Goal: Task Accomplishment & Management: Use online tool/utility

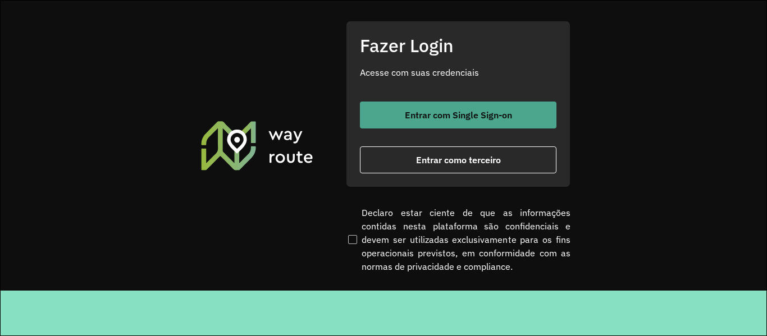
click at [495, 125] on button "Entrar com Single Sign-on" at bounding box center [458, 115] width 197 height 27
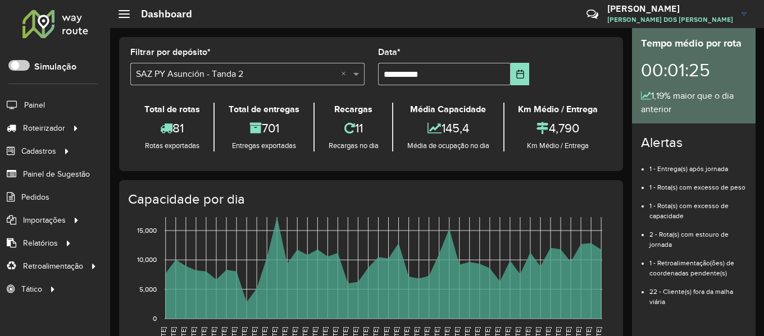
click at [60, 21] on div at bounding box center [55, 23] width 68 height 29
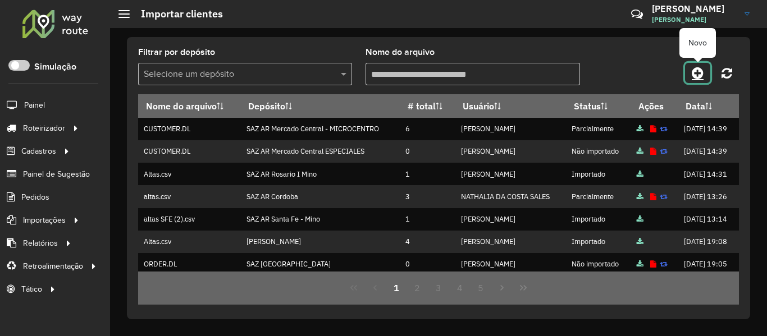
click at [696, 74] on icon at bounding box center [698, 72] width 12 height 13
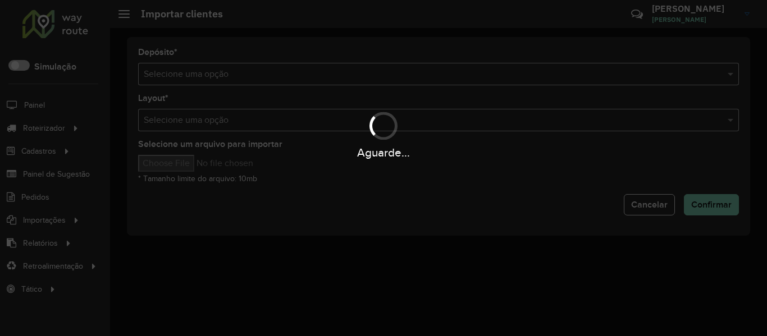
click at [570, 49] on hb-app "Aguarde... Pop-up bloqueado! Seu navegador bloqueou automáticamente a abertura …" at bounding box center [383, 168] width 767 height 336
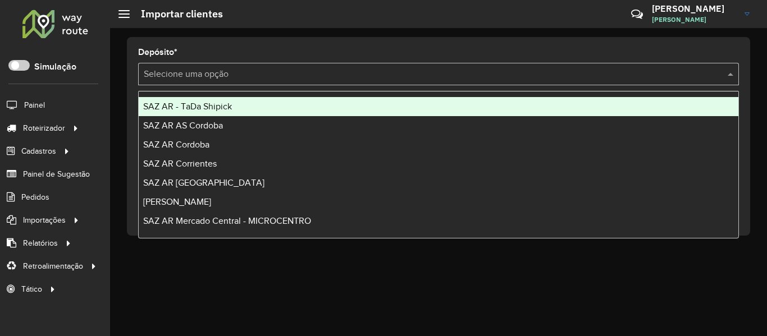
click at [541, 70] on input "text" at bounding box center [427, 74] width 567 height 13
click at [264, 108] on div "SAZ AR - TaDa Shipick" at bounding box center [439, 106] width 600 height 19
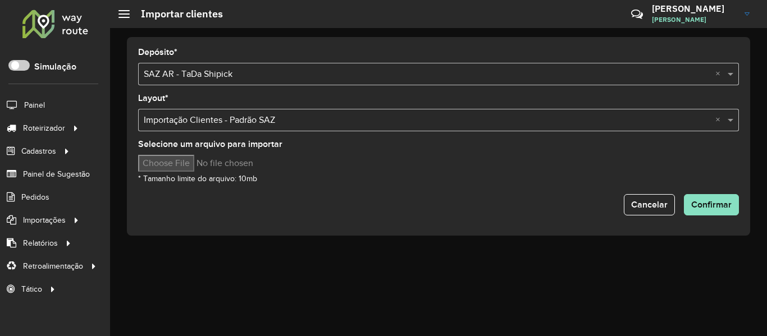
click at [198, 166] on input "Selecione um arquivo para importar" at bounding box center [233, 163] width 191 height 17
type input "**********"
click at [709, 194] on button "Confirmar" at bounding box center [711, 204] width 55 height 21
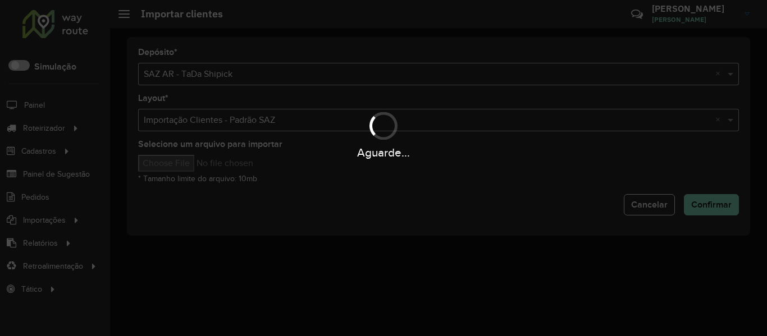
click at [752, 228] on div "Aguarde..." at bounding box center [383, 168] width 767 height 336
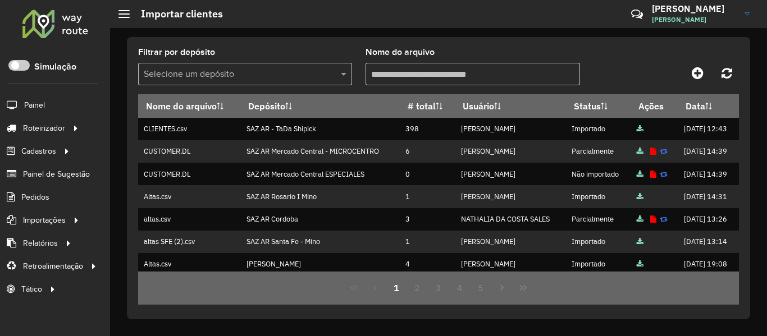
click at [610, 46] on div "Filtrar por depósito Selecione um depósito Nome do arquivo Nome do arquivo Depó…" at bounding box center [438, 178] width 623 height 282
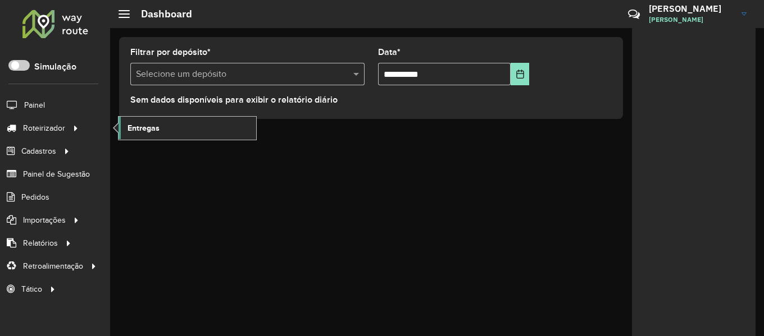
click at [173, 131] on link "Entregas" at bounding box center [187, 128] width 138 height 22
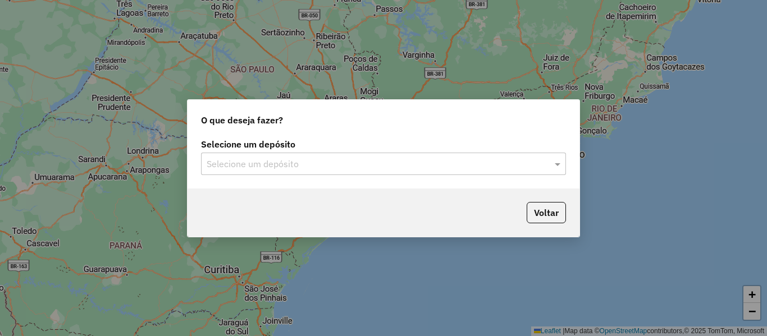
click at [383, 168] on input "text" at bounding box center [372, 164] width 331 height 13
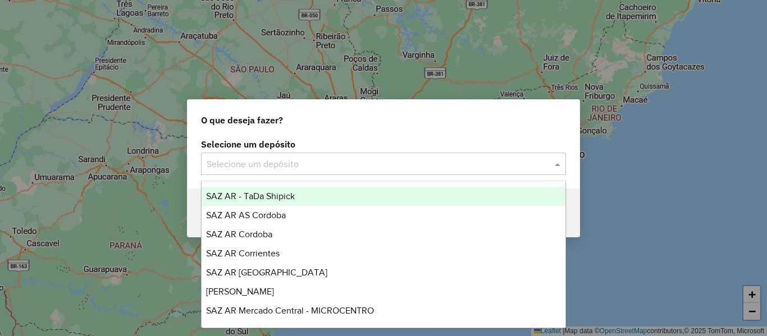
click at [319, 162] on input "text" at bounding box center [372, 164] width 331 height 13
click at [353, 121] on div "O que deseja fazer?" at bounding box center [384, 118] width 392 height 36
click at [320, 174] on div "Selecione um depósito" at bounding box center [383, 164] width 365 height 22
click at [325, 139] on label "Selecione um depósito" at bounding box center [383, 144] width 365 height 13
click at [307, 172] on div "Selecione um depósito" at bounding box center [383, 164] width 365 height 22
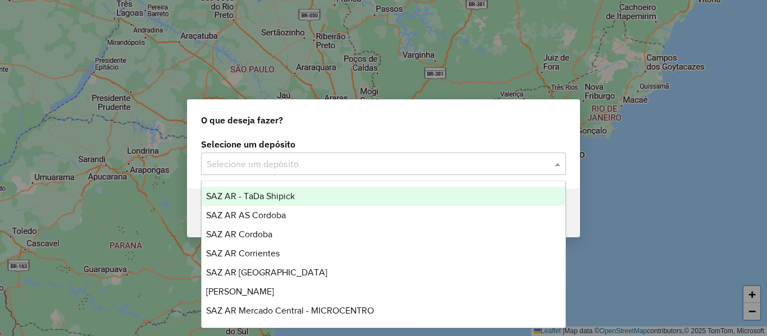
click at [291, 194] on span "SAZ AR - TaDa Shipick" at bounding box center [250, 196] width 89 height 10
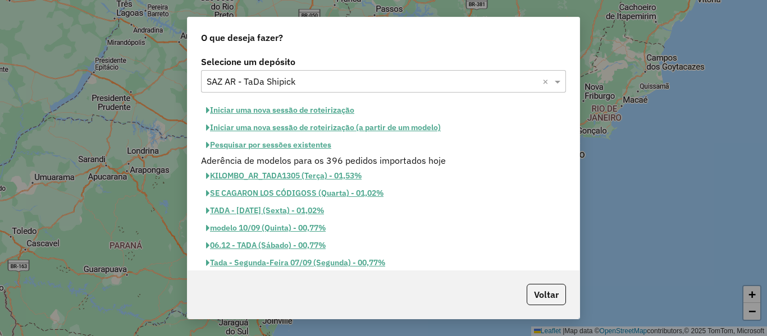
click at [417, 106] on div "Iniciar uma nova sessão de roteirização" at bounding box center [383, 110] width 365 height 17
click at [308, 138] on button "Pesquisar por sessões existentes" at bounding box center [268, 144] width 135 height 17
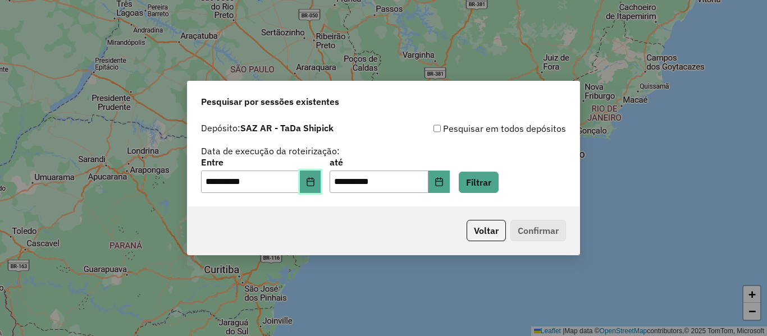
click at [318, 175] on button "Choose Date" at bounding box center [310, 182] width 21 height 22
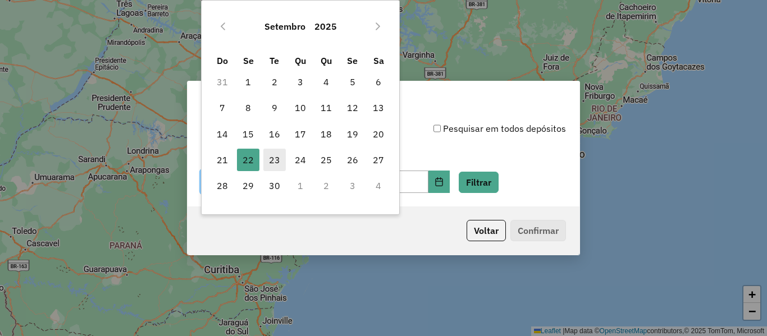
click at [281, 159] on span "23" at bounding box center [274, 160] width 22 height 22
type input "**********"
click at [493, 179] on button "Filtrar" at bounding box center [479, 182] width 40 height 21
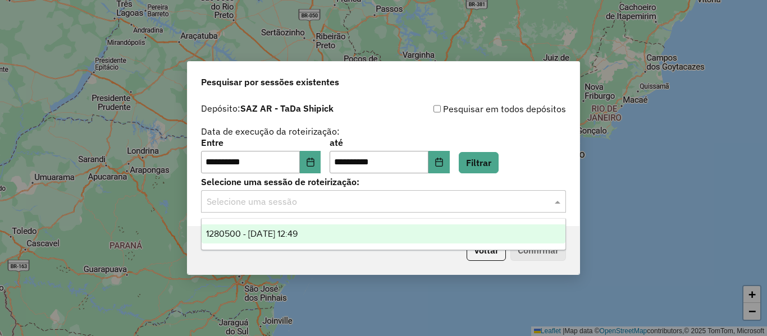
click at [376, 205] on input "text" at bounding box center [372, 201] width 331 height 13
click at [298, 237] on span "1280500 - 23/09/2025 12:49" at bounding box center [252, 234] width 92 height 10
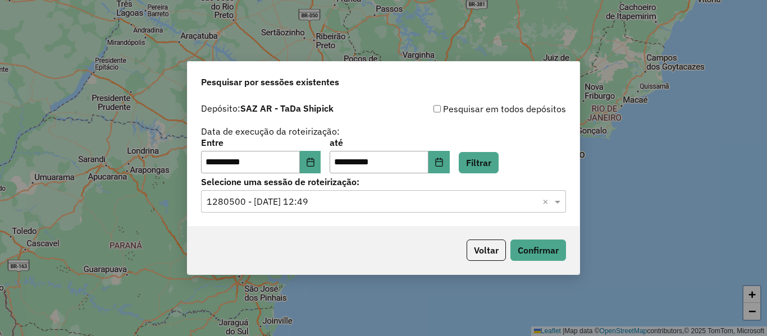
click at [509, 252] on p-footer "Voltar Confirmar" at bounding box center [514, 250] width 104 height 21
click at [516, 249] on button "Confirmar" at bounding box center [538, 250] width 56 height 21
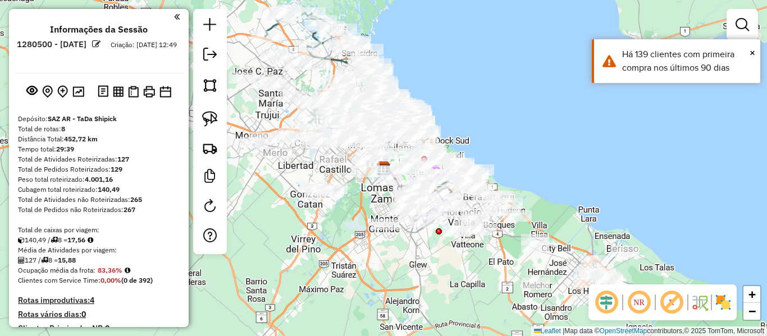
drag, startPoint x: 657, startPoint y: 154, endPoint x: 653, endPoint y: 158, distance: 6.0
click at [655, 156] on div "Janela de atendimento Grade de atendimento Capacidade Transportadoras Veículos …" at bounding box center [383, 168] width 767 height 336
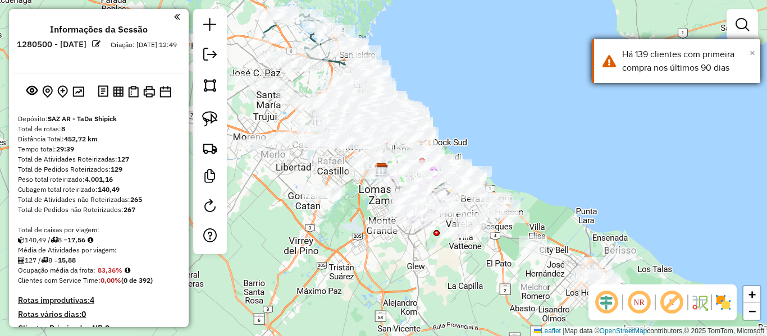
click at [754, 54] on span "×" at bounding box center [753, 53] width 6 height 12
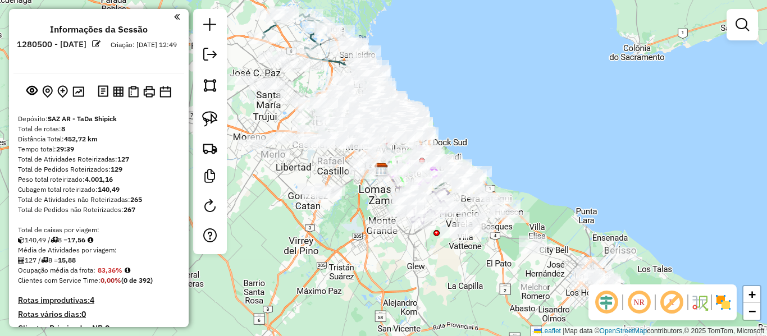
click at [618, 181] on div "Janela de atendimento Grade de atendimento Capacidade Transportadoras Veículos …" at bounding box center [383, 168] width 767 height 336
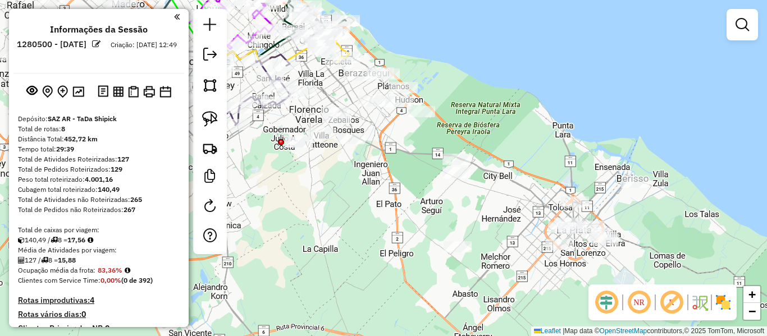
drag, startPoint x: 687, startPoint y: 263, endPoint x: 661, endPoint y: 221, distance: 49.7
click at [661, 221] on div "Janela de atendimento Grade de atendimento Capacidade Transportadoras Veículos …" at bounding box center [383, 168] width 767 height 336
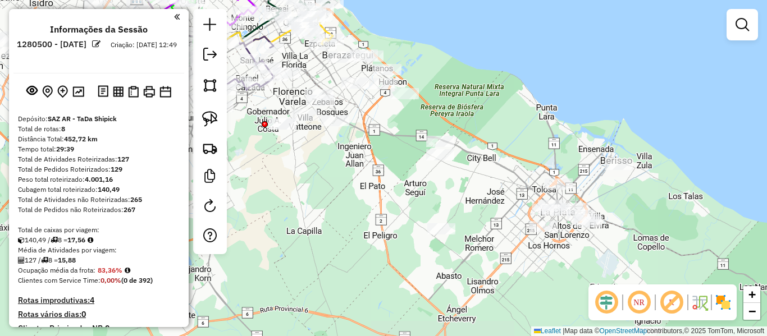
click at [729, 299] on img at bounding box center [723, 303] width 18 height 18
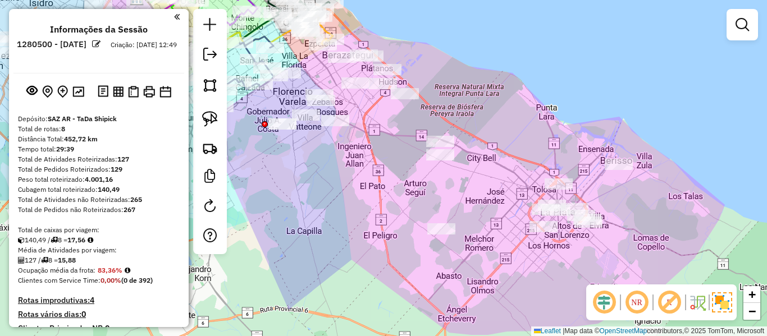
click at [638, 267] on div "Janela de atendimento Grade de atendimento Capacidade Transportadoras Veículos …" at bounding box center [383, 168] width 767 height 336
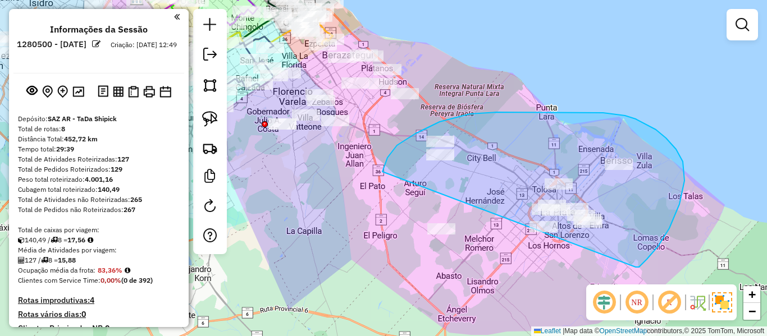
drag, startPoint x: 636, startPoint y: 267, endPoint x: 443, endPoint y: 300, distance: 195.4
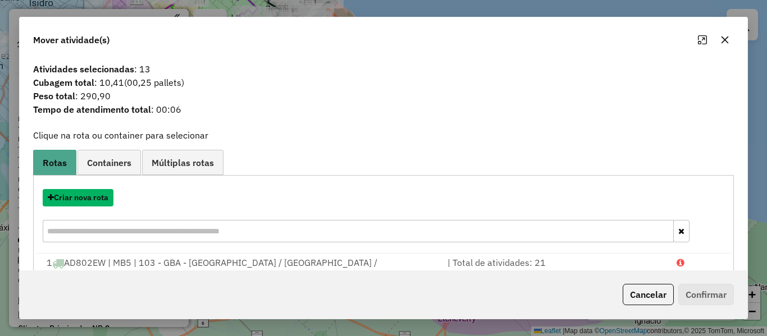
click at [99, 194] on button "Criar nova rota" at bounding box center [78, 197] width 71 height 17
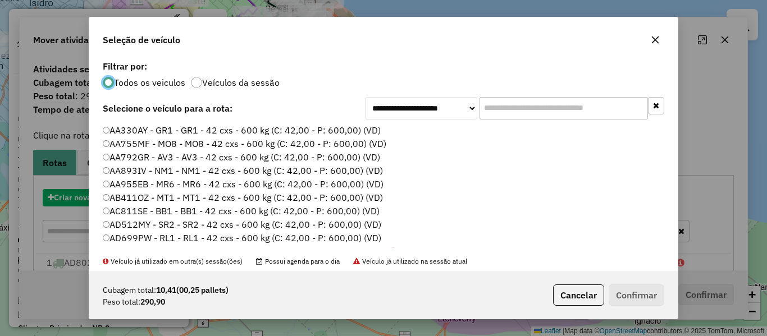
scroll to position [6, 3]
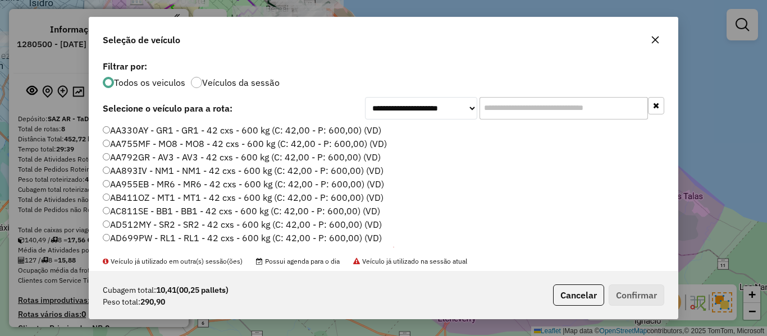
click at [232, 83] on label "Veículos da sessão" at bounding box center [240, 82] width 77 height 9
click at [341, 126] on label "AA330AY - GR1 - GR1 - 42 cxs - 600 kg (C: 42,00 - P: 600,00) (VD)" at bounding box center [242, 130] width 278 height 13
click at [654, 293] on button "Confirmar" at bounding box center [637, 295] width 56 height 21
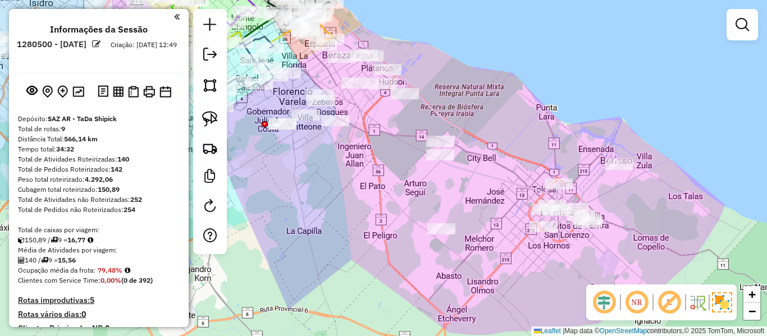
click at [493, 153] on div "Janela de atendimento Grade de atendimento Capacidade Transportadoras Veículos …" at bounding box center [383, 168] width 767 height 336
click at [485, 156] on div "Janela de atendimento Grade de atendimento Capacidade Transportadoras Veículos …" at bounding box center [383, 168] width 767 height 336
click at [488, 163] on div "Janela de atendimento Grade de atendimento Capacidade Transportadoras Veículos …" at bounding box center [383, 168] width 767 height 336
click at [485, 175] on icon at bounding box center [528, 185] width 182 height 88
select select "**********"
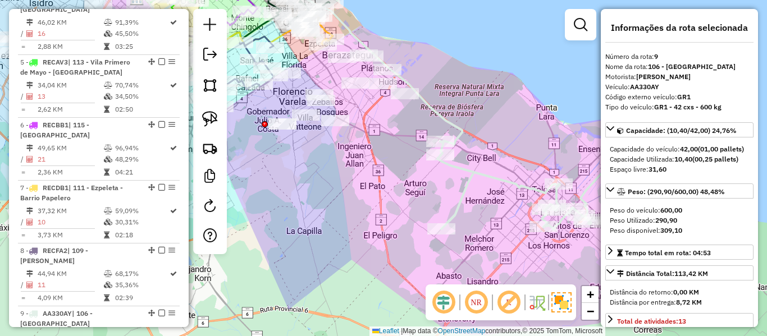
scroll to position [901, 0]
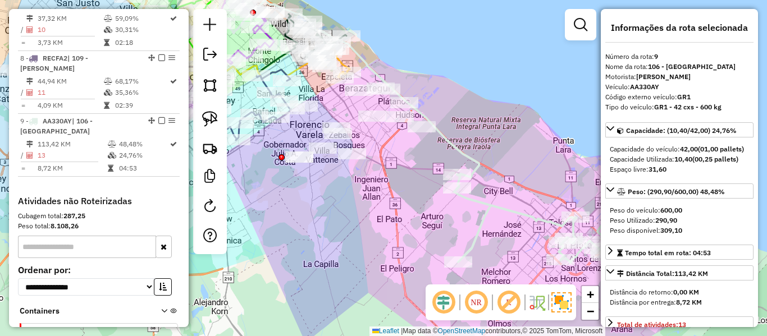
click at [504, 226] on div "Janela de atendimento Grade de atendimento Capacidade Transportadoras Veículos …" at bounding box center [383, 168] width 767 height 336
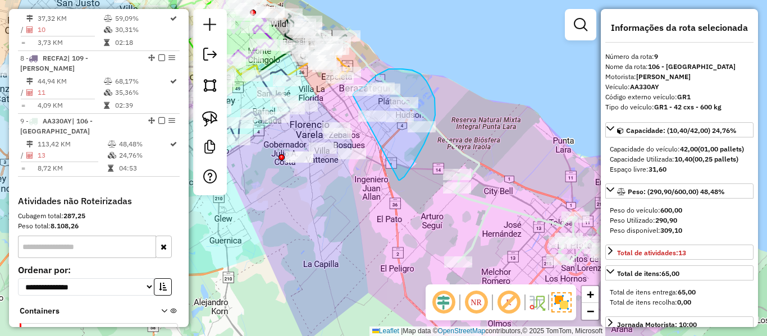
drag, startPoint x: 401, startPoint y: 179, endPoint x: 355, endPoint y: 112, distance: 81.1
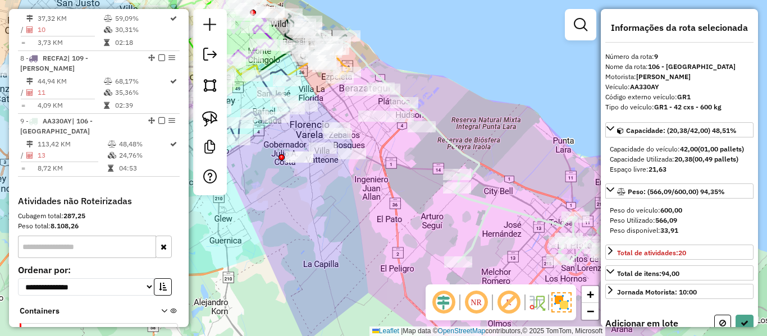
select select "**********"
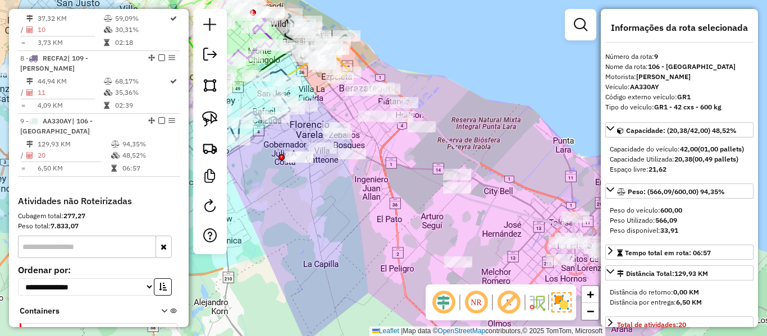
click at [459, 144] on icon at bounding box center [497, 174] width 279 height 177
click at [453, 148] on icon at bounding box center [497, 174] width 279 height 177
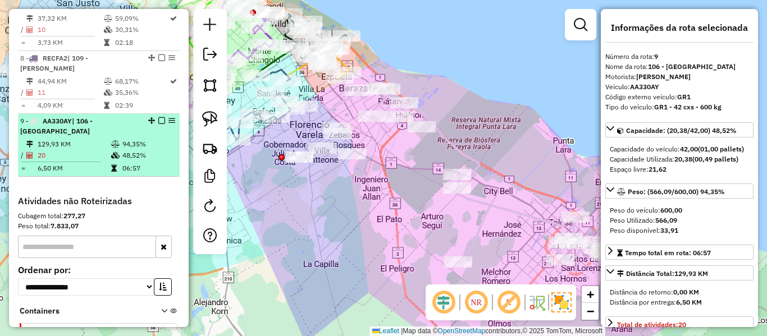
click at [160, 117] on em at bounding box center [161, 120] width 7 height 7
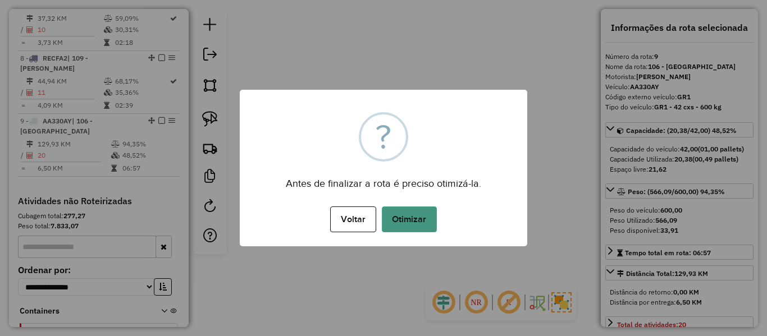
click at [403, 226] on button "Otimizar" at bounding box center [409, 220] width 55 height 26
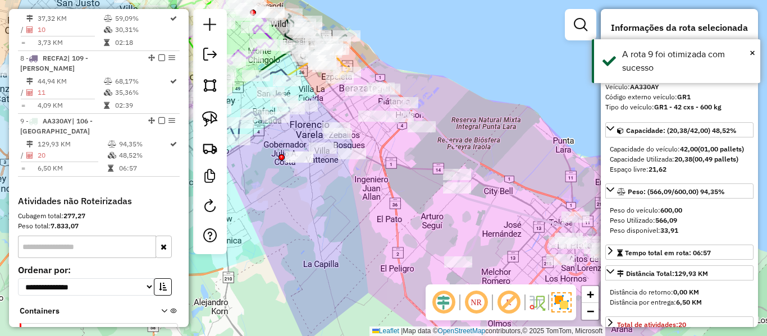
drag, startPoint x: 157, startPoint y: 60, endPoint x: 378, endPoint y: 125, distance: 230.6
click at [158, 117] on em at bounding box center [161, 120] width 7 height 7
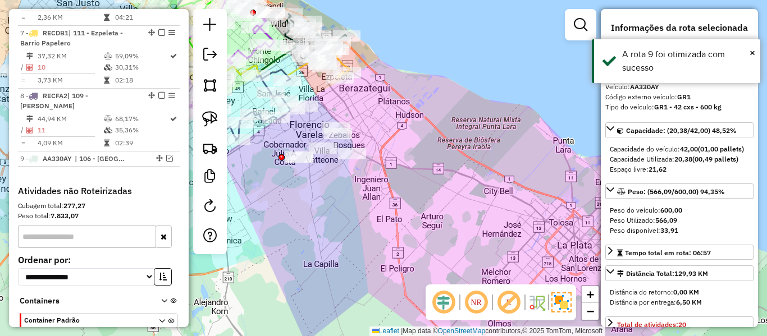
click at [405, 127] on div "Janela de atendimento Grade de atendimento Capacidade Transportadoras Veículos …" at bounding box center [383, 168] width 767 height 336
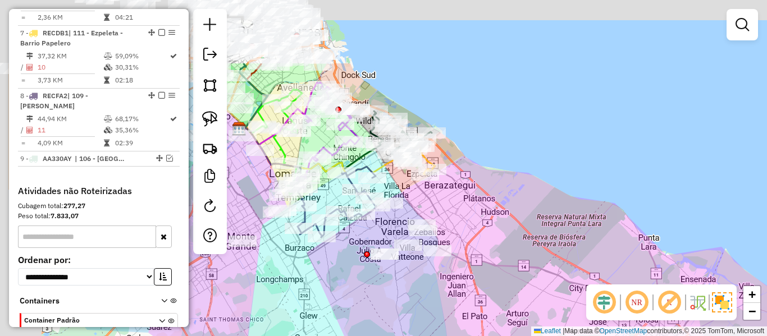
drag, startPoint x: 409, startPoint y: 156, endPoint x: 491, endPoint y: 235, distance: 113.9
click at [491, 235] on div "Janela de atendimento Grade de atendimento Capacidade Transportadoras Veículos …" at bounding box center [383, 168] width 767 height 336
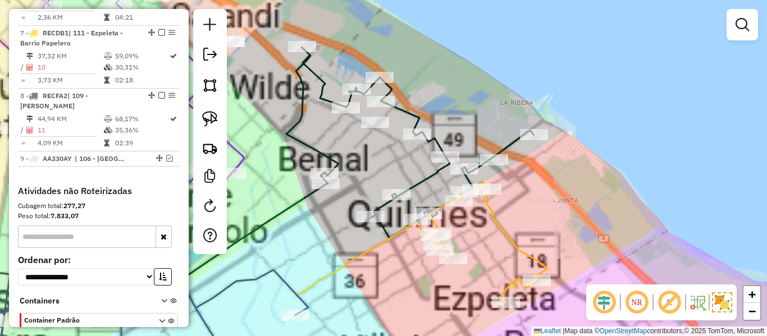
click at [495, 210] on icon at bounding box center [488, 242] width 118 height 121
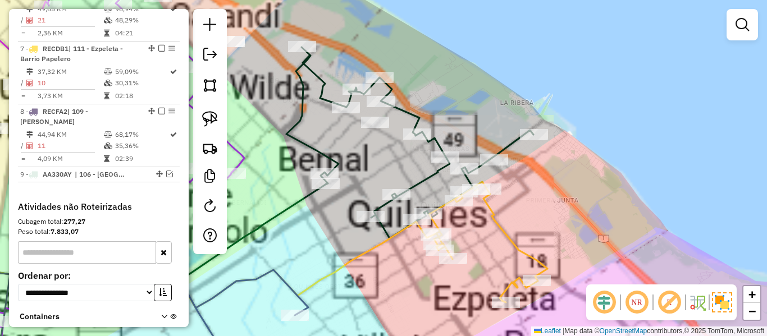
select select "**********"
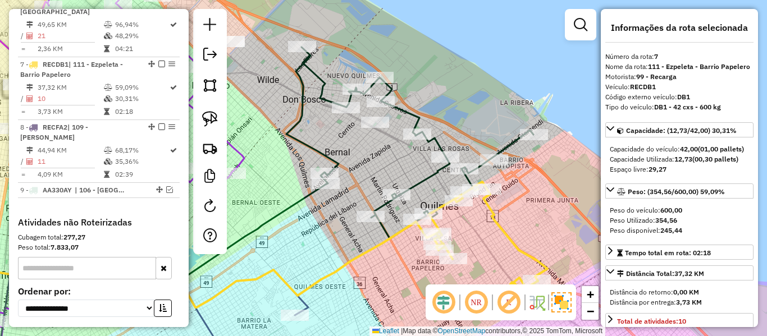
scroll to position [820, 0]
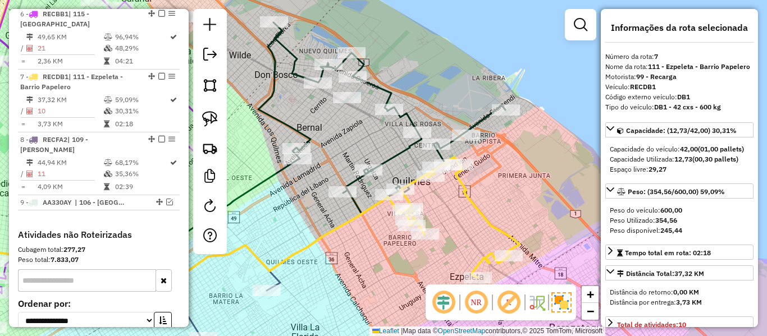
drag, startPoint x: 474, startPoint y: 204, endPoint x: 459, endPoint y: 202, distance: 14.9
click at [419, 170] on icon at bounding box center [460, 217] width 118 height 121
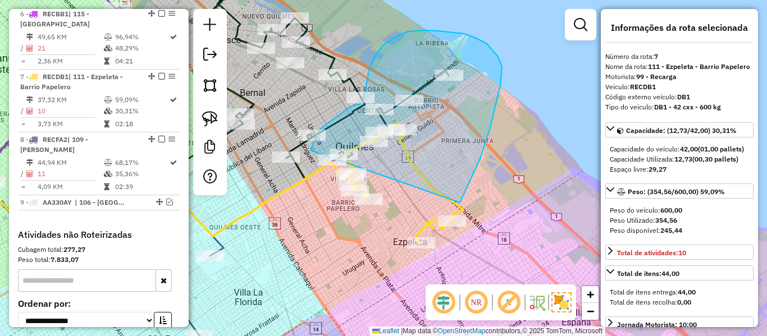
drag, startPoint x: 480, startPoint y: 159, endPoint x: 340, endPoint y: 193, distance: 144.3
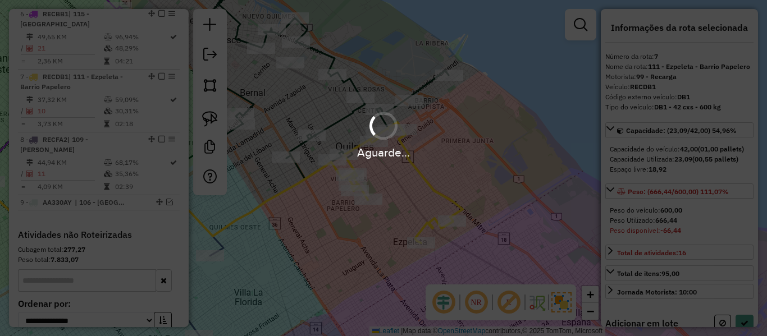
select select "**********"
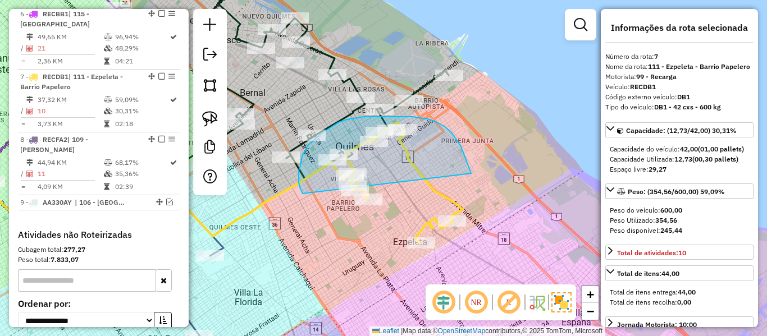
drag, startPoint x: 456, startPoint y: 139, endPoint x: 313, endPoint y: 200, distance: 155.2
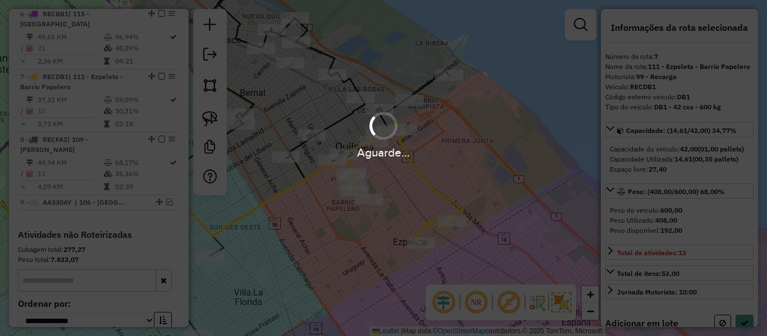
select select "**********"
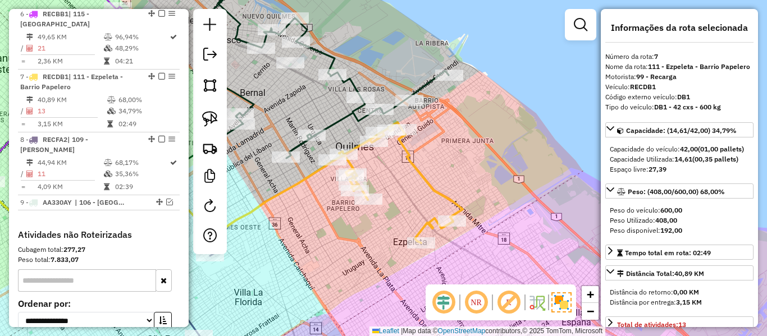
click at [422, 173] on icon at bounding box center [398, 182] width 130 height 121
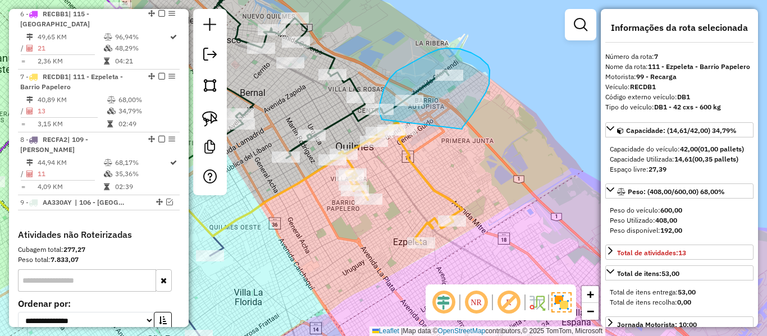
drag, startPoint x: 462, startPoint y: 129, endPoint x: 386, endPoint y: 122, distance: 76.7
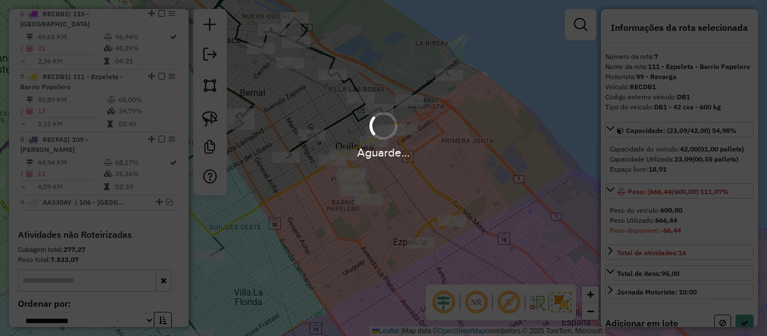
select select "**********"
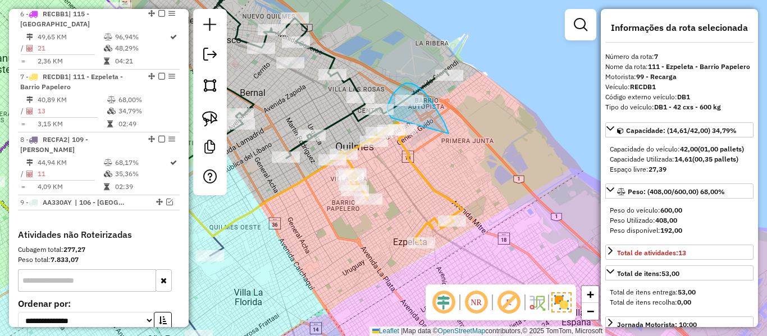
drag, startPoint x: 449, startPoint y: 134, endPoint x: 395, endPoint y: 118, distance: 55.4
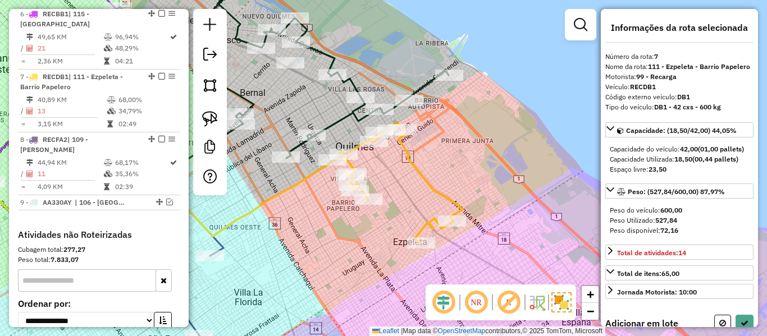
select select "**********"
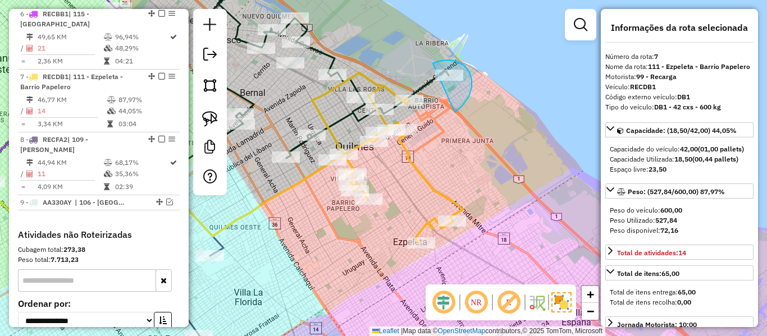
drag, startPoint x: 469, startPoint y: 72, endPoint x: 419, endPoint y: 77, distance: 50.8
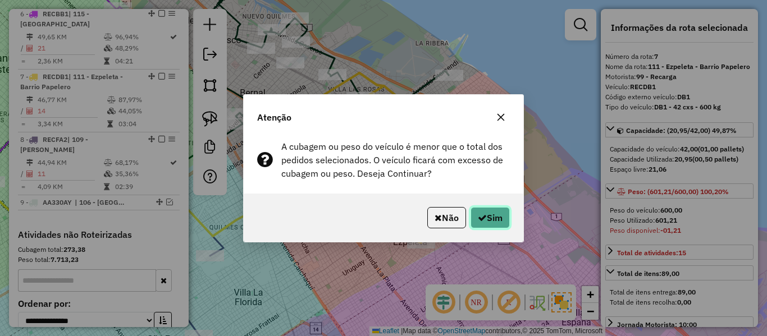
drag, startPoint x: 481, startPoint y: 216, endPoint x: 487, endPoint y: 218, distance: 6.6
click at [481, 217] on icon "button" at bounding box center [482, 217] width 9 height 9
select select "**********"
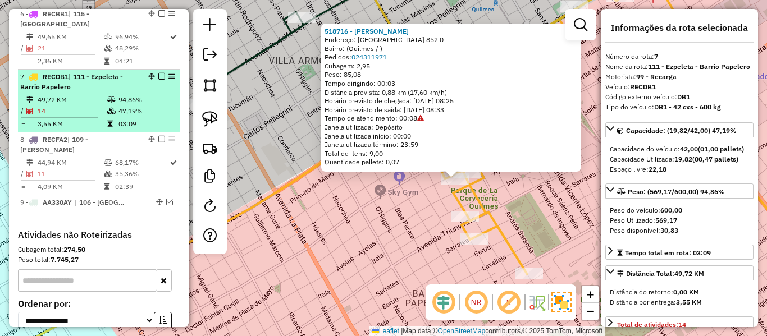
click at [158, 73] on em at bounding box center [161, 76] width 7 height 7
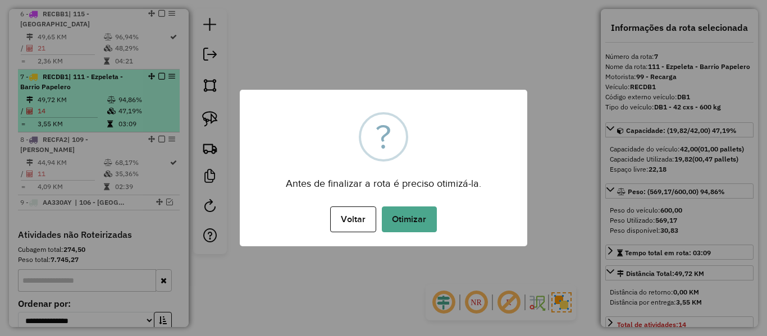
click at [411, 227] on button "Otimizar" at bounding box center [409, 220] width 55 height 26
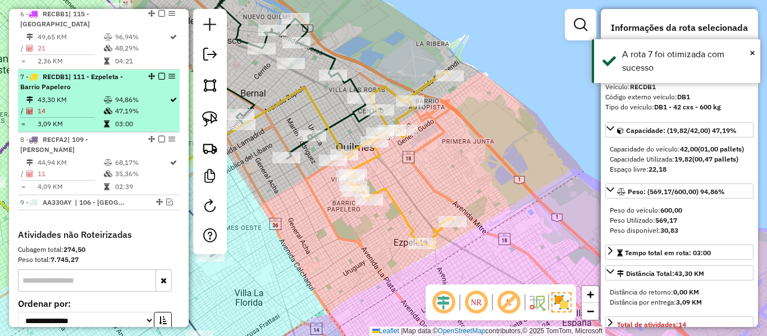
click at [158, 73] on em at bounding box center [161, 76] width 7 height 7
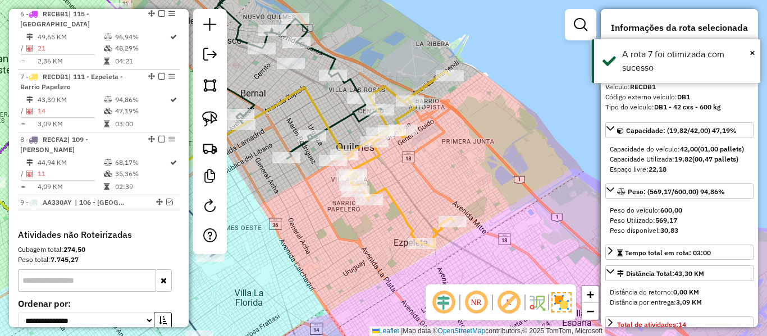
scroll to position [772, 0]
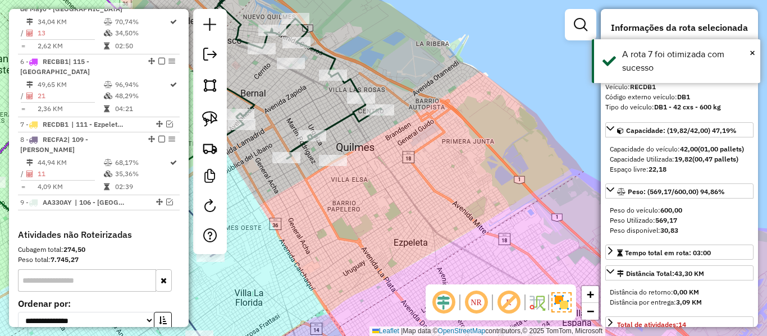
click at [402, 181] on div "Janela de atendimento Grade de atendimento Capacidade Transportadoras Veículos …" at bounding box center [383, 168] width 767 height 336
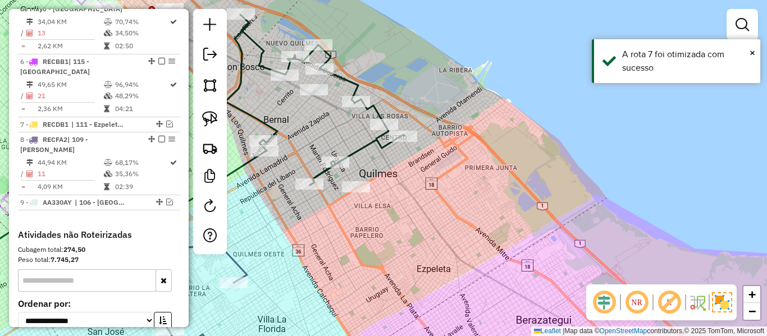
drag, startPoint x: 404, startPoint y: 181, endPoint x: 427, endPoint y: 207, distance: 35.0
click at [427, 207] on div "Janela de atendimento Grade de atendimento Capacidade Transportadoras Veículos …" at bounding box center [383, 168] width 767 height 336
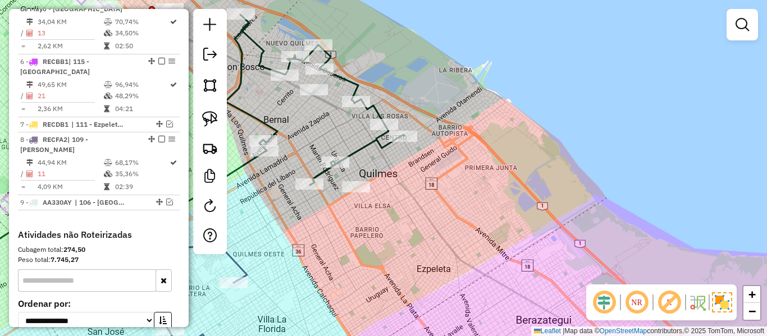
click at [373, 182] on div "Janela de atendimento Grade de atendimento Capacidade Transportadoras Veículos …" at bounding box center [383, 168] width 767 height 336
click at [367, 149] on icon at bounding box center [314, 100] width 179 height 171
select select "**********"
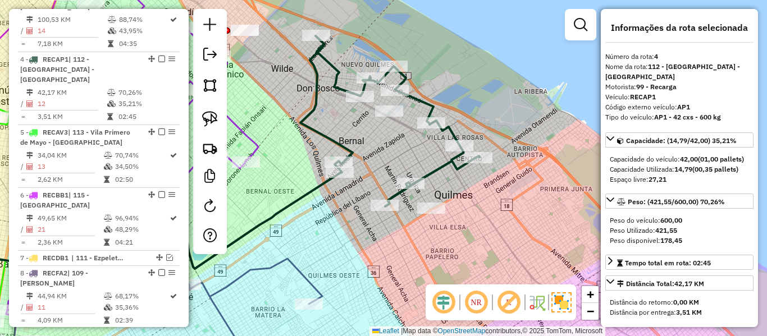
drag, startPoint x: 453, startPoint y: 205, endPoint x: 476, endPoint y: 229, distance: 33.0
click at [468, 209] on div "Janela de atendimento Grade de atendimento Capacidade Transportadoras Veículos …" at bounding box center [383, 168] width 767 height 336
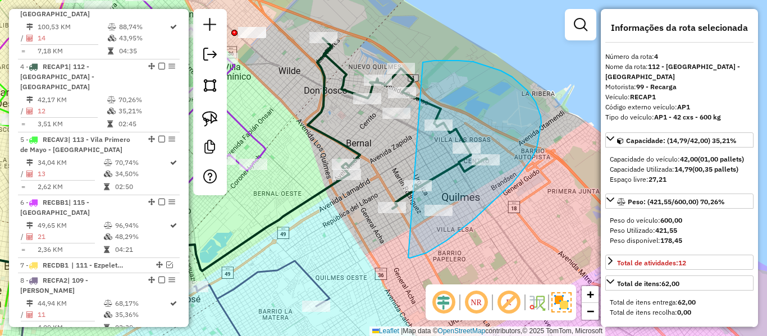
drag, startPoint x: 446, startPoint y: 241, endPoint x: 377, endPoint y: 134, distance: 127.5
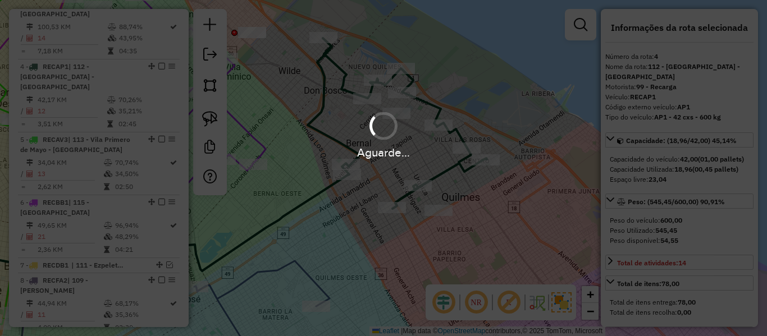
select select "**********"
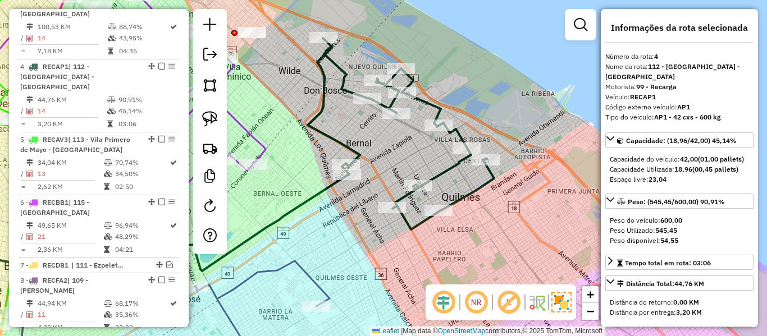
click at [452, 170] on icon at bounding box center [401, 133] width 186 height 191
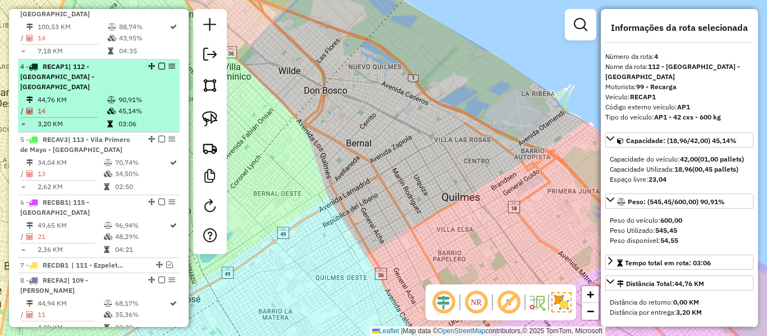
click at [126, 94] on td "90,91%" at bounding box center [146, 99] width 57 height 11
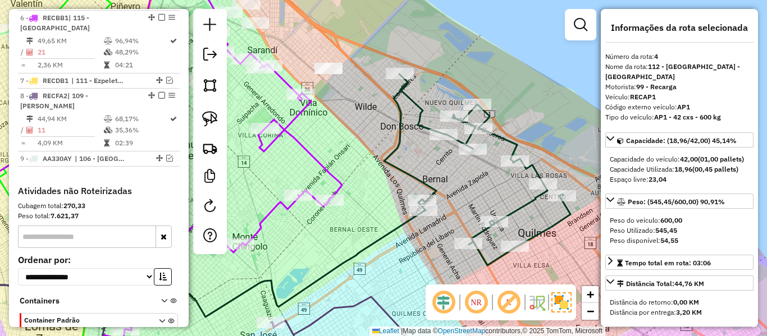
click at [419, 112] on icon at bounding box center [477, 169] width 186 height 191
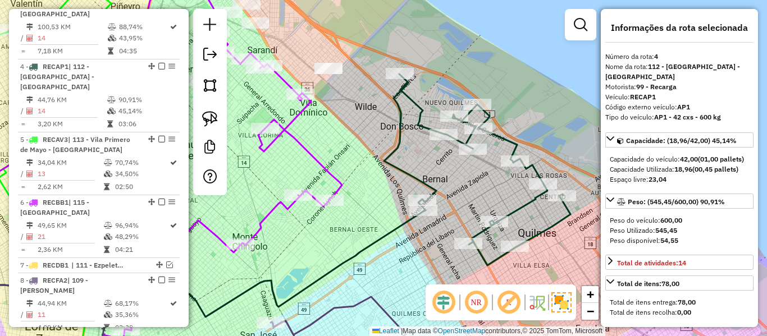
click at [364, 145] on div "Janela de atendimento Grade de atendimento Capacidade Transportadoras Veículos …" at bounding box center [383, 168] width 767 height 336
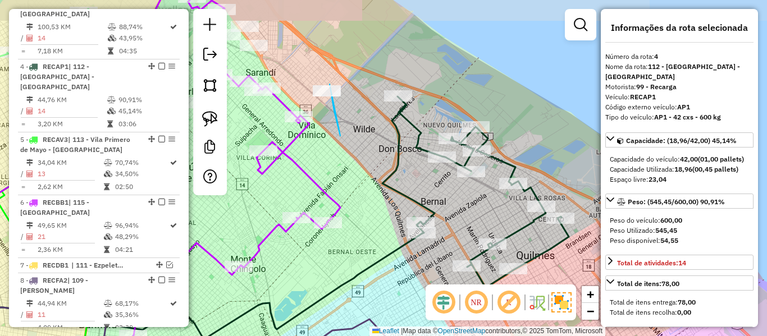
drag, startPoint x: 340, startPoint y: 136, endPoint x: 298, endPoint y: 78, distance: 71.5
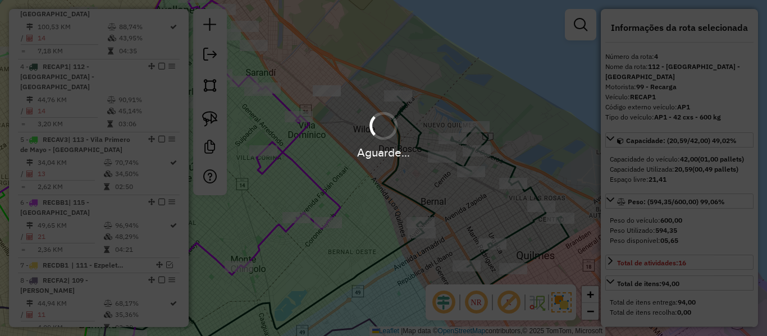
select select "**********"
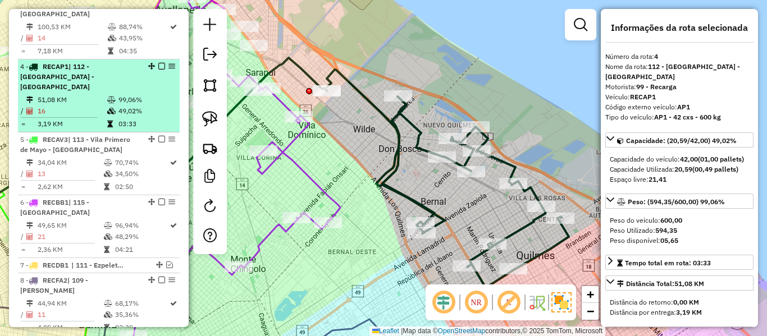
click at [159, 63] on em at bounding box center [161, 66] width 7 height 7
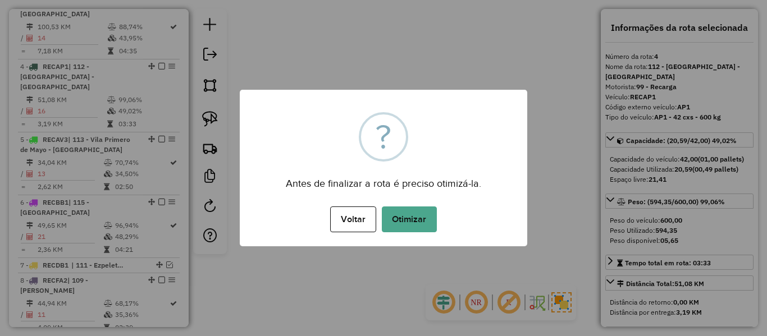
drag, startPoint x: 440, startPoint y: 150, endPoint x: 438, endPoint y: 164, distance: 14.1
click at [440, 151] on div "× ? Antes de finalizar a rota é preciso otimizá-la. Voltar No Otimizar" at bounding box center [383, 168] width 287 height 157
click at [401, 220] on button "Otimizar" at bounding box center [409, 220] width 55 height 26
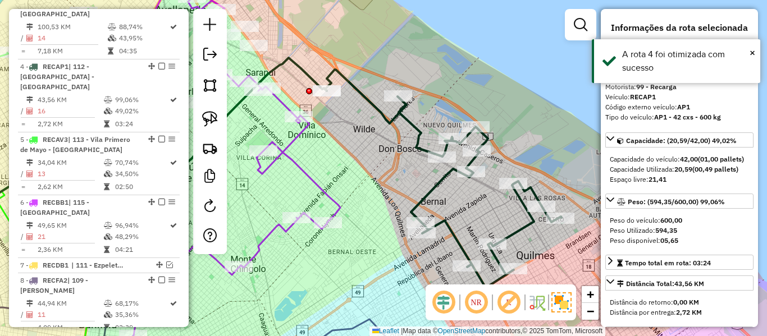
click at [401, 123] on icon at bounding box center [443, 179] width 236 height 218
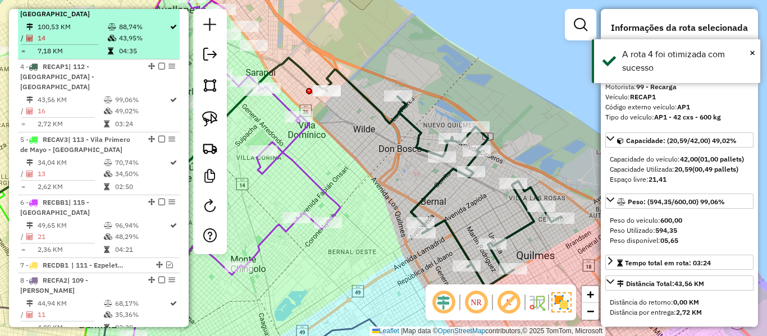
click at [158, 63] on em at bounding box center [161, 66] width 7 height 7
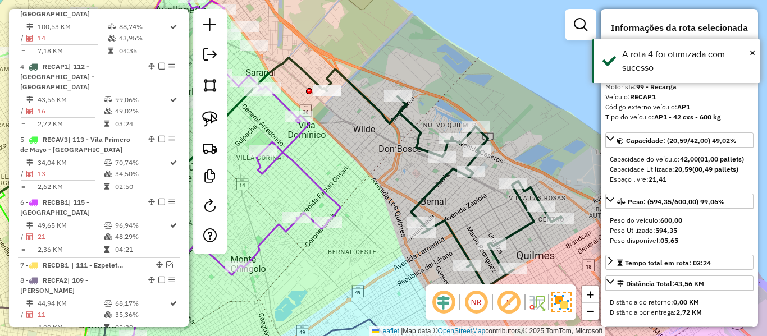
scroll to position [583, 0]
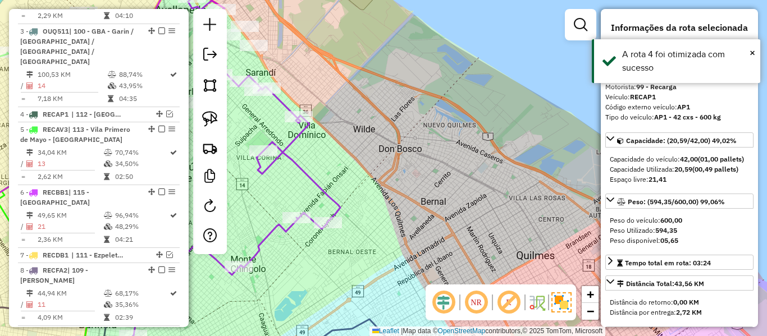
click at [402, 114] on div "Rota 6 - Placa RECBB1 498430 - Candela Torrado Janela de atendimento Grade de a…" at bounding box center [383, 168] width 767 height 336
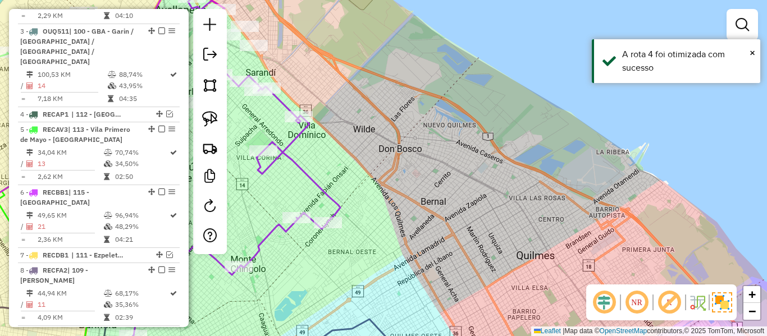
drag, startPoint x: 408, startPoint y: 163, endPoint x: 427, endPoint y: 125, distance: 43.4
click at [424, 128] on div "Janela de atendimento Grade de atendimento Capacidade Transportadoras Veículos …" at bounding box center [383, 168] width 767 height 336
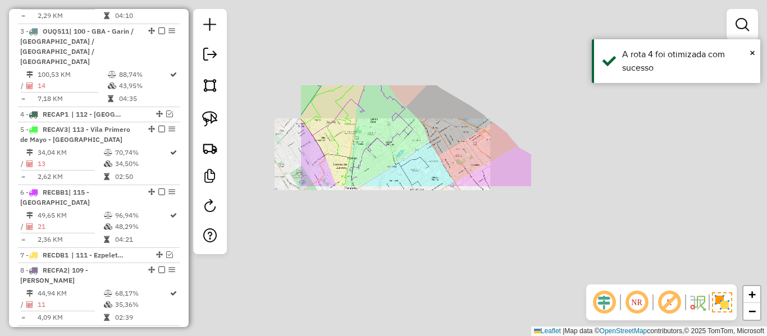
click at [430, 130] on div "Janela de atendimento Grade de atendimento Capacidade Transportadoras Veículos …" at bounding box center [383, 168] width 767 height 336
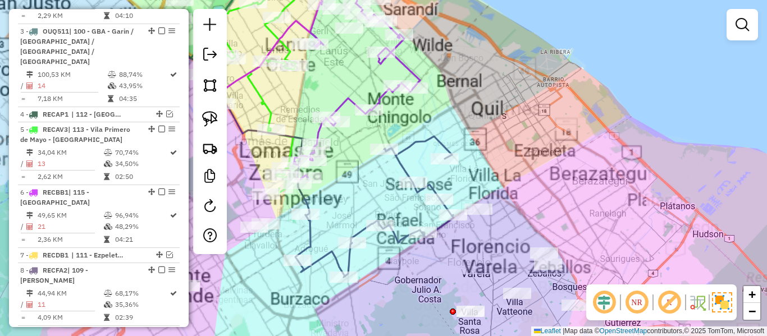
drag, startPoint x: 474, startPoint y: 180, endPoint x: 442, endPoint y: 124, distance: 64.1
click at [445, 122] on div "Janela de atendimento Grade de atendimento Capacidade Transportadoras Veículos …" at bounding box center [383, 168] width 767 height 336
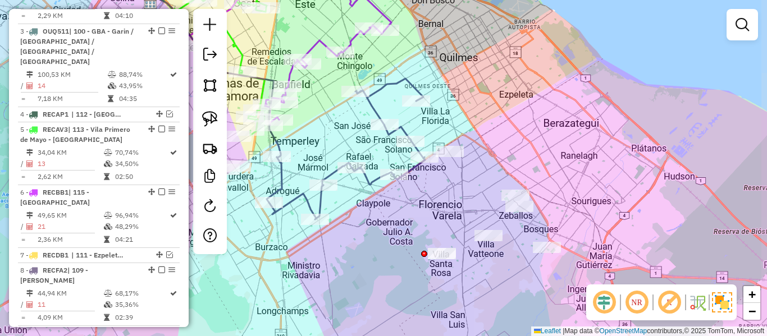
drag, startPoint x: 423, startPoint y: 198, endPoint x: 417, endPoint y: 186, distance: 13.6
click at [418, 182] on div "Rota 8 - Placa RECFA2 551797 - nestor gaston marino Janela de atendimento Grade…" at bounding box center [383, 168] width 767 height 336
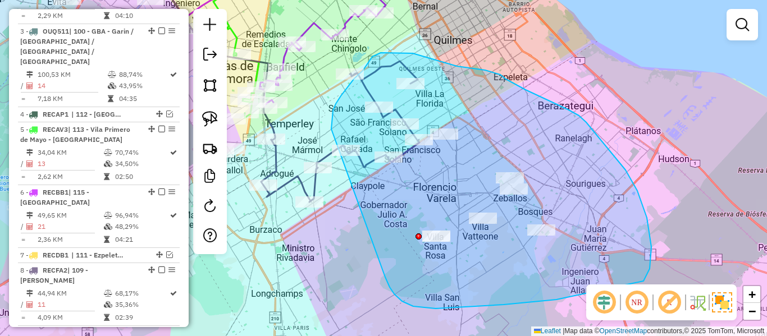
click at [339, 149] on div "Rota 8 - Placa RECFA2 515108 - Marcela Alejandra Mendoza Janela de atendimento …" at bounding box center [383, 168] width 767 height 336
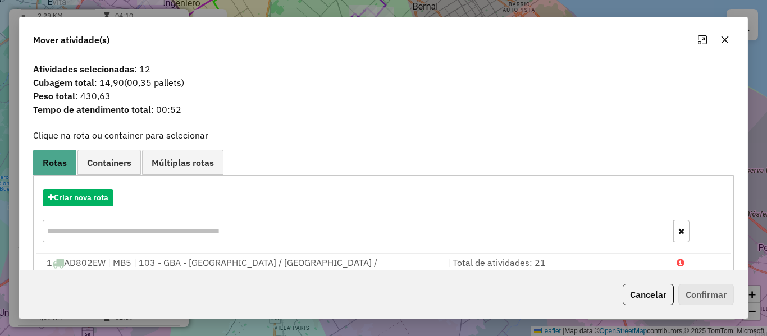
click at [586, 217] on div "Criar nova rota" at bounding box center [383, 217] width 695 height 73
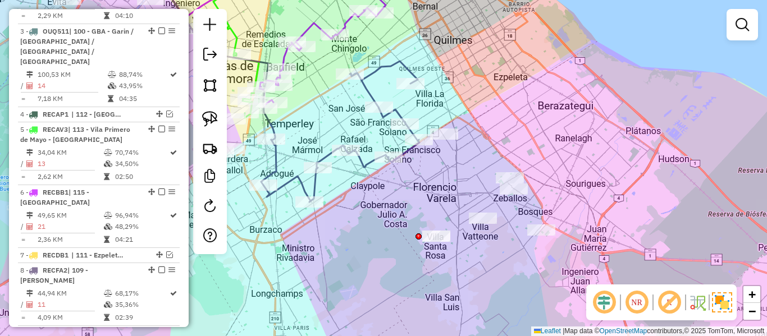
click at [633, 118] on div "Janela de atendimento Grade de atendimento Capacidade Transportadoras Veículos …" at bounding box center [383, 168] width 767 height 336
drag, startPoint x: 559, startPoint y: 268, endPoint x: 570, endPoint y: 167, distance: 101.7
click at [588, 126] on div "Janela de atendimento Grade de atendimento Capacidade Transportadoras Veículos …" at bounding box center [383, 168] width 767 height 336
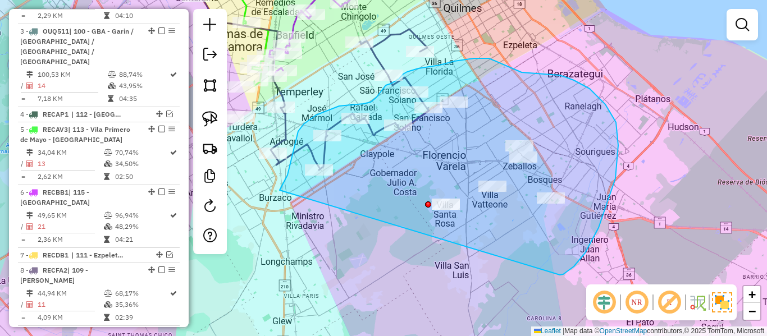
drag, startPoint x: 598, startPoint y: 228, endPoint x: 305, endPoint y: 240, distance: 293.3
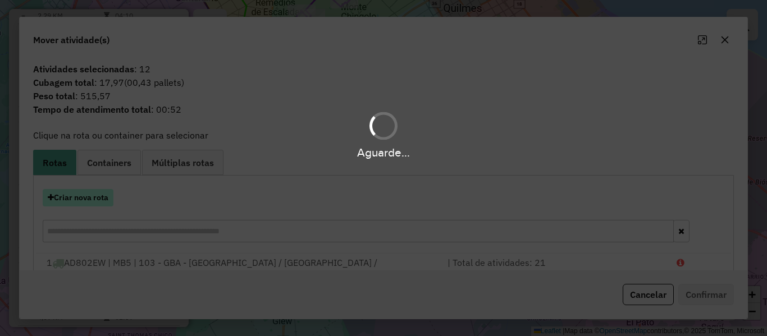
click at [77, 197] on button "Criar nova rota" at bounding box center [78, 197] width 71 height 17
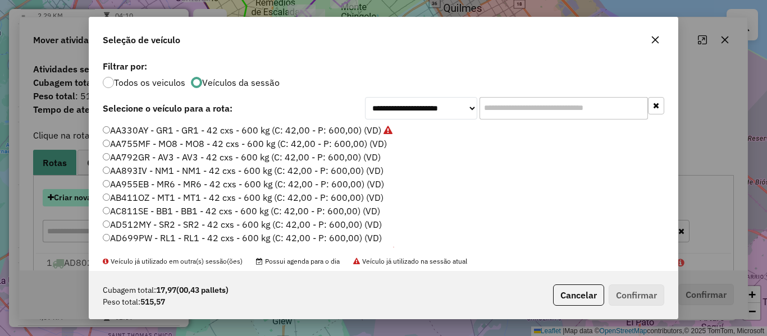
click at [77, 197] on div "**********" at bounding box center [383, 168] width 767 height 336
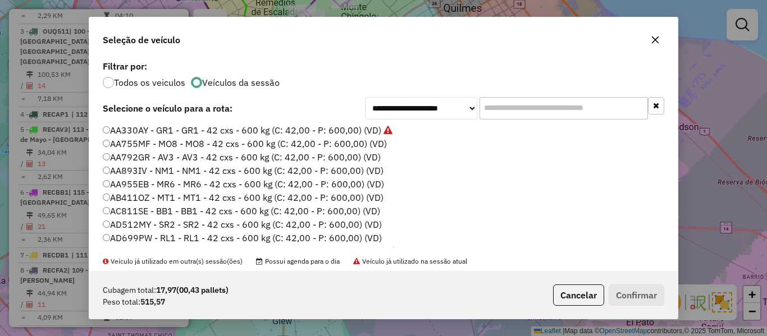
click at [373, 143] on label "AA755MF - MO8 - MO8 - 42 cxs - 600 kg (C: 42,00 - P: 600,00) (VD)" at bounding box center [245, 143] width 284 height 13
drag, startPoint x: 638, startPoint y: 299, endPoint x: 635, endPoint y: 294, distance: 6.5
click at [639, 299] on button "Confirmar" at bounding box center [637, 295] width 56 height 21
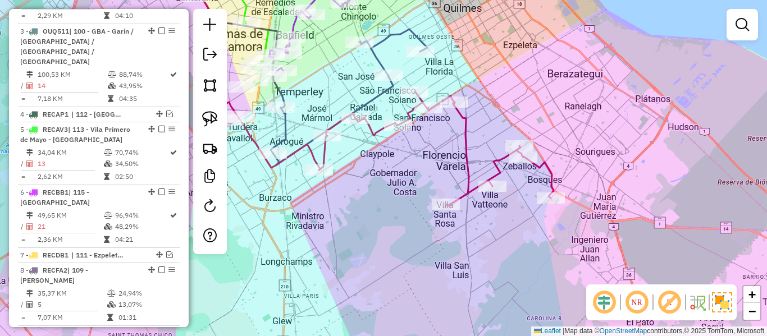
click at [468, 145] on icon at bounding box center [436, 149] width 235 height 115
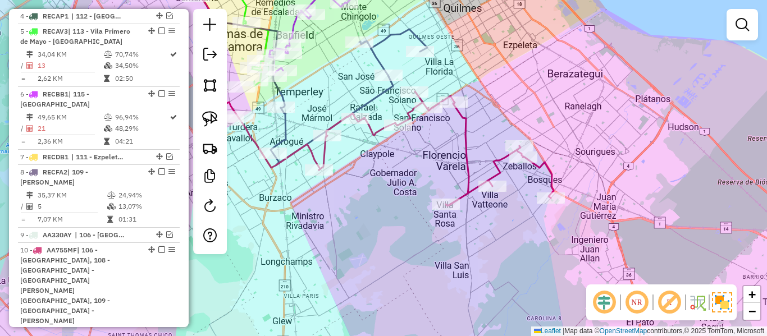
select select "**********"
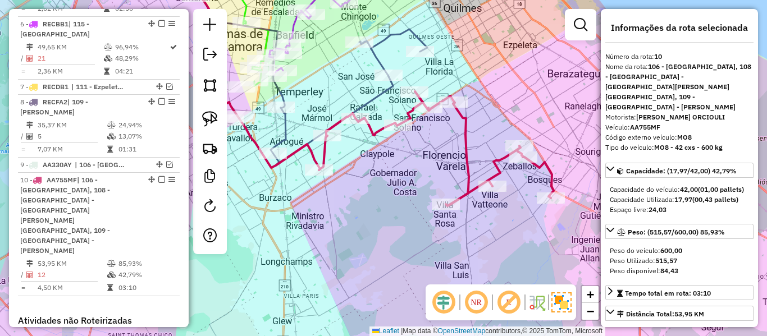
scroll to position [851, 0]
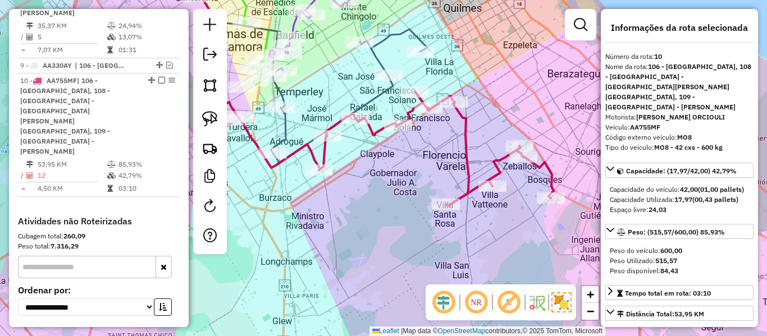
click at [426, 175] on div "Janela de atendimento Grade de atendimento Capacidade Transportadoras Veículos …" at bounding box center [383, 168] width 767 height 336
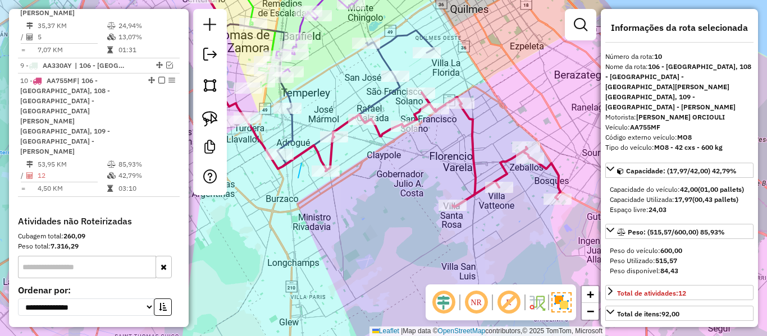
drag, startPoint x: 301, startPoint y: 163, endPoint x: 264, endPoint y: 190, distance: 45.9
drag, startPoint x: 316, startPoint y: 122, endPoint x: 319, endPoint y: 147, distance: 25.0
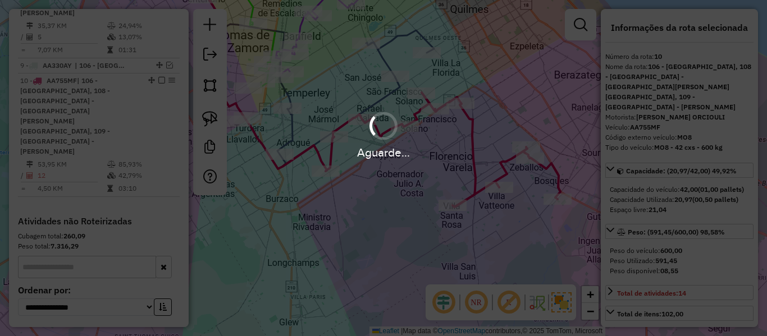
select select "**********"
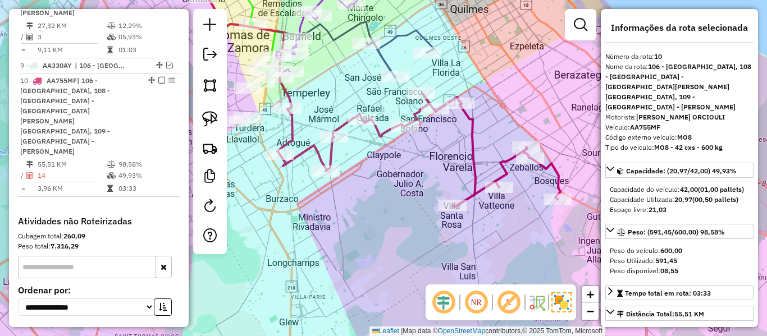
click at [476, 126] on icon at bounding box center [418, 150] width 283 height 115
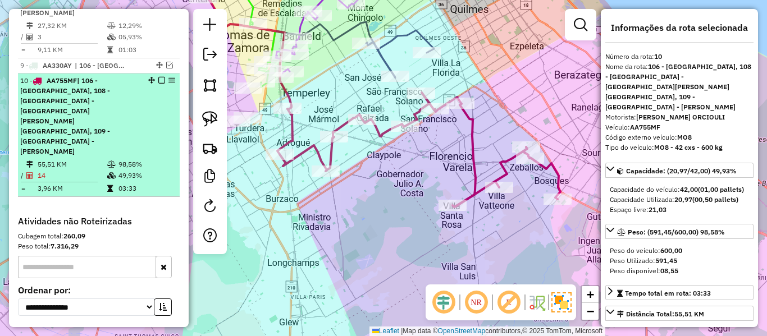
click at [157, 76] on div "10 - AA755MF | 106 - La Plata, 108 - La Capillla - Florencia Vareia, 109 - San …" at bounding box center [98, 116] width 157 height 81
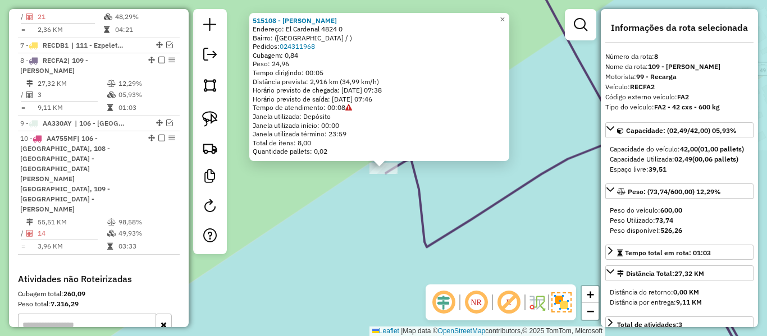
scroll to position [787, 0]
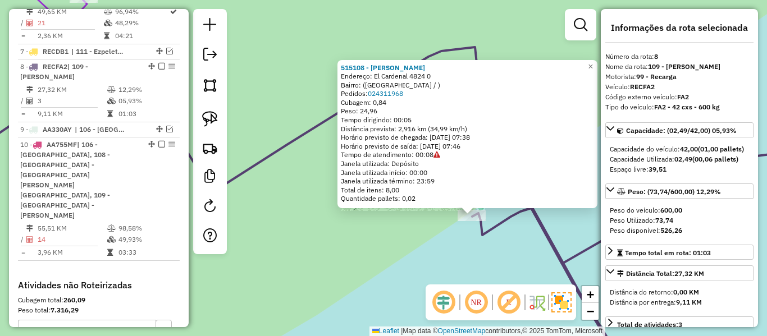
click at [518, 242] on div "515108 - Marcela Alejandra Mendoza Endereço: El Cardenal 4824 0 Bairro: (Lomas …" at bounding box center [383, 168] width 767 height 336
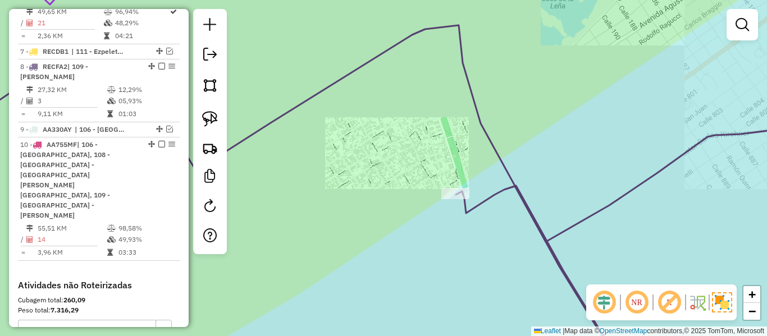
drag, startPoint x: 497, startPoint y: 246, endPoint x: 438, endPoint y: 157, distance: 107.0
click at [435, 161] on div "Janela de atendimento Grade de atendimento Capacidade Transportadoras Veículos …" at bounding box center [383, 168] width 767 height 336
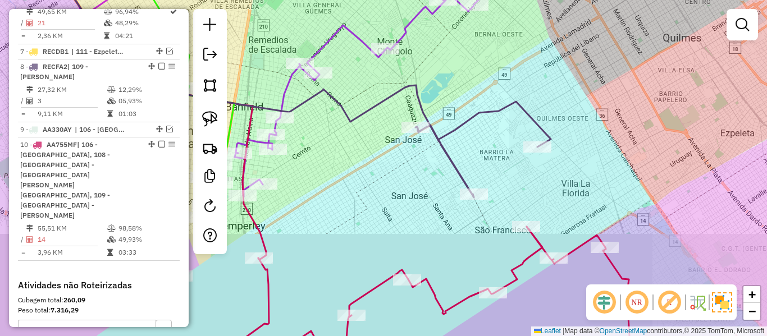
drag, startPoint x: 551, startPoint y: 189, endPoint x: 521, endPoint y: 157, distance: 43.7
click at [521, 147] on div "Janela de atendimento Grade de atendimento Capacidade Transportadoras Veículos …" at bounding box center [383, 168] width 767 height 336
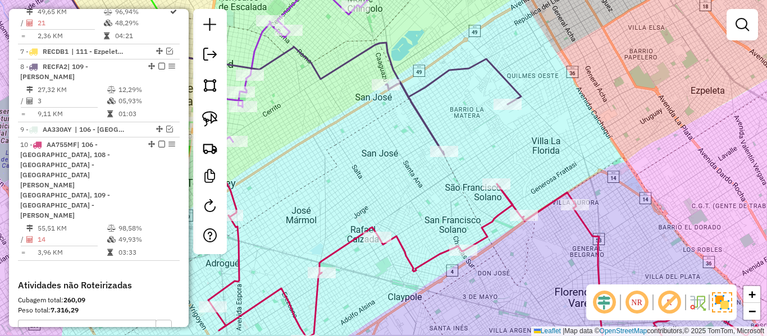
click at [544, 207] on icon at bounding box center [489, 277] width 563 height 186
select select "**********"
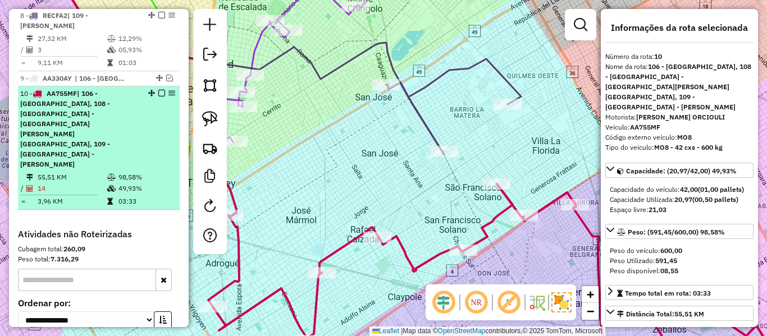
scroll to position [851, 0]
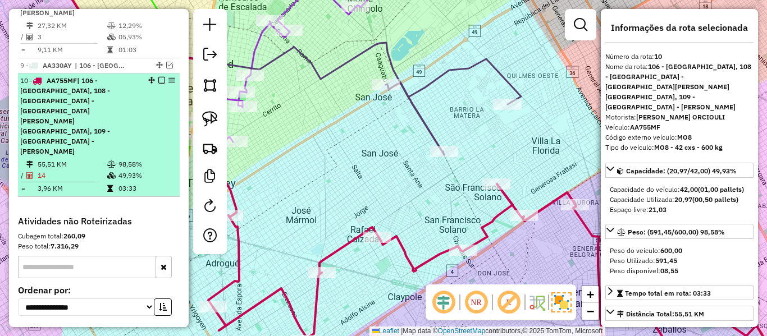
click at [158, 77] on em at bounding box center [161, 80] width 7 height 7
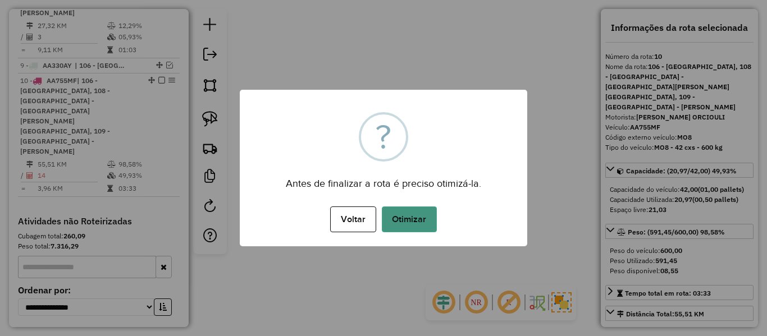
click at [419, 223] on button "Otimizar" at bounding box center [409, 220] width 55 height 26
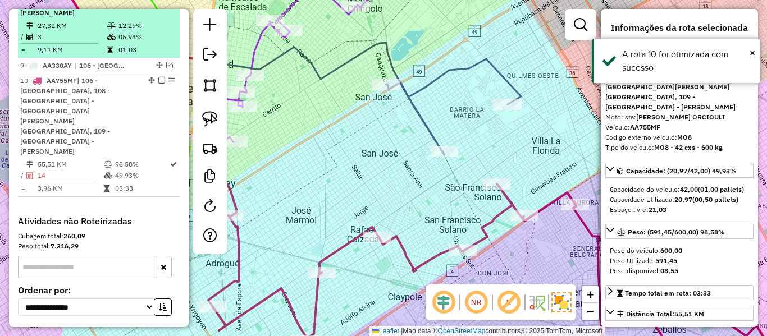
click at [159, 77] on em at bounding box center [161, 80] width 7 height 7
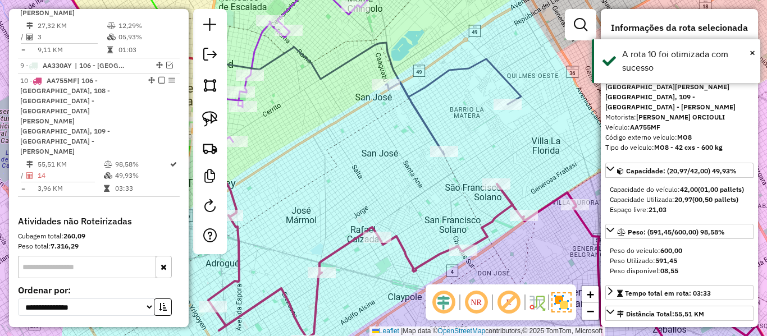
scroll to position [783, 0]
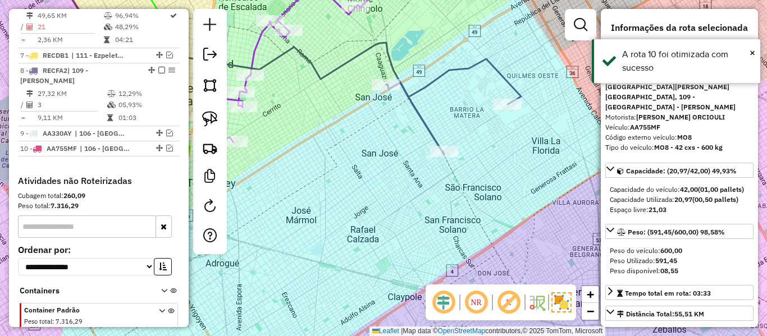
click at [403, 166] on div "Janela de atendimento Grade de atendimento Capacidade Transportadoras Veículos …" at bounding box center [383, 168] width 767 height 336
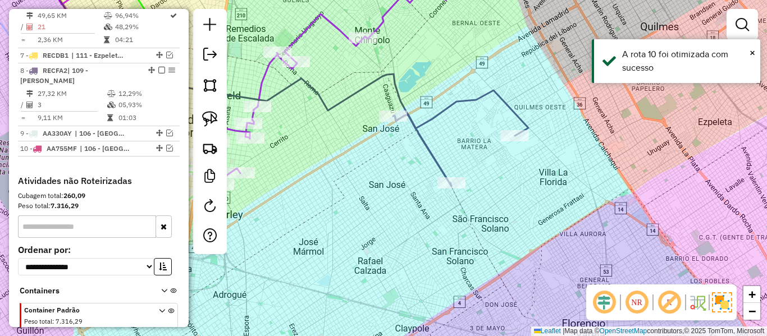
drag, startPoint x: 429, startPoint y: 213, endPoint x: 444, endPoint y: 234, distance: 25.9
click at [441, 237] on div "Janela de atendimento Grade de atendimento Capacidade Transportadoras Veículos …" at bounding box center [383, 168] width 767 height 336
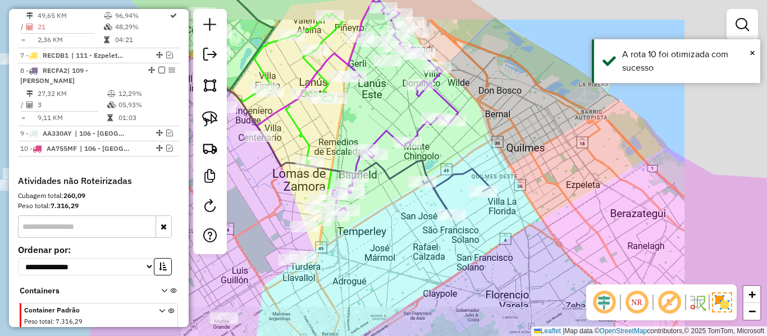
click at [453, 184] on icon at bounding box center [456, 192] width 68 height 46
select select "**********"
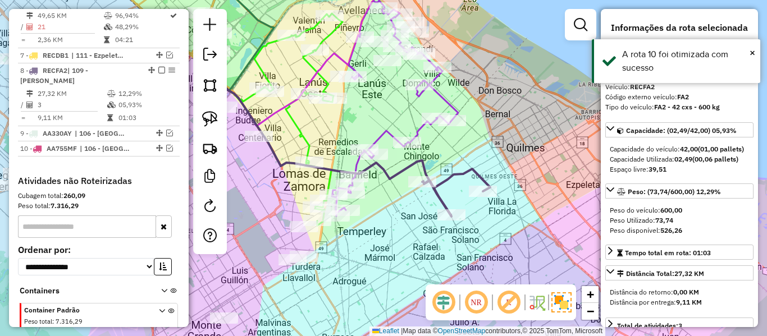
drag, startPoint x: 400, startPoint y: 220, endPoint x: 438, endPoint y: 189, distance: 49.5
click at [438, 189] on div "Janela de atendimento Grade de atendimento Capacidade Transportadoras Veículos …" at bounding box center [383, 168] width 767 height 336
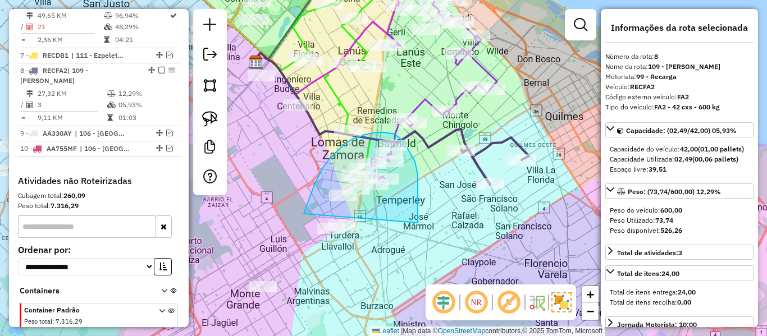
drag, startPoint x: 418, startPoint y: 220, endPoint x: 353, endPoint y: 273, distance: 84.2
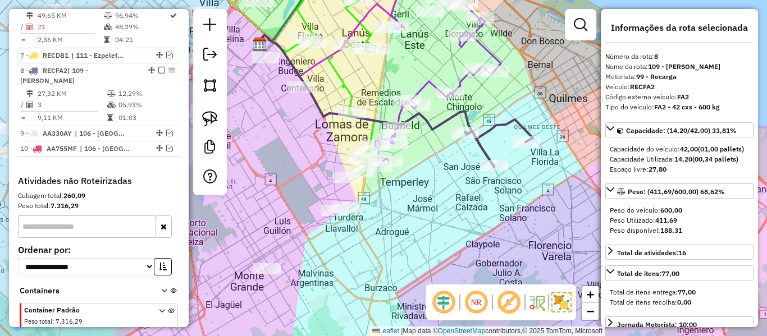
drag, startPoint x: 372, startPoint y: 258, endPoint x: 396, endPoint y: 198, distance: 65.3
click at [399, 200] on div "Janela de atendimento Grade de atendimento Capacidade Transportadoras Veículos …" at bounding box center [383, 168] width 767 height 336
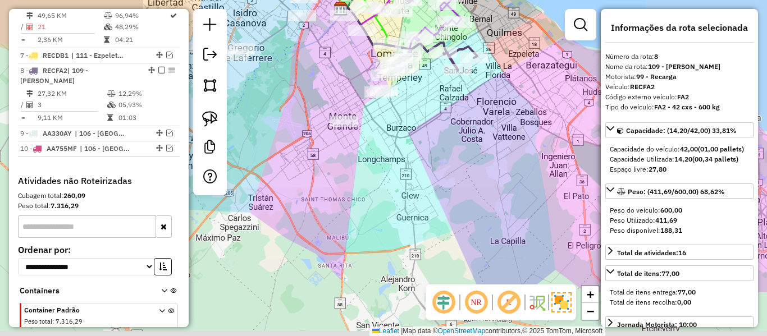
drag, startPoint x: 423, startPoint y: 184, endPoint x: 417, endPoint y: 150, distance: 34.7
click at [418, 150] on div "Janela de atendimento Grade de atendimento Capacidade Transportadoras Veículos …" at bounding box center [383, 168] width 767 height 336
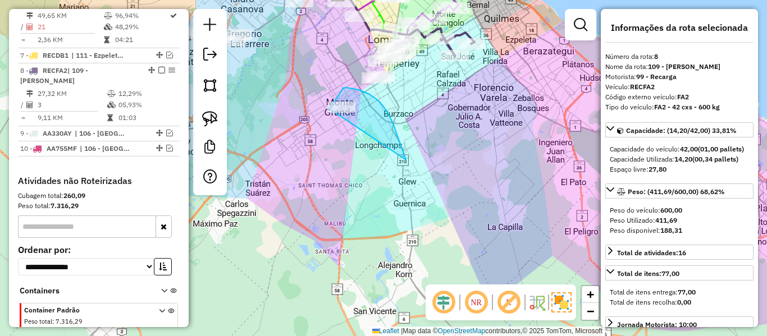
drag, startPoint x: 350, startPoint y: 88, endPoint x: 397, endPoint y: 180, distance: 103.2
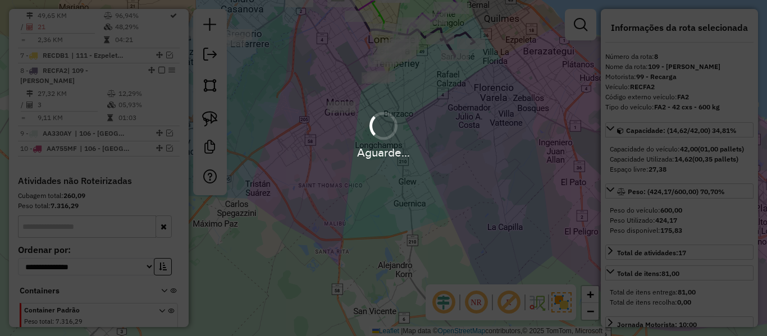
select select "**********"
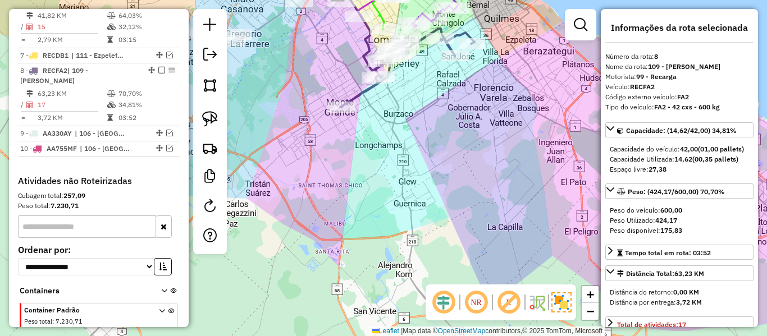
drag, startPoint x: 412, startPoint y: 112, endPoint x: 421, endPoint y: 106, distance: 10.6
click at [412, 112] on div "Janela de atendimento Grade de atendimento Capacidade Transportadoras Veículos …" at bounding box center [383, 168] width 767 height 336
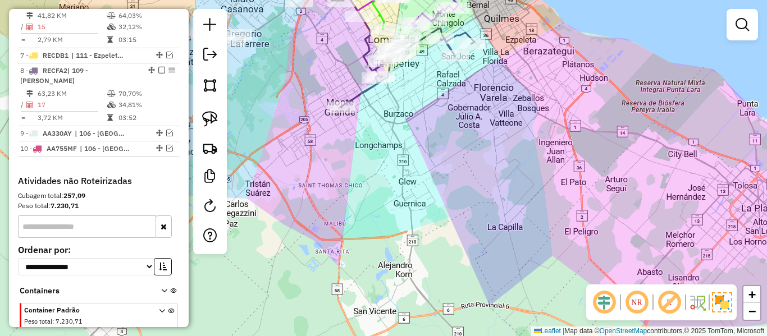
click at [399, 173] on div "Janela de atendimento Grade de atendimento Capacidade Transportadoras Veículos …" at bounding box center [383, 168] width 767 height 336
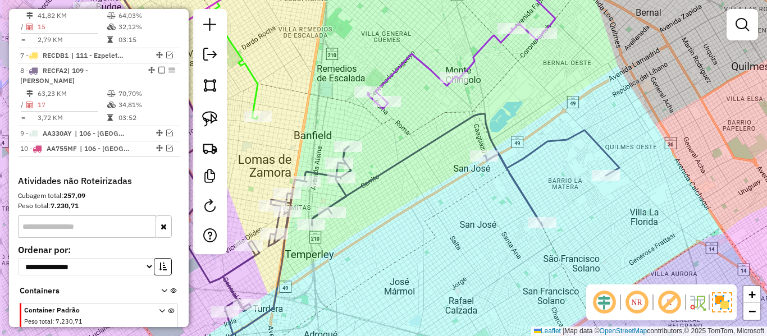
click at [432, 143] on icon at bounding box center [395, 242] width 449 height 256
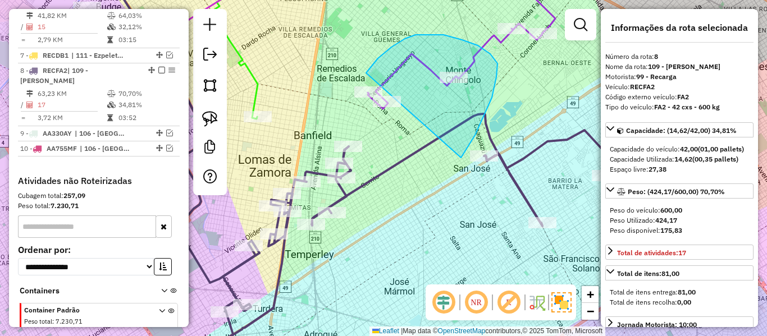
drag, startPoint x: 461, startPoint y: 158, endPoint x: 403, endPoint y: 157, distance: 57.8
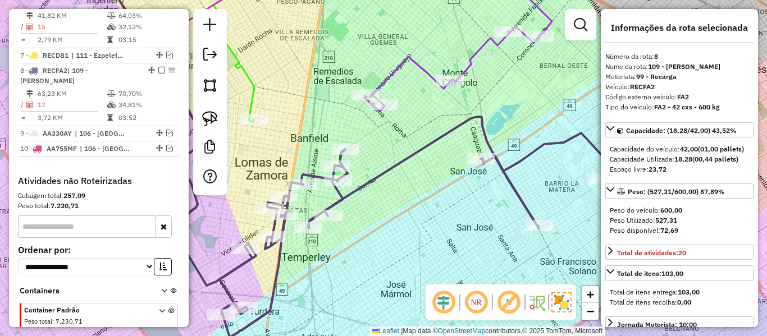
drag, startPoint x: 496, startPoint y: 115, endPoint x: 467, endPoint y: 172, distance: 63.5
click at [421, 177] on div "Janela de atendimento Grade de atendimento Capacidade Transportadoras Veículos …" at bounding box center [383, 168] width 767 height 336
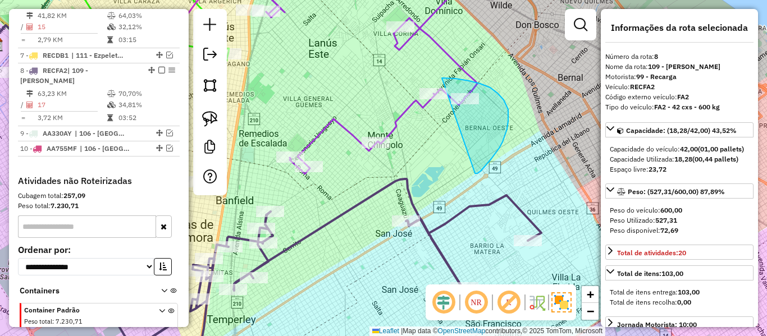
click at [387, 138] on div "Janela de atendimento Grade de atendimento Capacidade Transportadoras Veículos …" at bounding box center [383, 168] width 767 height 336
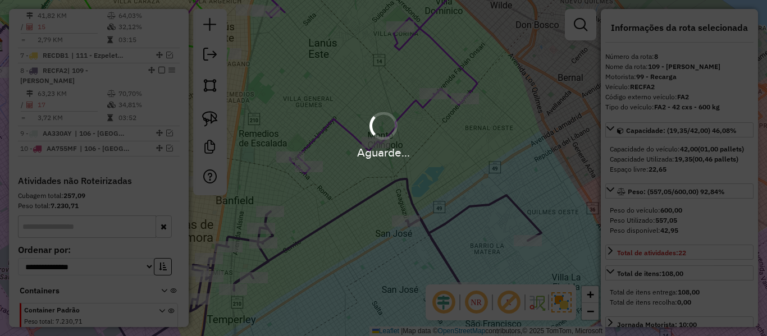
select select "**********"
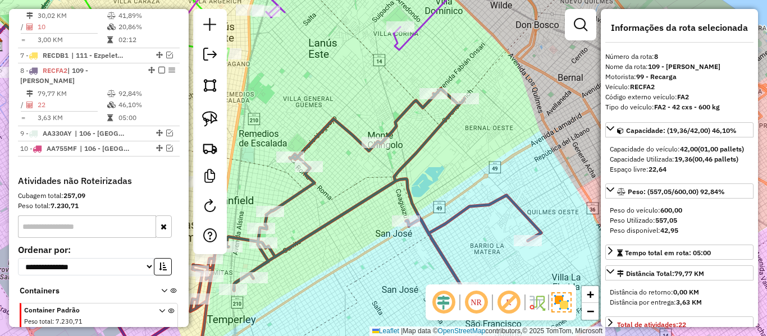
click at [418, 146] on icon at bounding box center [343, 229] width 396 height 281
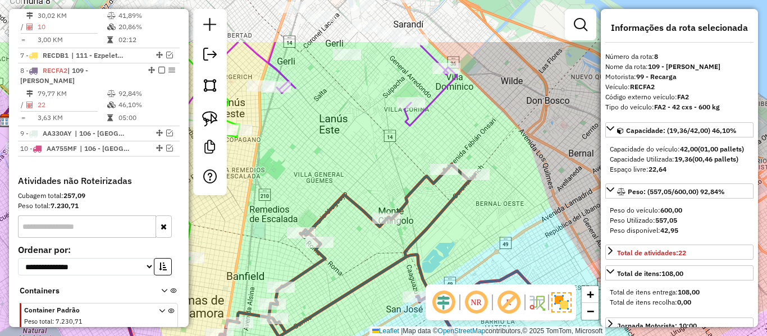
drag, startPoint x: 470, startPoint y: 180, endPoint x: 475, endPoint y: 217, distance: 38.0
click at [481, 254] on div "Janela de atendimento Grade de atendimento Capacidade Transportadoras Veículos …" at bounding box center [383, 168] width 767 height 336
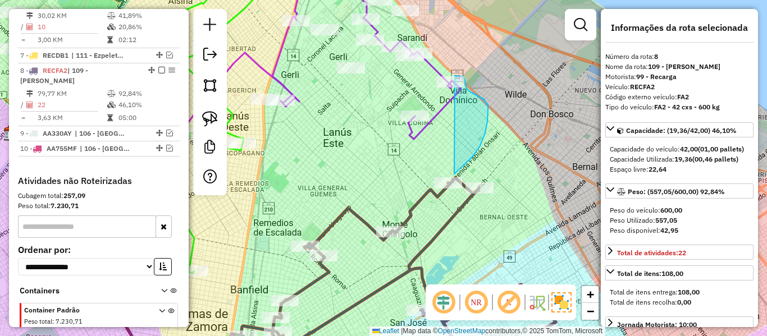
drag, startPoint x: 462, startPoint y: 166, endPoint x: 392, endPoint y: 143, distance: 73.5
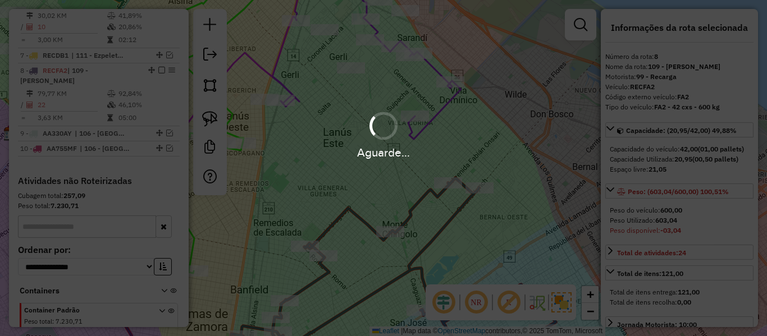
select select "**********"
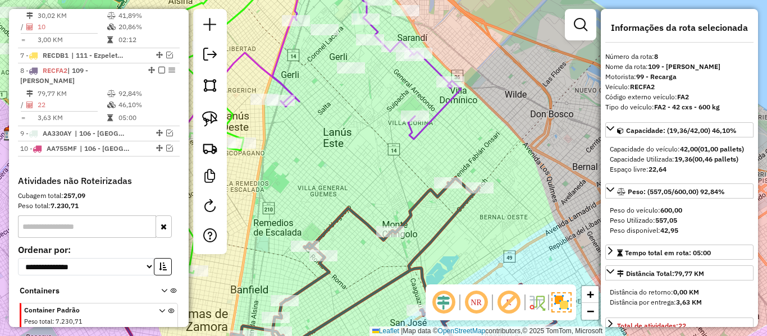
click at [516, 132] on div "Janela de atendimento Grade de atendimento Capacidade Transportadoras Veículos …" at bounding box center [383, 168] width 767 height 336
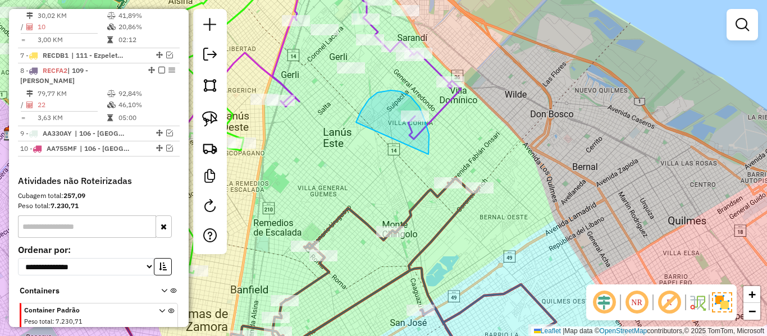
drag, startPoint x: 429, startPoint y: 135, endPoint x: 364, endPoint y: 148, distance: 66.5
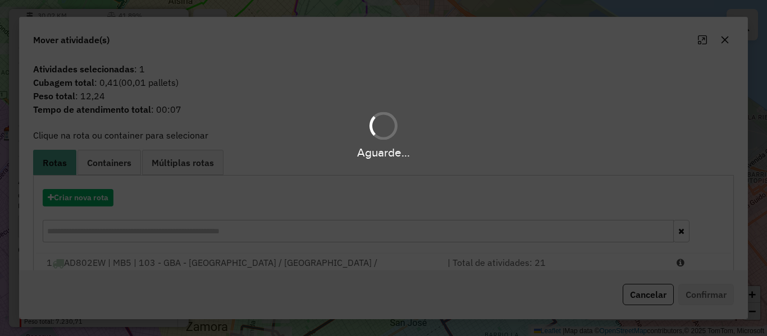
click at [441, 173] on div "Aguarde..." at bounding box center [383, 168] width 767 height 336
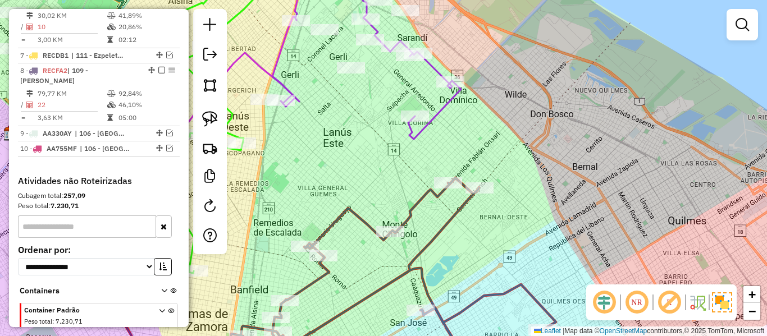
click at [425, 188] on icon at bounding box center [381, 274] width 349 height 192
select select "**********"
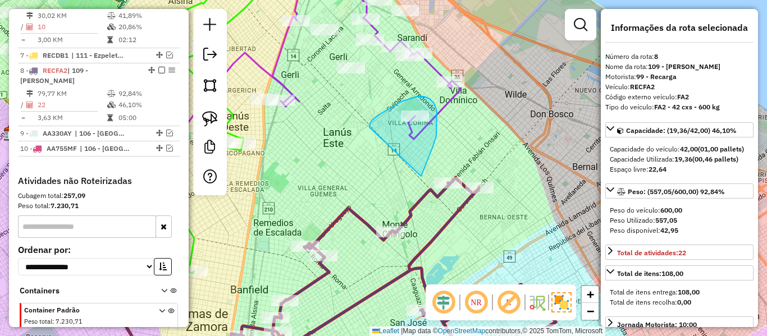
drag, startPoint x: 428, startPoint y: 158, endPoint x: 374, endPoint y: 138, distance: 58.1
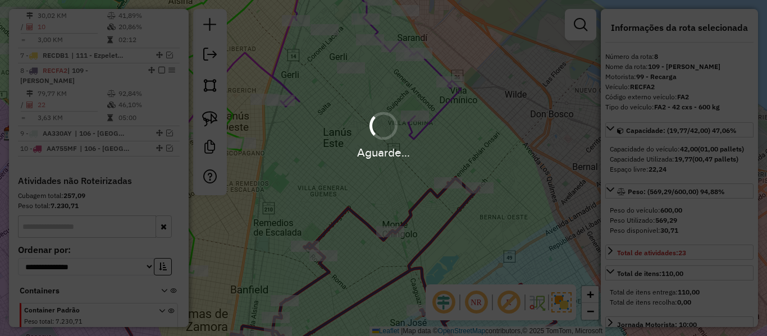
select select "**********"
drag, startPoint x: 472, startPoint y: 216, endPoint x: 507, endPoint y: 234, distance: 39.7
click at [472, 218] on div "Aguarde..." at bounding box center [383, 168] width 767 height 336
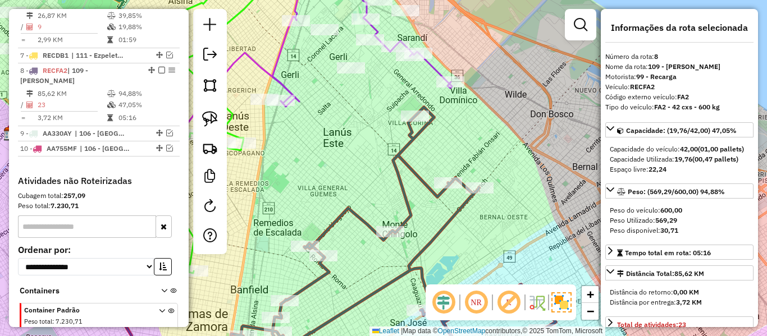
click at [389, 141] on div "Janela de atendimento Grade de atendimento Capacidade Transportadoras Veículos …" at bounding box center [383, 168] width 767 height 336
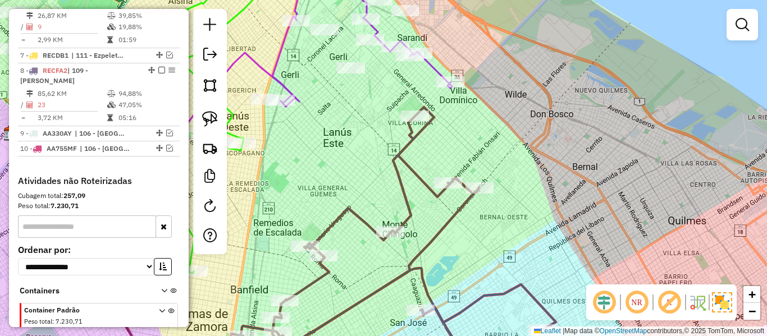
click at [404, 144] on icon at bounding box center [381, 238] width 349 height 263
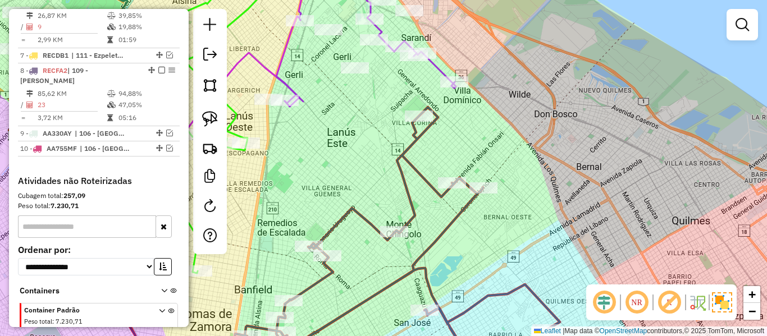
click at [411, 143] on icon at bounding box center [385, 238] width 349 height 263
select select "**********"
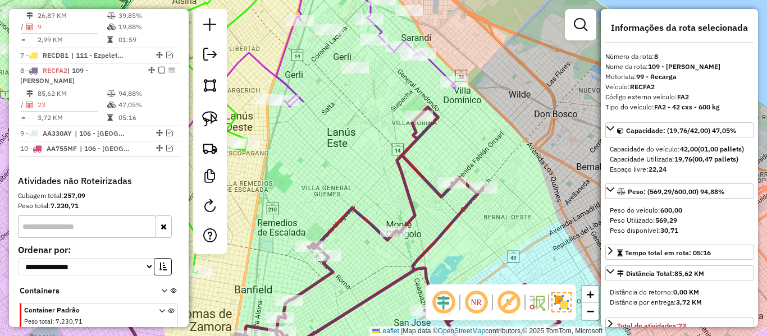
click at [426, 191] on div "Janela de atendimento Grade de atendimento Capacidade Transportadoras Veículos …" at bounding box center [383, 168] width 767 height 336
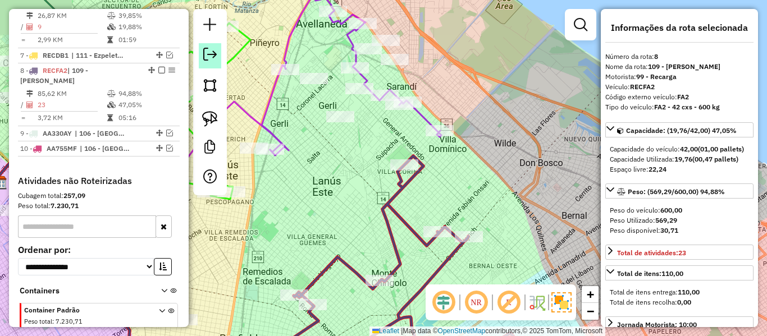
select select "**********"
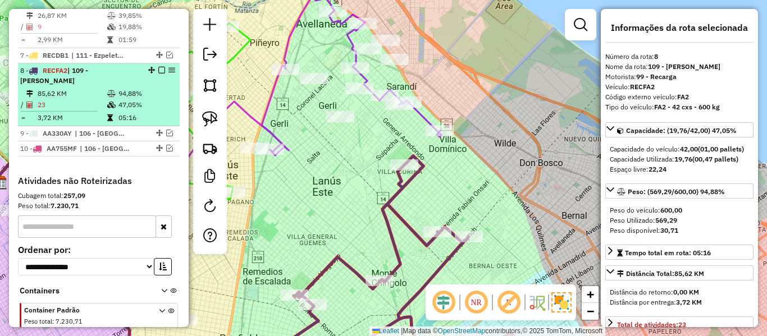
click at [159, 67] on em at bounding box center [161, 70] width 7 height 7
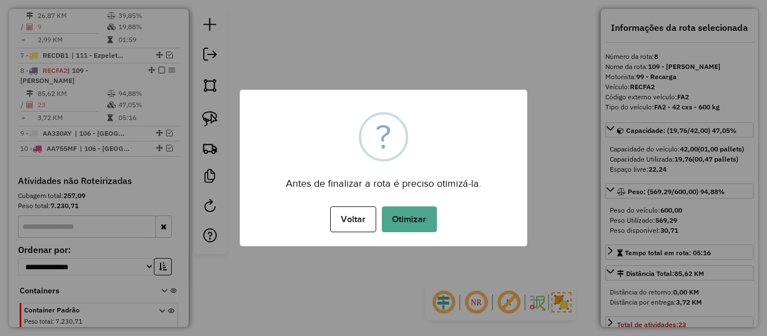
click at [327, 212] on div "Voltar No Otimizar" at bounding box center [383, 219] width 287 height 31
click at [363, 215] on button "Voltar" at bounding box center [352, 220] width 45 height 26
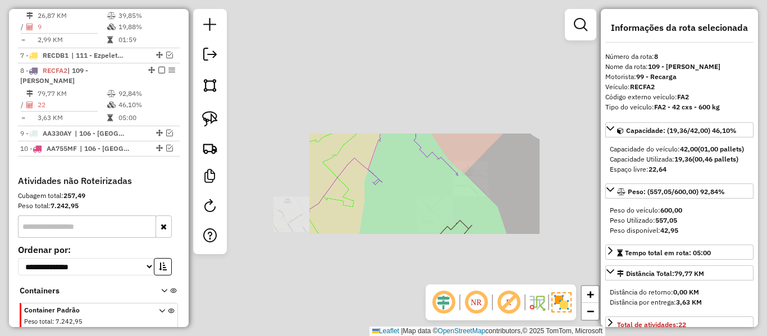
click at [450, 197] on div "Janela de atendimento Grade de atendimento Capacidade Transportadoras Veículos …" at bounding box center [383, 168] width 767 height 336
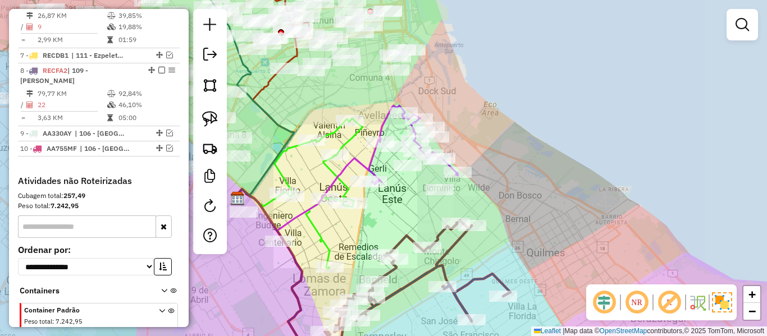
drag, startPoint x: 455, startPoint y: 214, endPoint x: 451, endPoint y: 143, distance: 70.8
click at [451, 143] on div "Janela de atendimento Grade de atendimento Capacidade Transportadoras Veículos …" at bounding box center [383, 168] width 767 height 336
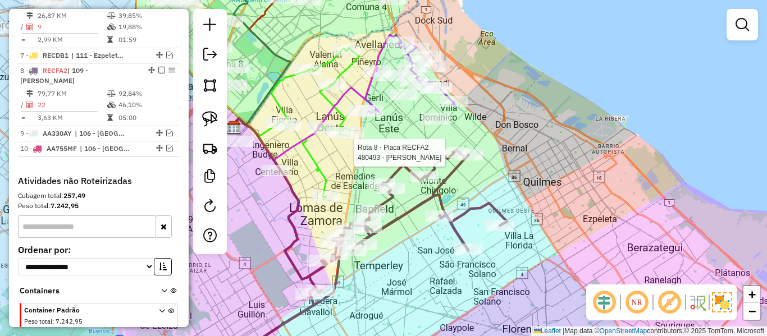
select select "**********"
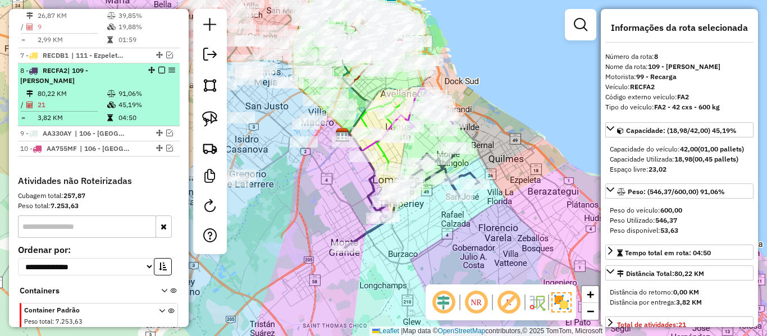
click at [154, 67] on div at bounding box center [158, 70] width 34 height 7
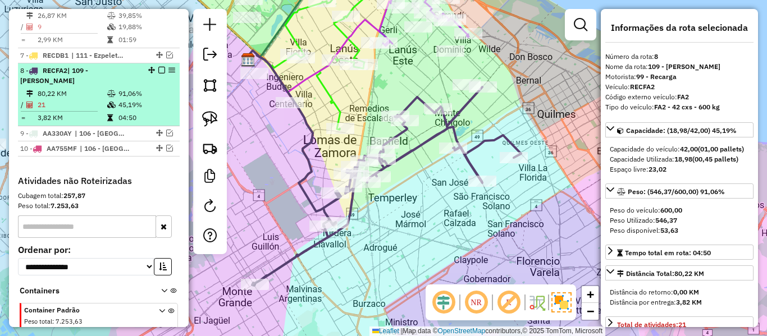
click at [159, 67] on em at bounding box center [161, 70] width 7 height 7
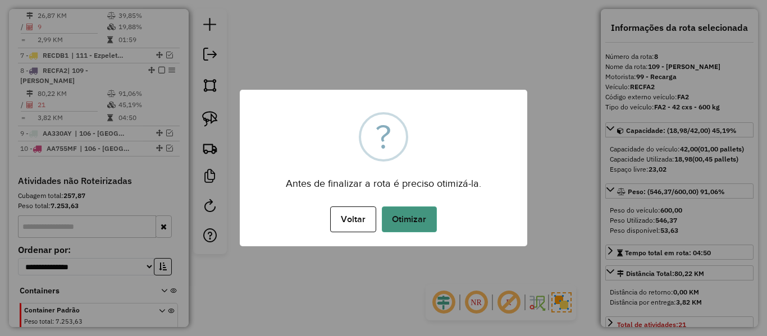
click at [427, 207] on button "Otimizar" at bounding box center [409, 220] width 55 height 26
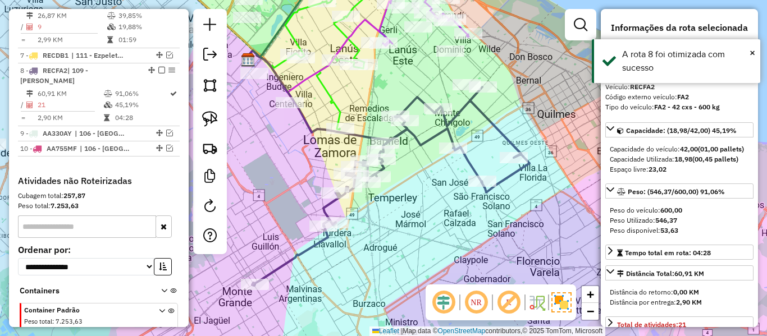
click at [458, 168] on div "Janela de atendimento Grade de atendimento Capacidade Transportadoras Veículos …" at bounding box center [383, 168] width 767 height 336
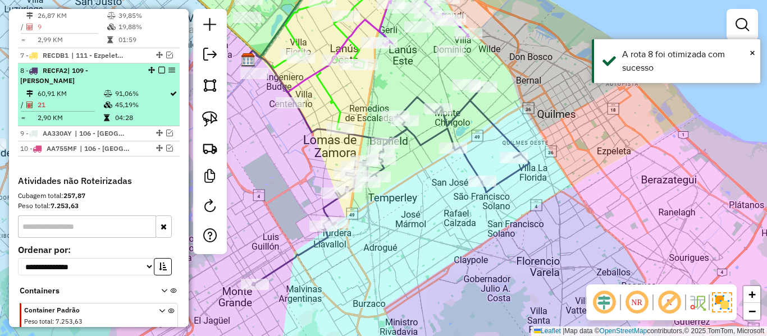
click at [159, 67] on em at bounding box center [161, 70] width 7 height 7
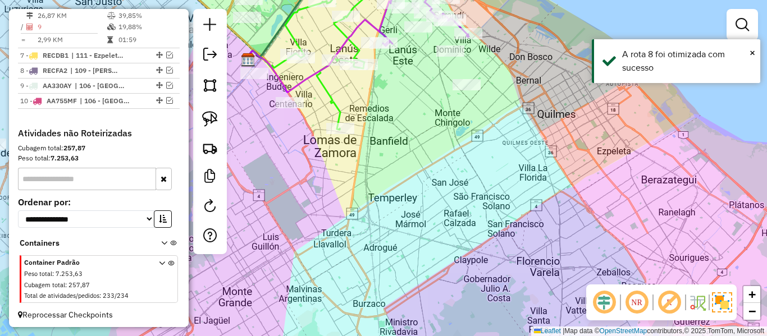
scroll to position [735, 0]
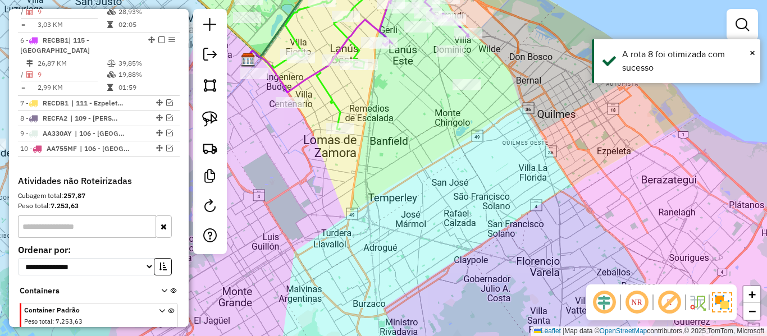
click at [463, 166] on div "Janela de atendimento Grade de atendimento Capacidade Transportadoras Veículos …" at bounding box center [383, 168] width 767 height 336
drag, startPoint x: 490, startPoint y: 231, endPoint x: 509, endPoint y: 273, distance: 46.7
click at [509, 275] on div "Janela de atendimento Grade de atendimento Capacidade Transportadoras Veículos …" at bounding box center [383, 168] width 767 height 336
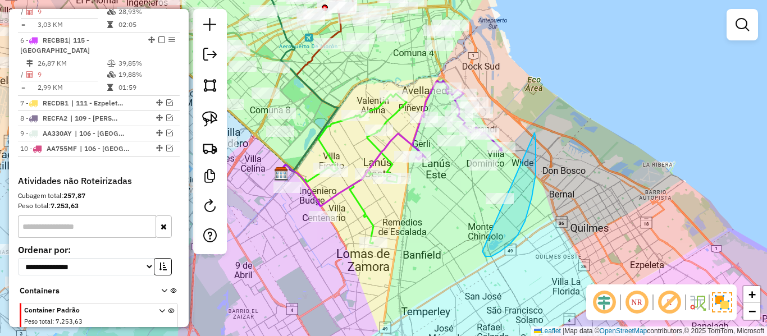
drag, startPoint x: 488, startPoint y: 257, endPoint x: 566, endPoint y: 184, distance: 107.3
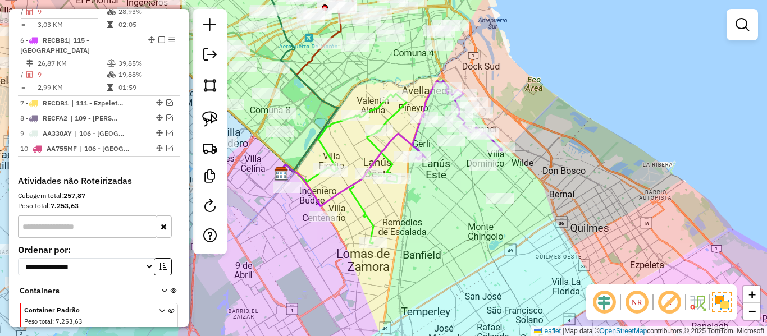
click at [426, 97] on icon at bounding box center [457, 120] width 90 height 78
select select "**********"
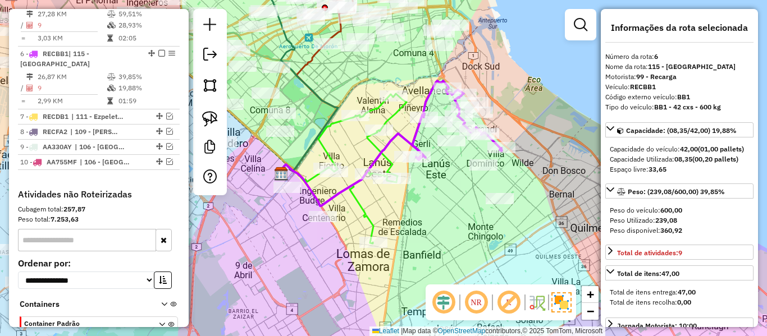
scroll to position [709, 0]
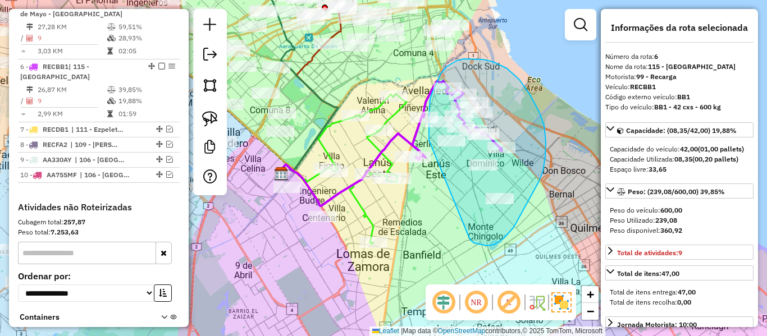
drag, startPoint x: 470, startPoint y: 240, endPoint x: 432, endPoint y: 147, distance: 100.2
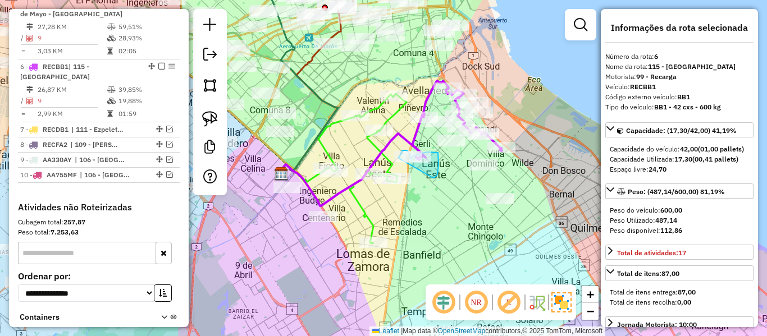
drag, startPoint x: 433, startPoint y: 178, endPoint x: 405, endPoint y: 170, distance: 29.3
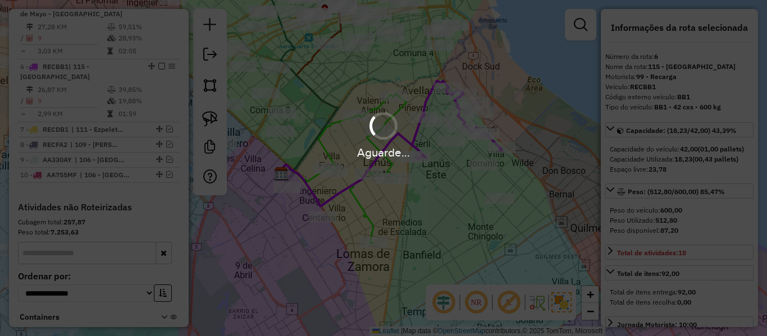
select select "**********"
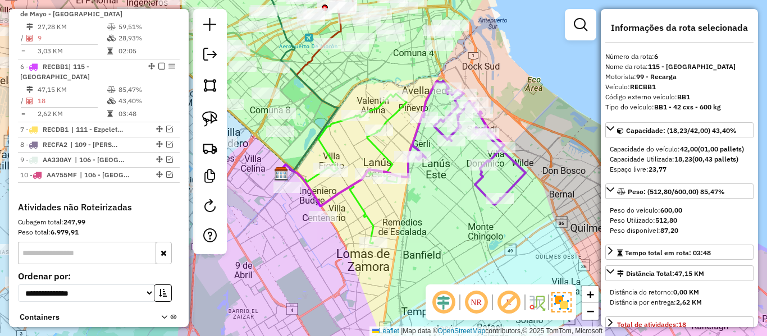
click at [480, 181] on icon at bounding box center [466, 143] width 117 height 124
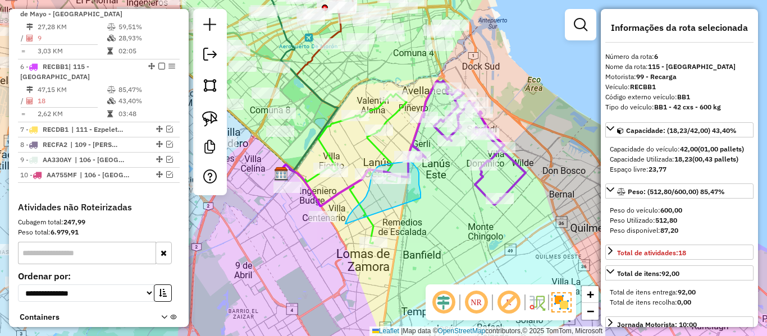
drag, startPoint x: 419, startPoint y: 185, endPoint x: 389, endPoint y: 273, distance: 93.2
select select "**********"
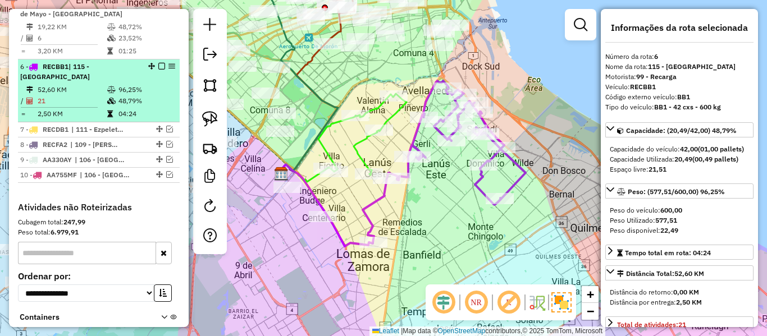
click at [158, 63] on em at bounding box center [161, 66] width 7 height 7
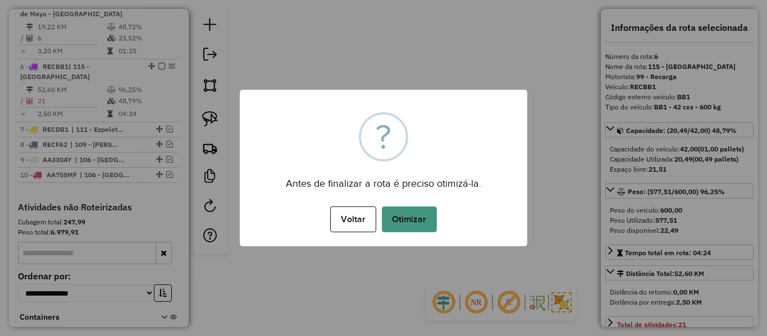
click at [418, 220] on button "Otimizar" at bounding box center [409, 220] width 55 height 26
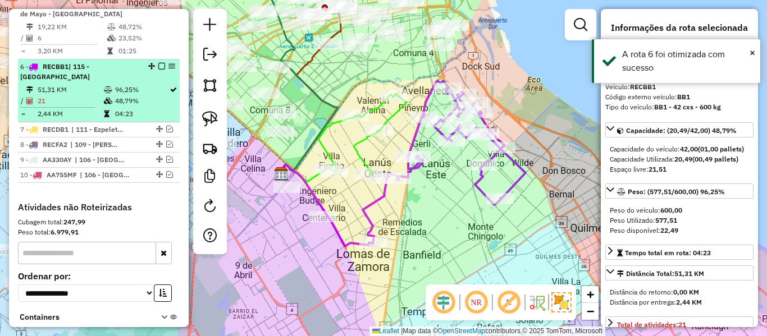
click at [158, 63] on em at bounding box center [161, 66] width 7 height 7
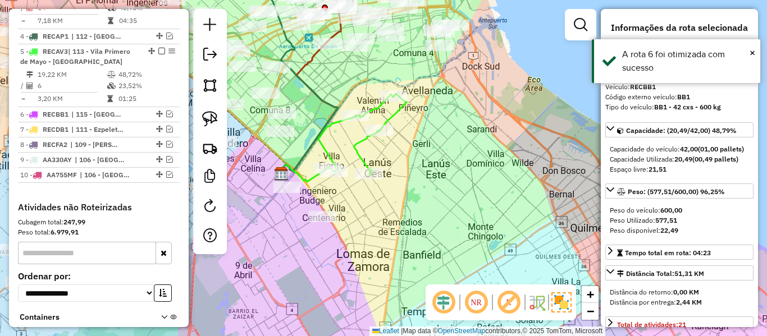
click at [396, 116] on icon at bounding box center [362, 134] width 88 height 81
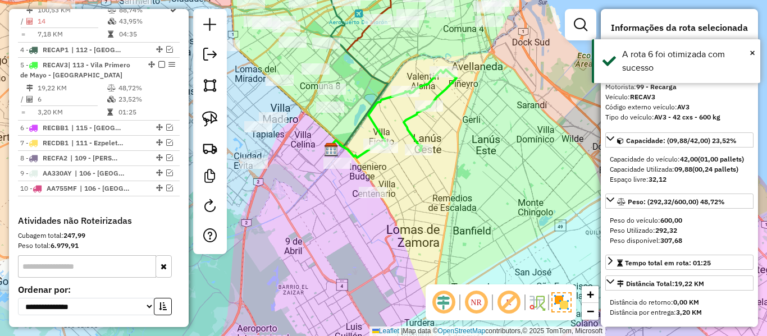
drag, startPoint x: 414, startPoint y: 187, endPoint x: 442, endPoint y: 191, distance: 27.9
click at [463, 162] on div "Janela de atendimento Grade de atendimento Capacidade Transportadoras Veículos …" at bounding box center [383, 168] width 767 height 336
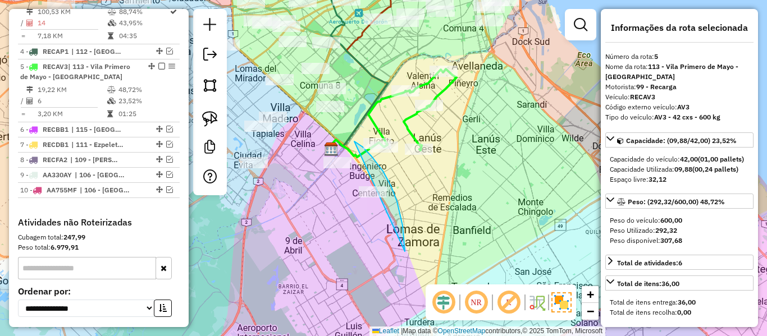
drag, startPoint x: 405, startPoint y: 252, endPoint x: 314, endPoint y: 191, distance: 109.3
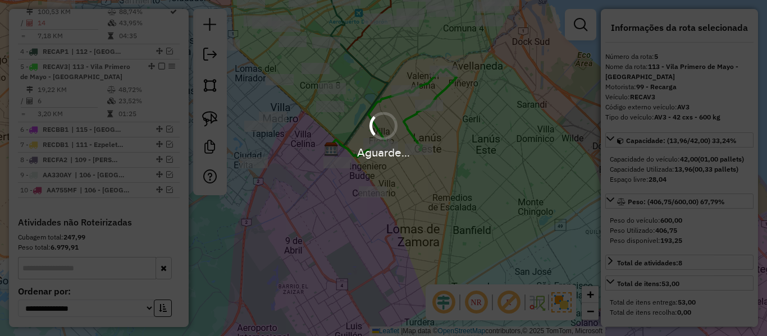
select select "**********"
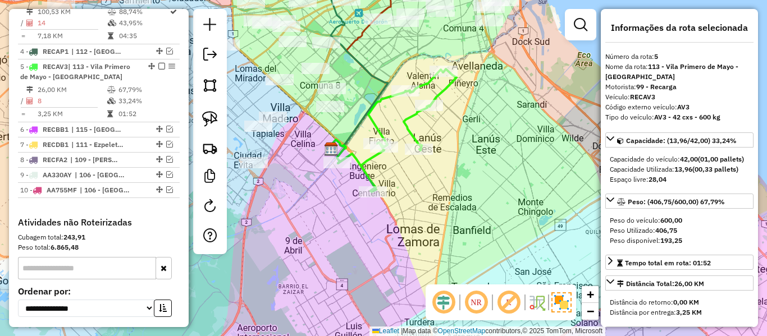
click at [409, 118] on icon at bounding box center [397, 130] width 118 height 123
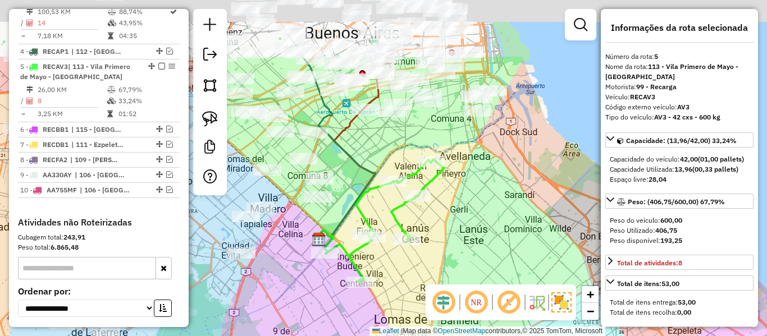
drag, startPoint x: 441, startPoint y: 141, endPoint x: 427, endPoint y: 230, distance: 89.8
click at [427, 230] on div "Janela de atendimento Grade de atendimento Capacidade Transportadoras Veículos …" at bounding box center [383, 168] width 767 height 336
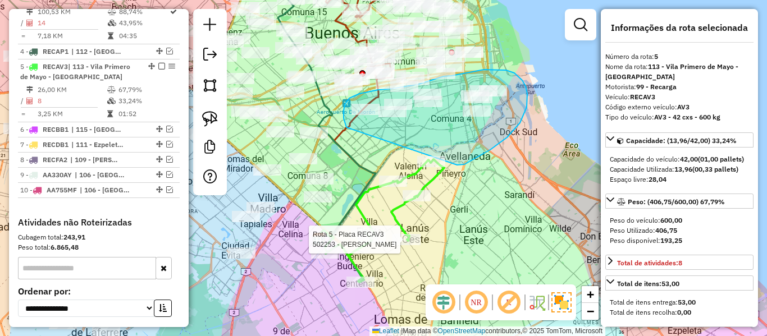
drag, startPoint x: 457, startPoint y: 165, endPoint x: 393, endPoint y: 147, distance: 66.6
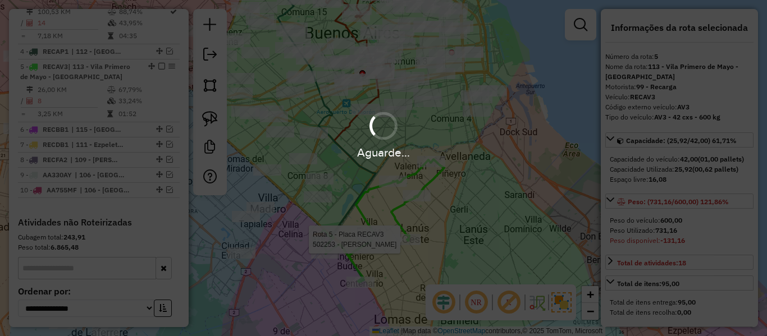
select select "**********"
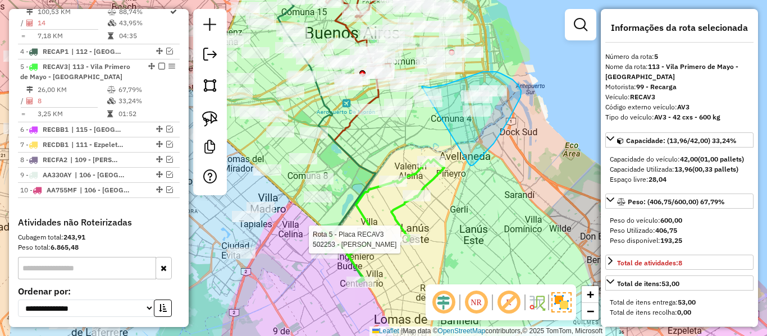
drag, startPoint x: 474, startPoint y: 164, endPoint x: 415, endPoint y: 121, distance: 73.1
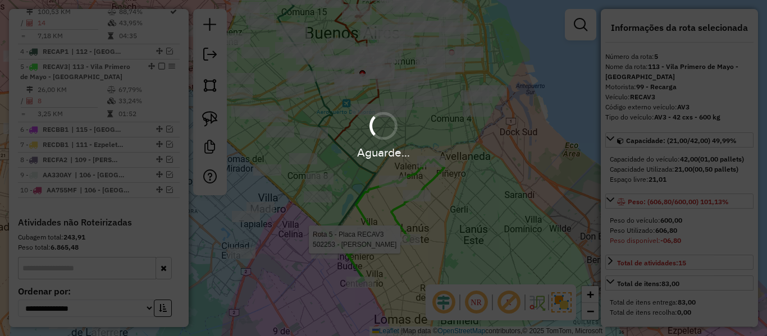
select select "**********"
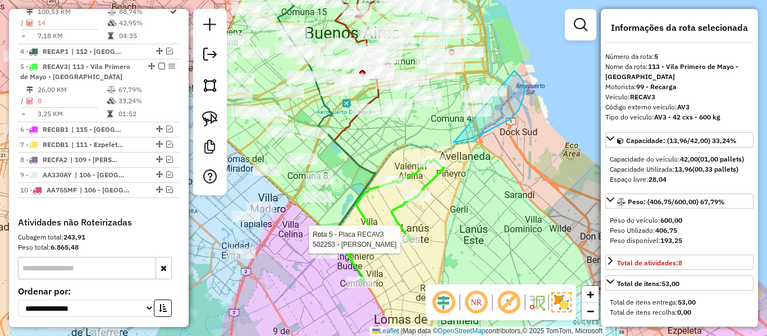
drag, startPoint x: 524, startPoint y: 89, endPoint x: 458, endPoint y: 99, distance: 66.9
select select "**********"
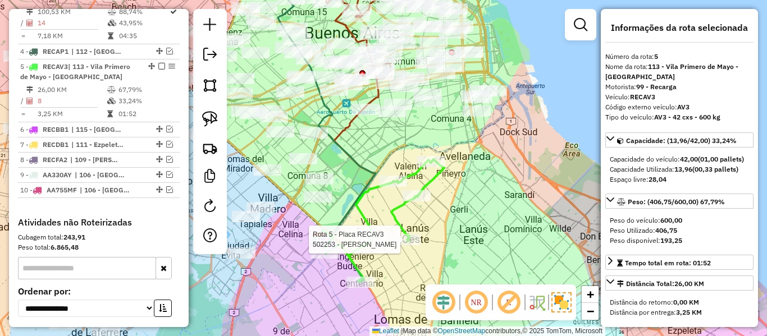
drag, startPoint x: 459, startPoint y: 199, endPoint x: 455, endPoint y: 193, distance: 7.0
click at [459, 198] on div "Rota 5 - Placa RECAV3 502253 - Graciela Mazzaroni Janela de atendimento Grade d…" at bounding box center [383, 168] width 767 height 336
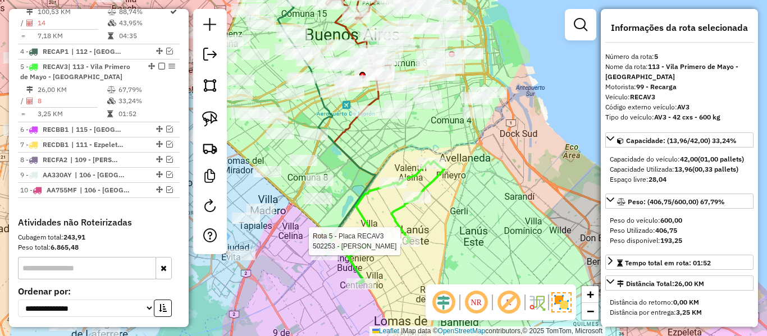
click at [423, 181] on div "Rota 5 - Placa RECAV3 502253 - Graciela Mazzaroni Janela de atendimento Grade d…" at bounding box center [383, 168] width 767 height 336
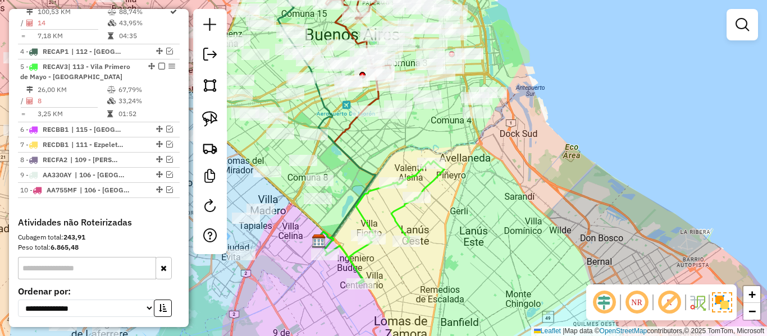
click at [428, 182] on icon at bounding box center [385, 222] width 118 height 123
select select "**********"
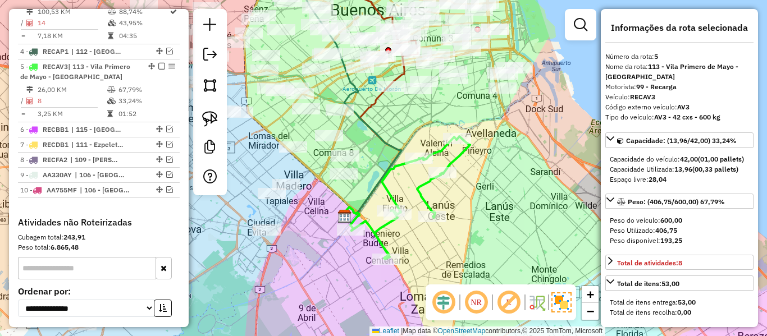
drag, startPoint x: 463, startPoint y: 181, endPoint x: 426, endPoint y: 184, distance: 37.2
click at [464, 177] on div "Janela de atendimento Grade de atendimento Capacidade Transportadoras Veículos …" at bounding box center [383, 168] width 767 height 336
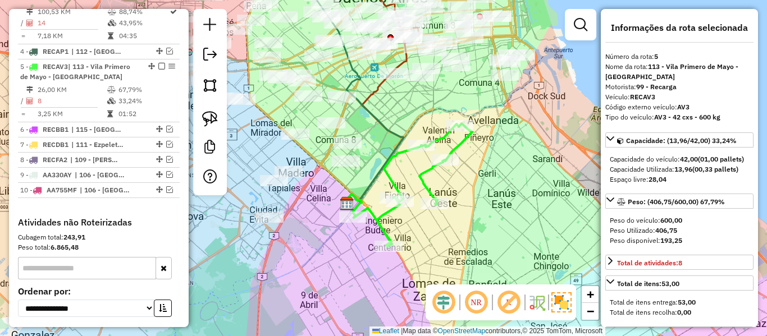
click at [435, 176] on div "Janela de atendimento Grade de atendimento Capacidade Transportadoras Veículos …" at bounding box center [383, 168] width 767 height 336
select select "**********"
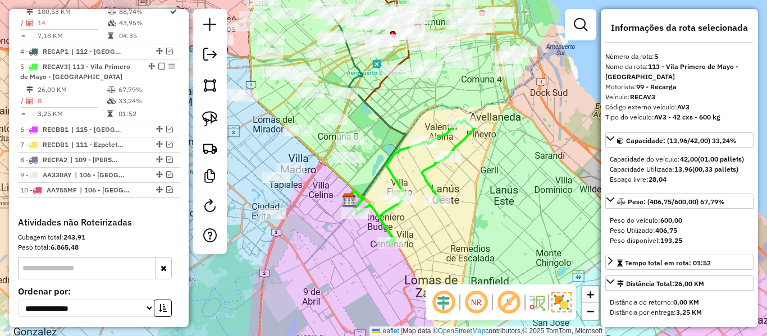
drag, startPoint x: 427, startPoint y: 166, endPoint x: 432, endPoint y: 184, distance: 18.1
click at [427, 170] on icon at bounding box center [415, 181] width 118 height 123
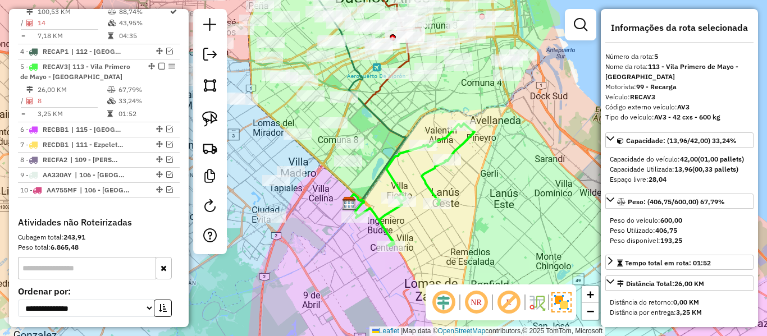
click at [465, 170] on div "Janela de atendimento Grade de atendimento Capacidade Transportadoras Veículos …" at bounding box center [383, 168] width 767 height 336
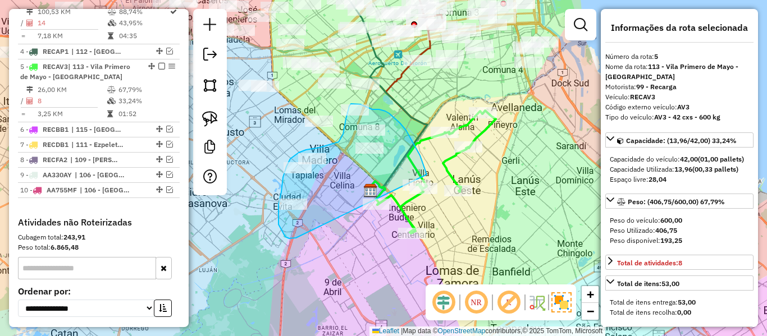
drag, startPoint x: 412, startPoint y: 141, endPoint x: 296, endPoint y: 238, distance: 151.5
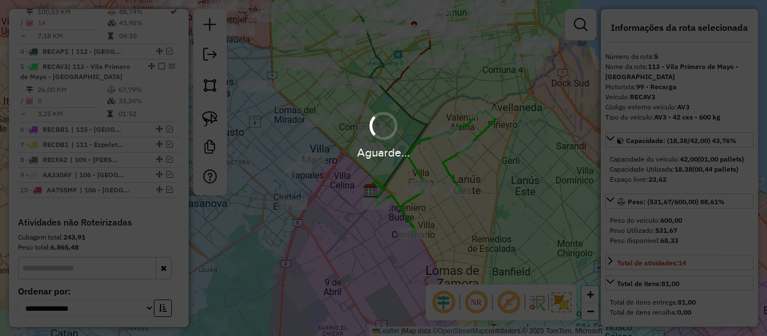
select select "**********"
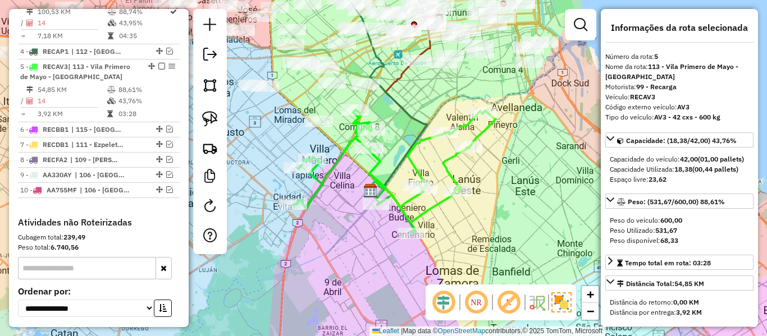
click at [379, 164] on icon at bounding box center [394, 172] width 203 height 124
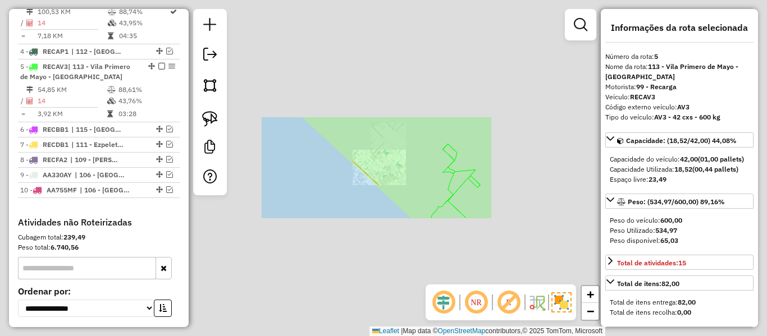
select select "**********"
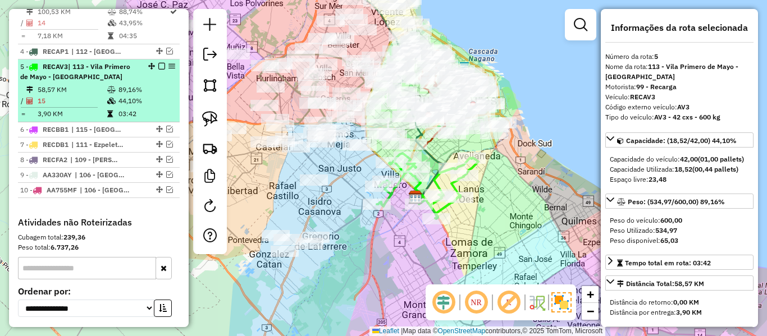
click at [154, 63] on div at bounding box center [158, 66] width 34 height 7
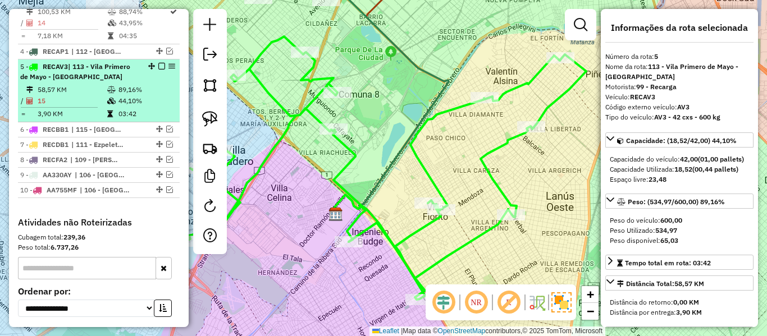
click at [158, 63] on em at bounding box center [161, 66] width 7 height 7
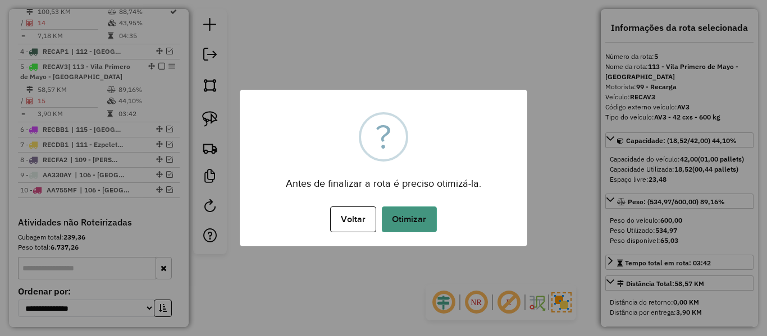
click at [424, 224] on button "Otimizar" at bounding box center [409, 220] width 55 height 26
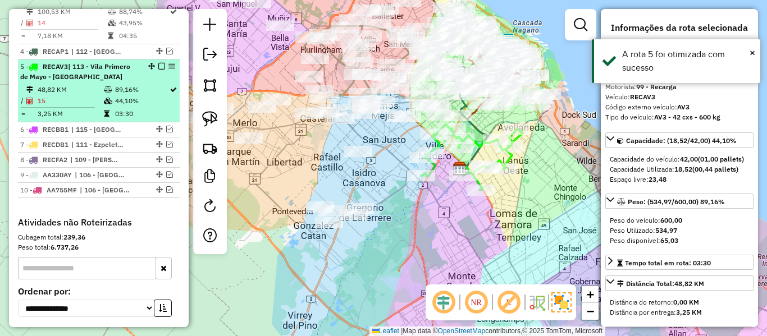
click at [159, 63] on em at bounding box center [161, 66] width 7 height 7
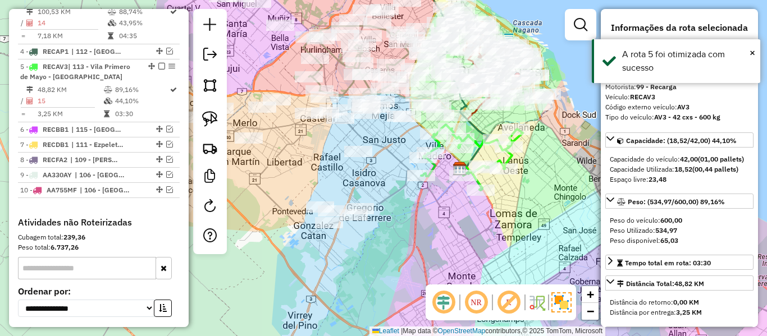
scroll to position [598, 0]
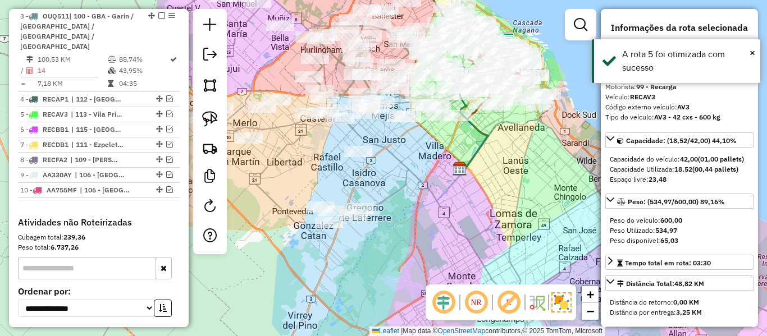
click at [386, 186] on div "Janela de atendimento Grade de atendimento Capacidade Transportadoras Veículos …" at bounding box center [383, 168] width 767 height 336
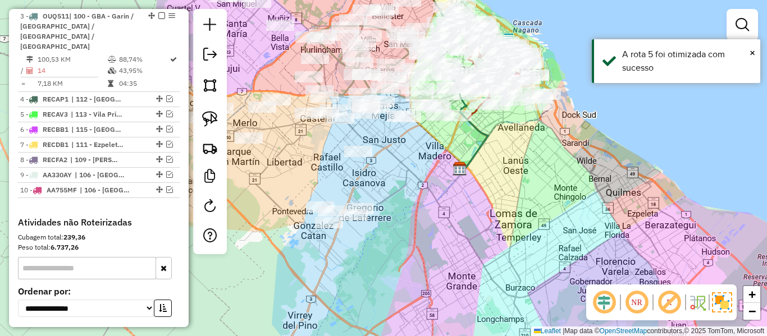
drag, startPoint x: 403, startPoint y: 186, endPoint x: 435, endPoint y: 190, distance: 32.8
click at [435, 190] on div "Janela de atendimento Grade de atendimento Capacidade Transportadoras Veículos …" at bounding box center [383, 168] width 767 height 336
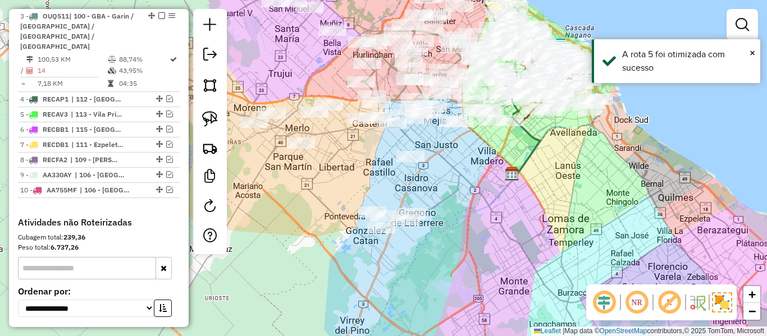
drag, startPoint x: 464, startPoint y: 230, endPoint x: 543, endPoint y: 253, distance: 82.1
click at [543, 253] on div "Janela de atendimento Grade de atendimento Capacidade Transportadoras Veículos …" at bounding box center [383, 168] width 767 height 336
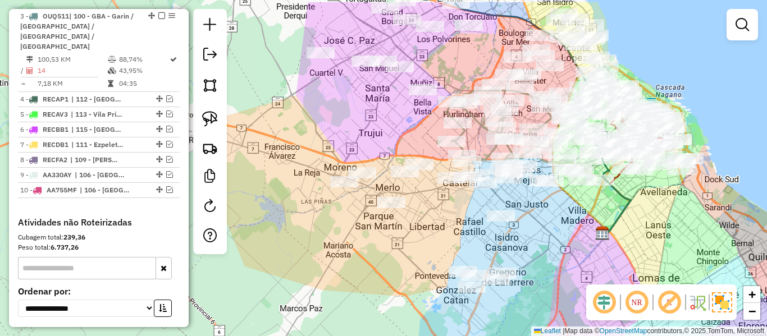
drag, startPoint x: 408, startPoint y: 225, endPoint x: 403, endPoint y: 176, distance: 48.6
click at [403, 176] on div "Janela de atendimento Grade de atendimento Capacidade Transportadoras Veículos …" at bounding box center [383, 168] width 767 height 336
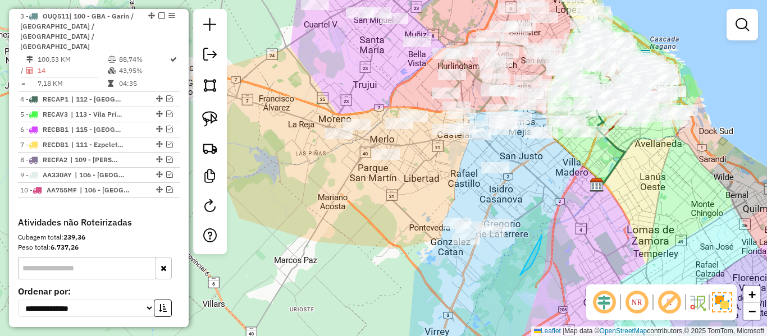
drag, startPoint x: 535, startPoint y: 258, endPoint x: 542, endPoint y: 235, distance: 23.4
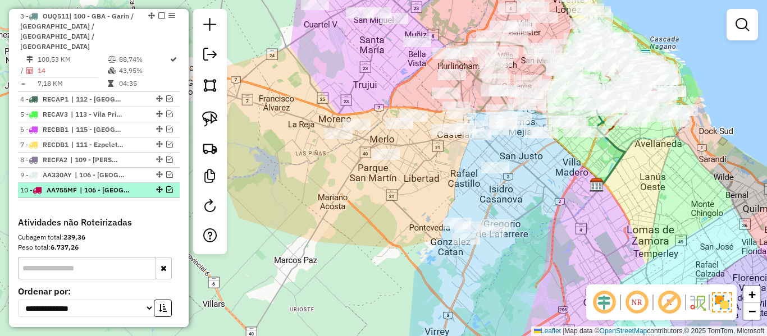
click at [166, 186] on em at bounding box center [169, 189] width 7 height 7
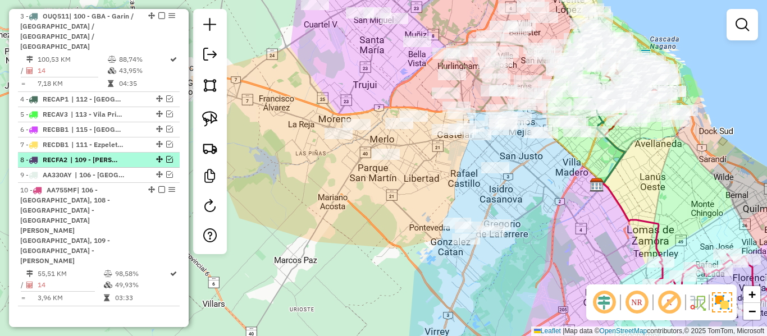
drag, startPoint x: 159, startPoint y: 140, endPoint x: 158, endPoint y: 115, distance: 24.7
click at [158, 186] on em at bounding box center [161, 189] width 7 height 7
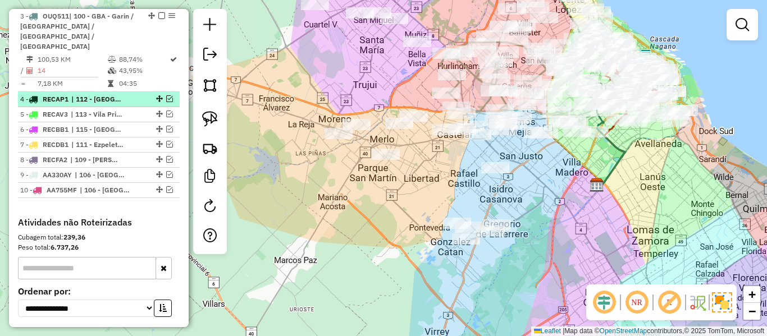
click at [166, 95] on em at bounding box center [169, 98] width 7 height 7
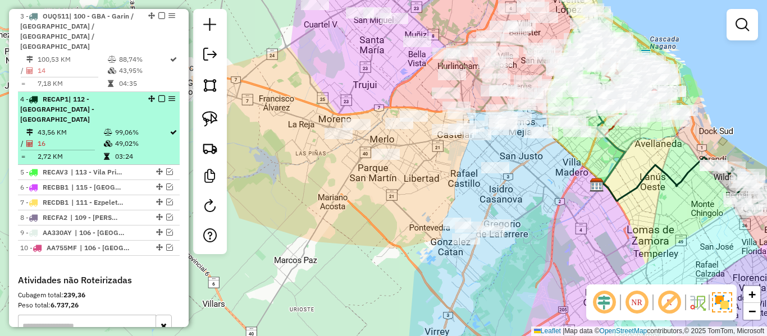
scroll to position [646, 0]
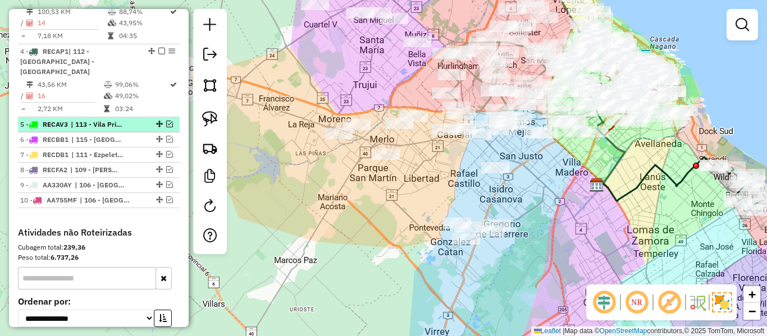
click at [166, 121] on em at bounding box center [169, 124] width 7 height 7
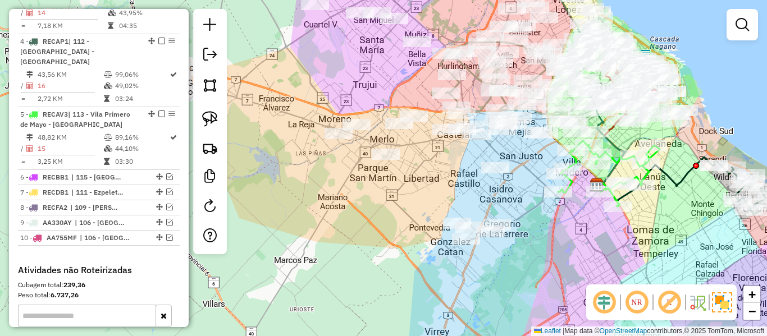
scroll to position [638, 0]
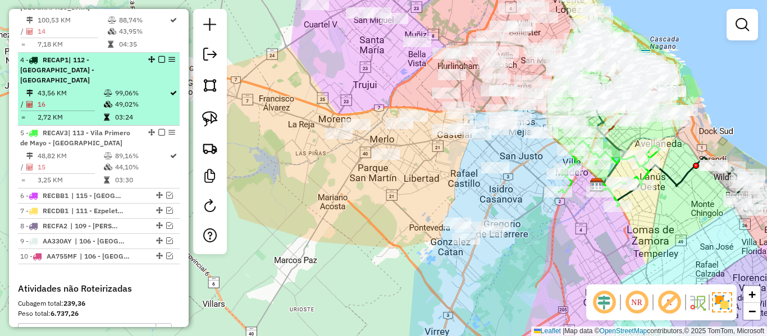
click at [158, 56] on em at bounding box center [161, 59] width 7 height 7
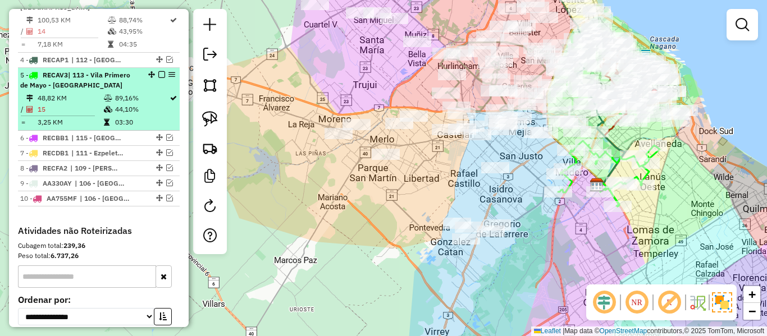
click at [158, 71] on em at bounding box center [161, 74] width 7 height 7
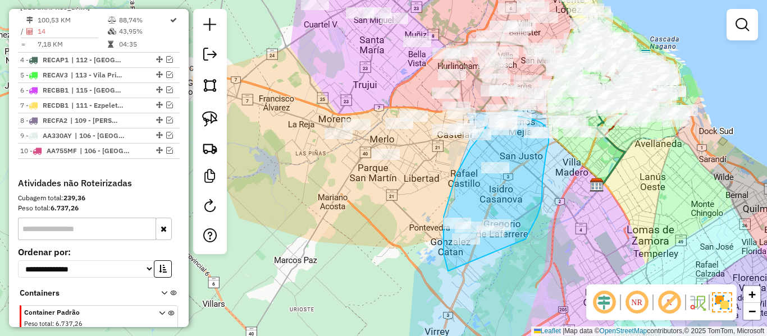
drag, startPoint x: 533, startPoint y: 223, endPoint x: 460, endPoint y: 286, distance: 96.8
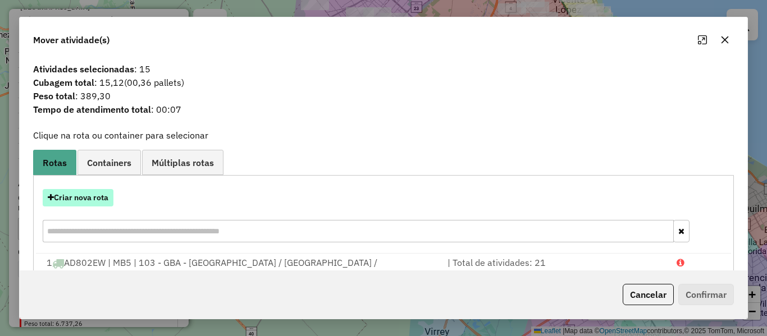
click at [99, 198] on button "Criar nova rota" at bounding box center [78, 197] width 71 height 17
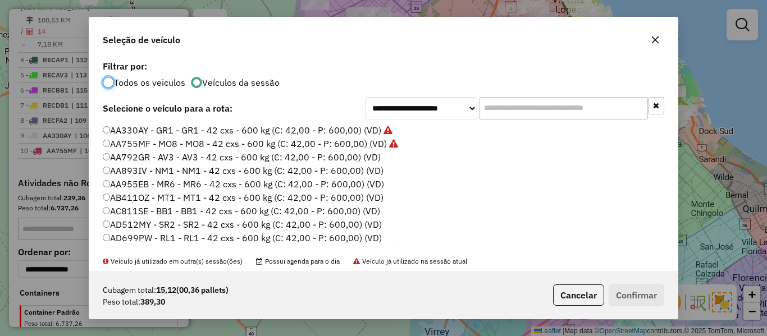
scroll to position [6, 3]
click at [371, 155] on label "AA792GR - AV3 - AV3 - 42 cxs - 600 kg (C: 42,00 - P: 600,00) (VD)" at bounding box center [242, 156] width 278 height 13
click at [625, 315] on div "Cubagem total: 15,12 (00,36 pallets) Peso total: 389,30 Cancelar Confirmar" at bounding box center [383, 295] width 588 height 48
click at [637, 295] on button "Confirmar" at bounding box center [637, 295] width 56 height 21
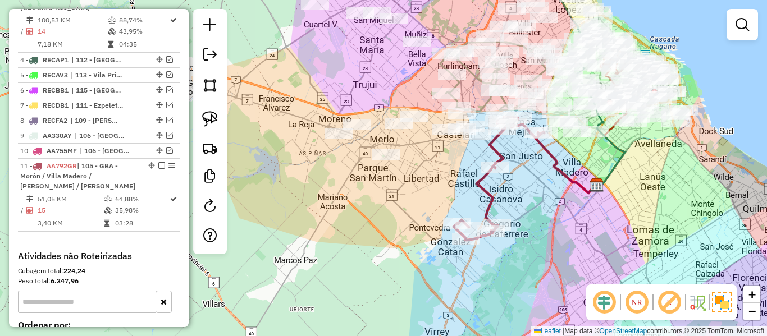
click at [493, 149] on icon at bounding box center [499, 178] width 90 height 123
select select "**********"
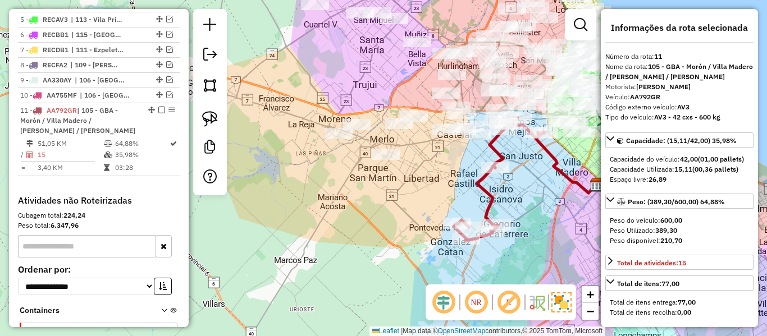
scroll to position [713, 0]
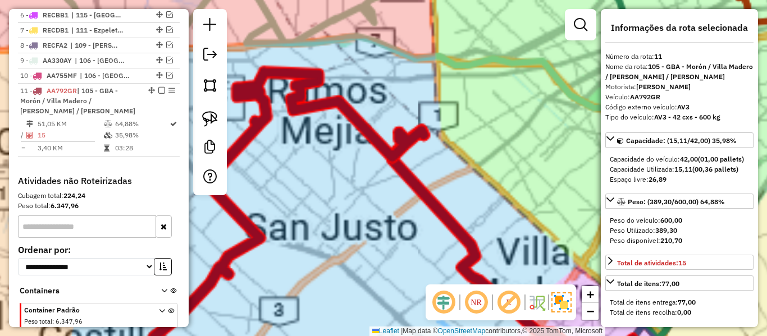
click at [513, 178] on div "Janela de atendimento Grade de atendimento Capacidade Transportadoras Veículos …" at bounding box center [383, 168] width 767 height 336
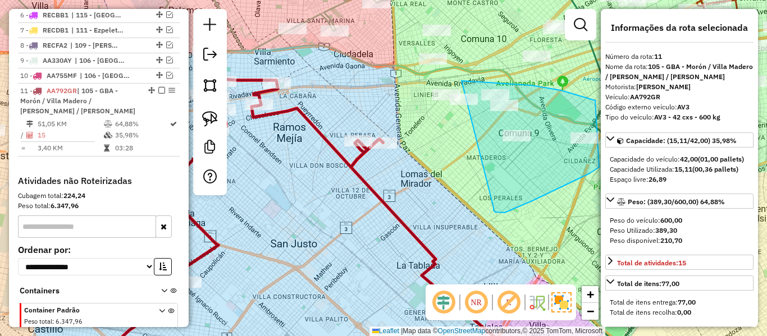
drag, startPoint x: 499, startPoint y: 213, endPoint x: 404, endPoint y: 126, distance: 128.3
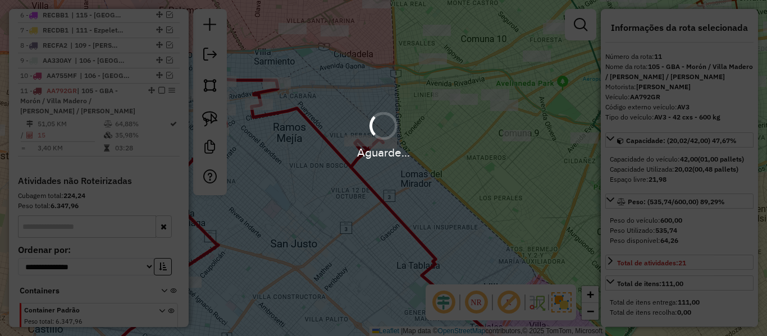
select select "**********"
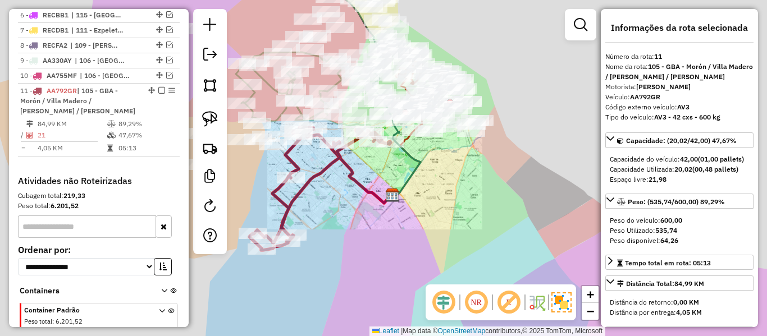
click at [339, 161] on icon at bounding box center [319, 188] width 141 height 123
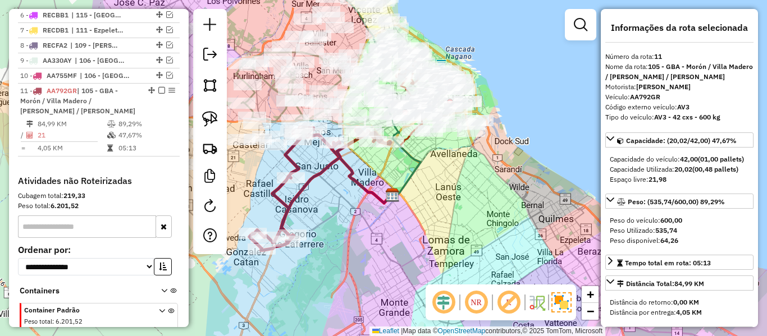
drag, startPoint x: 313, startPoint y: 177, endPoint x: 338, endPoint y: 179, distance: 24.8
click at [338, 179] on icon at bounding box center [319, 188] width 141 height 123
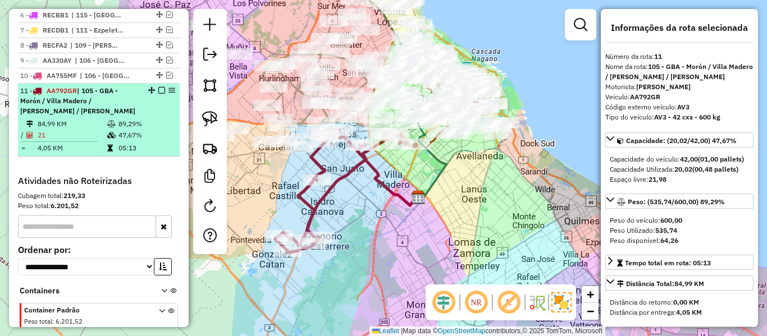
click at [158, 87] on em at bounding box center [161, 90] width 7 height 7
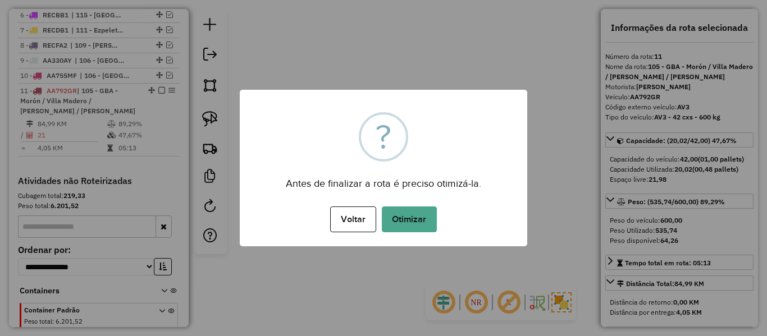
drag, startPoint x: 344, startPoint y: 196, endPoint x: 350, endPoint y: 200, distance: 7.8
click at [346, 198] on div "× ? Antes de finalizar a rota é preciso otimizá-la. Voltar No Otimizar" at bounding box center [383, 168] width 287 height 157
click at [414, 234] on div "Voltar No Otimizar" at bounding box center [383, 219] width 287 height 31
click at [421, 231] on button "Otimizar" at bounding box center [409, 220] width 55 height 26
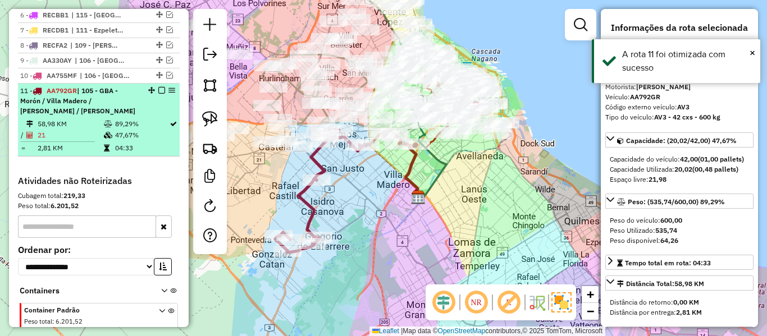
click at [159, 87] on em at bounding box center [161, 90] width 7 height 7
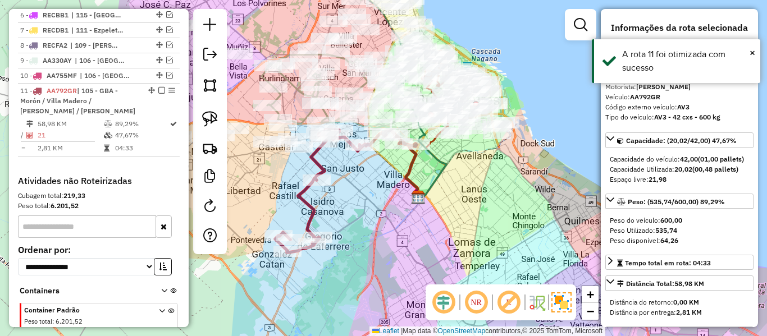
scroll to position [655, 0]
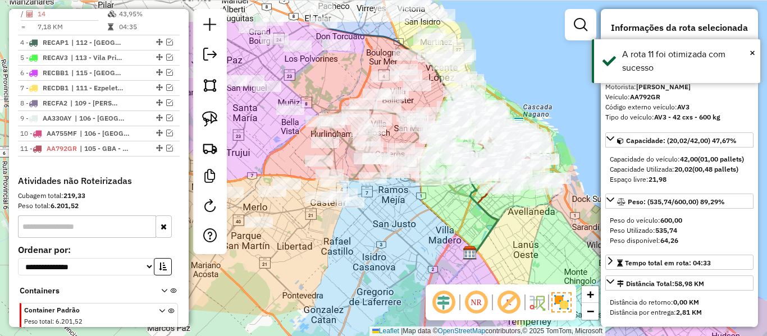
drag, startPoint x: 312, startPoint y: 187, endPoint x: 375, endPoint y: 252, distance: 90.9
click at [410, 275] on div "Janela de atendimento Grade de atendimento Capacidade Transportadoras Veículos …" at bounding box center [383, 168] width 767 height 336
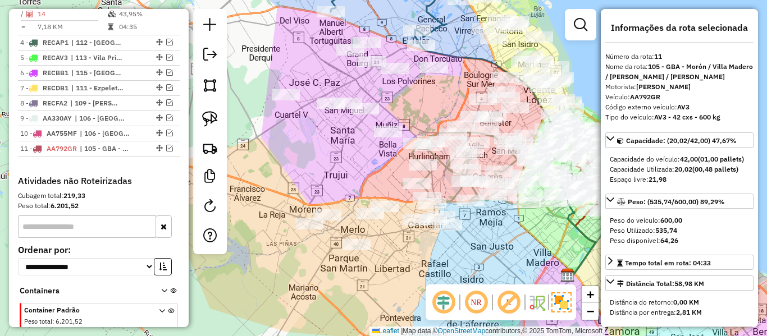
drag, startPoint x: 429, startPoint y: 267, endPoint x: 464, endPoint y: 261, distance: 34.9
click at [458, 261] on div "Janela de atendimento Grade de atendimento Capacidade Transportadoras Veículos …" at bounding box center [383, 168] width 767 height 336
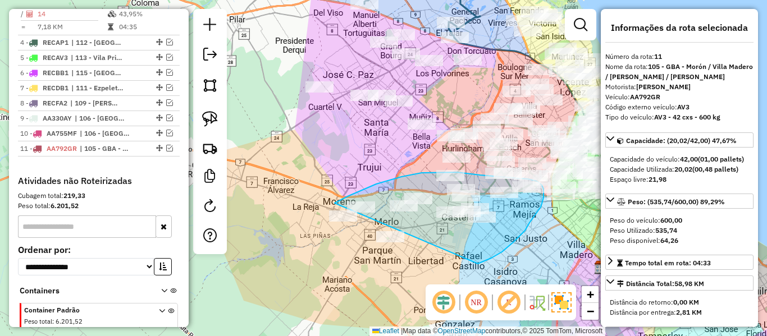
drag, startPoint x: 495, startPoint y: 257, endPoint x: 334, endPoint y: 268, distance: 161.0
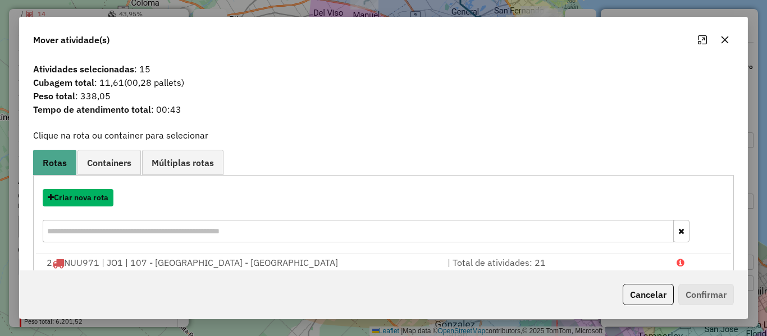
click at [92, 197] on button "Criar nova rota" at bounding box center [78, 197] width 71 height 17
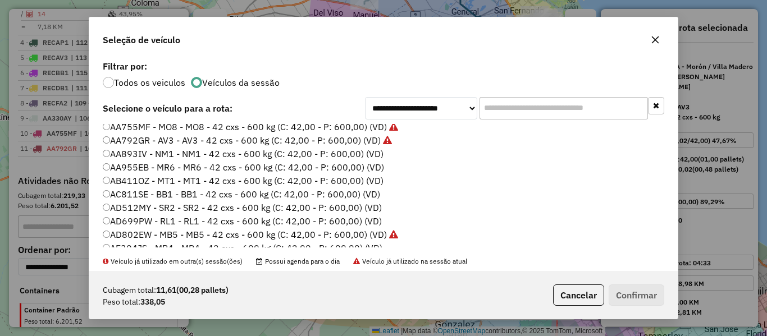
scroll to position [0, 0]
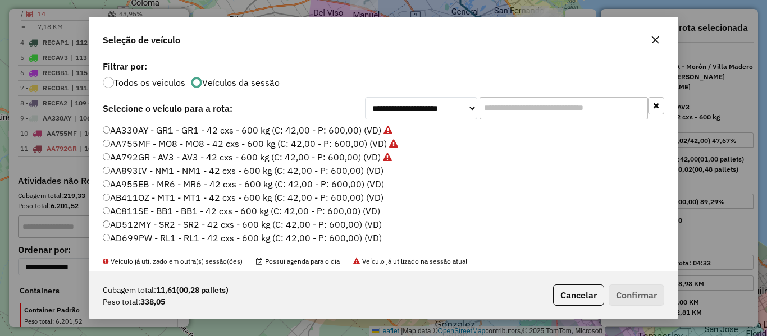
click at [368, 170] on label "AA893IV - NM1 - NM1 - 42 cxs - 600 kg (C: 42,00 - P: 600,00) (VD)" at bounding box center [243, 170] width 281 height 13
click at [627, 294] on button "Confirmar" at bounding box center [637, 295] width 56 height 21
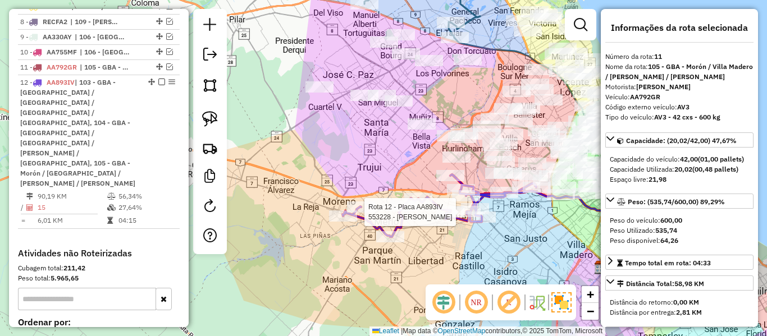
scroll to position [737, 0]
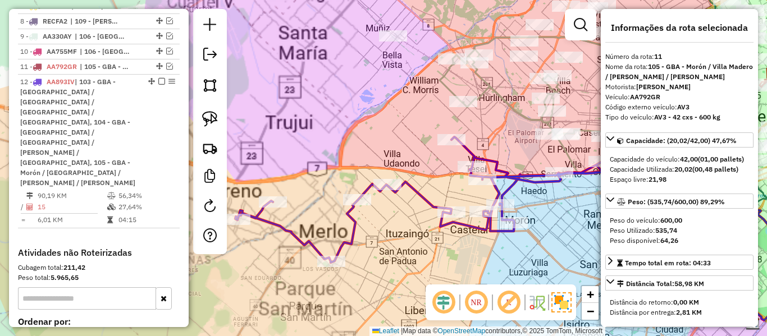
click at [472, 217] on div at bounding box center [483, 211] width 28 height 11
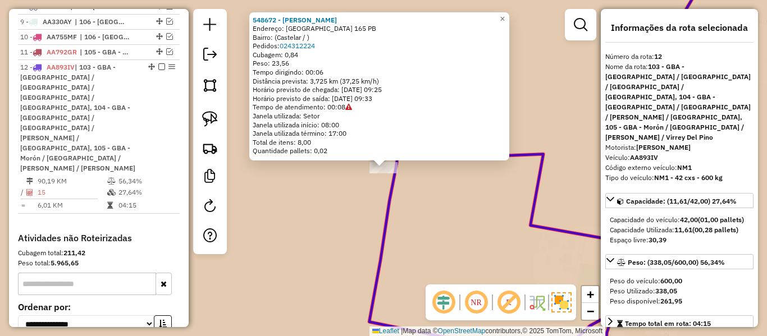
scroll to position [752, 0]
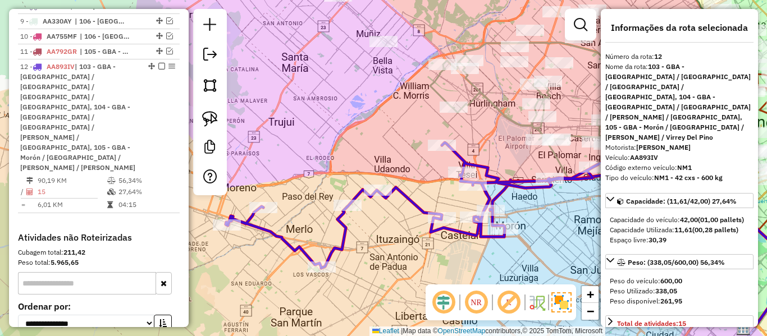
drag, startPoint x: 537, startPoint y: 213, endPoint x: 477, endPoint y: 253, distance: 72.1
click at [477, 253] on div "Janela de atendimento Grade de atendimento Capacidade Transportadoras Veículos …" at bounding box center [383, 168] width 767 height 336
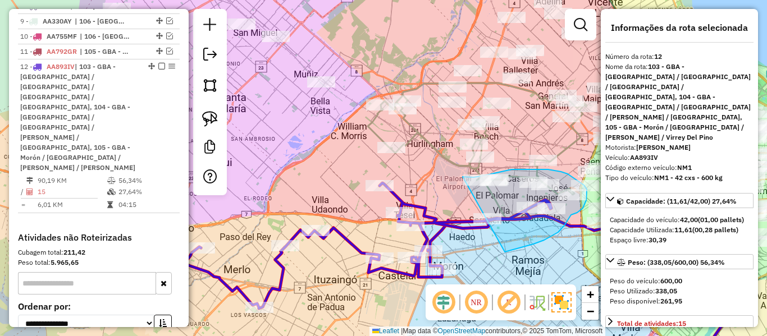
drag, startPoint x: 533, startPoint y: 244, endPoint x: 442, endPoint y: 192, distance: 104.9
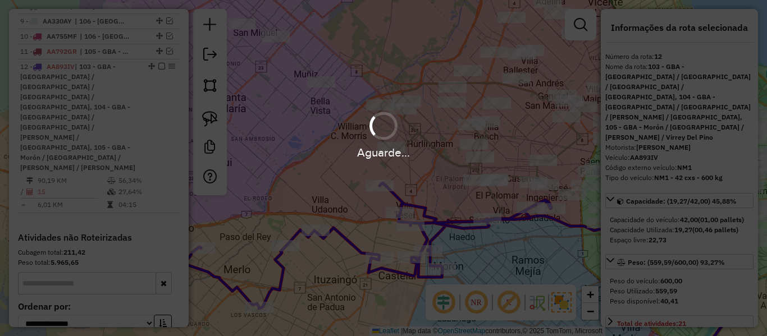
select select "**********"
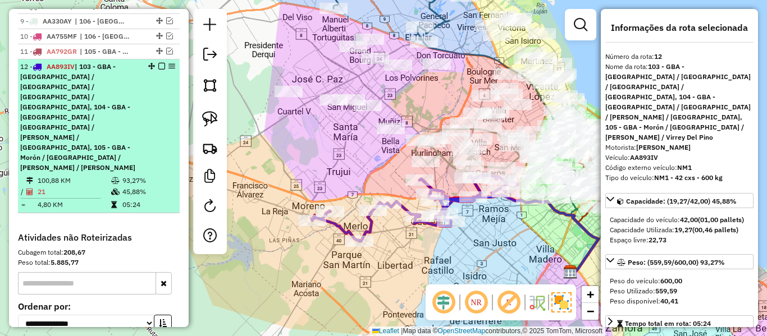
click at [158, 63] on em at bounding box center [161, 66] width 7 height 7
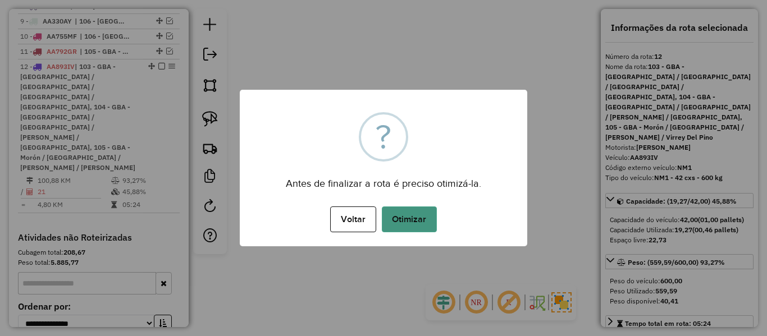
click at [398, 222] on button "Otimizar" at bounding box center [409, 220] width 55 height 26
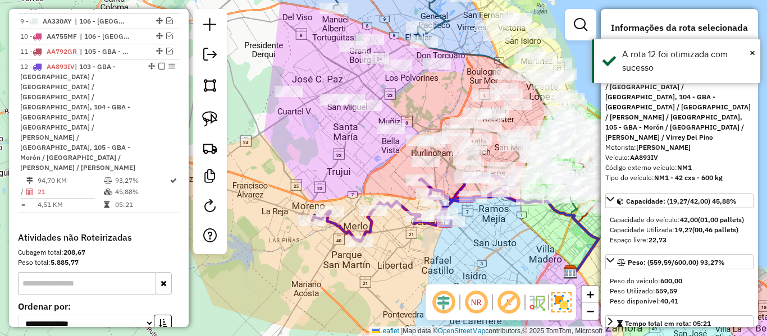
click at [158, 63] on em at bounding box center [161, 66] width 7 height 7
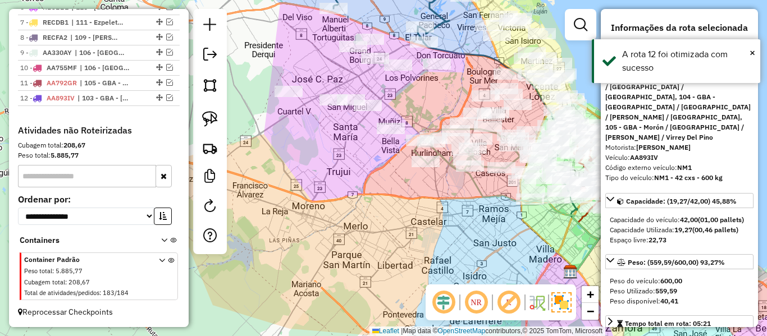
scroll to position [670, 0]
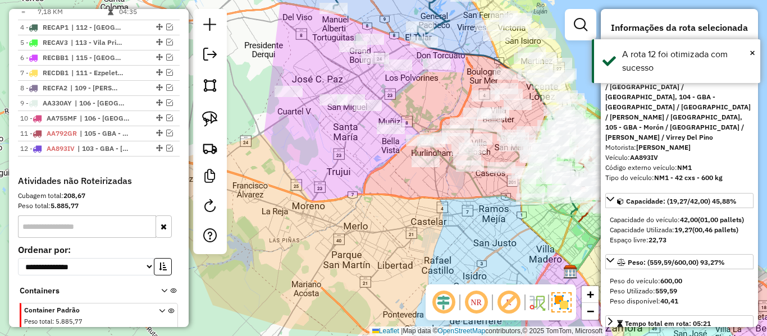
click at [369, 152] on div "Janela de atendimento Grade de atendimento Capacidade Transportadoras Veículos …" at bounding box center [383, 168] width 767 height 336
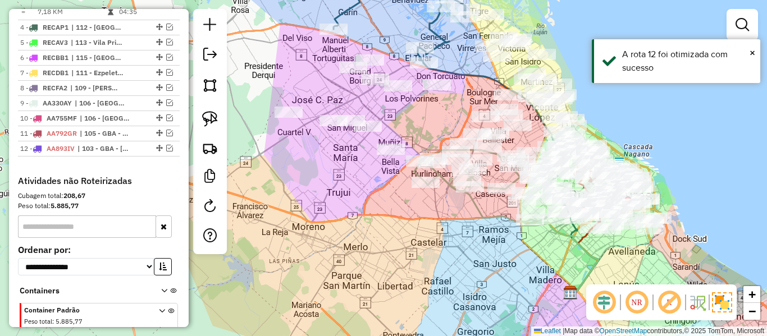
drag, startPoint x: 410, startPoint y: 236, endPoint x: 418, endPoint y: 299, distance: 64.0
click at [419, 298] on div "Janela de atendimento Grade de atendimento Capacidade Transportadoras Veículos …" at bounding box center [383, 168] width 767 height 336
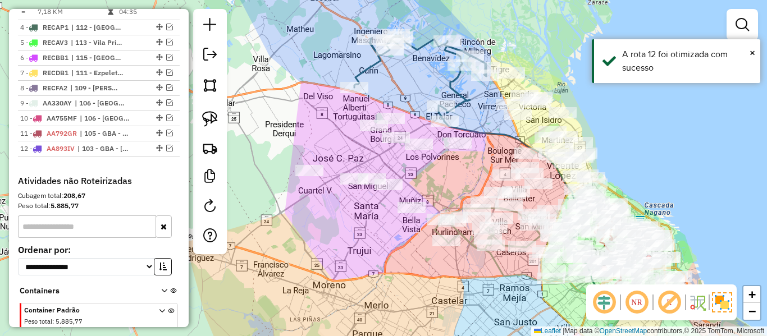
click at [337, 238] on div "Janela de atendimento Grade de atendimento Capacidade Transportadoras Veículos …" at bounding box center [383, 168] width 767 height 336
click at [354, 240] on div "Janela de atendimento Grade de atendimento Capacidade Transportadoras Veículos …" at bounding box center [383, 168] width 767 height 336
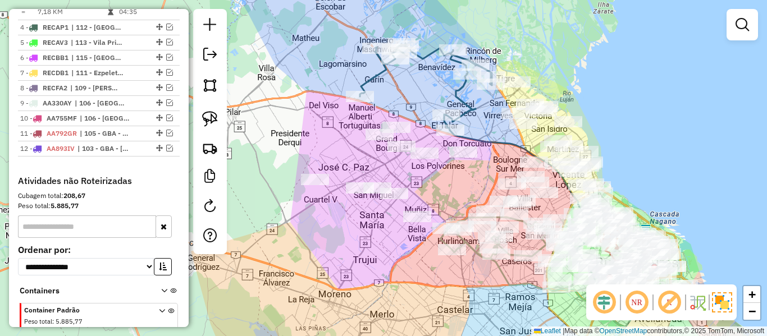
drag, startPoint x: 354, startPoint y: 151, endPoint x: 334, endPoint y: 262, distance: 113.0
click at [333, 268] on div "Janela de atendimento Grade de atendimento Capacidade Transportadoras Veículos …" at bounding box center [383, 168] width 767 height 336
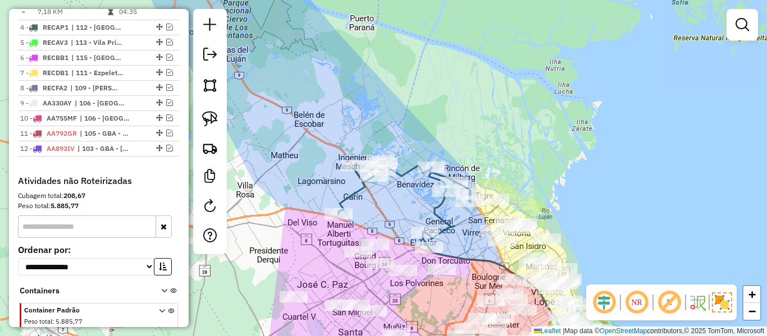
click at [353, 192] on icon at bounding box center [405, 204] width 132 height 87
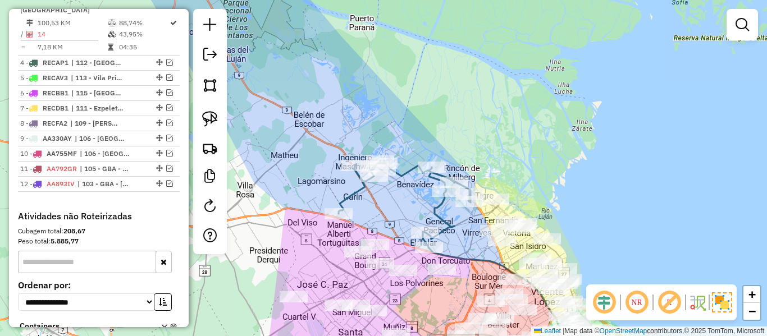
select select "**********"
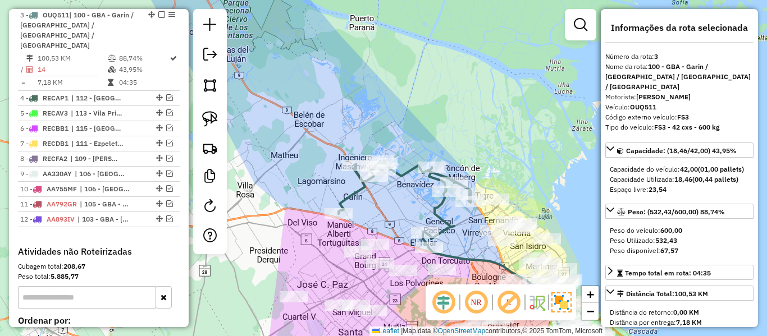
scroll to position [568, 0]
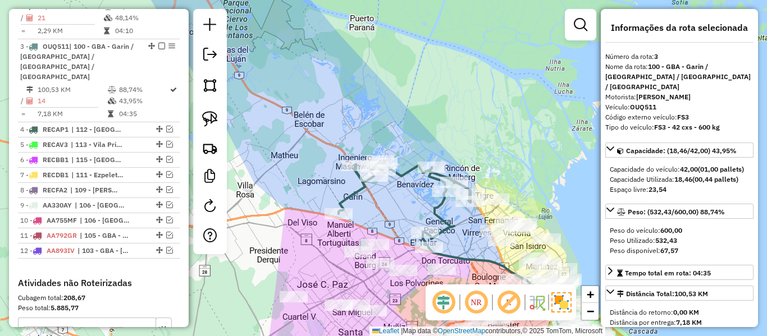
drag, startPoint x: 350, startPoint y: 184, endPoint x: 333, endPoint y: 169, distance: 22.3
click at [333, 171] on div "Janela de atendimento Grade de atendimento Capacidade Transportadoras Veículos …" at bounding box center [383, 168] width 767 height 336
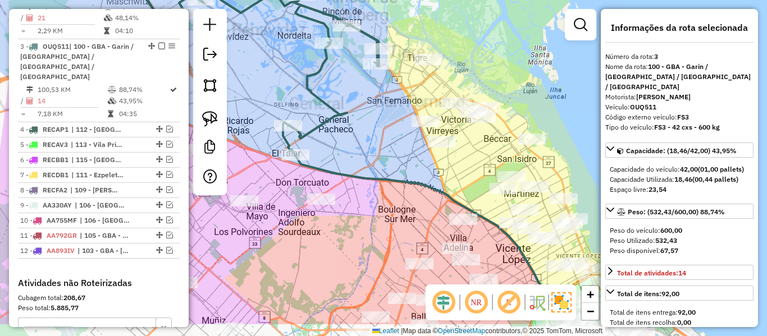
drag, startPoint x: 419, startPoint y: 189, endPoint x: 395, endPoint y: 147, distance: 48.5
click at [395, 156] on icon at bounding box center [429, 240] width 268 height 169
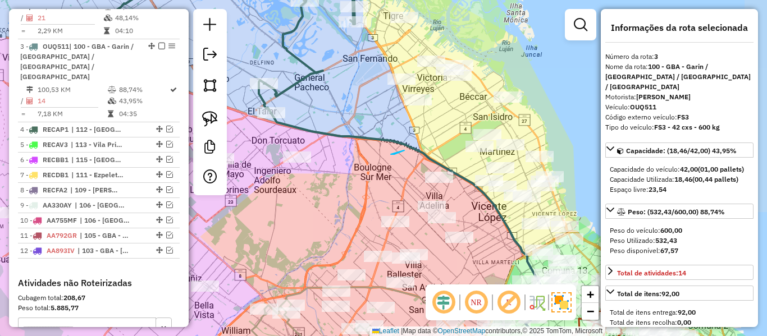
drag, startPoint x: 391, startPoint y: 154, endPoint x: 404, endPoint y: 150, distance: 13.5
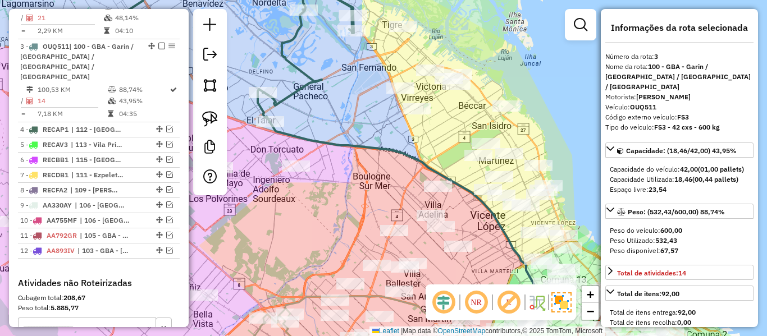
drag, startPoint x: 402, startPoint y: 152, endPoint x: 405, endPoint y: 184, distance: 32.1
click at [405, 184] on icon at bounding box center [410, 250] width 280 height 257
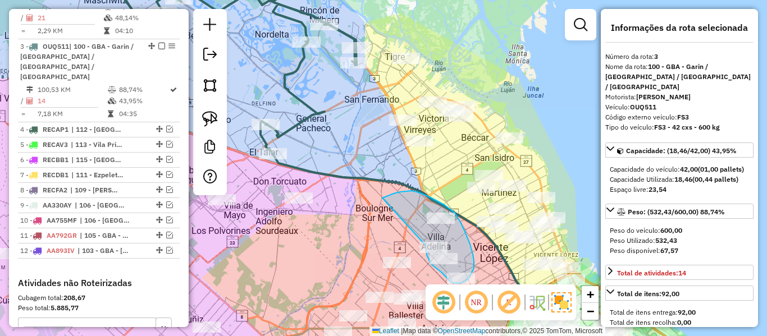
click at [422, 243] on div "Janela de atendimento Grade de atendimento Capacidade Transportadoras Veículos …" at bounding box center [383, 168] width 767 height 336
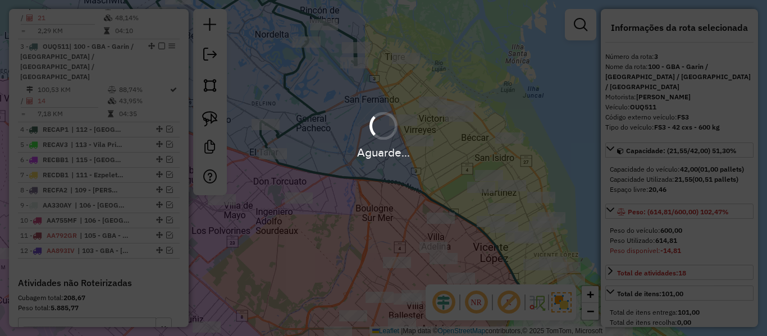
select select "**********"
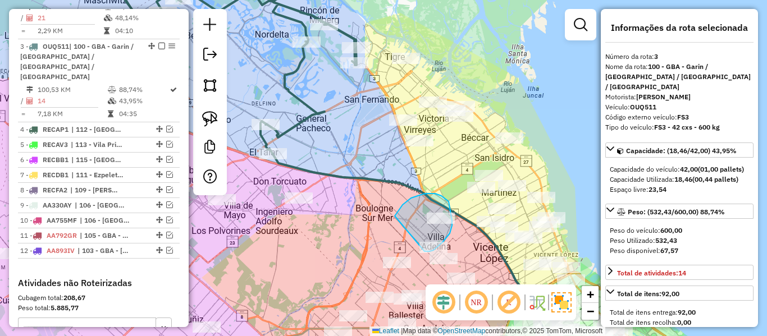
drag, startPoint x: 406, startPoint y: 202, endPoint x: 418, endPoint y: 243, distance: 42.6
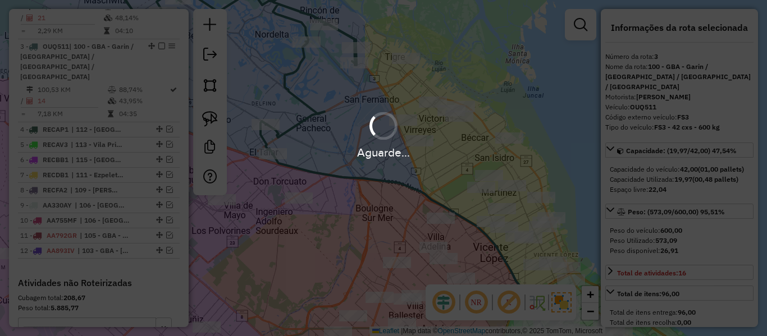
select select "**********"
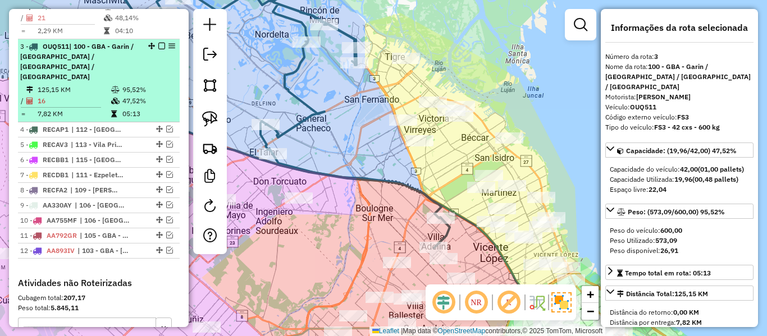
click at [158, 43] on em at bounding box center [161, 46] width 7 height 7
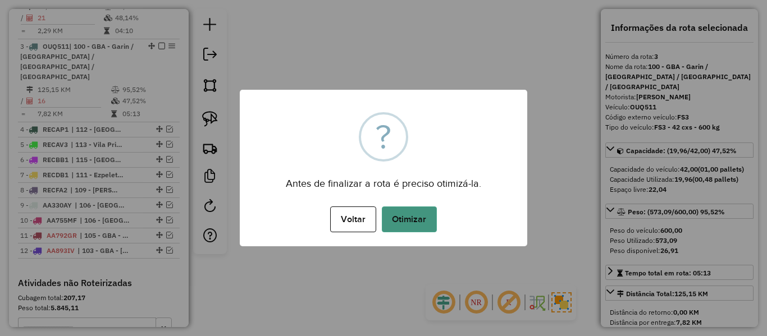
click at [406, 209] on button "Otimizar" at bounding box center [409, 220] width 55 height 26
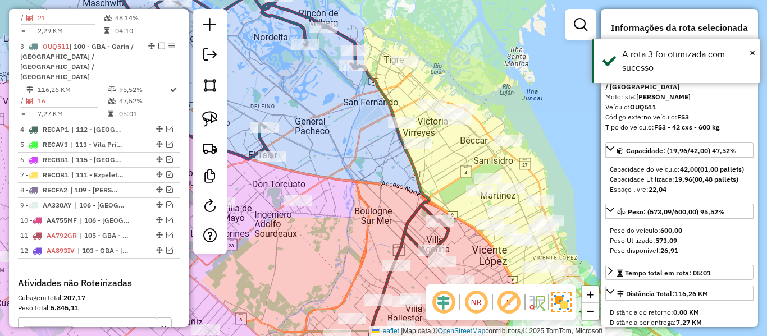
click at [373, 215] on div "Janela de atendimento Grade de atendimento Capacidade Transportadoras Veículos …" at bounding box center [383, 168] width 767 height 336
click at [342, 237] on div "Janela de atendimento Grade de atendimento Capacidade Transportadoras Veículos …" at bounding box center [383, 168] width 767 height 336
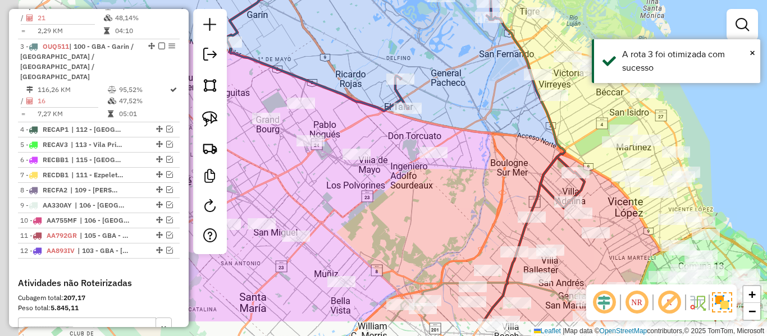
click at [461, 193] on div "Janela de atendimento Grade de atendimento Capacidade Transportadoras Veículos …" at bounding box center [383, 168] width 767 height 336
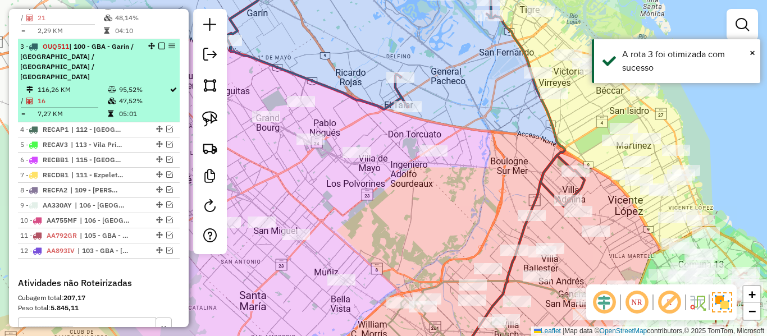
click at [154, 43] on div at bounding box center [158, 46] width 34 height 7
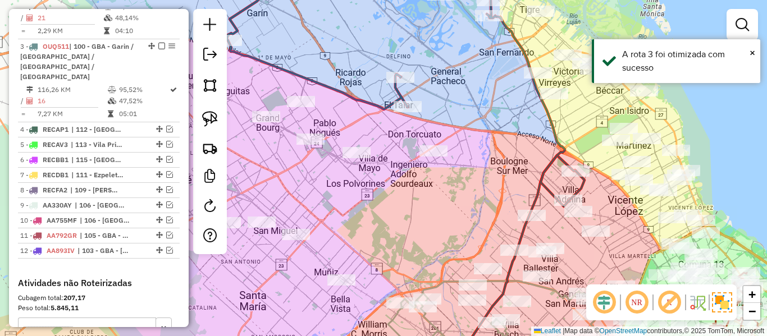
select select "**********"
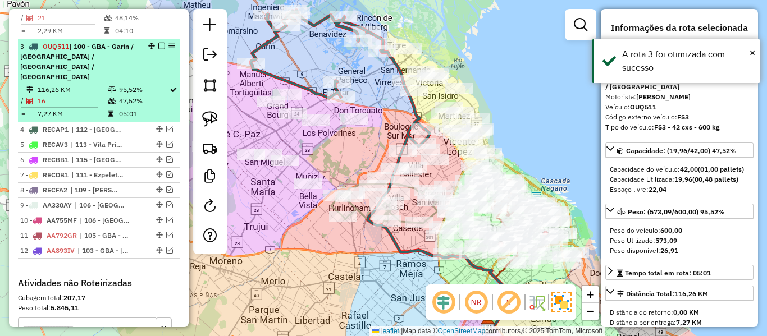
click at [158, 43] on em at bounding box center [161, 46] width 7 height 7
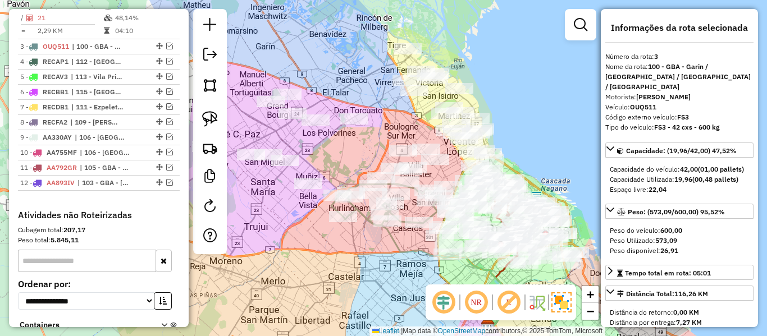
scroll to position [520, 0]
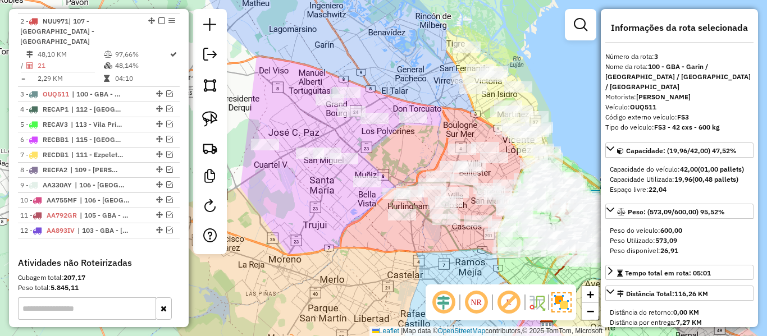
drag, startPoint x: 403, startPoint y: 154, endPoint x: 428, endPoint y: 155, distance: 25.3
click at [428, 155] on div "Janela de atendimento Grade de atendimento Capacidade Transportadoras Veículos …" at bounding box center [383, 168] width 767 height 336
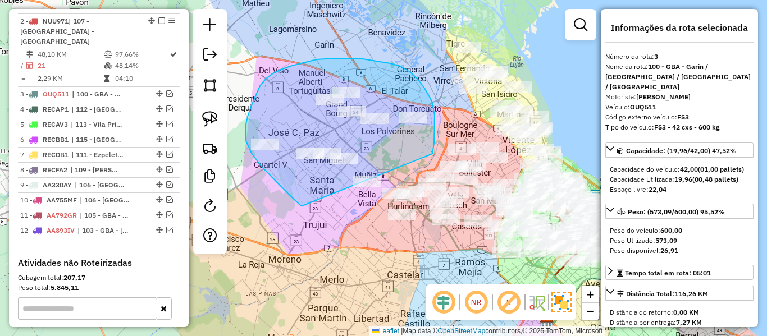
drag, startPoint x: 434, startPoint y: 143, endPoint x: 336, endPoint y: 209, distance: 118.5
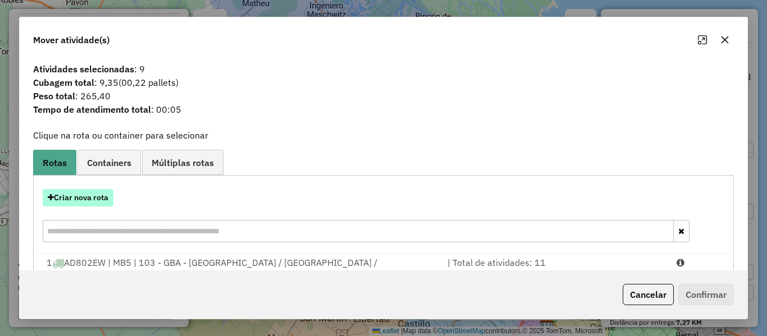
click at [96, 197] on button "Criar nova rota" at bounding box center [78, 197] width 71 height 17
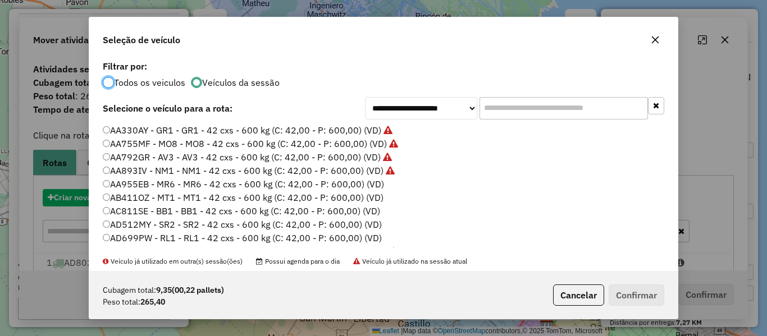
scroll to position [6, 3]
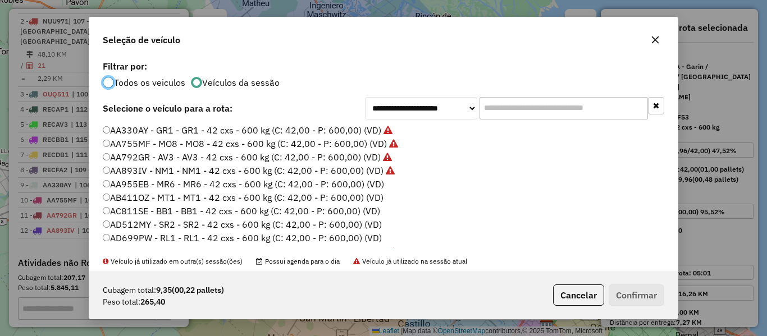
click at [372, 191] on label "AB411OZ - MT1 - MT1 - 42 cxs - 600 kg (C: 42,00 - P: 600,00) (VD)" at bounding box center [243, 197] width 281 height 13
click at [375, 184] on label "AA955EB - MR6 - MR6 - 42 cxs - 600 kg (C: 42,00 - P: 600,00) (VD)" at bounding box center [243, 183] width 281 height 13
drag, startPoint x: 633, startPoint y: 300, endPoint x: 597, endPoint y: 267, distance: 48.9
click at [634, 300] on button "Confirmar" at bounding box center [637, 295] width 56 height 21
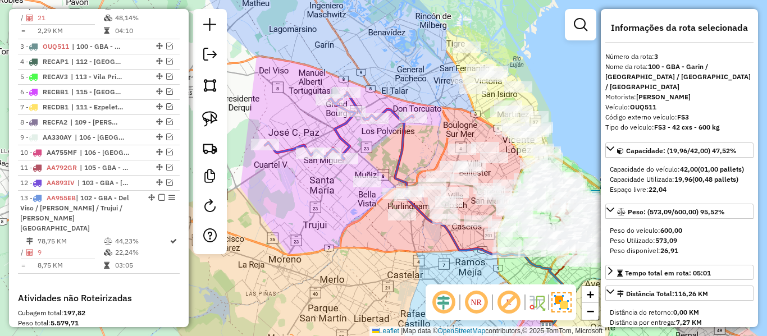
click at [407, 137] on icon at bounding box center [485, 221] width 180 height 210
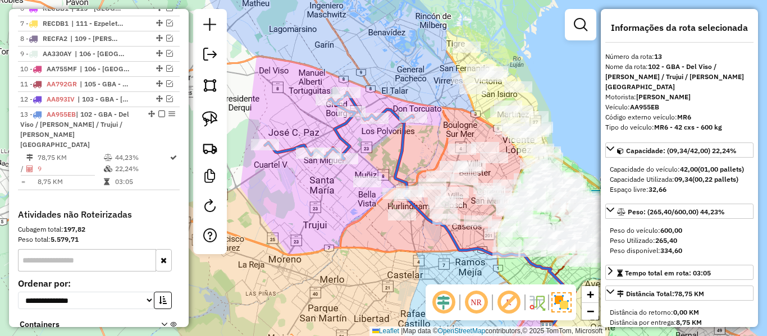
scroll to position [696, 0]
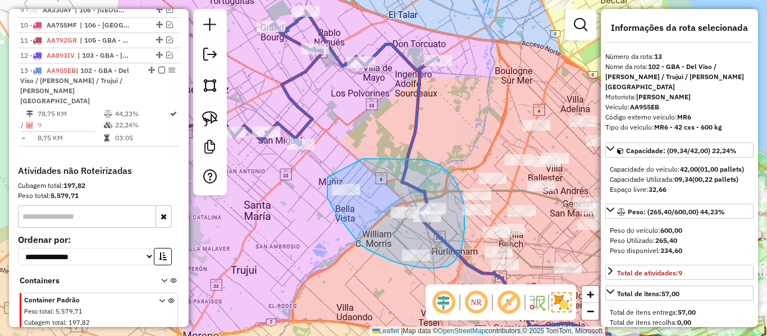
drag, startPoint x: 327, startPoint y: 188, endPoint x: 358, endPoint y: 159, distance: 42.1
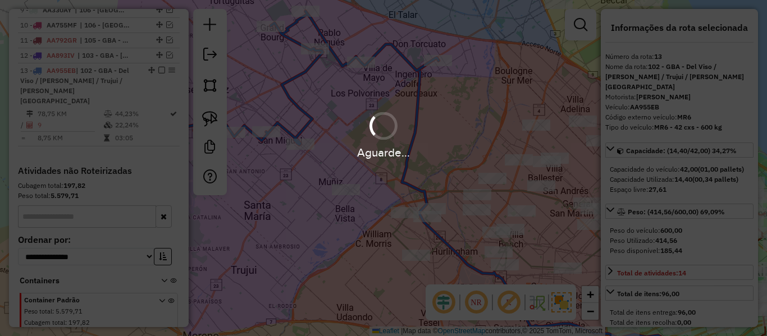
select select "**********"
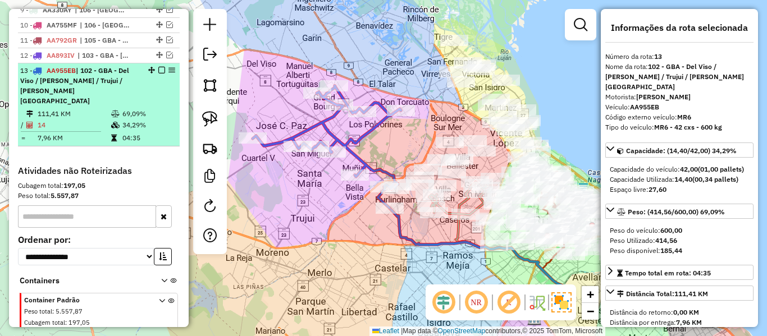
click at [159, 67] on em at bounding box center [161, 70] width 7 height 7
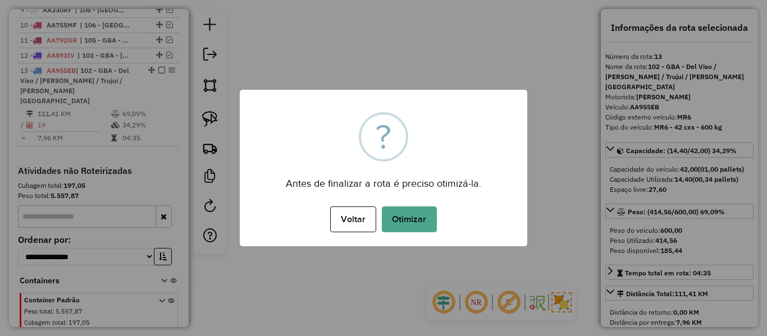
drag, startPoint x: 159, startPoint y: 41, endPoint x: 471, endPoint y: 69, distance: 313.4
click at [478, 61] on div "× ? Antes de finalizar a rota é preciso otimizá-la. Voltar No Otimizar" at bounding box center [383, 168] width 767 height 336
click at [310, 214] on div "Voltar No Otimizar" at bounding box center [383, 219] width 287 height 31
click at [337, 218] on button "Voltar" at bounding box center [352, 220] width 45 height 26
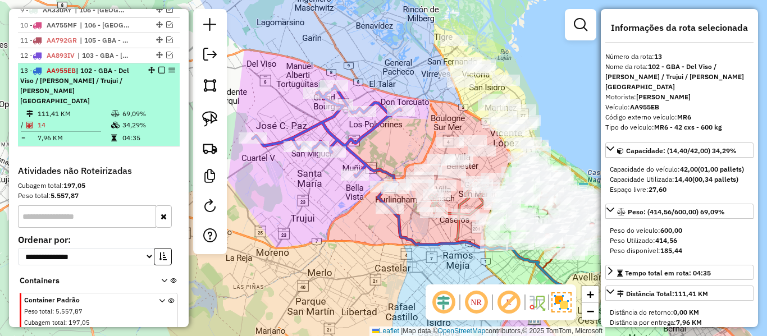
click at [158, 67] on em at bounding box center [161, 70] width 7 height 7
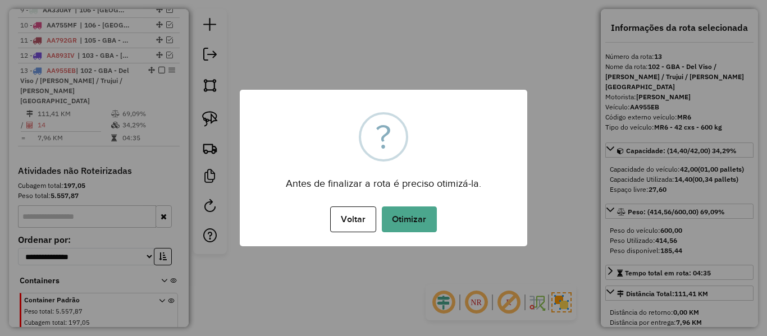
drag, startPoint x: 481, startPoint y: 248, endPoint x: 444, endPoint y: 227, distance: 42.0
click at [476, 243] on div "× ? Antes de finalizar a rota é preciso otimizá-la. Voltar No Otimizar" at bounding box center [383, 168] width 767 height 336
click at [440, 225] on div "Voltar No Otimizar" at bounding box center [383, 219] width 287 height 31
click at [419, 218] on button "Otimizar" at bounding box center [409, 220] width 55 height 26
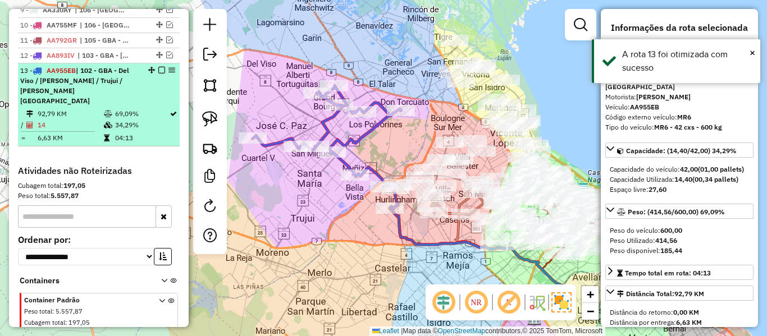
click at [158, 67] on em at bounding box center [161, 70] width 7 height 7
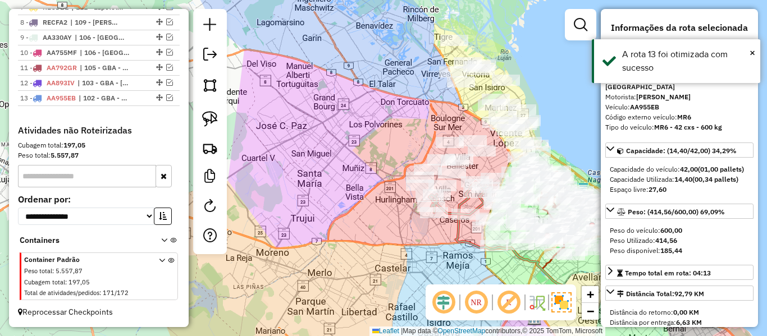
scroll to position [638, 0]
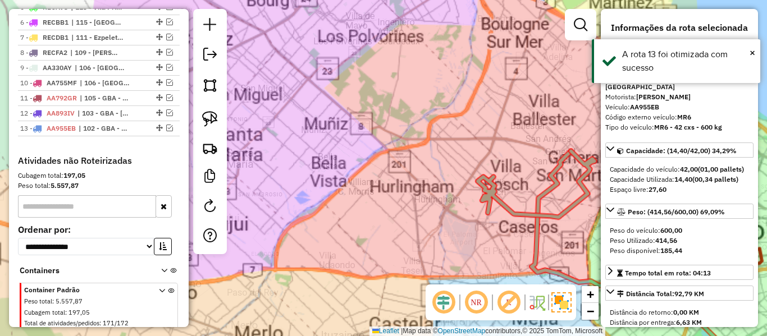
click at [403, 225] on div "Janela de atendimento Grade de atendimento Capacidade Transportadoras Veículos …" at bounding box center [383, 168] width 767 height 336
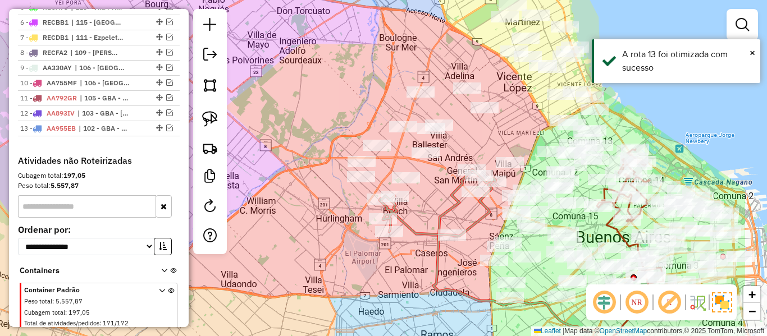
drag, startPoint x: 392, startPoint y: 223, endPoint x: 307, endPoint y: 240, distance: 86.9
click at [307, 240] on div "Janela de atendimento Grade de atendimento Capacidade Transportadoras Veículos …" at bounding box center [383, 168] width 767 height 336
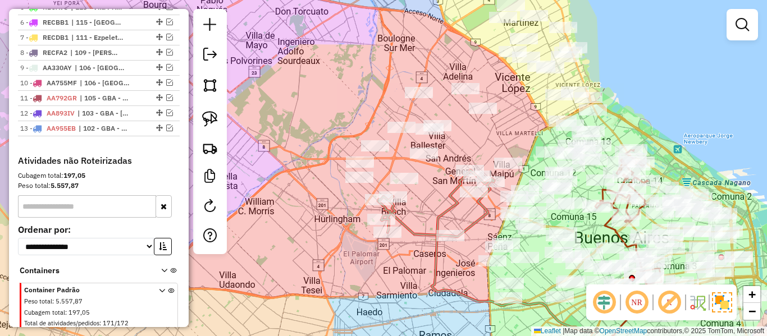
click at [442, 200] on div "Janela de atendimento Grade de atendimento Capacidade Transportadoras Veículos …" at bounding box center [383, 168] width 767 height 336
click at [450, 203] on icon at bounding box center [530, 270] width 196 height 199
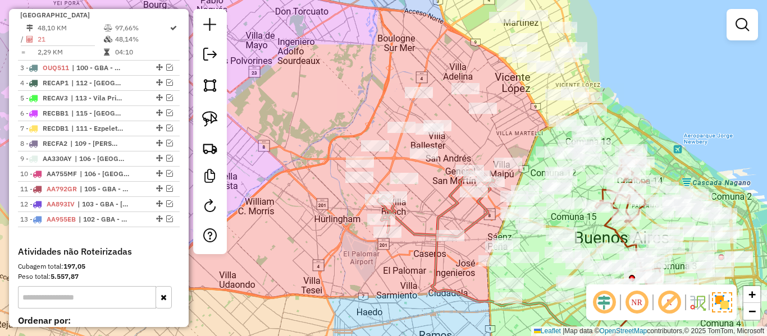
select select "**********"
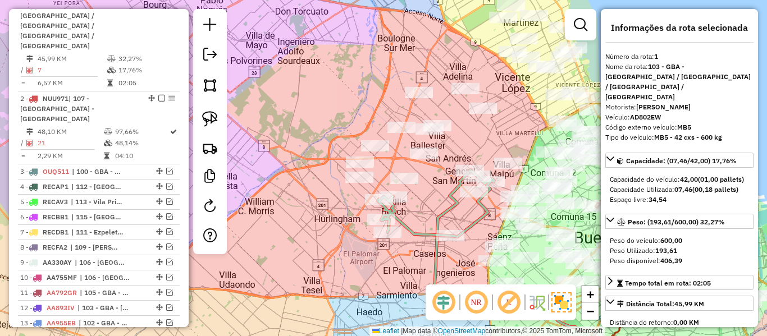
scroll to position [432, 0]
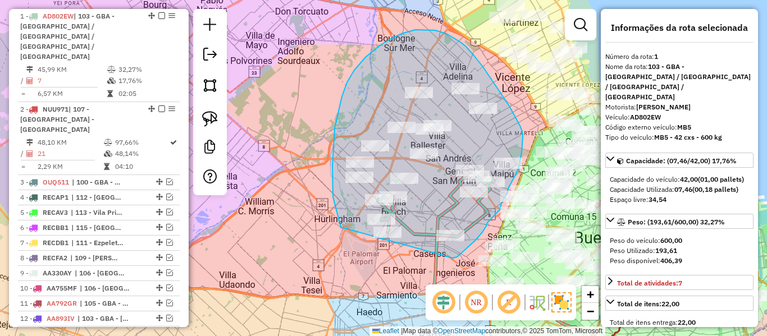
drag, startPoint x: 457, startPoint y: 257, endPoint x: 343, endPoint y: 232, distance: 116.6
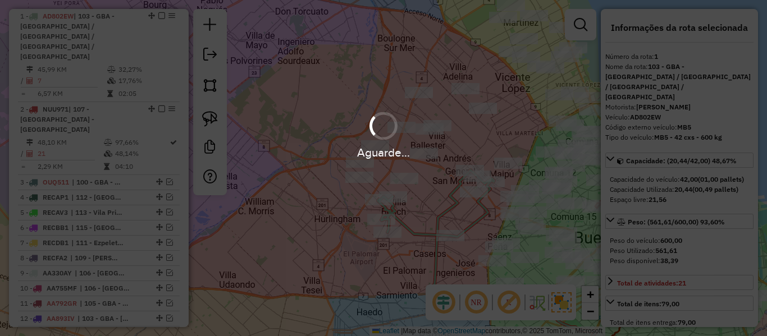
select select "**********"
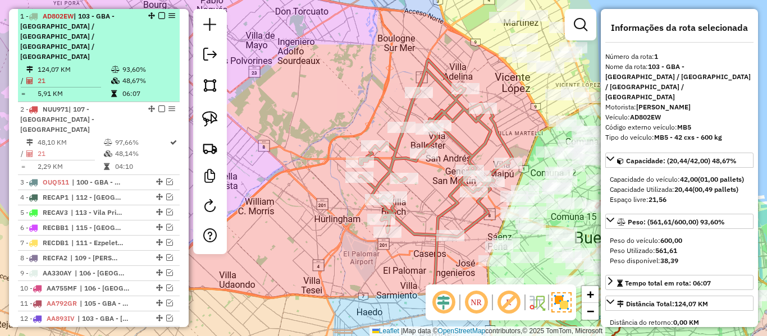
click at [158, 15] on em at bounding box center [161, 15] width 7 height 7
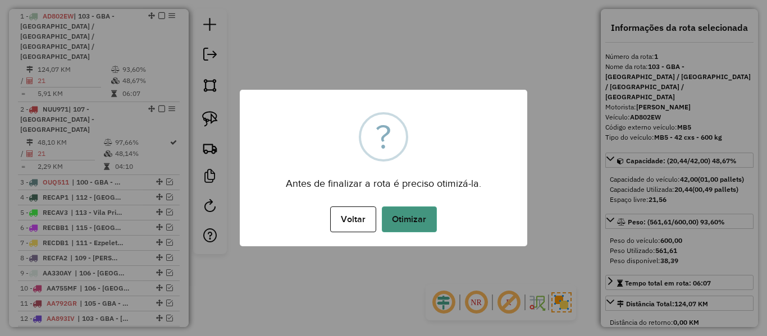
click at [407, 220] on button "Otimizar" at bounding box center [409, 220] width 55 height 26
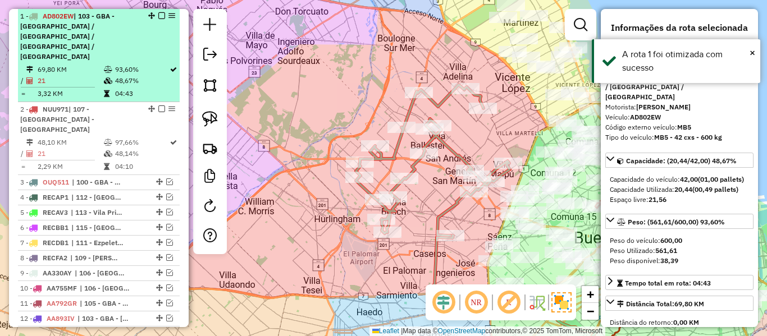
click at [158, 16] on em at bounding box center [161, 15] width 7 height 7
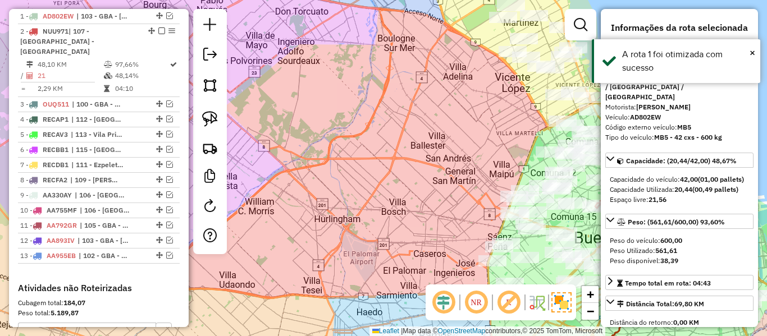
scroll to position [374, 0]
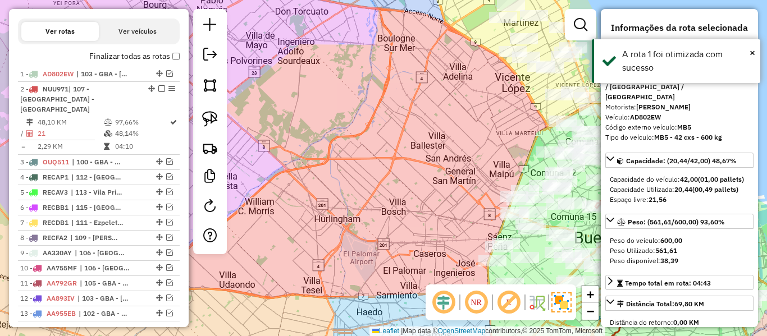
drag, startPoint x: 372, startPoint y: 74, endPoint x: 424, endPoint y: 83, distance: 53.0
click at [372, 74] on div "Janela de atendimento Grade de atendimento Capacidade Transportadoras Veículos …" at bounding box center [383, 168] width 767 height 336
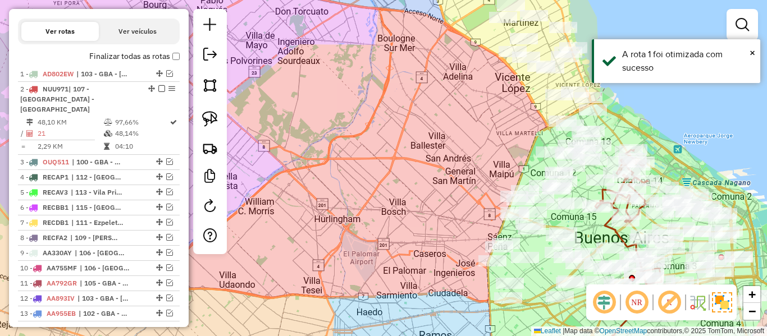
drag, startPoint x: 413, startPoint y: 98, endPoint x: 322, endPoint y: 241, distance: 169.9
click at [322, 241] on div "Janela de atendimento Grade de atendimento Capacidade Transportadoras Veículos …" at bounding box center [383, 168] width 767 height 336
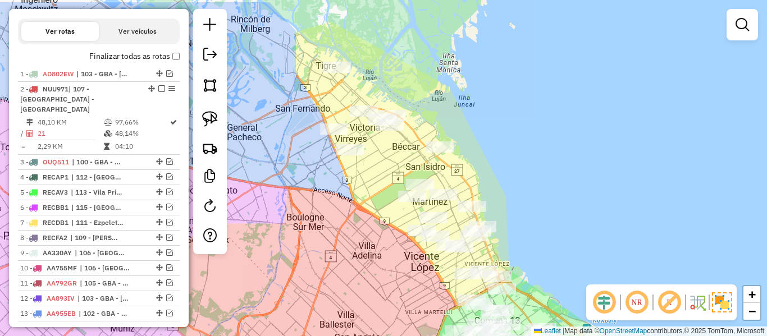
click at [368, 240] on div "Janela de atendimento Grade de atendimento Capacidade Transportadoras Veículos …" at bounding box center [383, 168] width 767 height 336
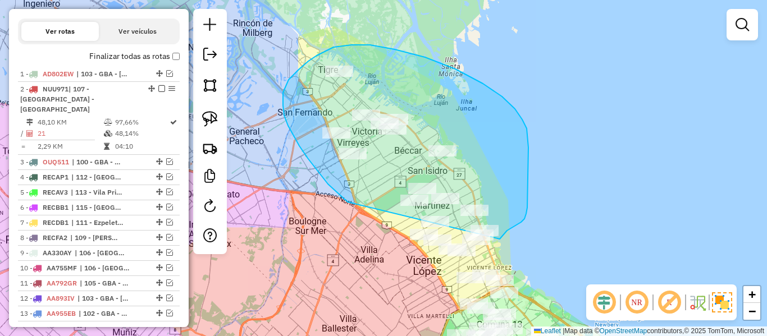
drag, startPoint x: 289, startPoint y: 80, endPoint x: 436, endPoint y: 255, distance: 228.7
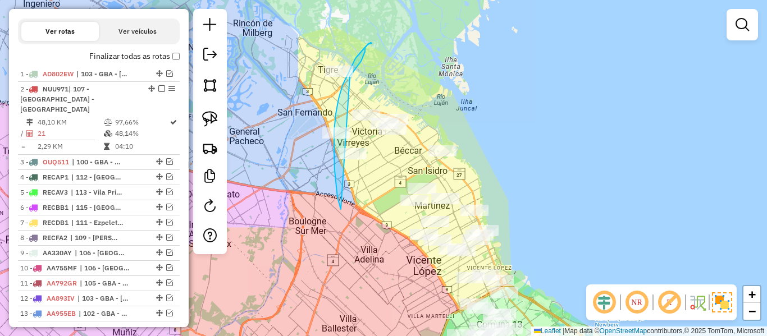
drag, startPoint x: 339, startPoint y: 99, endPoint x: 272, endPoint y: 135, distance: 75.6
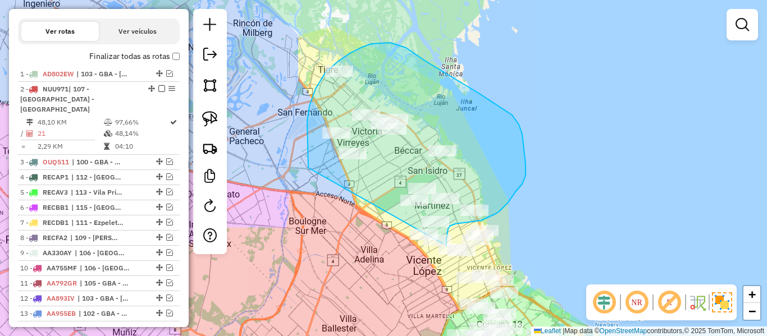
drag, startPoint x: 309, startPoint y: 106, endPoint x: 389, endPoint y: 245, distance: 160.0
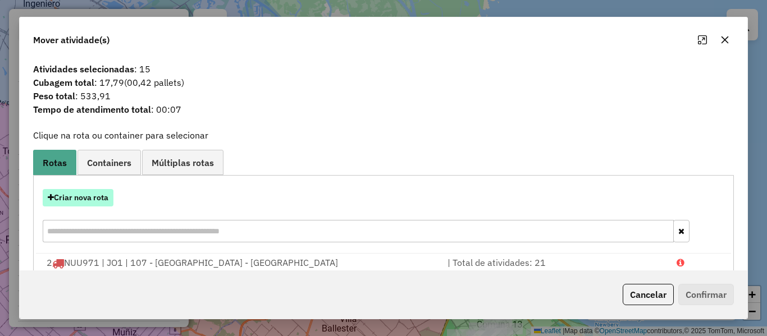
click at [97, 201] on button "Criar nova rota" at bounding box center [78, 197] width 71 height 17
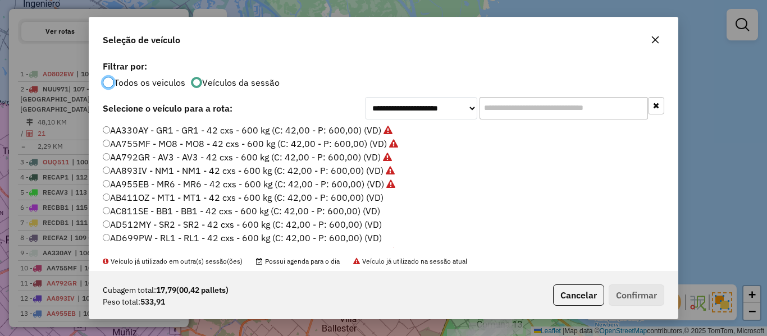
scroll to position [6, 3]
click at [368, 194] on label "AB411OZ - MT1 - MT1 - 42 cxs - 600 kg (C: 42,00 - P: 600,00) (VD)" at bounding box center [243, 197] width 281 height 13
click at [660, 299] on button "Confirmar" at bounding box center [637, 295] width 56 height 21
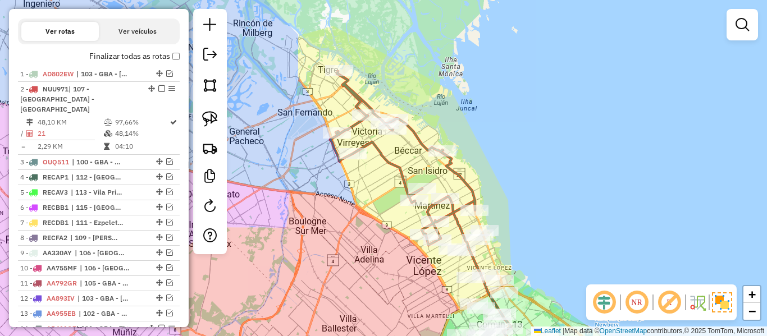
click at [468, 189] on icon at bounding box center [402, 158] width 145 height 174
select select "**********"
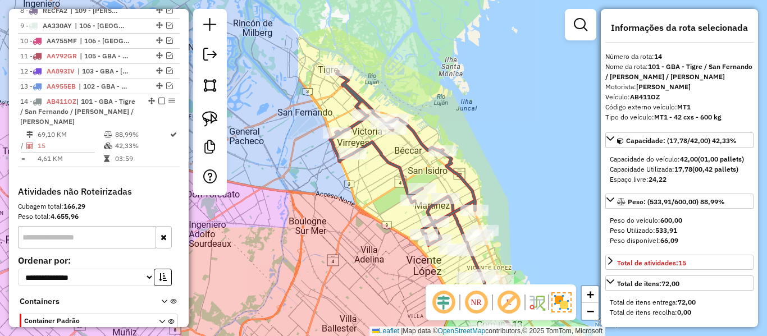
scroll to position [653, 0]
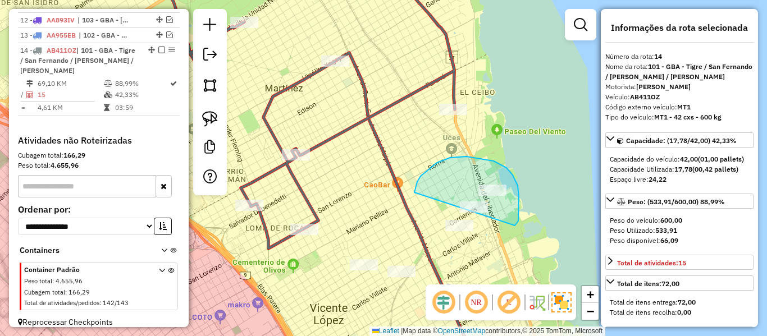
drag, startPoint x: 515, startPoint y: 226, endPoint x: 408, endPoint y: 201, distance: 110.0
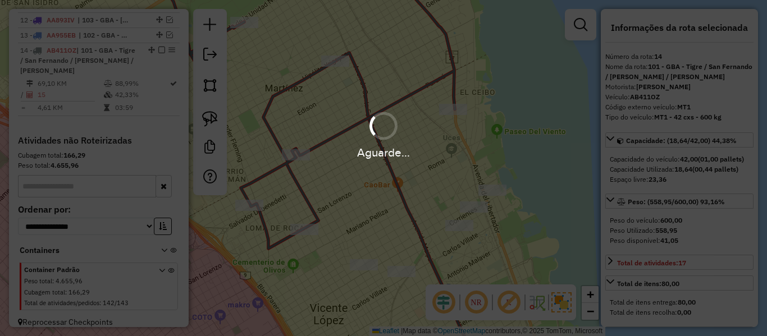
select select "**********"
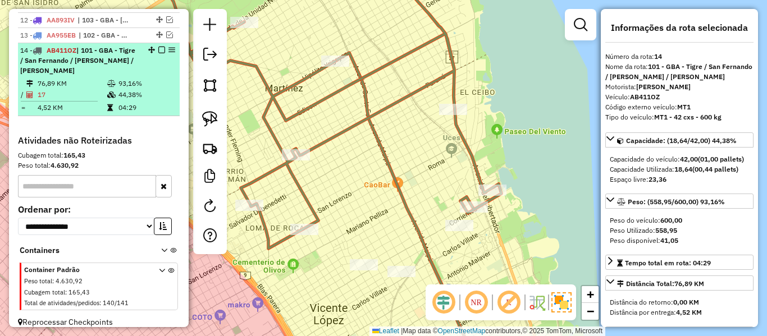
click at [158, 47] on em at bounding box center [161, 50] width 7 height 7
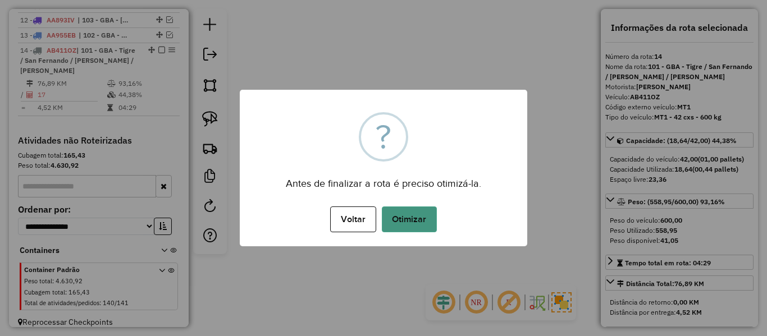
click at [395, 211] on button "Otimizar" at bounding box center [409, 220] width 55 height 26
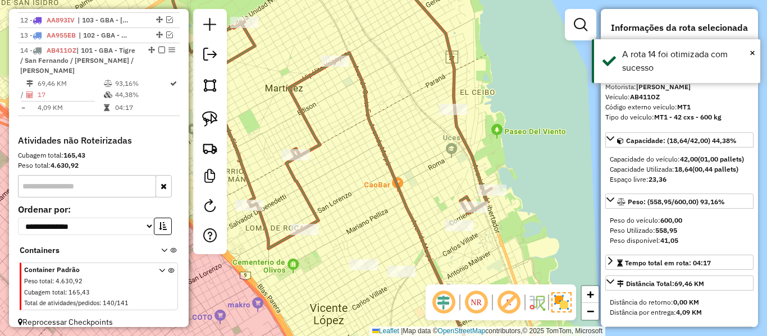
click at [159, 47] on em at bounding box center [161, 50] width 7 height 7
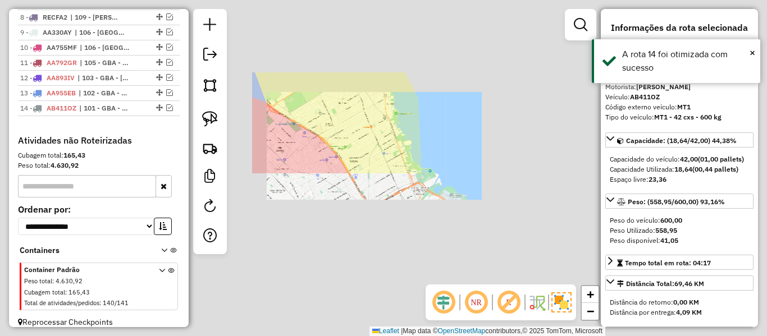
click at [413, 126] on div "Janela de atendimento Grade de atendimento Capacidade Transportadoras Veículos …" at bounding box center [383, 168] width 767 height 336
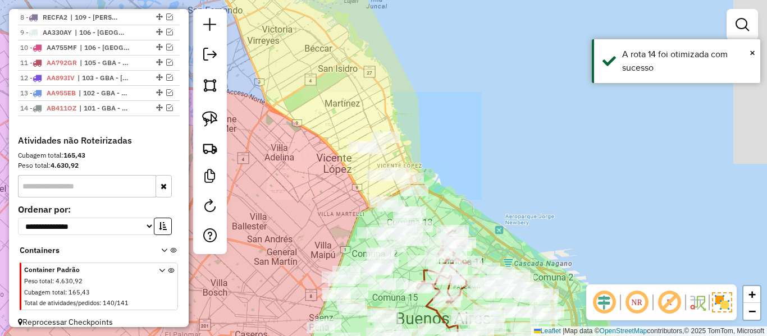
drag, startPoint x: 421, startPoint y: 145, endPoint x: 426, endPoint y: 107, distance: 39.1
click at [426, 107] on div "Janela de atendimento Grade de atendimento Capacidade Transportadoras Veículos …" at bounding box center [383, 168] width 767 height 336
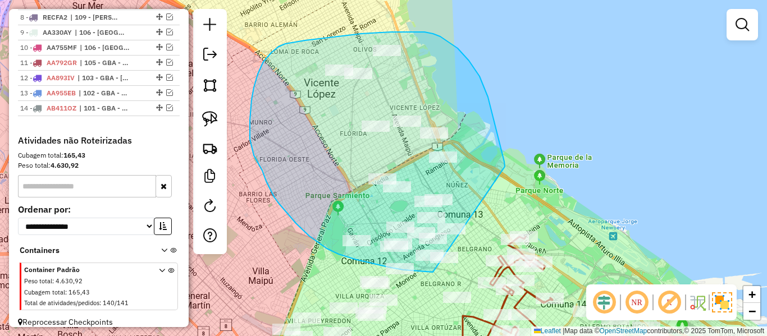
drag, startPoint x: 505, startPoint y: 167, endPoint x: 448, endPoint y: 271, distance: 118.8
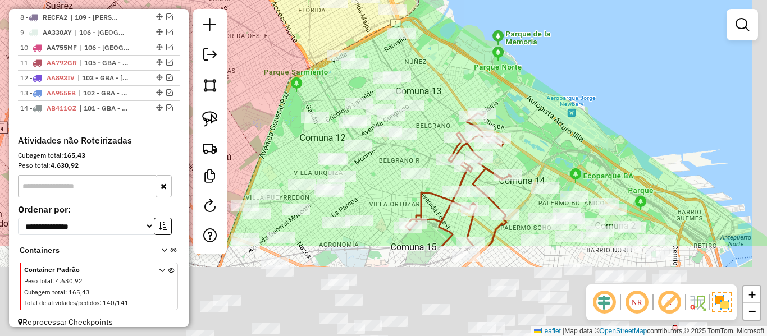
drag, startPoint x: 502, startPoint y: 192, endPoint x: 476, endPoint y: 159, distance: 42.0
click at [475, 158] on div "Janela de atendimento Grade de atendimento Capacidade Transportadoras Veículos …" at bounding box center [383, 168] width 767 height 336
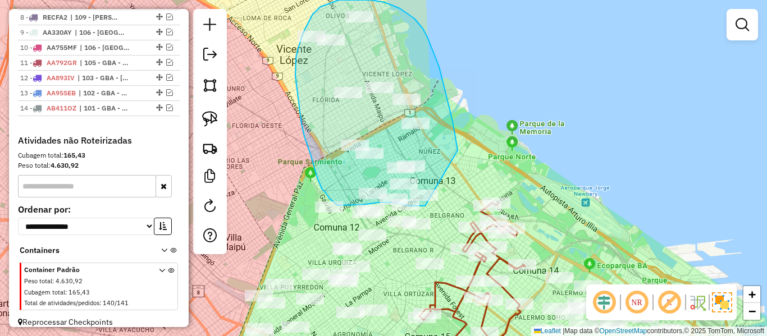
drag, startPoint x: 431, startPoint y: 45, endPoint x: 436, endPoint y: 205, distance: 159.5
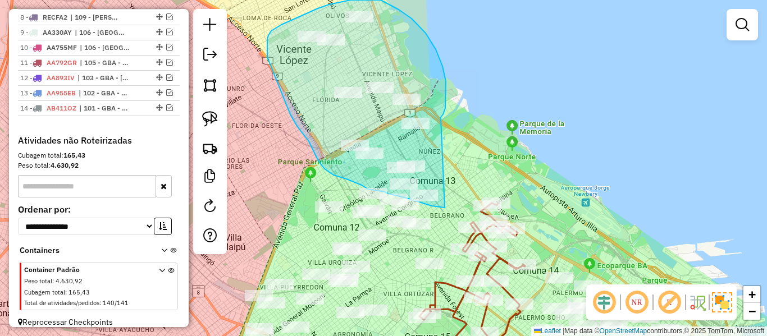
drag, startPoint x: 399, startPoint y: 10, endPoint x: 454, endPoint y: 198, distance: 196.5
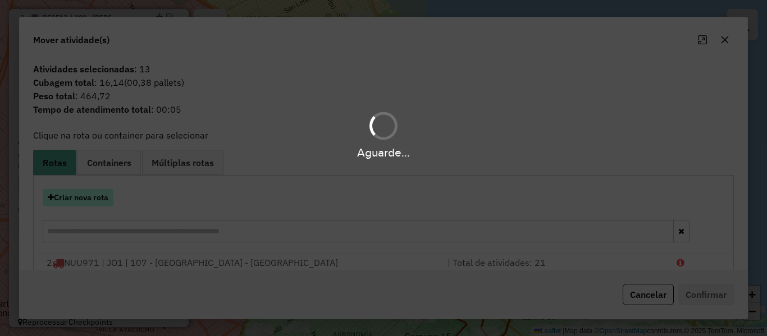
click at [80, 193] on hb-app "Aguarde... Pop-up bloqueado! Seu navegador bloqueou automáticamente a abertura …" at bounding box center [383, 168] width 767 height 336
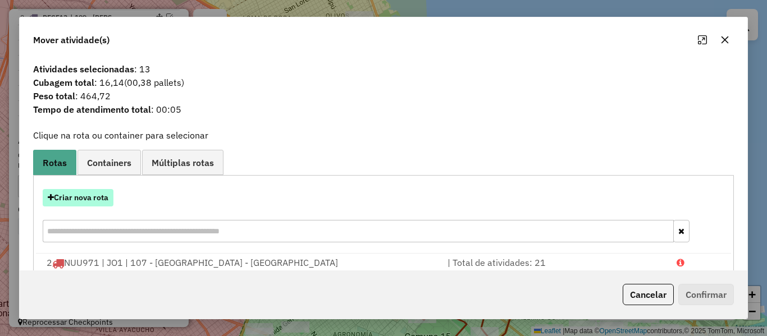
click at [80, 195] on button "Criar nova rota" at bounding box center [78, 197] width 71 height 17
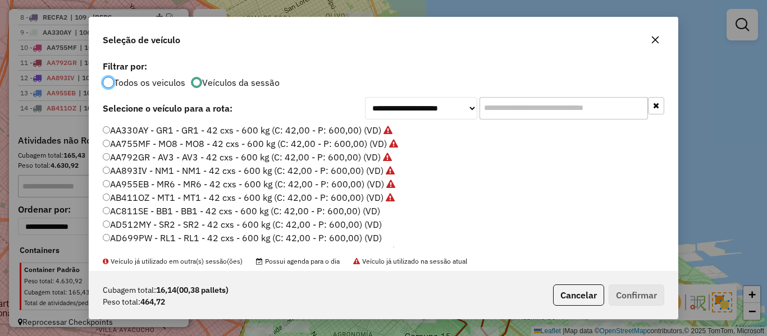
scroll to position [6, 3]
click at [369, 208] on label "AC811SE - BB1 - BB1 - 42 cxs - 600 kg (C: 42,00 - P: 600,00) (VD)" at bounding box center [241, 210] width 277 height 13
click at [635, 296] on button "Confirmar" at bounding box center [637, 295] width 56 height 21
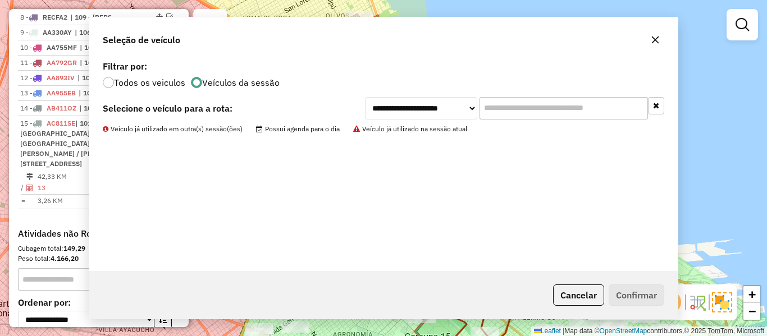
scroll to position [653, 0]
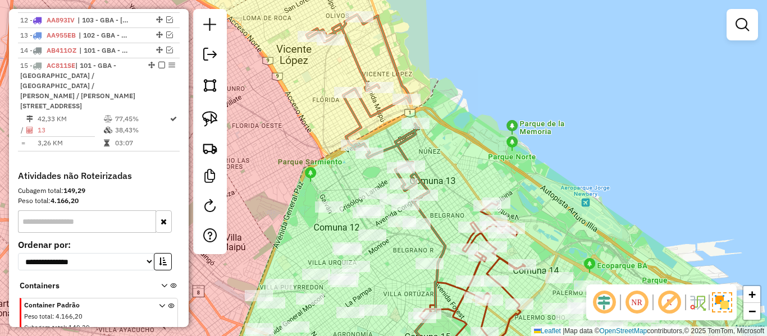
click at [396, 144] on icon at bounding box center [368, 105] width 122 height 180
select select "**********"
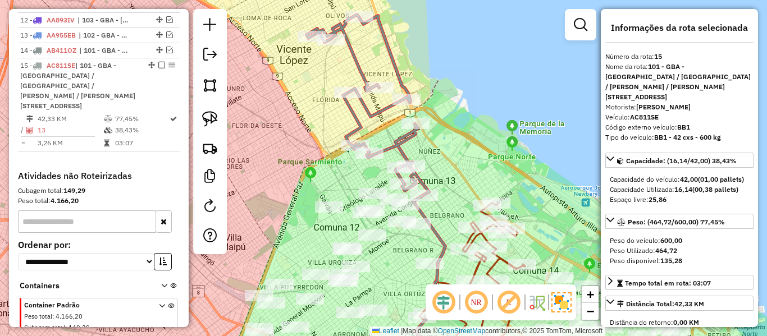
scroll to position [678, 0]
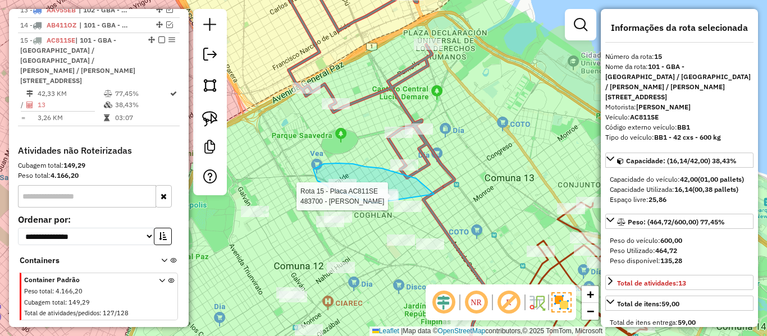
drag, startPoint x: 338, startPoint y: 163, endPoint x: 380, endPoint y: 204, distance: 58.4
click at [380, 202] on div at bounding box center [385, 196] width 28 height 11
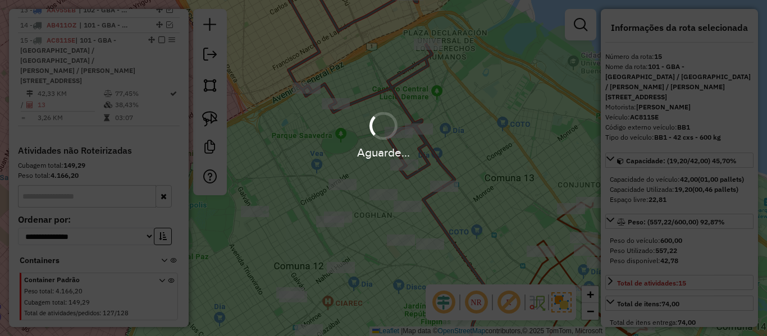
select select "**********"
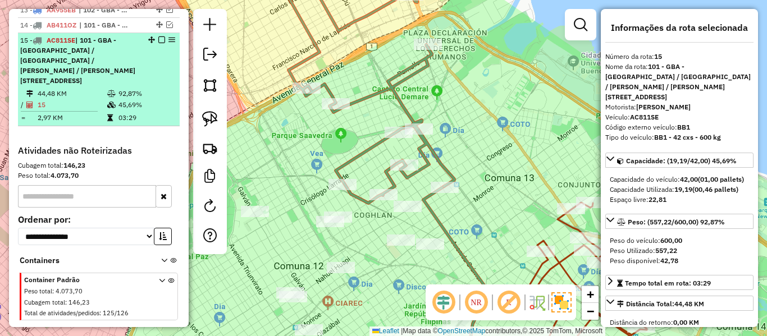
click at [158, 36] on em at bounding box center [161, 39] width 7 height 7
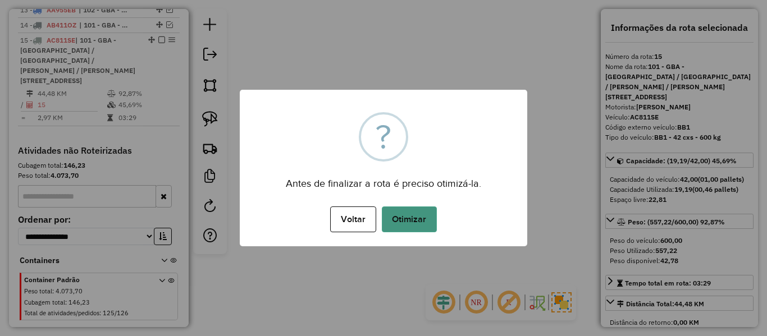
click at [432, 216] on button "Otimizar" at bounding box center [409, 220] width 55 height 26
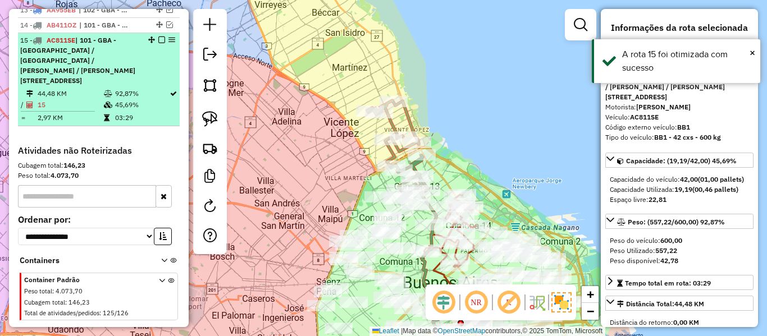
click at [158, 36] on em at bounding box center [161, 39] width 7 height 7
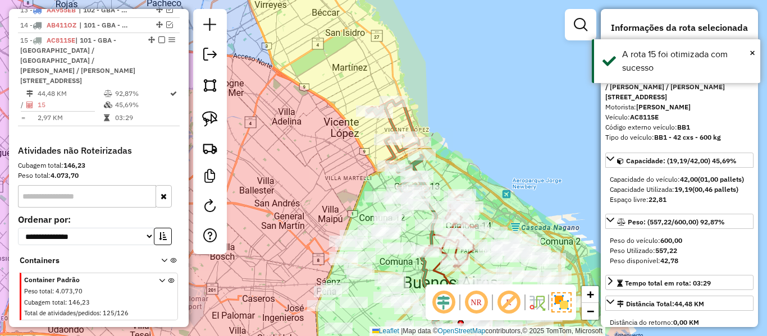
scroll to position [610, 0]
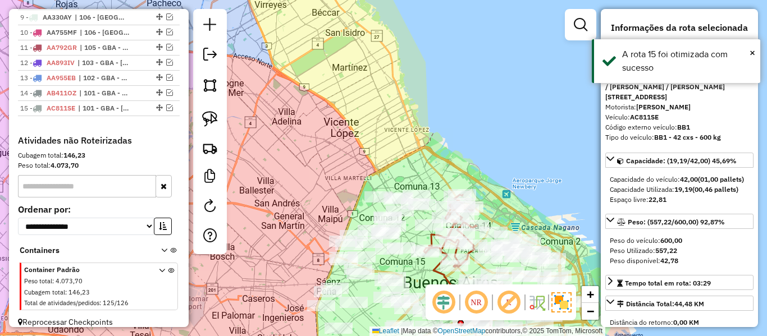
click at [497, 131] on div "Janela de atendimento Grade de atendimento Capacidade Transportadoras Veículos …" at bounding box center [383, 168] width 767 height 336
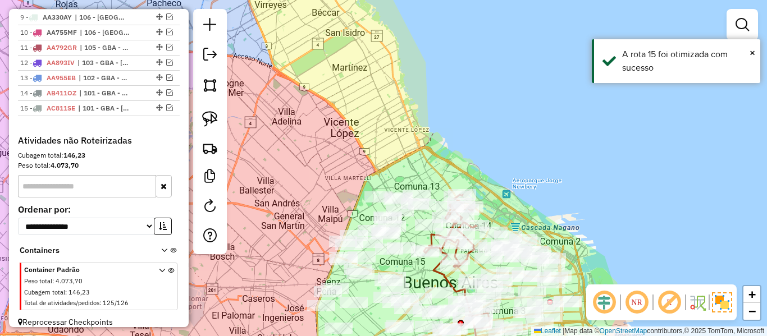
drag, startPoint x: 500, startPoint y: 151, endPoint x: 503, endPoint y: 51, distance: 100.6
click at [503, 51] on div "Janela de atendimento Grade de atendimento Capacidade Transportadoras Veículos …" at bounding box center [383, 168] width 767 height 336
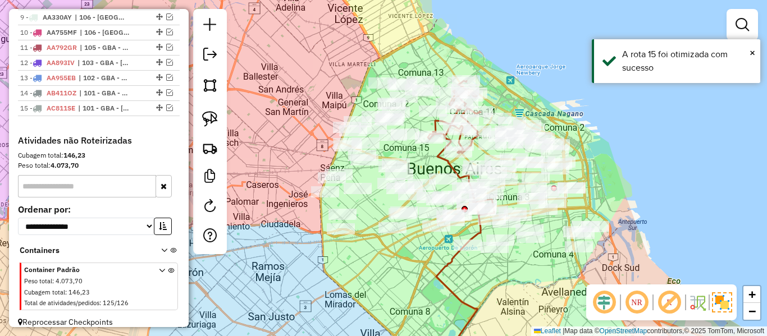
drag, startPoint x: 602, startPoint y: 156, endPoint x: 596, endPoint y: 170, distance: 15.1
click at [600, 157] on div "Janela de atendimento Grade de atendimento Capacidade Transportadoras Veículos …" at bounding box center [383, 168] width 767 height 336
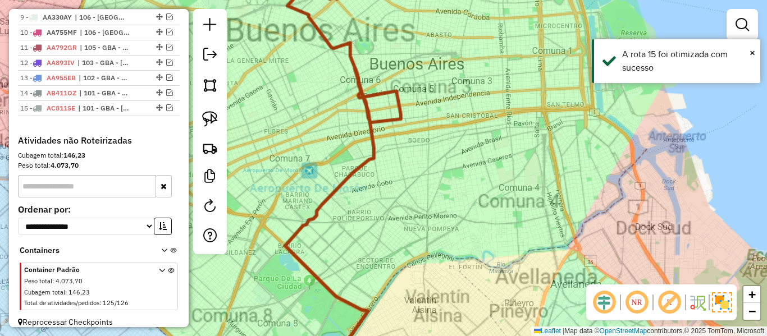
drag, startPoint x: 587, startPoint y: 247, endPoint x: 610, endPoint y: 243, distance: 24.0
click at [586, 247] on div "Janela de atendimento Grade de atendimento Capacidade Transportadoras Veículos …" at bounding box center [383, 168] width 767 height 336
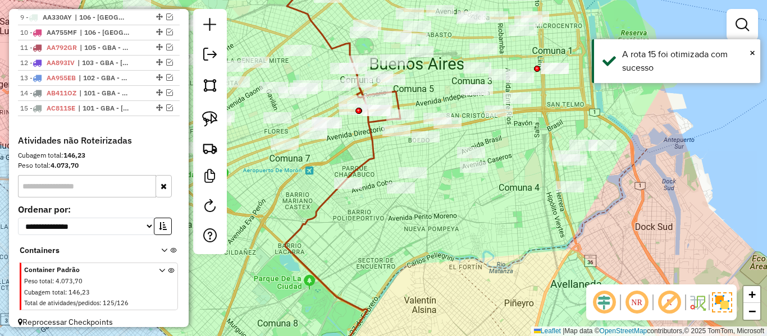
click at [566, 304] on div "Janela de atendimento Grade de atendimento Capacidade Transportadoras Veículos …" at bounding box center [383, 168] width 767 height 336
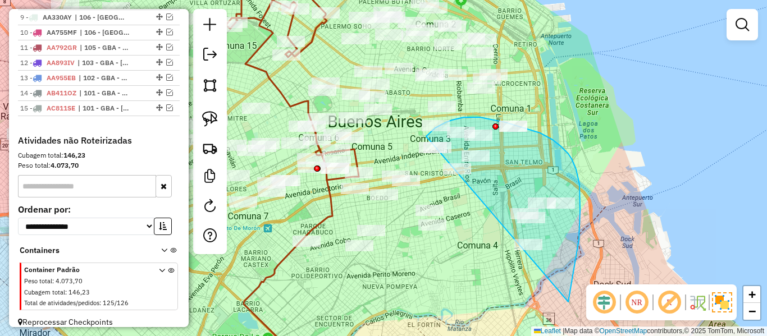
drag, startPoint x: 580, startPoint y: 193, endPoint x: 436, endPoint y: 257, distance: 157.3
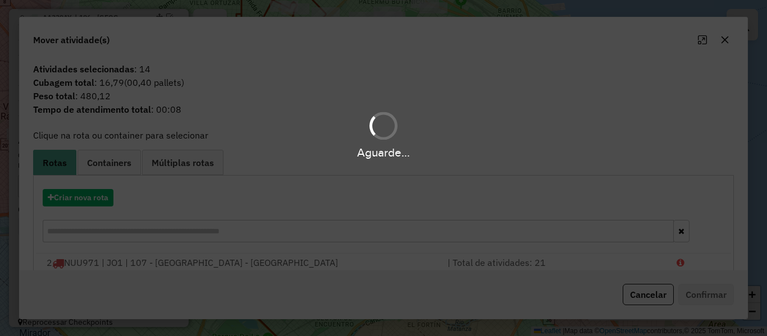
click at [95, 197] on div "Aguarde..." at bounding box center [383, 168] width 767 height 336
click at [95, 197] on hb-app "Aguarde... Pop-up bloqueado! Seu navegador bloqueou automáticamente a abertura …" at bounding box center [383, 168] width 767 height 336
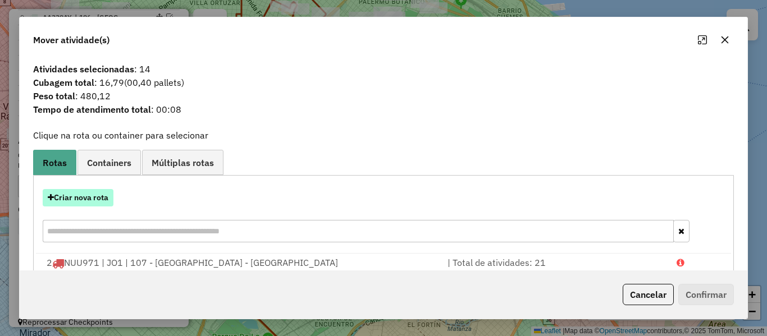
click at [92, 199] on button "Criar nova rota" at bounding box center [78, 197] width 71 height 17
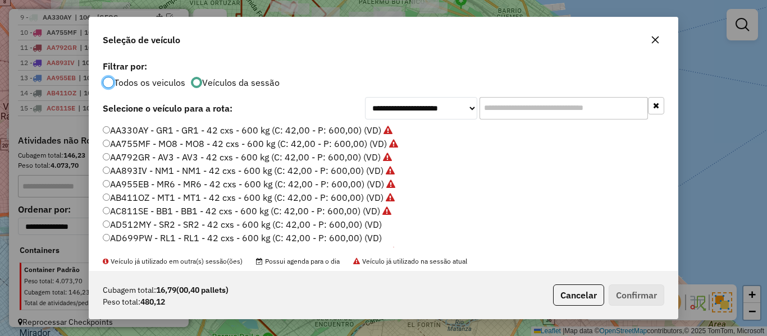
scroll to position [56, 0]
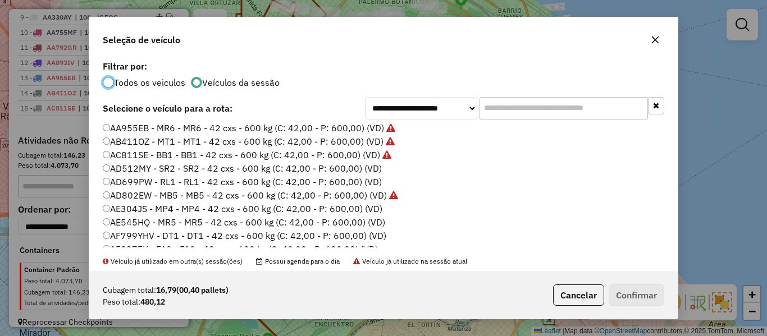
drag, startPoint x: 374, startPoint y: 167, endPoint x: 383, endPoint y: 168, distance: 9.1
click at [373, 167] on label "AD512MY - SR2 - SR2 - 42 cxs - 600 kg (C: 42,00 - P: 600,00) (VD)" at bounding box center [242, 168] width 279 height 13
click at [633, 295] on button "Confirmar" at bounding box center [637, 295] width 56 height 21
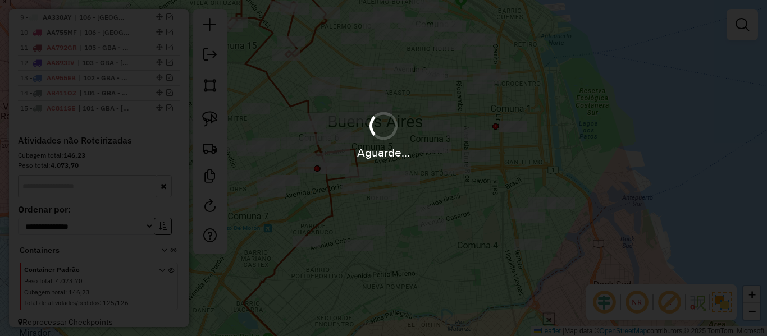
scroll to position [673, 0]
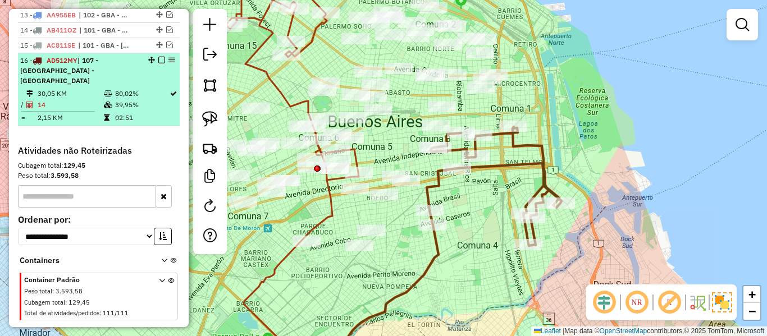
click at [158, 57] on em at bounding box center [161, 60] width 7 height 7
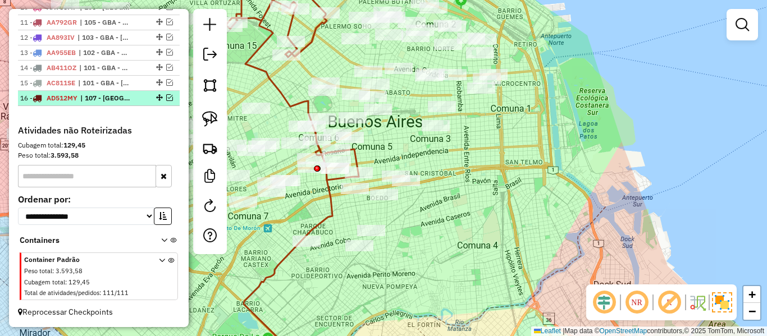
scroll to position [625, 0]
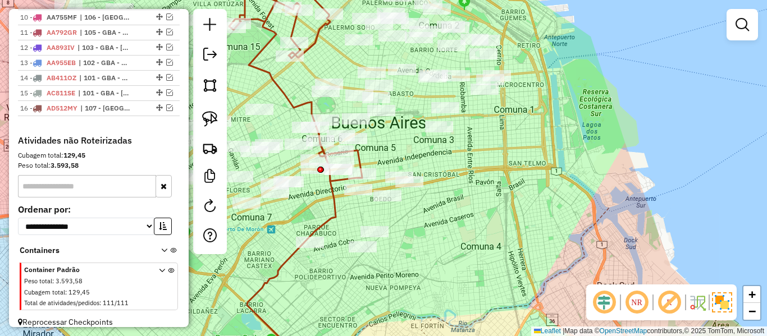
drag, startPoint x: 467, startPoint y: 243, endPoint x: 494, endPoint y: 235, distance: 28.1
click at [492, 234] on div "Janela de atendimento Grade de atendimento Capacidade Transportadoras Veículos …" at bounding box center [383, 168] width 767 height 336
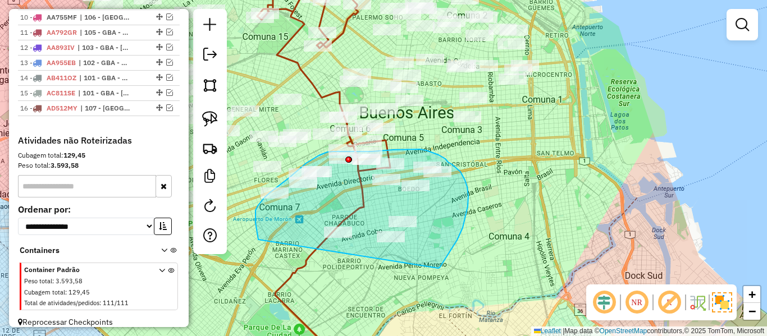
drag, startPoint x: 438, startPoint y: 268, endPoint x: 271, endPoint y: 262, distance: 166.9
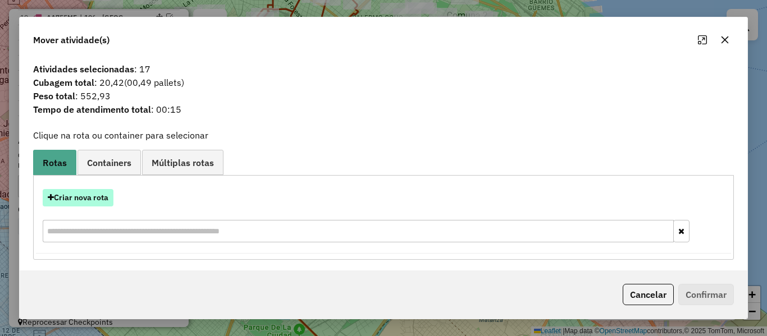
click at [87, 194] on button "Criar nova rota" at bounding box center [78, 197] width 71 height 17
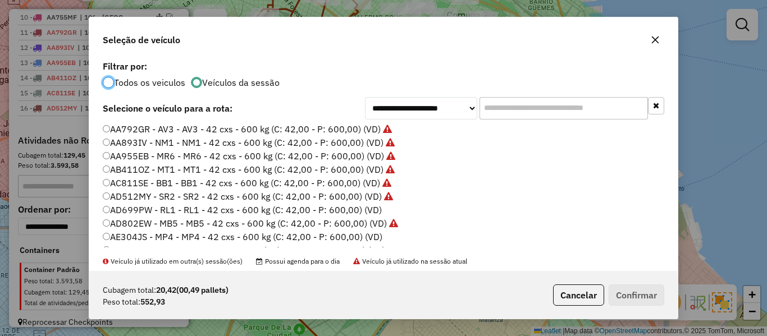
scroll to position [56, 0]
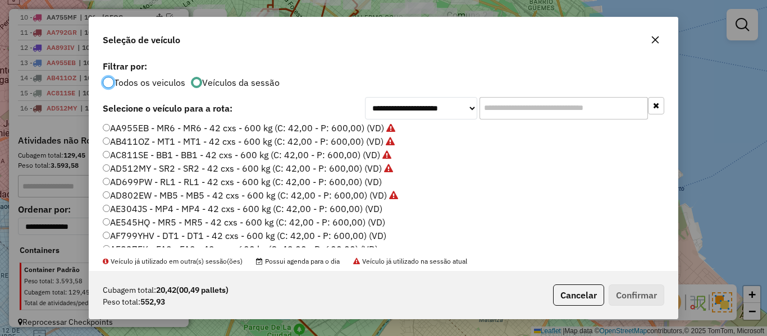
click at [368, 181] on label "AD699PW - RL1 - RL1 - 42 cxs - 600 kg (C: 42,00 - P: 600,00) (VD)" at bounding box center [242, 181] width 279 height 13
click at [650, 287] on button "Confirmar" at bounding box center [637, 295] width 56 height 21
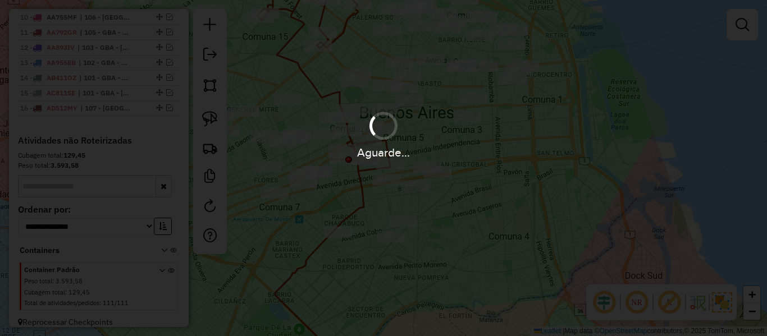
scroll to position [678, 0]
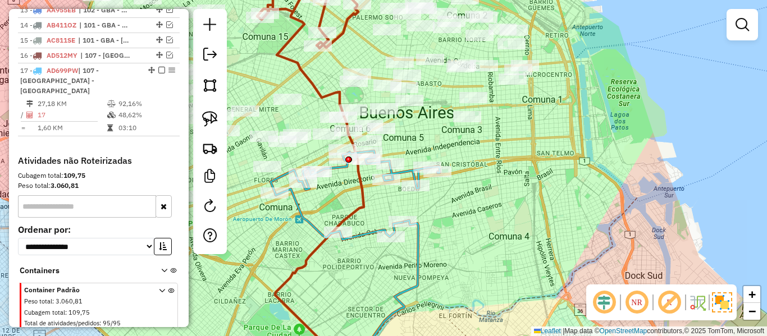
click at [373, 231] on icon at bounding box center [355, 195] width 169 height 89
select select "**********"
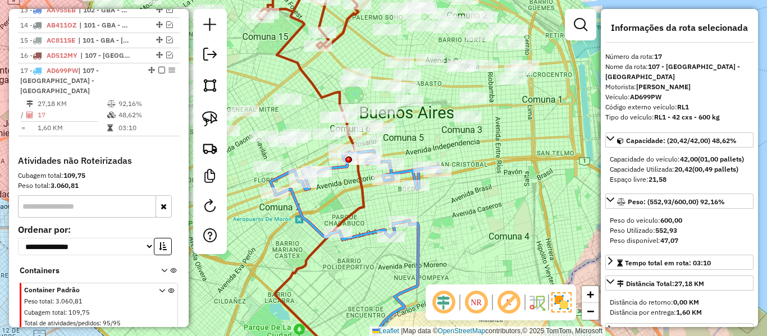
scroll to position [688, 0]
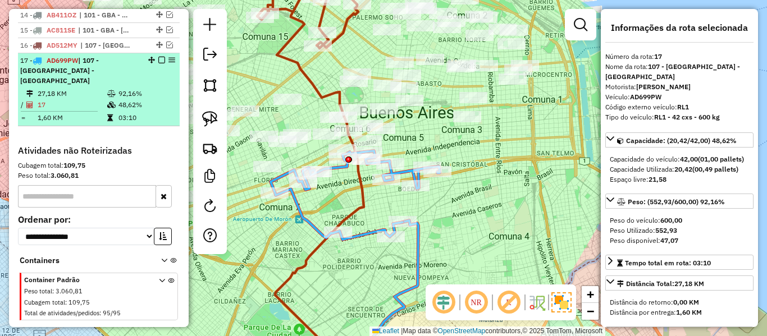
click at [160, 57] on em at bounding box center [161, 60] width 7 height 7
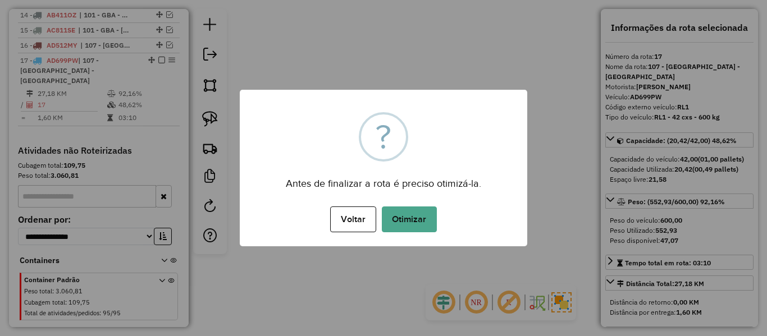
drag, startPoint x: 417, startPoint y: 216, endPoint x: 422, endPoint y: 213, distance: 5.8
click at [418, 216] on button "Otimizar" at bounding box center [409, 220] width 55 height 26
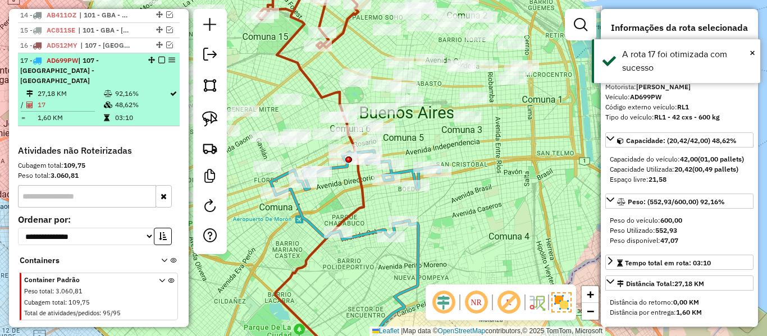
click at [160, 57] on em at bounding box center [161, 60] width 7 height 7
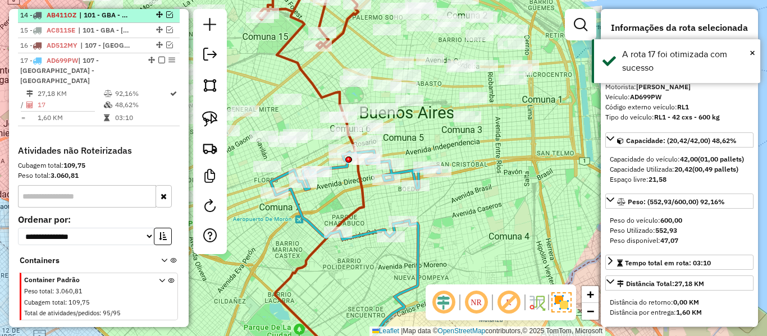
scroll to position [641, 0]
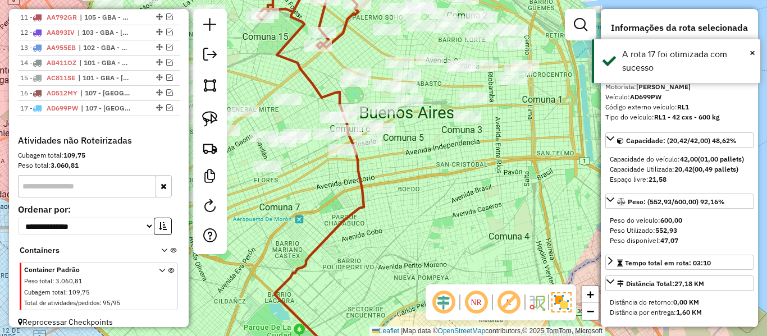
click at [397, 211] on div "Janela de atendimento Grade de atendimento Capacidade Transportadoras Veículos …" at bounding box center [383, 168] width 767 height 336
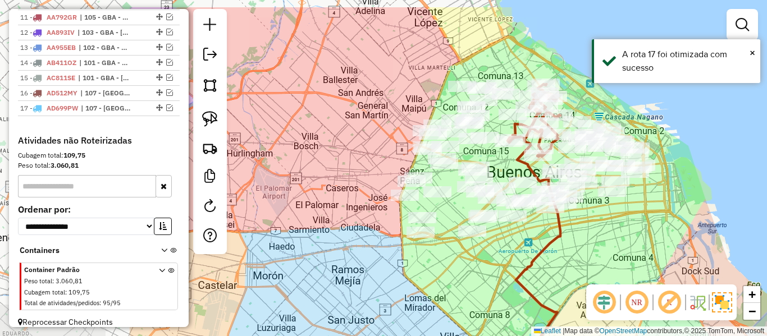
drag, startPoint x: 398, startPoint y: 208, endPoint x: 604, endPoint y: 249, distance: 209.5
click at [604, 249] on div "Janela de atendimento Grade de atendimento Capacidade Transportadoras Veículos …" at bounding box center [383, 168] width 767 height 336
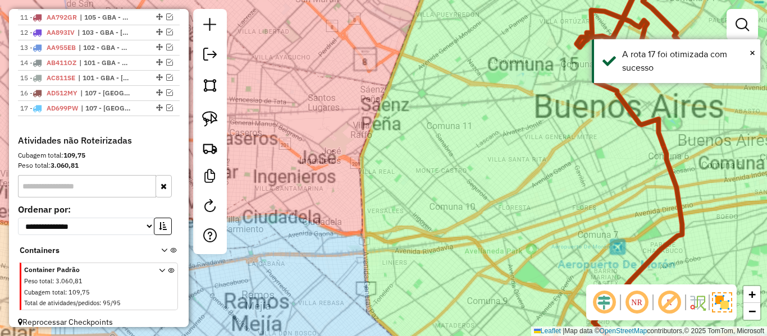
click at [446, 236] on div "Janela de atendimento Grade de atendimento Capacidade Transportadoras Veículos …" at bounding box center [383, 168] width 767 height 336
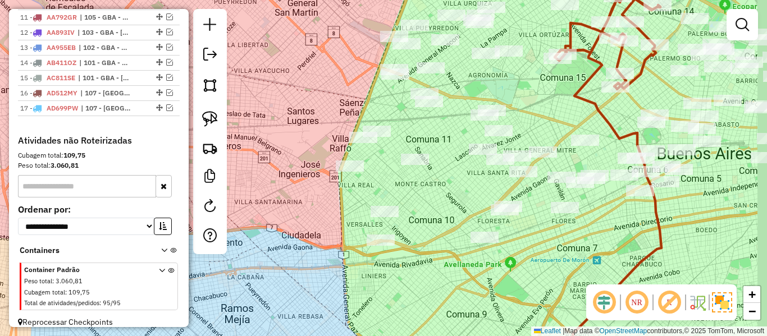
drag, startPoint x: 441, startPoint y: 254, endPoint x: 415, endPoint y: 254, distance: 25.8
click at [424, 258] on div "Janela de atendimento Grade de atendimento Capacidade Transportadoras Veículos …" at bounding box center [383, 168] width 767 height 336
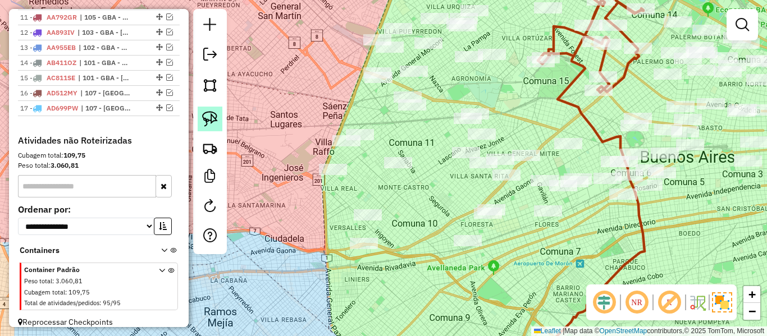
click at [213, 121] on img at bounding box center [210, 119] width 16 height 16
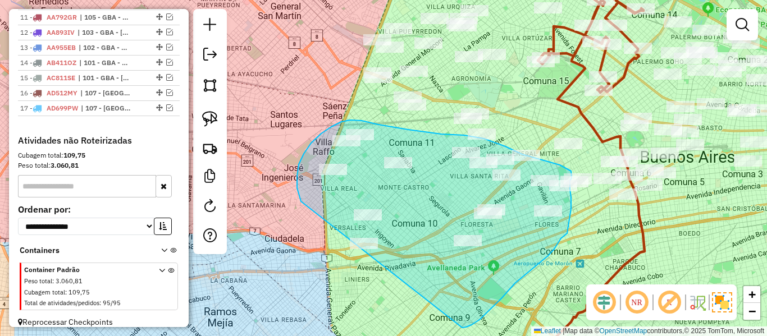
drag, startPoint x: 466, startPoint y: 327, endPoint x: 336, endPoint y: 269, distance: 142.7
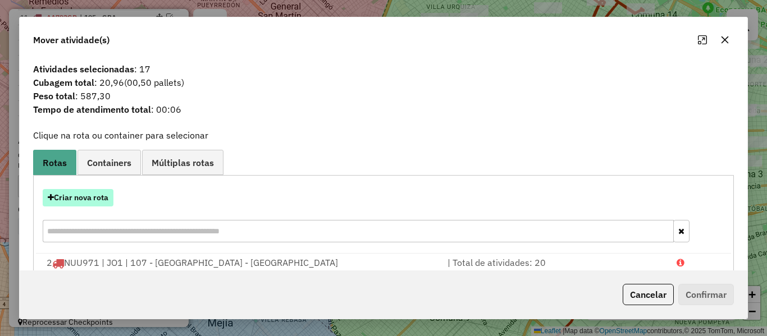
click at [94, 195] on button "Criar nova rota" at bounding box center [78, 197] width 71 height 17
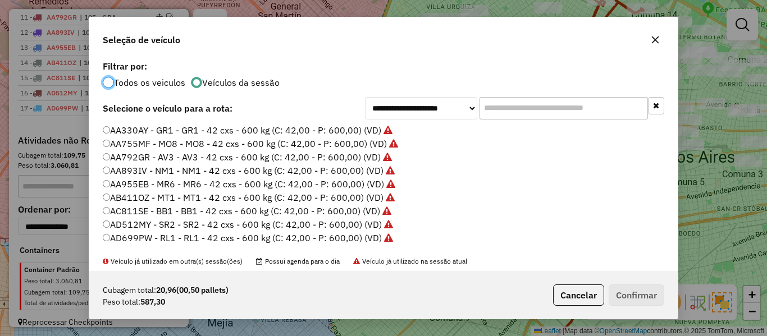
scroll to position [56, 0]
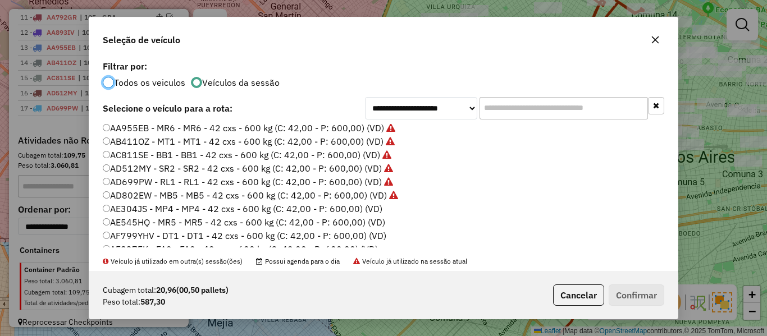
click at [372, 212] on label "AE304JS - MP4 - MP4 - 42 cxs - 600 kg (C: 42,00 - P: 600,00) (VD)" at bounding box center [243, 208] width 280 height 13
click at [606, 289] on p-footer "Cubagem total: 20,96 (00,50 pallets) Peso total: 587,30 Cancelar Confirmar" at bounding box center [607, 295] width 116 height 21
drag, startPoint x: 624, startPoint y: 292, endPoint x: 631, endPoint y: 287, distance: 8.9
click at [624, 293] on button "Confirmar" at bounding box center [637, 295] width 56 height 21
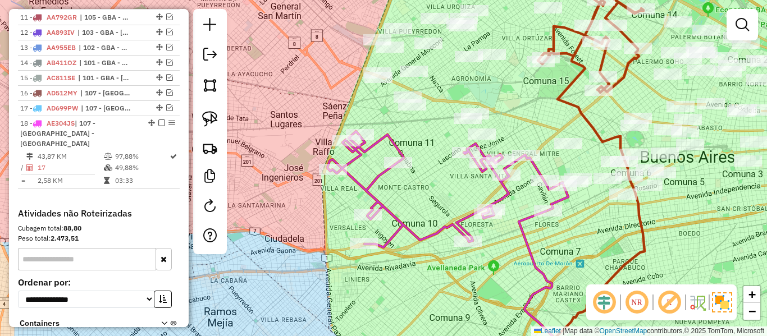
scroll to position [688, 0]
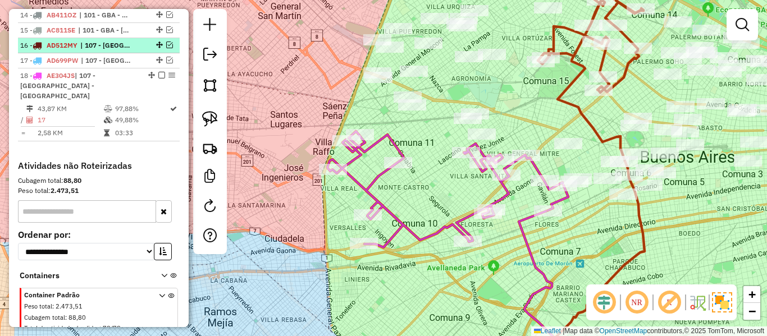
click at [158, 72] on em at bounding box center [161, 75] width 7 height 7
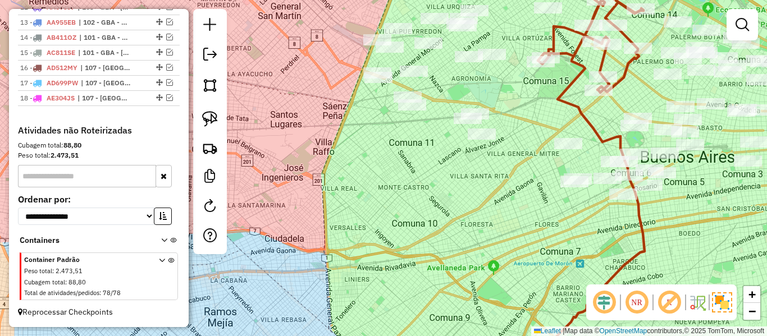
scroll to position [656, 0]
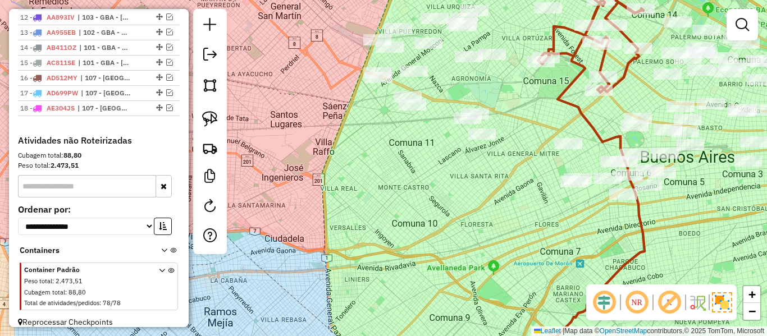
click at [415, 192] on div "Janela de atendimento Grade de atendimento Capacidade Transportadoras Veículos …" at bounding box center [383, 168] width 767 height 336
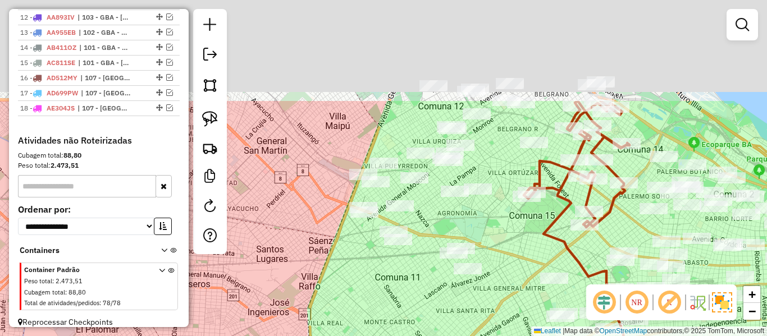
drag, startPoint x: 431, startPoint y: 272, endPoint x: 431, endPoint y: 323, distance: 50.5
click at [431, 323] on div "Janela de atendimento Grade de atendimento Capacidade Transportadoras Veículos …" at bounding box center [383, 168] width 767 height 336
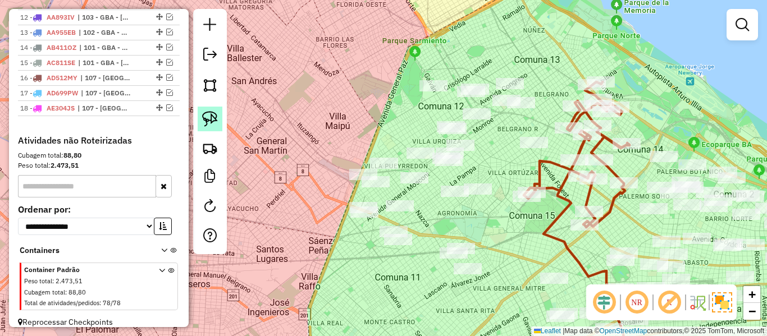
click at [215, 124] on img at bounding box center [210, 119] width 16 height 16
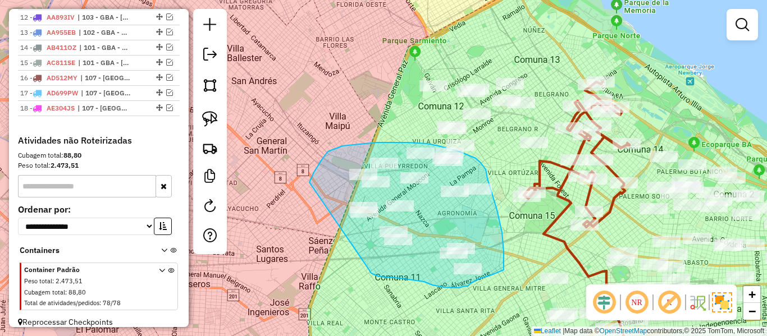
drag, startPoint x: 379, startPoint y: 277, endPoint x: 316, endPoint y: 212, distance: 90.1
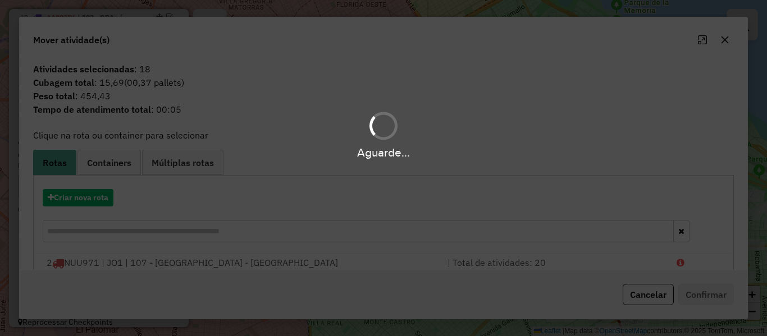
click at [97, 198] on div "Aguarde..." at bounding box center [383, 168] width 767 height 336
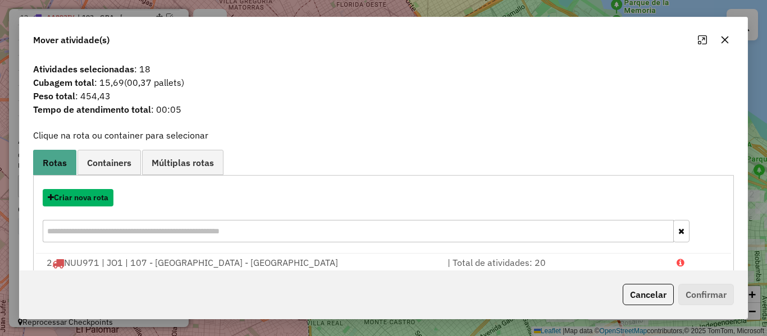
click at [97, 198] on button "Criar nova rota" at bounding box center [78, 197] width 71 height 17
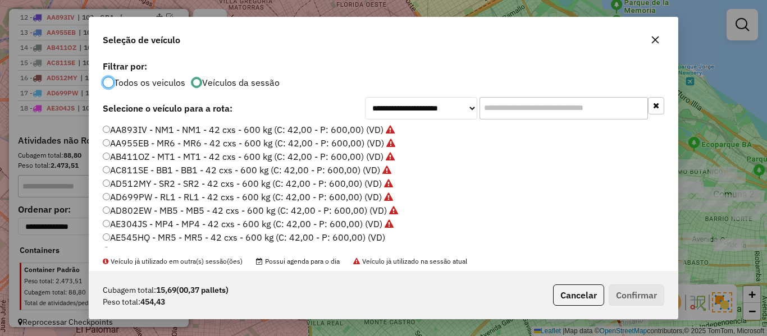
scroll to position [56, 0]
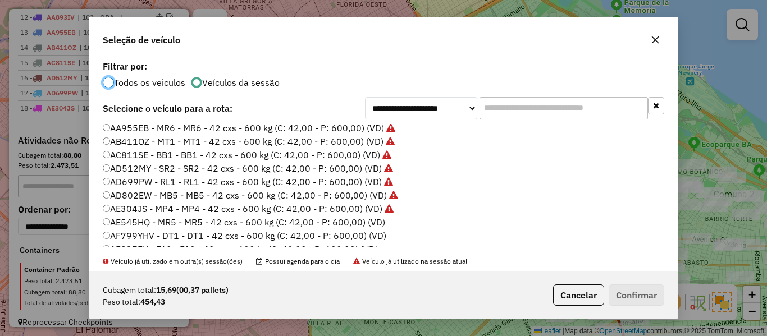
click at [378, 227] on label "AE545HQ - MR5 - MR5 - 42 cxs - 600 kg (C: 42,00 - P: 600,00) (VD)" at bounding box center [244, 222] width 282 height 13
click at [626, 291] on button "Confirmar" at bounding box center [637, 295] width 56 height 21
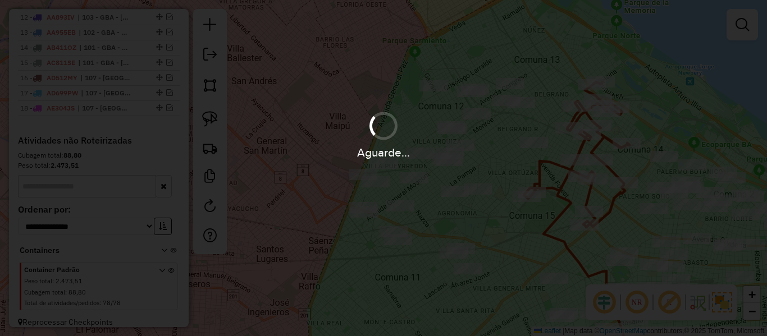
scroll to position [688, 0]
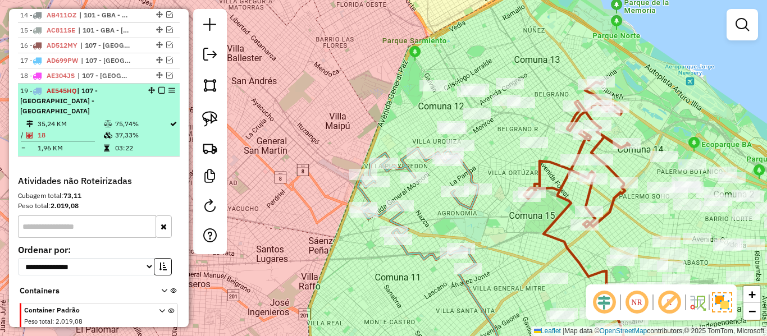
click at [158, 87] on em at bounding box center [161, 90] width 7 height 7
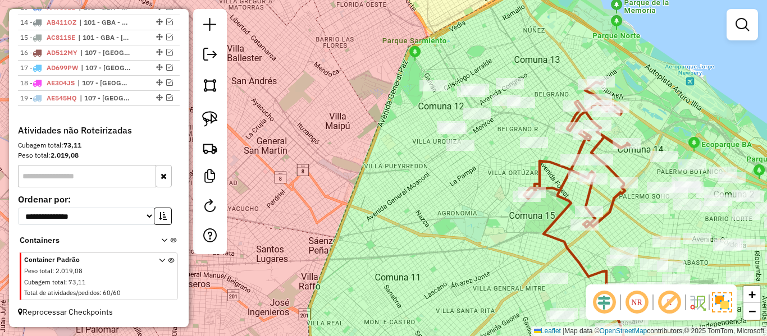
scroll to position [671, 0]
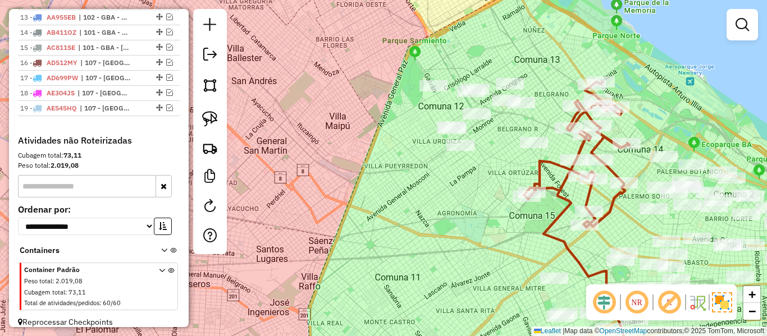
click at [419, 203] on div "Janela de atendimento Grade de atendimento Capacidade Transportadoras Veículos …" at bounding box center [383, 168] width 767 height 336
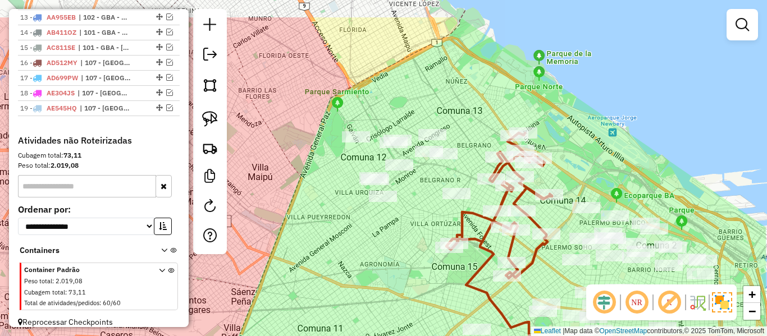
drag, startPoint x: 436, startPoint y: 217, endPoint x: 376, endPoint y: 258, distance: 72.7
click at [376, 258] on div "Janela de atendimento Grade de atendimento Capacidade Transportadoras Veículos …" at bounding box center [383, 168] width 767 height 336
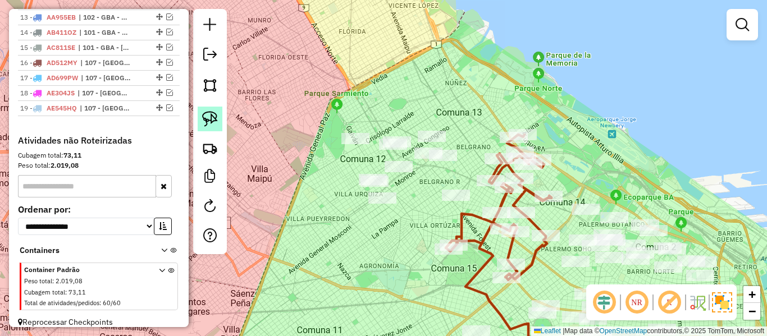
click at [209, 118] on img at bounding box center [210, 119] width 16 height 16
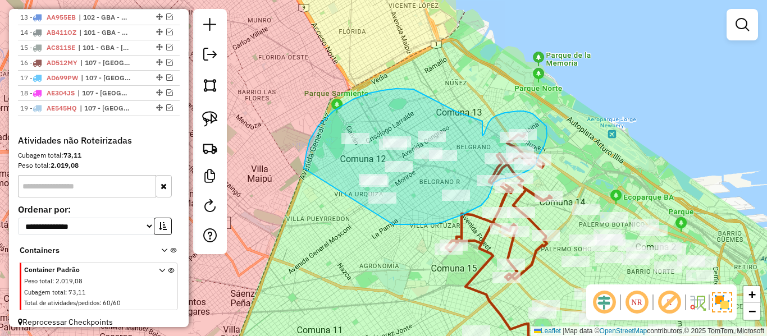
drag, startPoint x: 304, startPoint y: 168, endPoint x: 389, endPoint y: 223, distance: 101.2
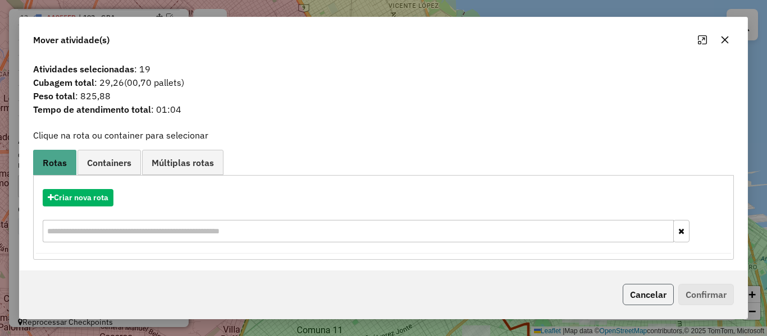
click at [656, 299] on button "Cancelar" at bounding box center [648, 294] width 51 height 21
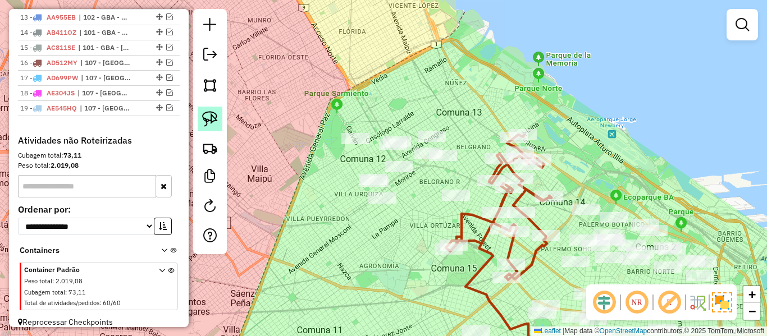
click at [214, 122] on img at bounding box center [210, 119] width 16 height 16
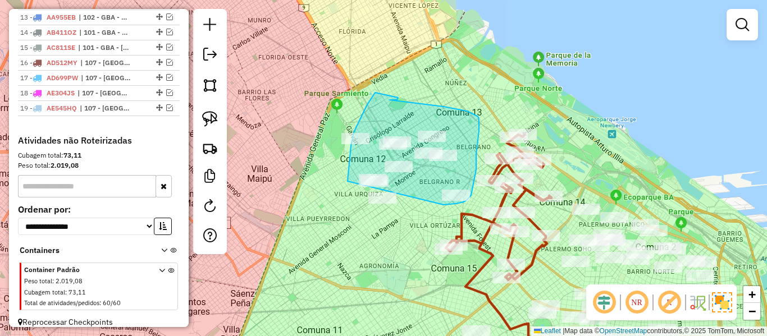
drag, startPoint x: 348, startPoint y: 181, endPoint x: 365, endPoint y: 222, distance: 44.7
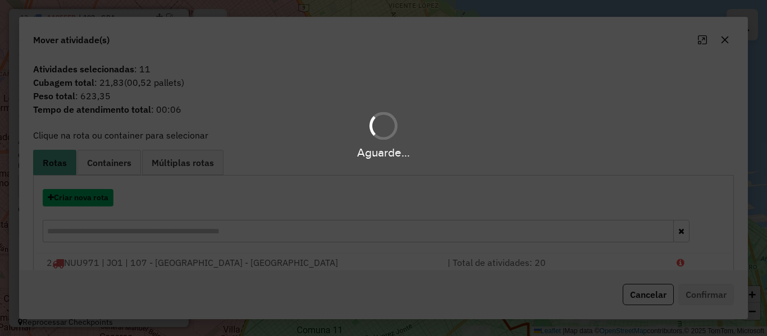
click at [98, 197] on button "Criar nova rota" at bounding box center [78, 197] width 71 height 17
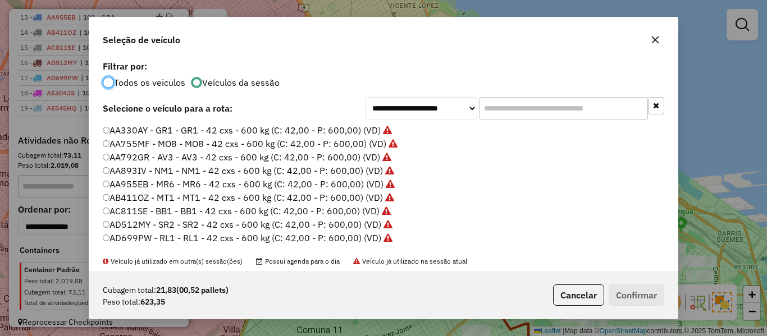
click at [98, 197] on div "**********" at bounding box center [383, 168] width 767 height 336
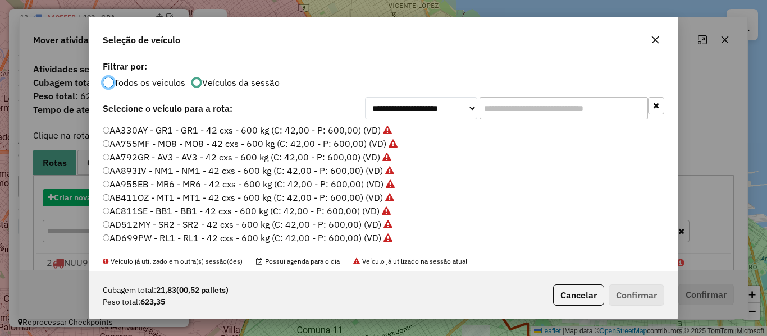
scroll to position [6, 3]
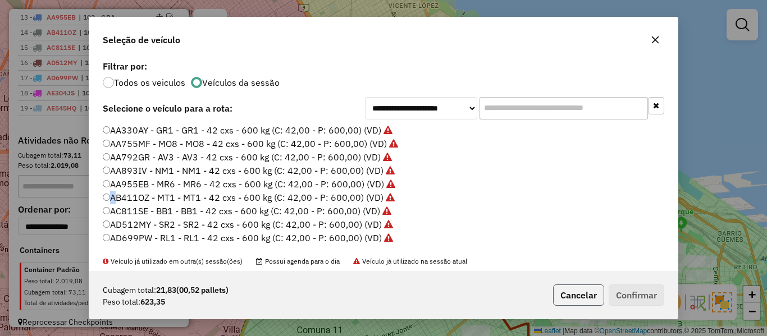
click at [572, 293] on button "Cancelar" at bounding box center [578, 295] width 51 height 21
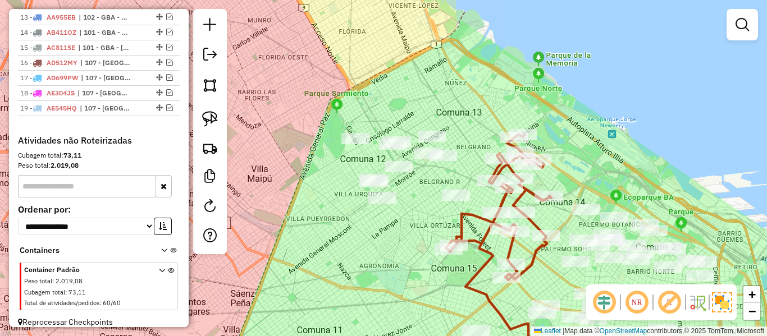
drag, startPoint x: 208, startPoint y: 125, endPoint x: 275, endPoint y: 168, distance: 79.6
click at [209, 125] on img at bounding box center [210, 119] width 16 height 16
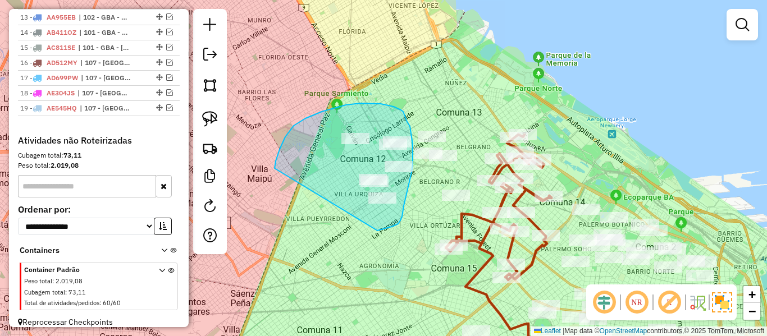
drag, startPoint x: 275, startPoint y: 168, endPoint x: 370, endPoint y: 234, distance: 115.5
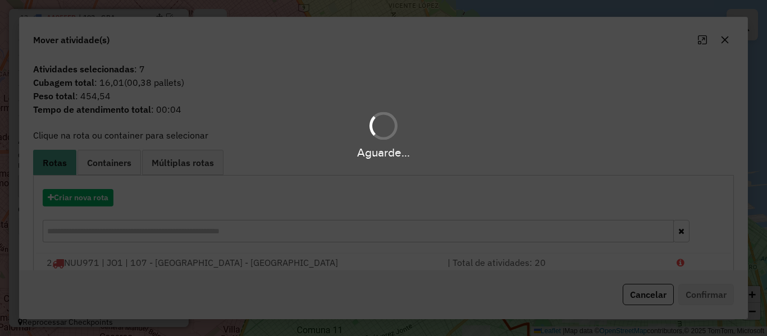
click at [93, 203] on div "Aguarde..." at bounding box center [383, 168] width 767 height 336
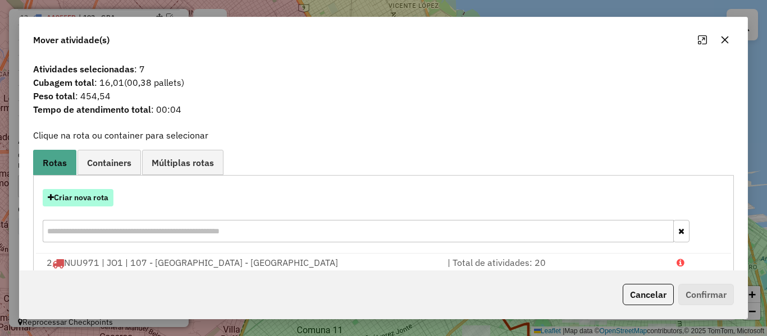
click at [93, 199] on button "Criar nova rota" at bounding box center [78, 197] width 71 height 17
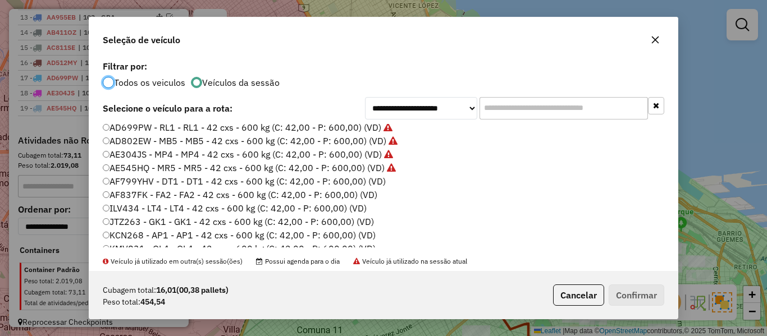
scroll to position [112, 0]
click at [367, 182] on label "AF799YHV - DT1 - DT1 - 42 cxs - 600 kg (C: 42,00 - P: 600,00) (VD)" at bounding box center [244, 179] width 283 height 13
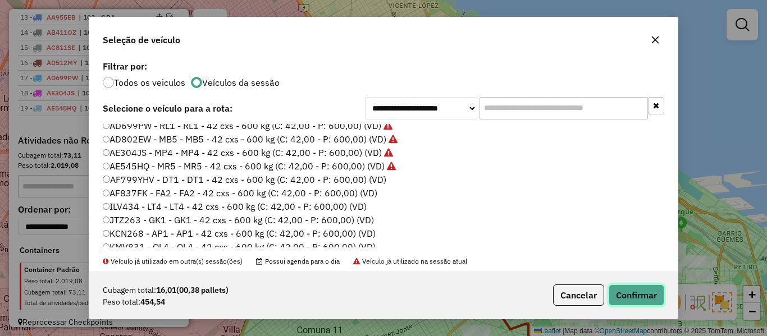
click at [618, 285] on button "Confirmar" at bounding box center [637, 295] width 56 height 21
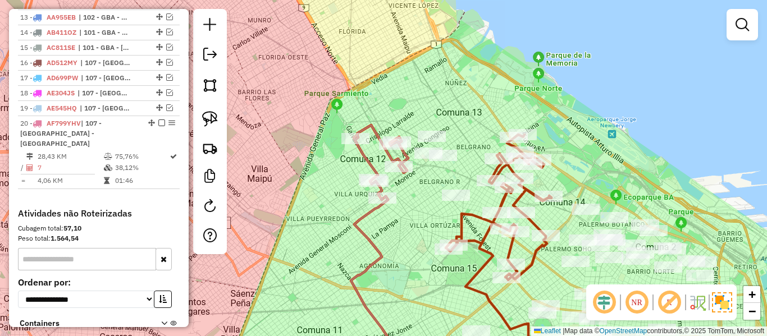
scroll to position [688, 0]
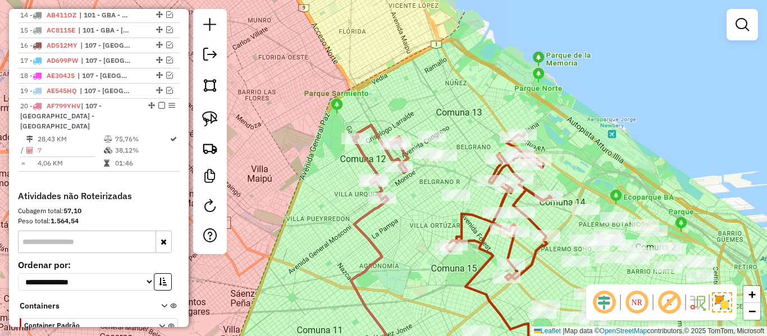
click at [369, 162] on icon at bounding box center [381, 162] width 54 height 75
select select "**********"
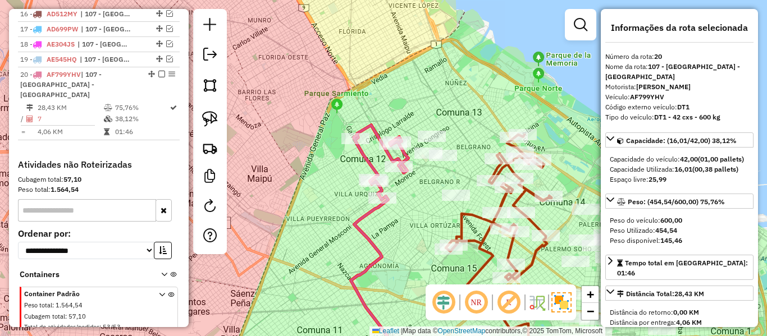
scroll to position [734, 0]
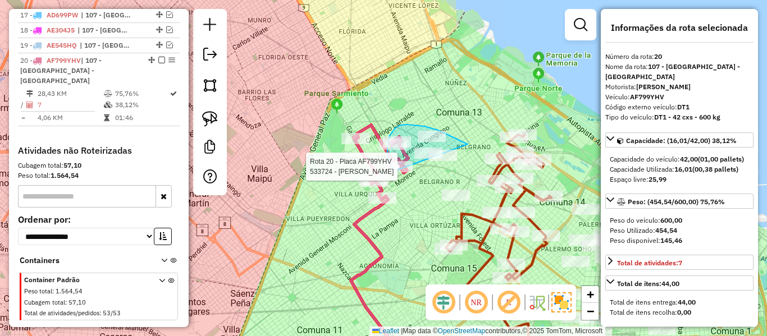
drag, startPoint x: 400, startPoint y: 125, endPoint x: 425, endPoint y: 170, distance: 51.3
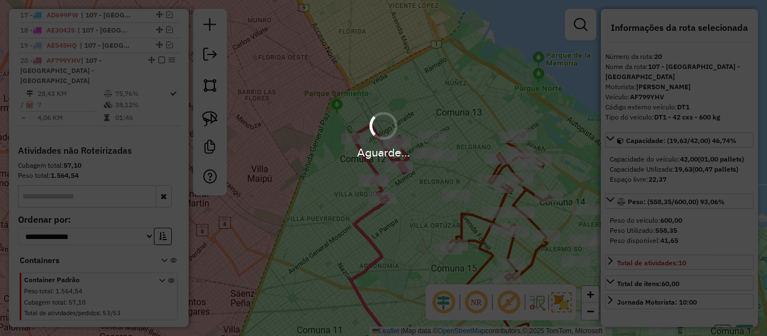
select select "**********"
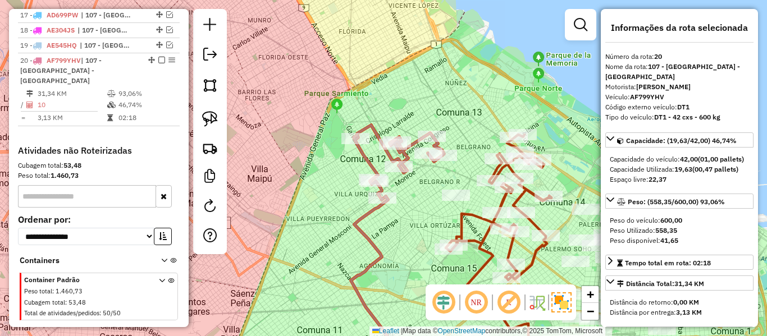
click at [158, 57] on em at bounding box center [161, 60] width 7 height 7
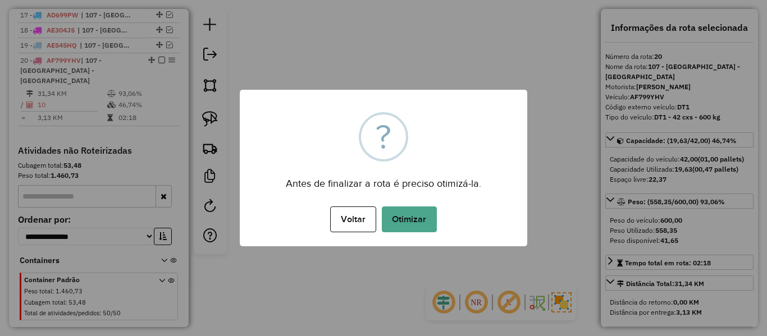
click at [388, 150] on div "?" at bounding box center [384, 137] width 16 height 45
click at [405, 212] on button "Otimizar" at bounding box center [409, 220] width 55 height 26
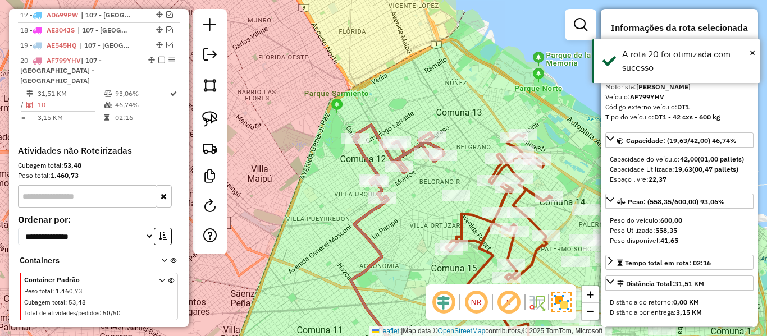
drag, startPoint x: 158, startPoint y: 48, endPoint x: 164, endPoint y: 54, distance: 7.9
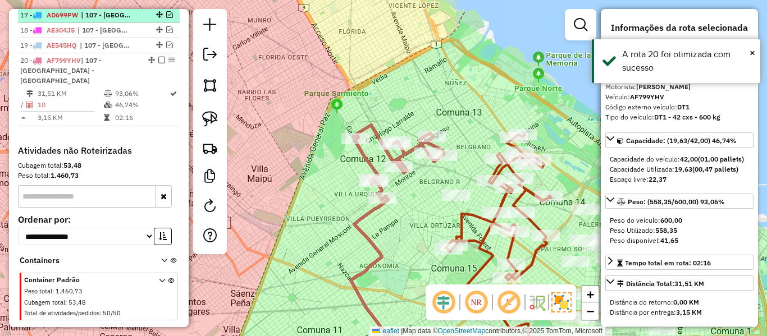
click at [158, 57] on em at bounding box center [161, 60] width 7 height 7
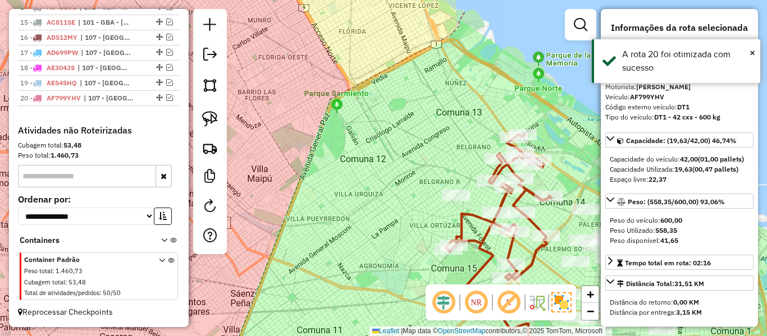
scroll to position [686, 0]
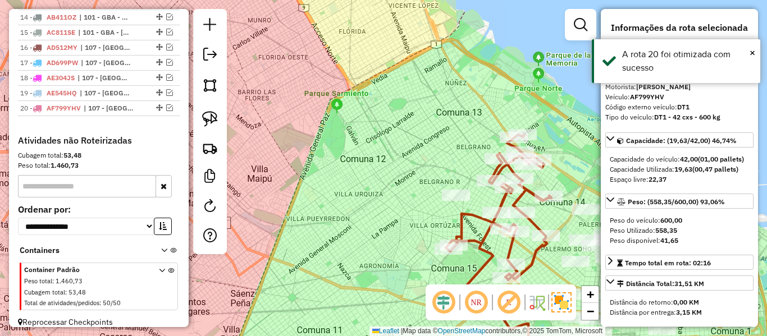
click at [374, 154] on div "Janela de atendimento Grade de atendimento Capacidade Transportadoras Veículos …" at bounding box center [383, 168] width 767 height 336
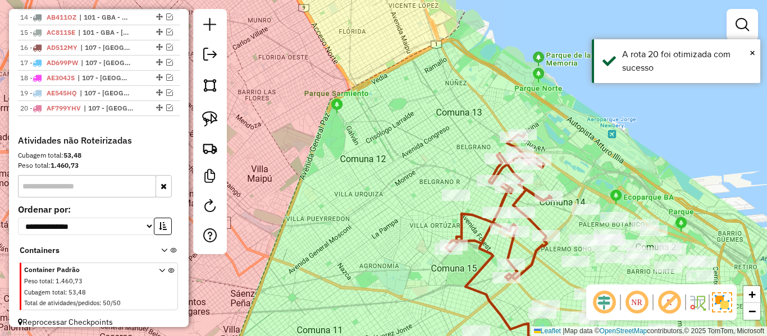
click at [293, 166] on div "Janela de atendimento Grade de atendimento Capacidade Transportadoras Veículos …" at bounding box center [383, 168] width 767 height 336
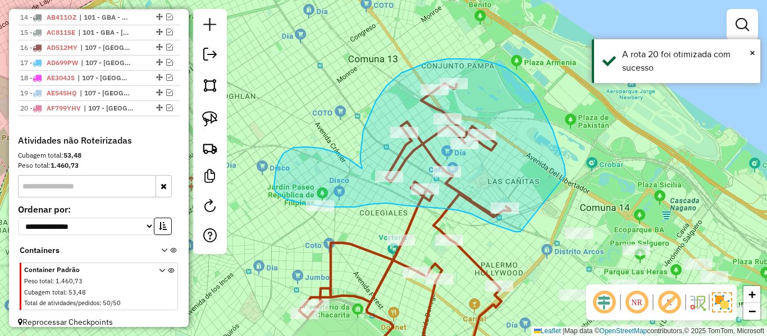
drag, startPoint x: 552, startPoint y: 130, endPoint x: 529, endPoint y: 231, distance: 104.2
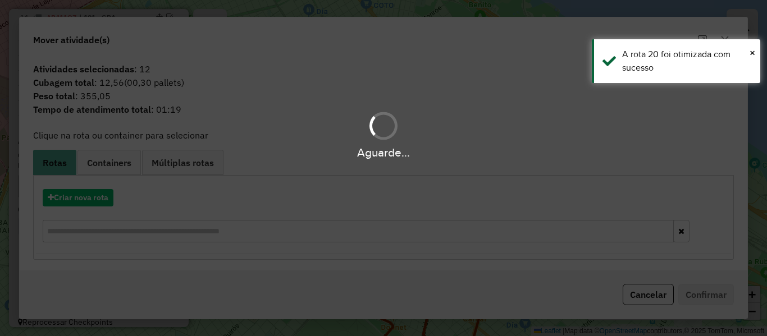
click at [104, 199] on div "Aguarde..." at bounding box center [383, 168] width 767 height 336
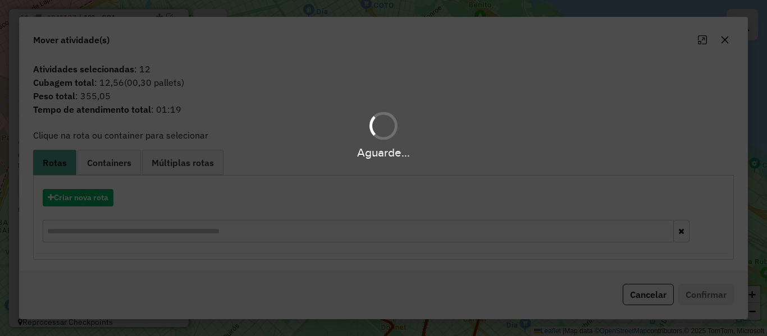
click at [104, 199] on div "Aguarde..." at bounding box center [383, 168] width 767 height 336
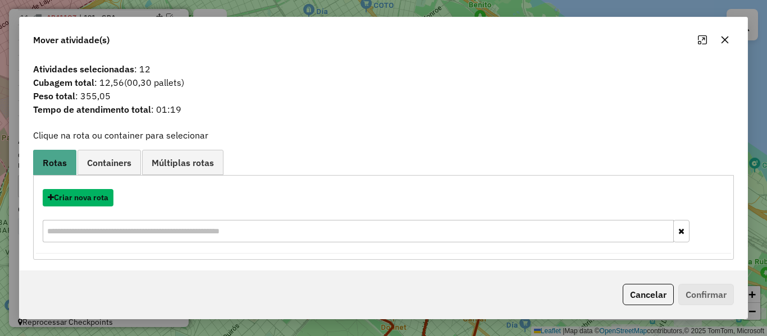
click at [104, 199] on button "Criar nova rota" at bounding box center [78, 197] width 71 height 17
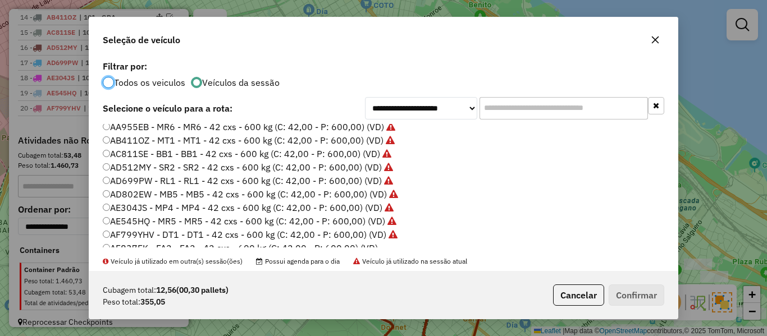
scroll to position [112, 0]
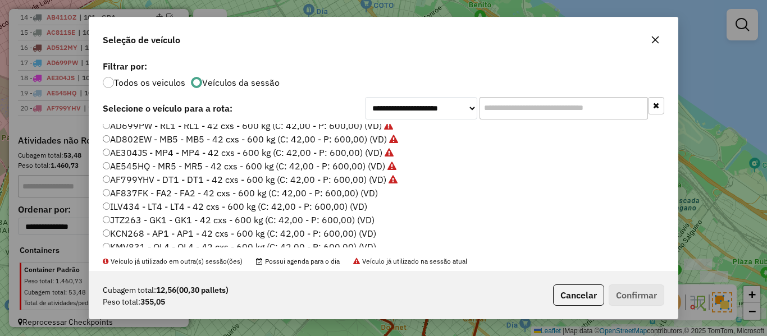
click at [378, 200] on li "ILV434 - LT4 - LT4 - 42 cxs - 600 kg (C: 42,00 - P: 600,00) (VD)" at bounding box center [383, 206] width 561 height 13
click at [367, 194] on label "AF837FK - FA2 - FA2 - 42 cxs - 600 kg (C: 42,00 - P: 600,00) (VD)" at bounding box center [240, 192] width 275 height 13
click at [668, 300] on div "Cubagem total: 12,56 (00,30 pallets) Peso total: 355,05 Cancelar Confirmar" at bounding box center [383, 295] width 588 height 48
click at [662, 296] on button "Confirmar" at bounding box center [637, 295] width 56 height 21
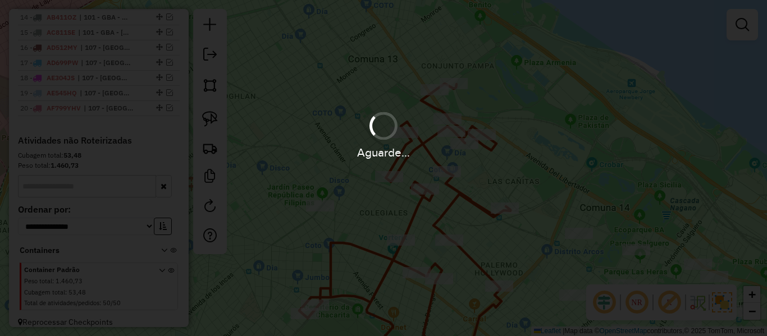
scroll to position [734, 0]
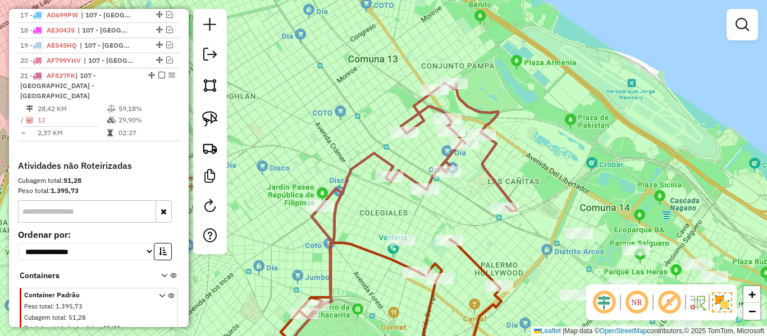
click at [504, 181] on div "Janela de atendimento Grade de atendimento Capacidade Transportadoras Veículos …" at bounding box center [383, 168] width 767 height 336
click at [498, 183] on icon at bounding box center [414, 163] width 205 height 159
select select "**********"
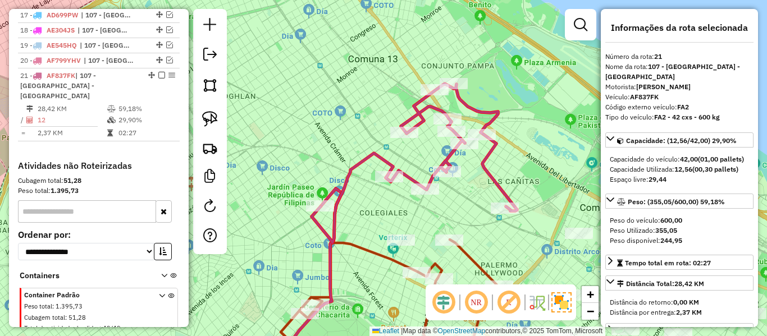
scroll to position [749, 0]
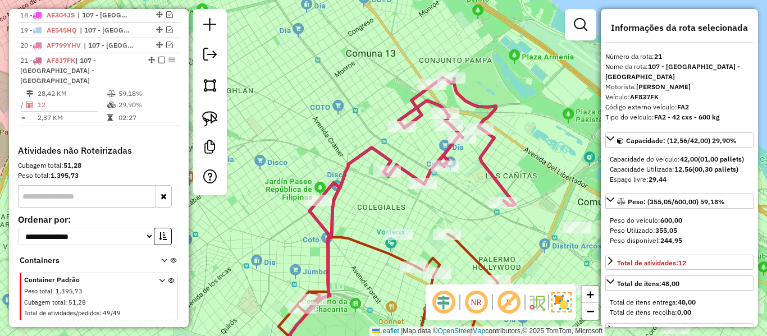
drag, startPoint x: 541, startPoint y: 182, endPoint x: 508, endPoint y: 162, distance: 38.3
click at [516, 144] on div "Janela de atendimento Grade de atendimento Capacidade Transportadoras Veículos …" at bounding box center [383, 168] width 767 height 336
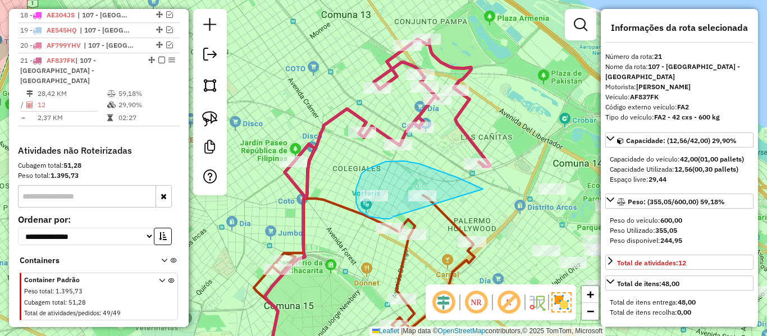
drag, startPoint x: 458, startPoint y: 178, endPoint x: 399, endPoint y: 211, distance: 67.6
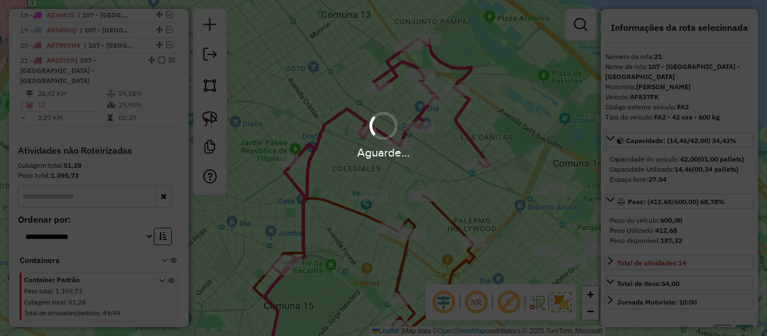
select select "**********"
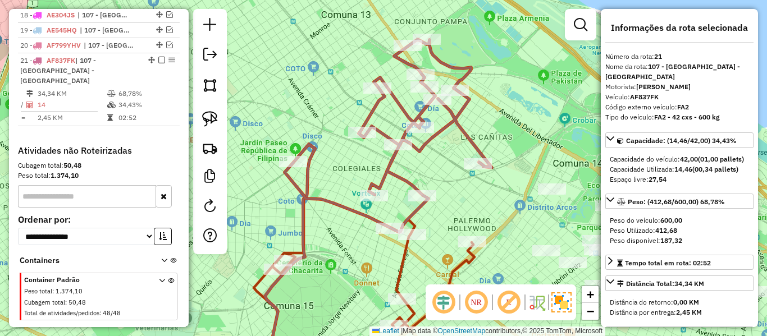
click at [376, 127] on icon at bounding box center [388, 135] width 207 height 193
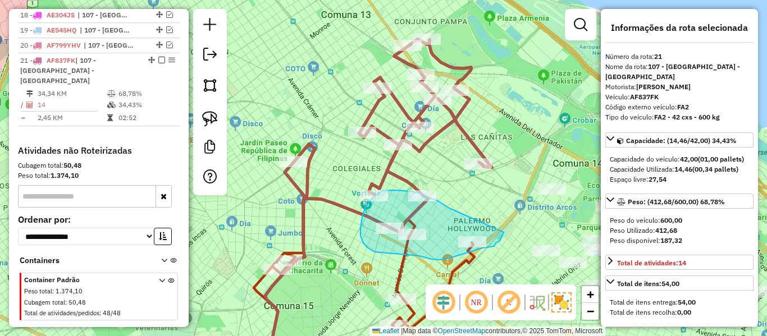
drag, startPoint x: 395, startPoint y: 190, endPoint x: 496, endPoint y: 217, distance: 104.6
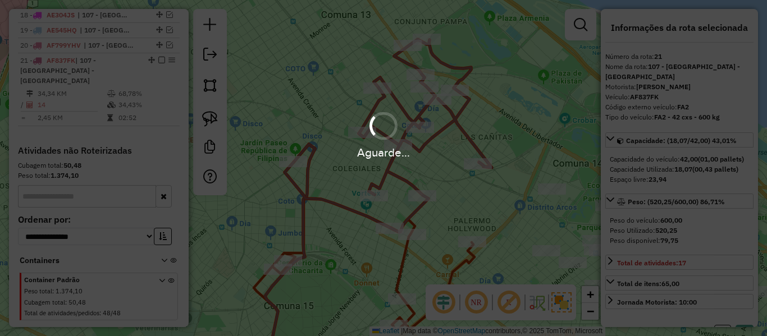
select select "**********"
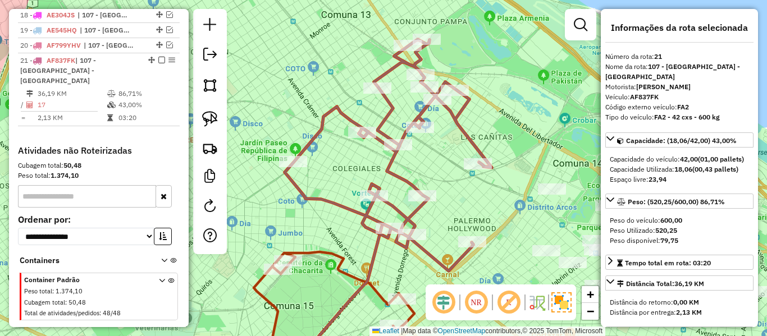
click at [419, 208] on icon at bounding box center [388, 155] width 207 height 232
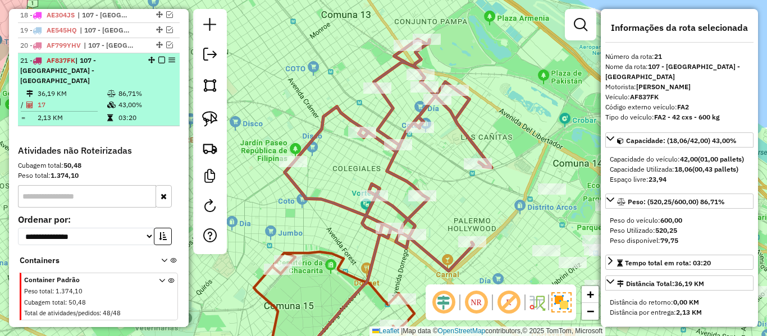
click at [158, 57] on em at bounding box center [161, 60] width 7 height 7
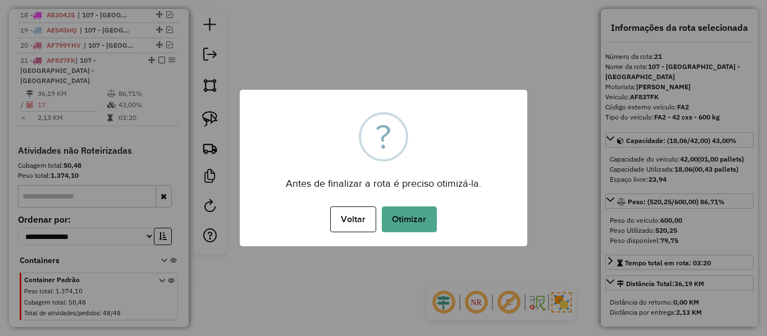
click at [395, 208] on button "Otimizar" at bounding box center [409, 220] width 55 height 26
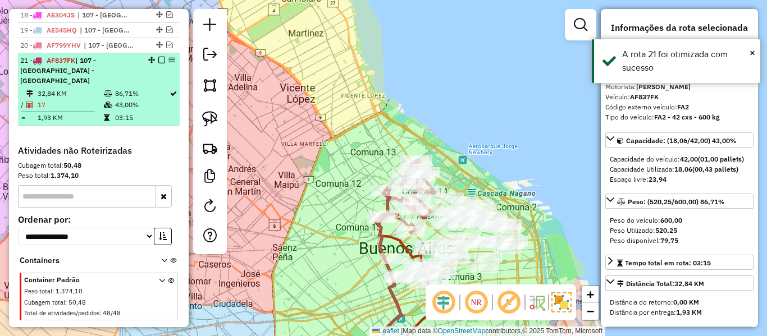
click at [159, 57] on em at bounding box center [161, 60] width 7 height 7
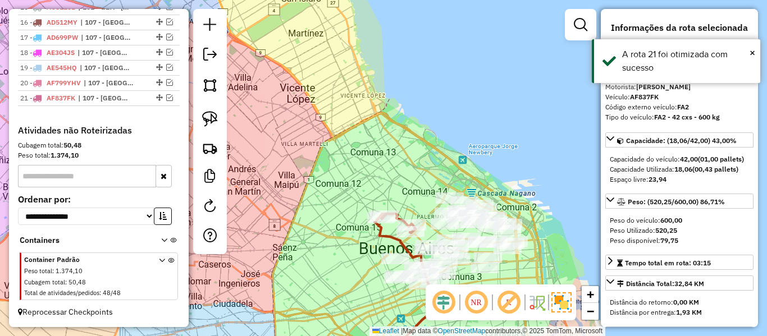
scroll to position [701, 0]
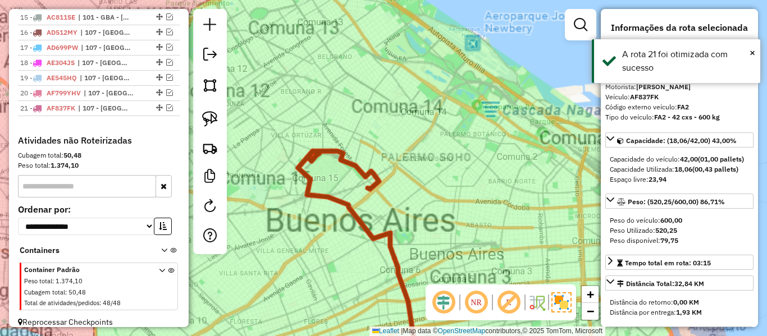
click at [284, 230] on div "Janela de atendimento Grade de atendimento Capacidade Transportadoras Veículos …" at bounding box center [383, 168] width 767 height 336
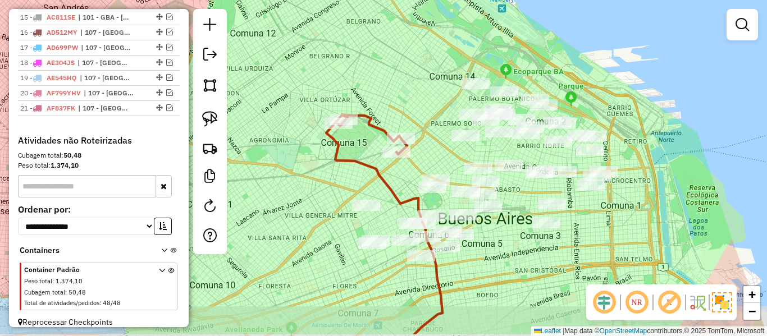
drag, startPoint x: 311, startPoint y: 200, endPoint x: 331, endPoint y: 172, distance: 35.0
click at [331, 172] on div "Janela de atendimento Grade de atendimento Capacidade Transportadoras Veículos …" at bounding box center [383, 168] width 767 height 336
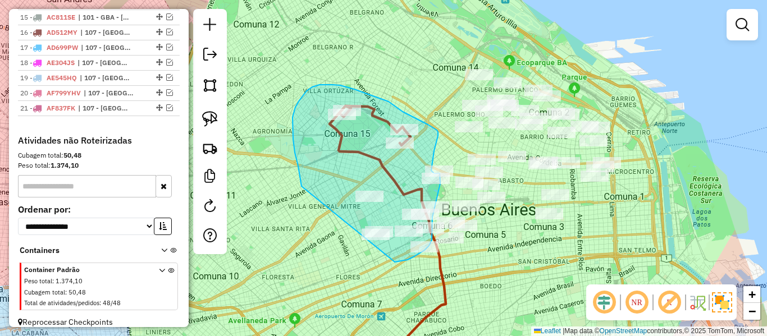
drag, startPoint x: 293, startPoint y: 139, endPoint x: 369, endPoint y: 256, distance: 139.5
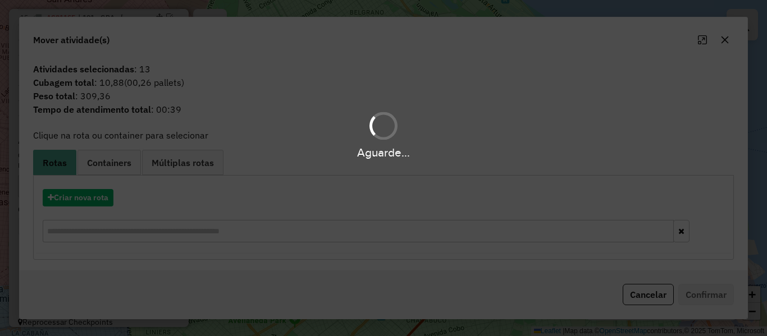
click at [78, 198] on hb-app "Aguarde... Pop-up bloqueado! Seu navegador bloqueou automáticamente a abertura …" at bounding box center [383, 168] width 767 height 336
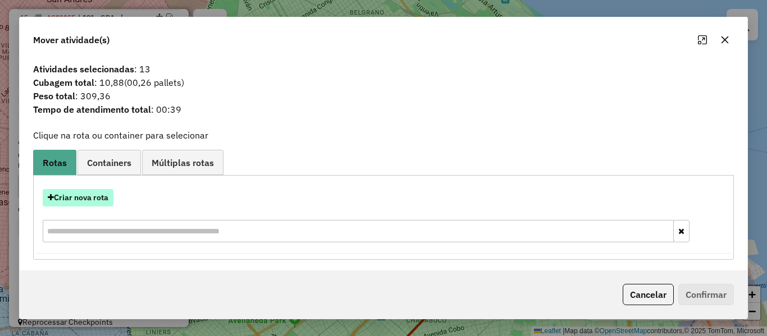
click at [80, 197] on button "Criar nova rota" at bounding box center [78, 197] width 71 height 17
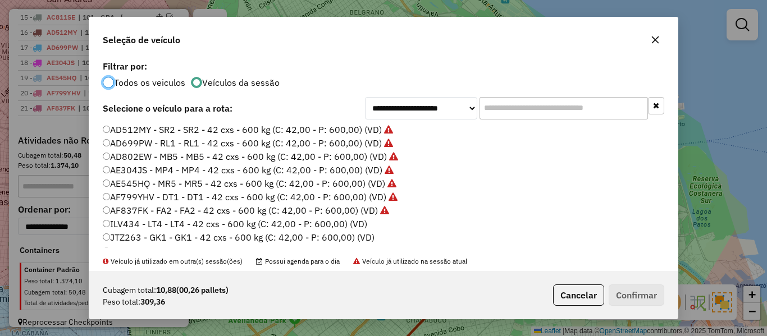
scroll to position [112, 0]
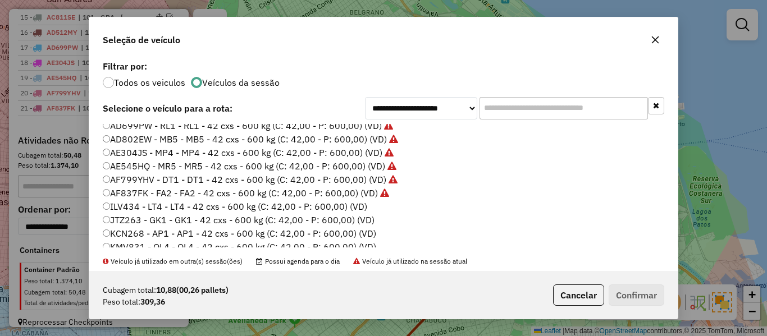
drag, startPoint x: 351, startPoint y: 203, endPoint x: 363, endPoint y: 211, distance: 14.9
click at [350, 203] on label "ILV434 - LT4 - LT4 - 42 cxs - 600 kg (C: 42,00 - P: 600,00) (VD)" at bounding box center [235, 206] width 264 height 13
click at [627, 290] on button "Confirmar" at bounding box center [637, 295] width 56 height 21
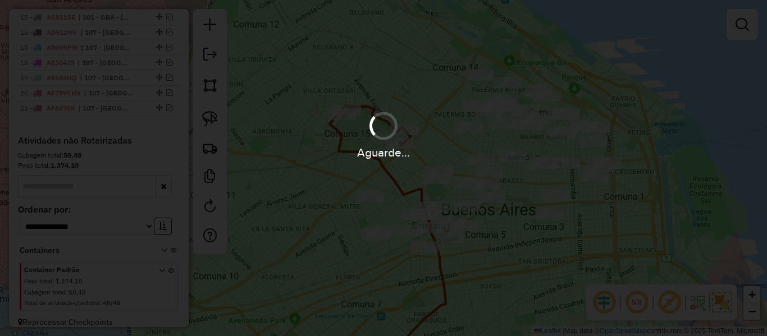
scroll to position [686, 0]
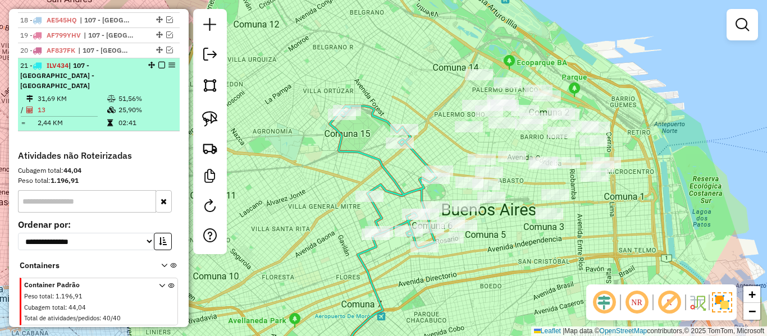
click at [161, 66] on em at bounding box center [161, 65] width 7 height 7
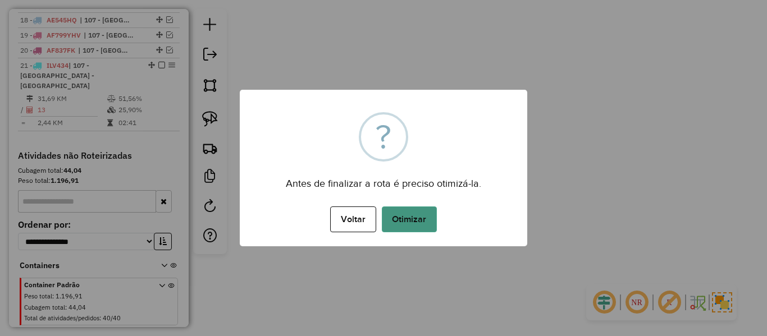
click at [406, 212] on button "Otimizar" at bounding box center [409, 220] width 55 height 26
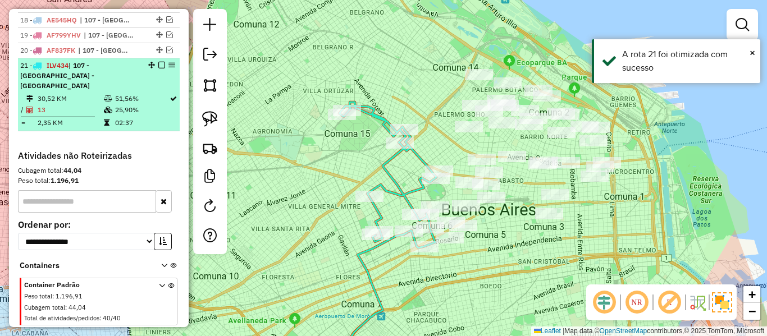
click at [159, 65] on em at bounding box center [161, 65] width 7 height 7
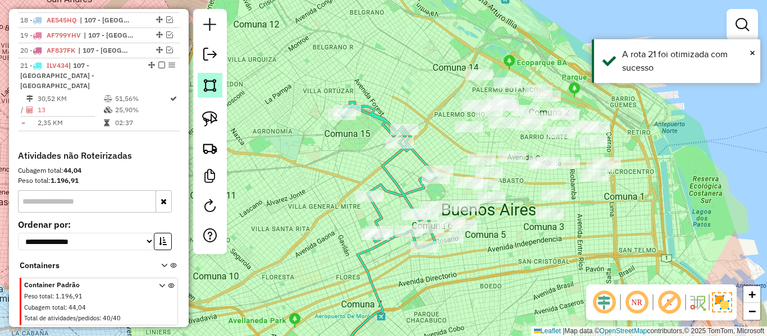
scroll to position [654, 0]
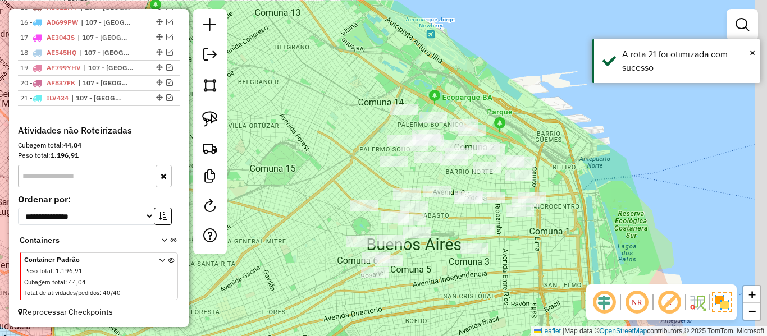
drag, startPoint x: 337, startPoint y: 121, endPoint x: 533, endPoint y: 209, distance: 214.9
click at [263, 154] on div "Janela de atendimento Grade de atendimento Capacidade Transportadoras Veículos …" at bounding box center [383, 168] width 767 height 336
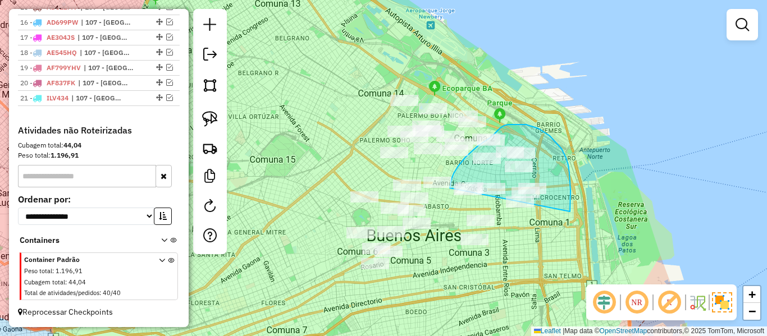
drag, startPoint x: 570, startPoint y: 182, endPoint x: 472, endPoint y: 269, distance: 131.6
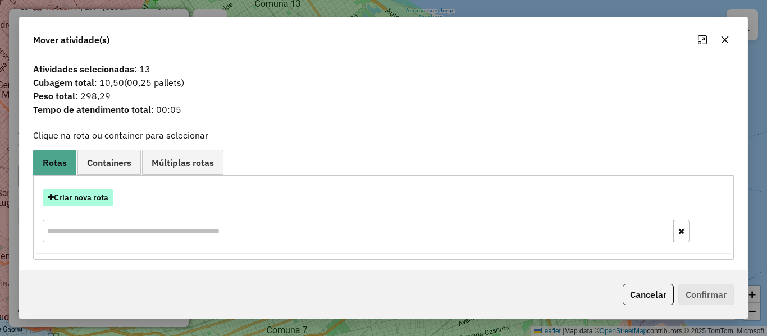
click at [98, 195] on button "Criar nova rota" at bounding box center [78, 197] width 71 height 17
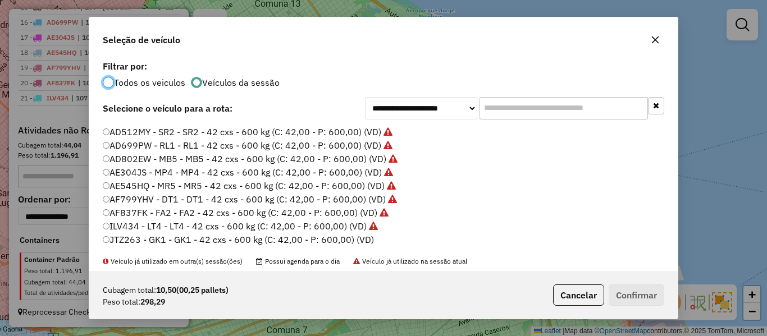
scroll to position [112, 0]
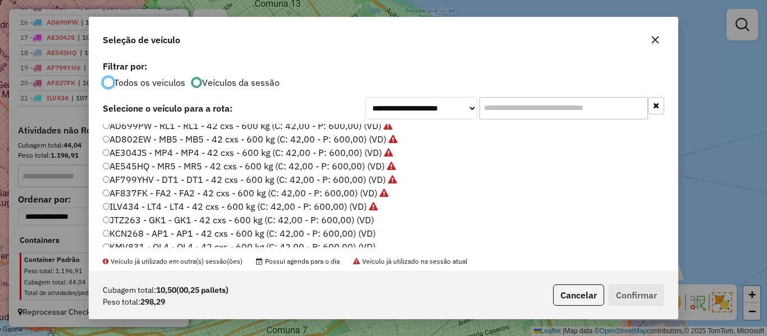
click at [373, 214] on ul "AA330AY - GR1 - GR1 - 42 cxs - 600 kg (C: 42,00 - P: 600,00) (VD) AA755MF - MO8…" at bounding box center [383, 186] width 561 height 124
click at [369, 218] on label "JTZ263 - GK1 - GK1 - 42 cxs - 600 kg (C: 42,00 - P: 600,00) (VD)" at bounding box center [238, 219] width 271 height 13
click at [619, 290] on button "Confirmar" at bounding box center [637, 295] width 56 height 21
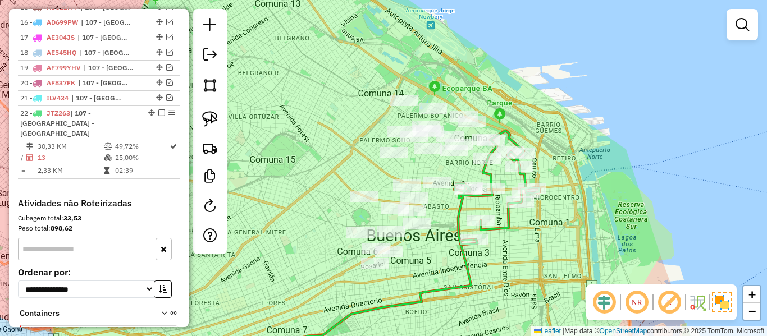
scroll to position [686, 0]
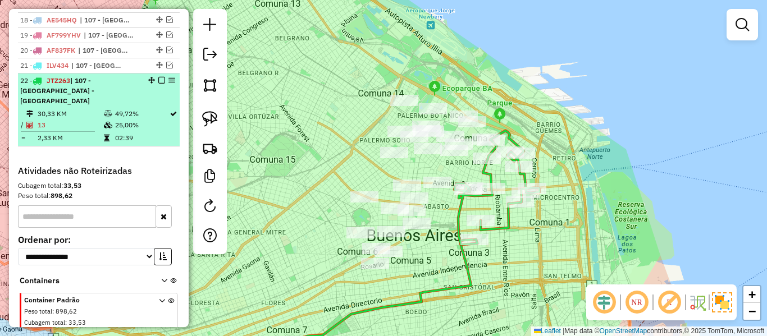
click at [158, 81] on em at bounding box center [161, 80] width 7 height 7
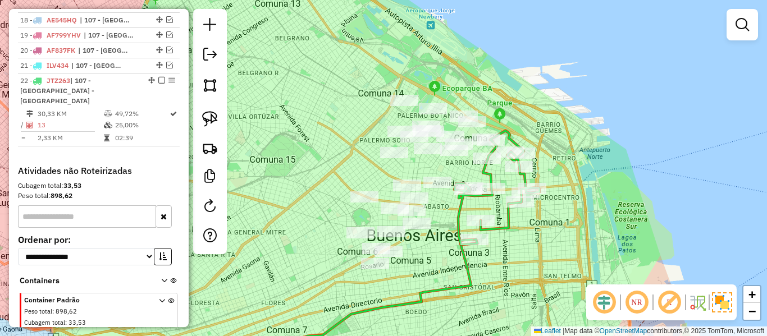
scroll to position [669, 0]
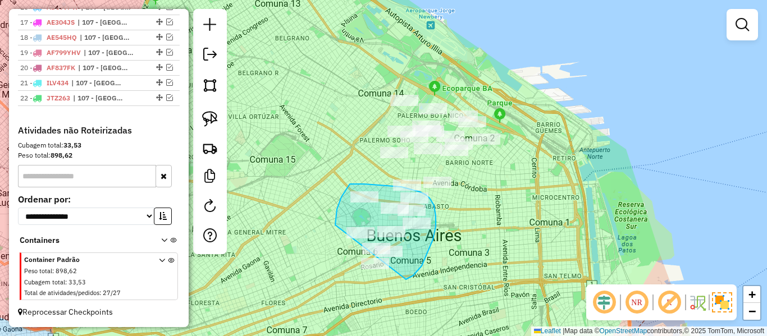
drag, startPoint x: 406, startPoint y: 280, endPoint x: 371, endPoint y: 285, distance: 35.2
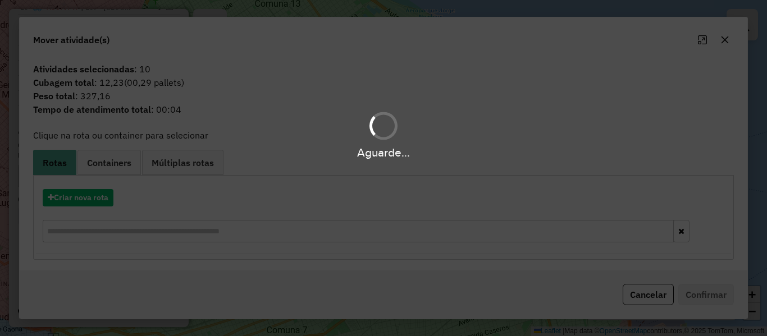
click at [100, 203] on div "Aguarde..." at bounding box center [383, 168] width 767 height 336
click at [97, 199] on div "Aguarde..." at bounding box center [383, 168] width 767 height 336
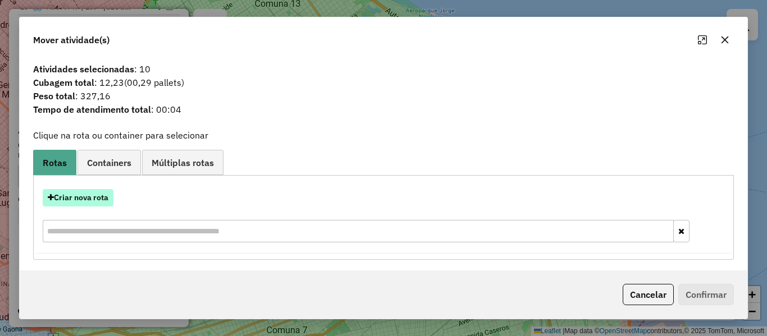
click at [97, 200] on button "Criar nova rota" at bounding box center [78, 197] width 71 height 17
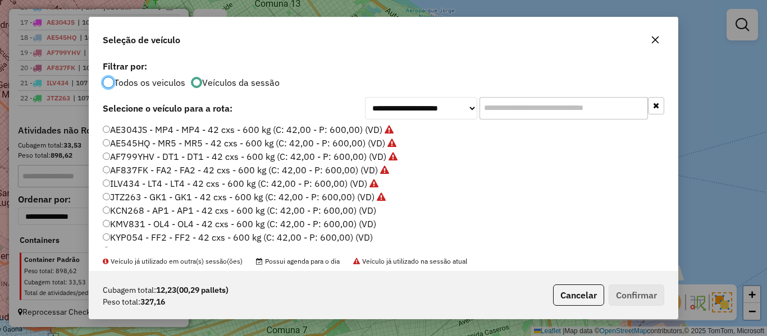
scroll to position [168, 0]
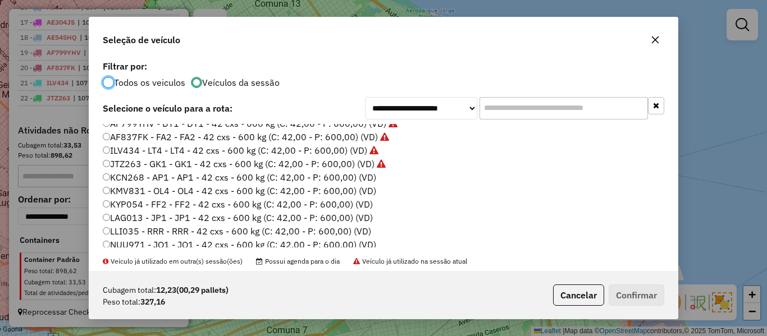
click at [369, 182] on label "KCN268 - AP1 - AP1 - 42 cxs - 600 kg (C: 42,00 - P: 600,00) (VD)" at bounding box center [239, 177] width 273 height 13
click at [636, 299] on button "Confirmar" at bounding box center [637, 295] width 56 height 21
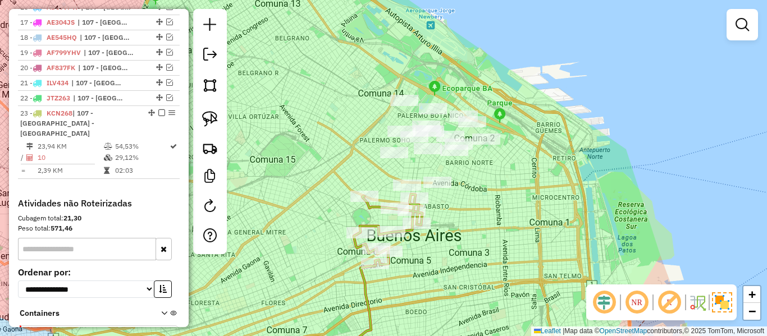
scroll to position [686, 0]
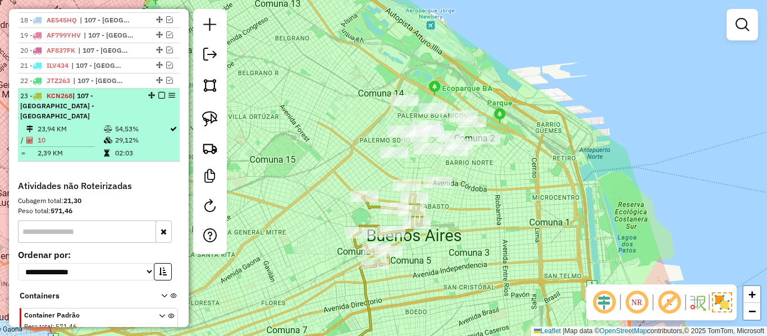
click at [158, 99] on div "23 - KCN268 | 107 - [GEOGRAPHIC_DATA] - [GEOGRAPHIC_DATA]" at bounding box center [98, 106] width 157 height 30
select select "**********"
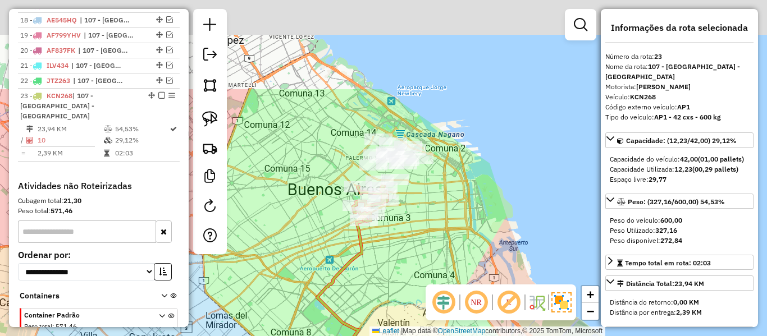
drag, startPoint x: 501, startPoint y: 144, endPoint x: 467, endPoint y: 257, distance: 117.2
click at [467, 257] on div "Janela de atendimento Grade de atendimento Capacidade Transportadoras Veículos …" at bounding box center [383, 168] width 767 height 336
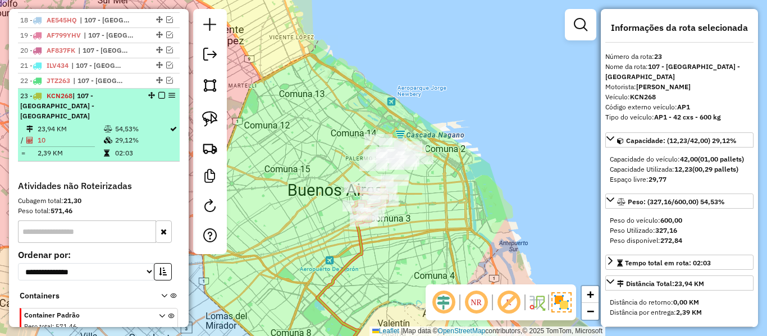
click at [158, 96] on em at bounding box center [161, 95] width 7 height 7
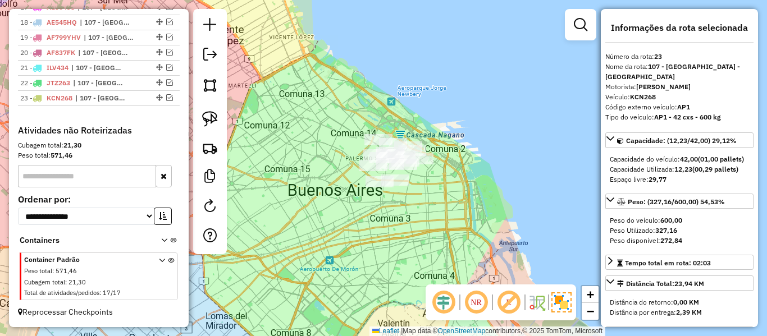
scroll to position [684, 0]
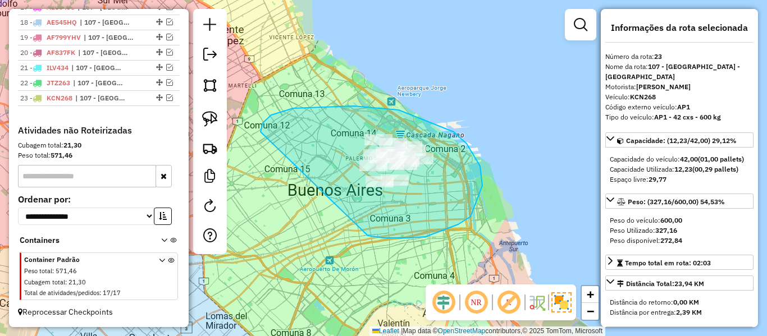
drag, startPoint x: 383, startPoint y: 238, endPoint x: 266, endPoint y: 149, distance: 146.6
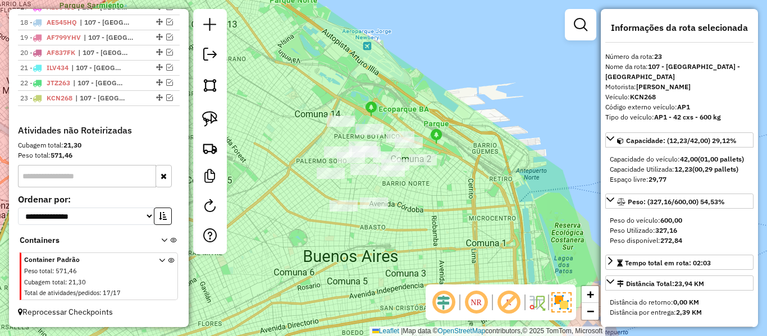
drag, startPoint x: 446, startPoint y: 208, endPoint x: 455, endPoint y: 191, distance: 18.8
click at [455, 191] on div "Janela de atendimento Grade de atendimento Capacidade Transportadoras Veículos …" at bounding box center [383, 168] width 767 height 336
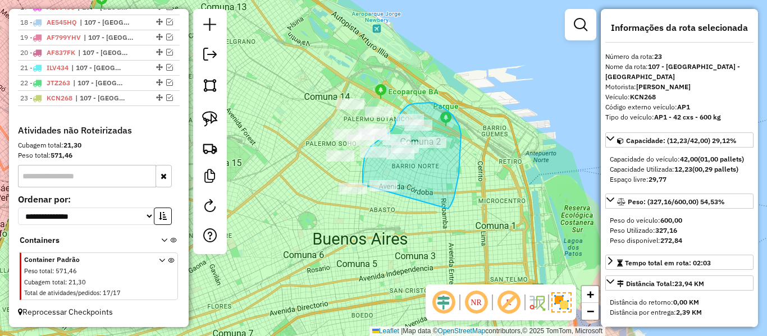
drag, startPoint x: 448, startPoint y: 209, endPoint x: 379, endPoint y: 212, distance: 69.1
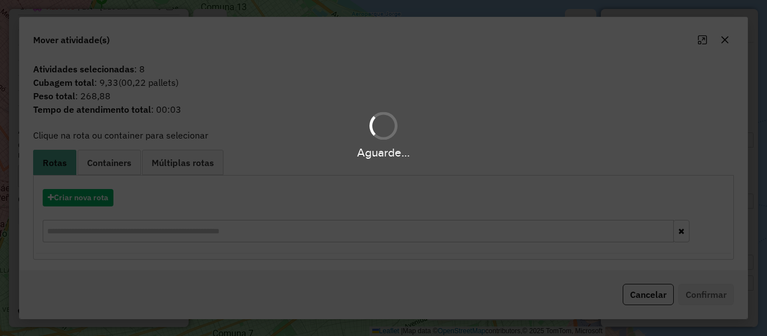
click at [83, 194] on div "Aguarde..." at bounding box center [383, 168] width 767 height 336
click at [83, 195] on button "Criar nova rota" at bounding box center [78, 197] width 71 height 17
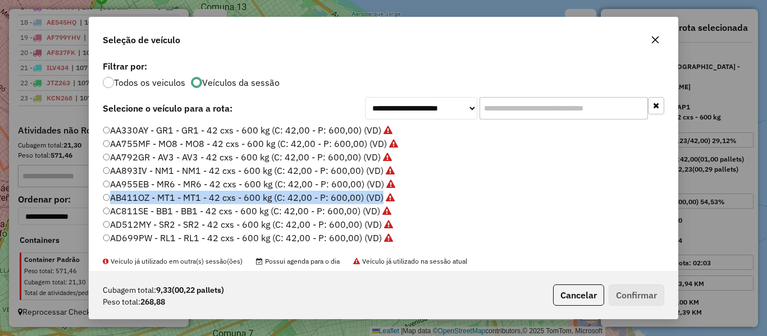
click at [83, 195] on div "**********" at bounding box center [383, 168] width 767 height 336
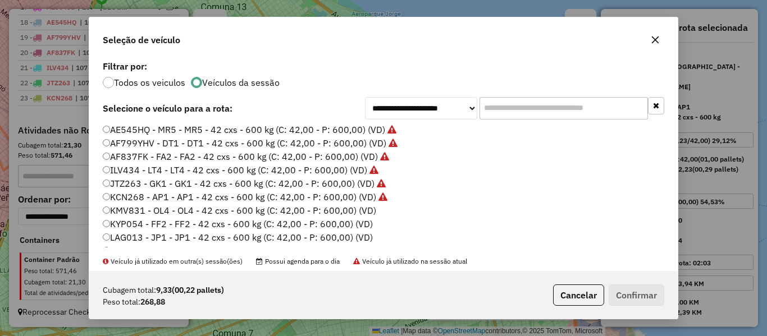
scroll to position [168, 0]
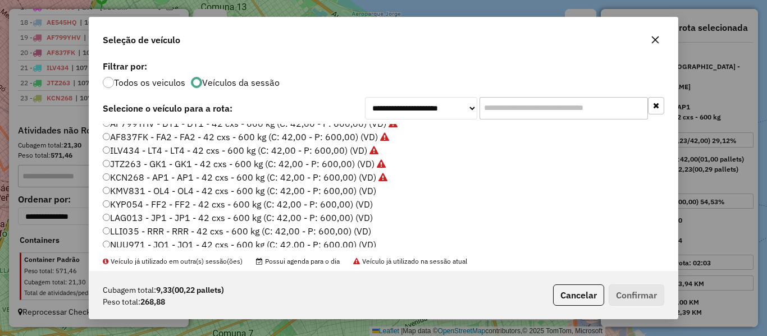
click at [369, 184] on label "KMV831 - OL4 - OL4 - 42 cxs - 600 kg (C: 42,00 - P: 600,00) (VD)" at bounding box center [239, 190] width 273 height 13
click at [368, 191] on label "KMV831 - OL4 - OL4 - 42 cxs - 600 kg (C: 42,00 - P: 600,00) (VD)" at bounding box center [239, 190] width 273 height 13
click at [637, 292] on button "Confirmar" at bounding box center [637, 295] width 56 height 21
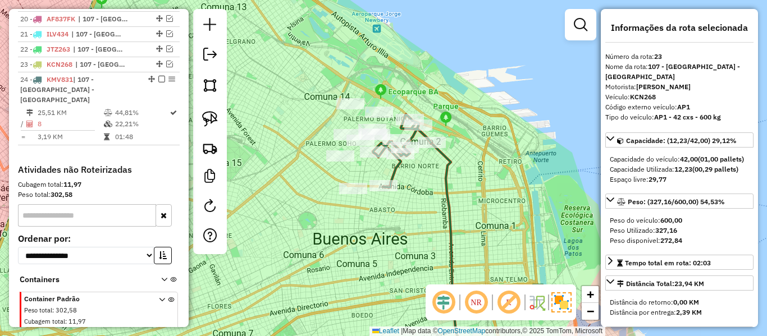
scroll to position [747, 0]
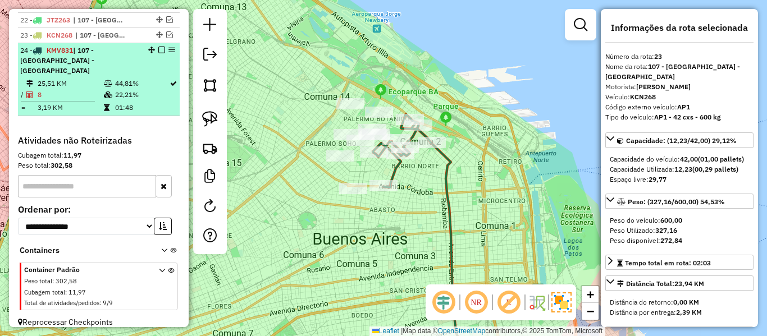
click at [158, 50] on em at bounding box center [161, 50] width 7 height 7
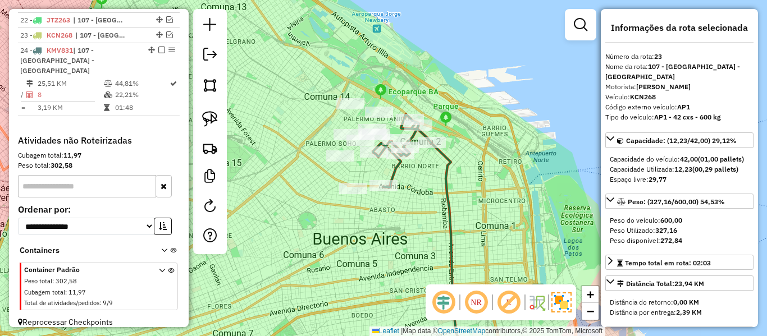
scroll to position [699, 0]
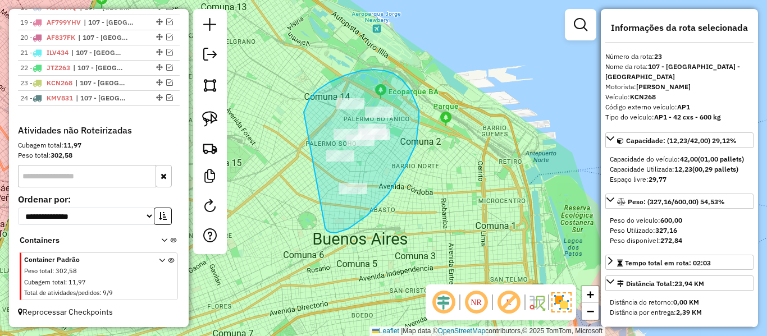
drag, startPoint x: 327, startPoint y: 231, endPoint x: 301, endPoint y: 132, distance: 102.0
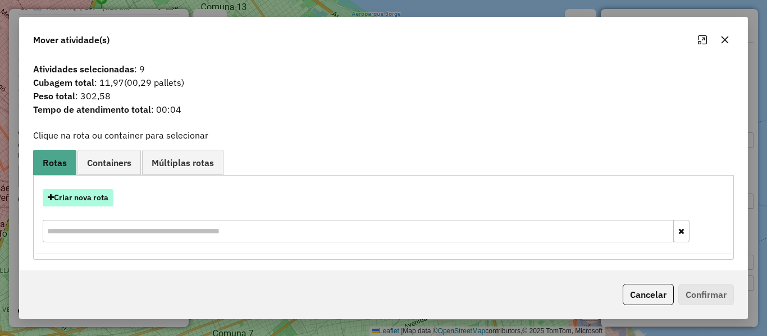
click at [90, 199] on button "Criar nova rota" at bounding box center [78, 197] width 71 height 17
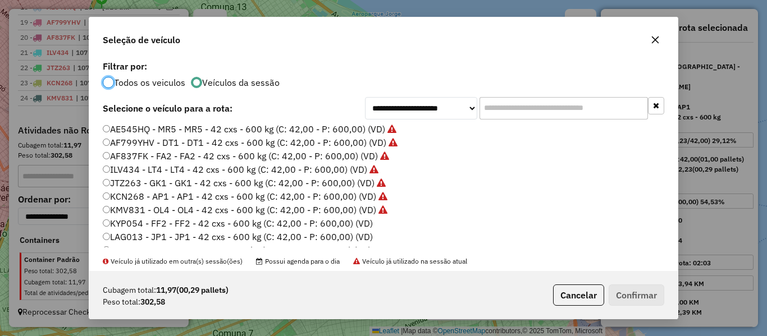
scroll to position [168, 0]
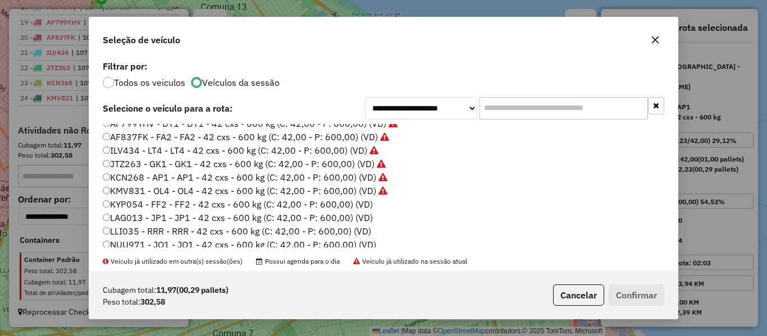
click at [368, 204] on label "KYP054 - FF2 - FF2 - 42 cxs - 600 kg (C: 42,00 - P: 600,00) (VD)" at bounding box center [238, 204] width 270 height 13
drag, startPoint x: 661, startPoint y: 304, endPoint x: 637, endPoint y: 289, distance: 28.5
click at [657, 300] on button "Confirmar" at bounding box center [637, 295] width 56 height 21
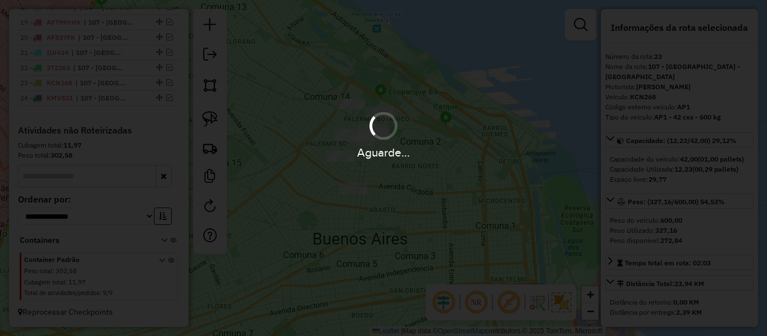
scroll to position [585, 0]
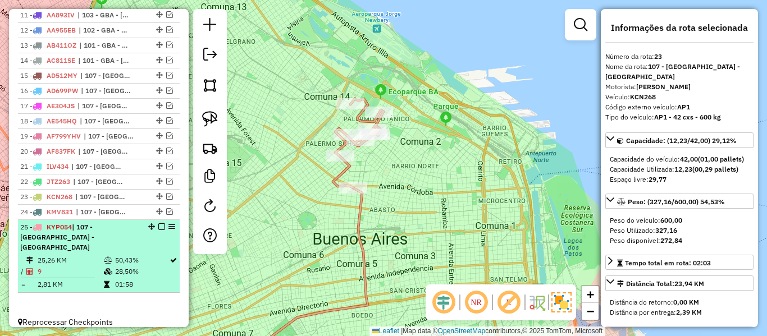
click at [158, 227] on em at bounding box center [161, 226] width 7 height 7
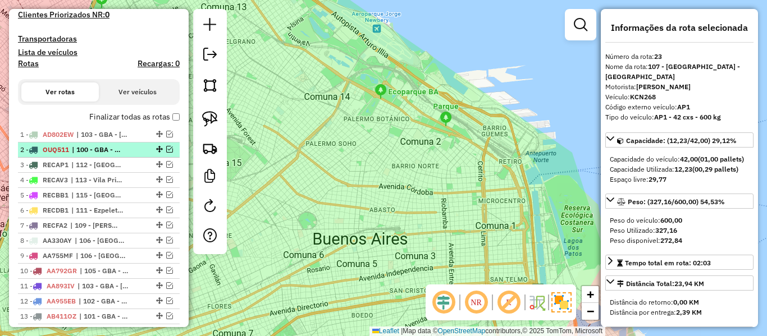
scroll to position [313, 0]
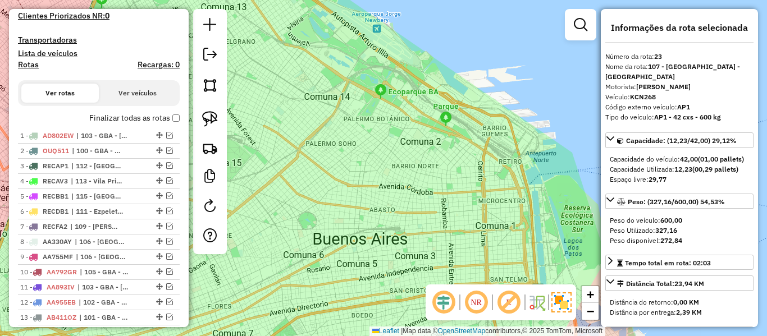
click at [159, 126] on div "Finalizar todas as rotas" at bounding box center [99, 121] width 162 height 13
click at [159, 116] on label "Finalizar todas as rotas" at bounding box center [134, 118] width 90 height 12
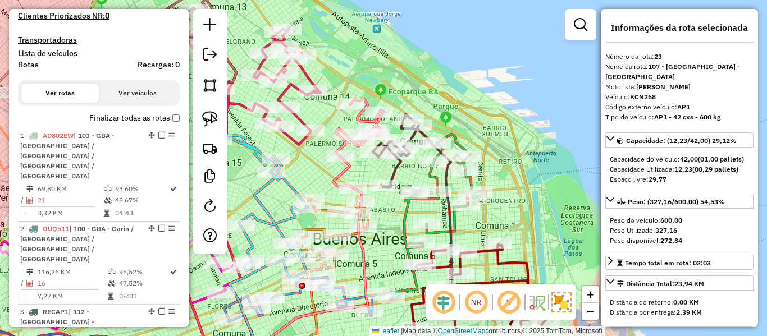
click at [29, 68] on h4 "Rotas" at bounding box center [28, 65] width 21 height 10
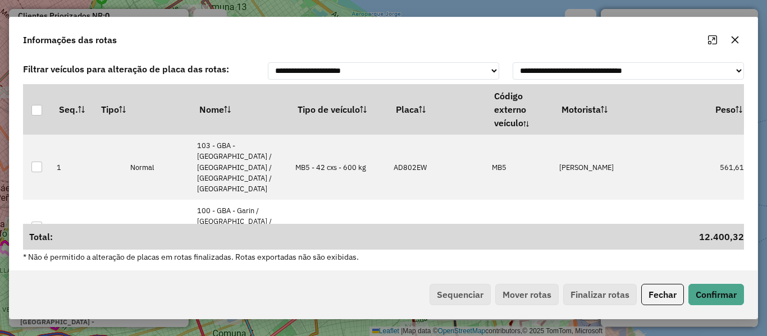
click at [336, 111] on th "Tipo de veículo" at bounding box center [339, 109] width 98 height 51
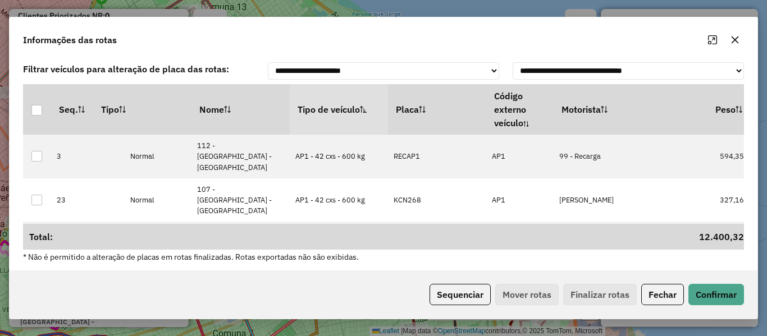
click at [336, 111] on th "Tipo de veículo" at bounding box center [339, 109] width 98 height 51
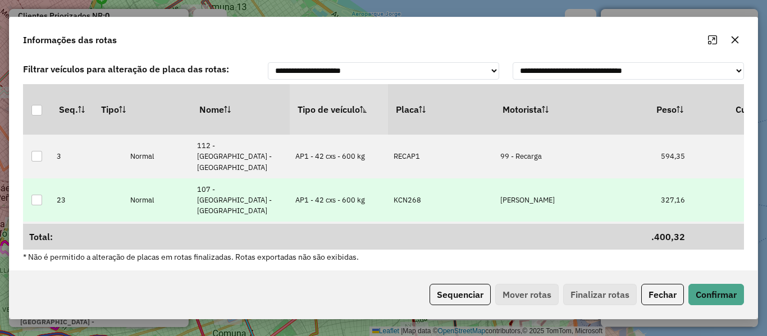
drag, startPoint x: 484, startPoint y: 196, endPoint x: 513, endPoint y: 193, distance: 28.8
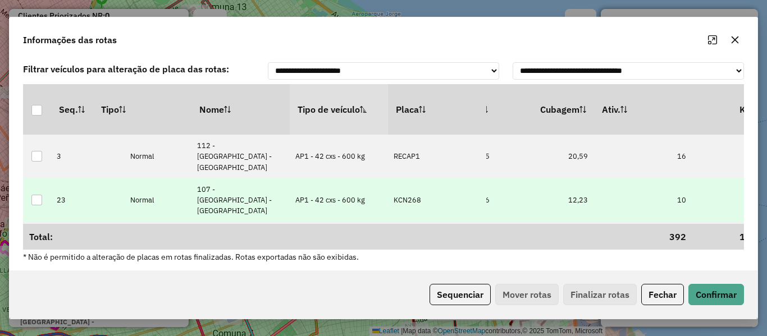
scroll to position [0, 294]
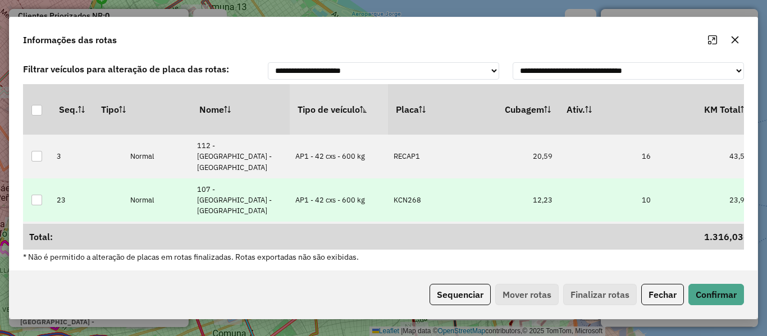
drag, startPoint x: 513, startPoint y: 193, endPoint x: 544, endPoint y: 193, distance: 31.4
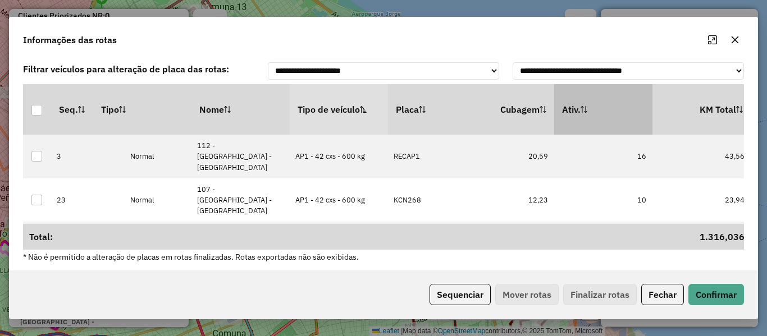
click at [607, 118] on th "Ativ." at bounding box center [603, 109] width 98 height 51
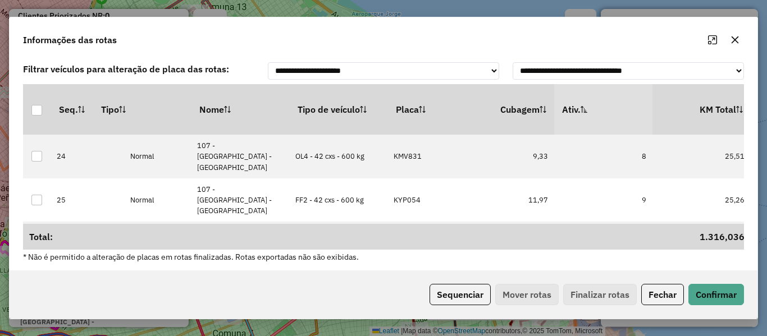
click at [607, 118] on th "Ativ." at bounding box center [603, 109] width 98 height 51
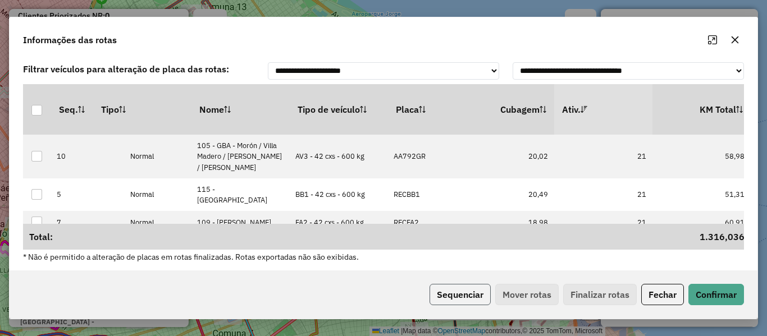
click at [468, 298] on button "Sequenciar" at bounding box center [459, 294] width 61 height 21
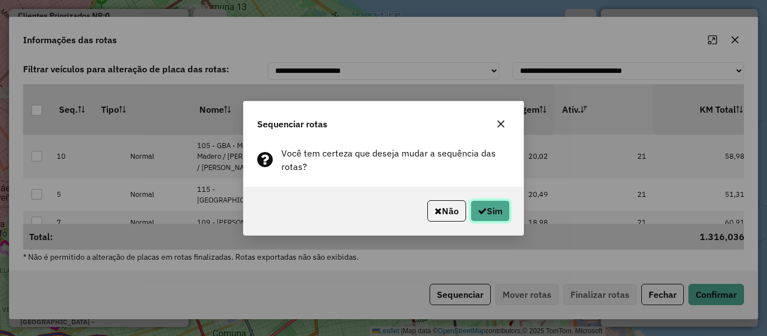
click at [496, 214] on button "Sim" at bounding box center [489, 210] width 39 height 21
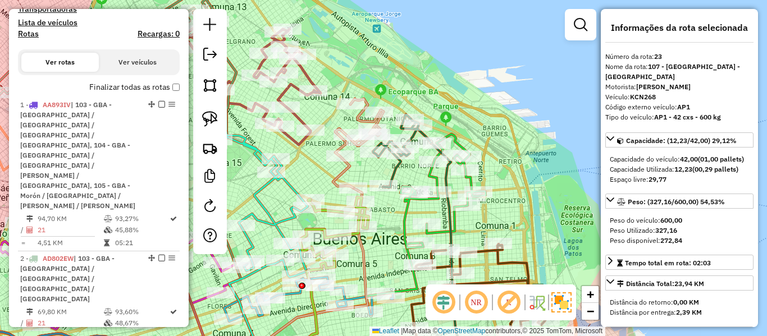
scroll to position [0, 0]
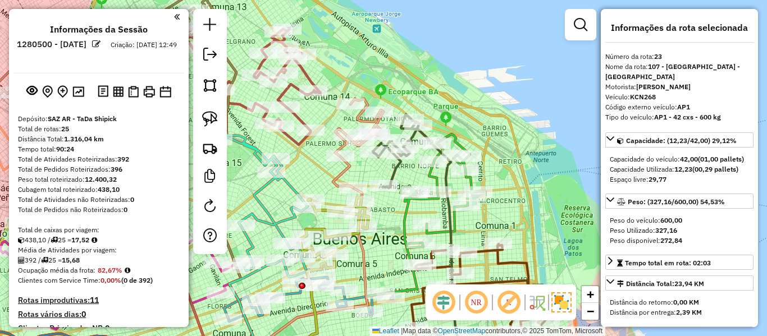
drag, startPoint x: 131, startPoint y: 204, endPoint x: 130, endPoint y: 66, distance: 138.7
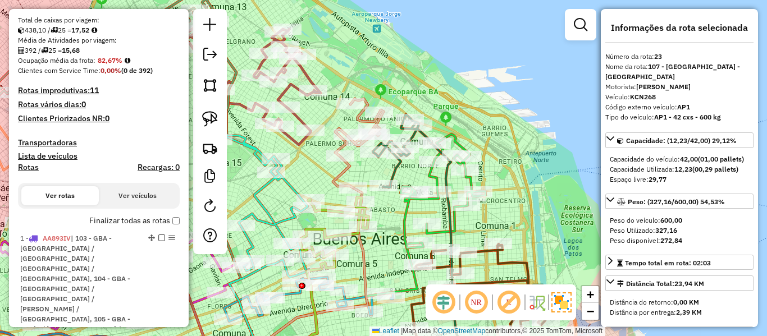
scroll to position [225, 0]
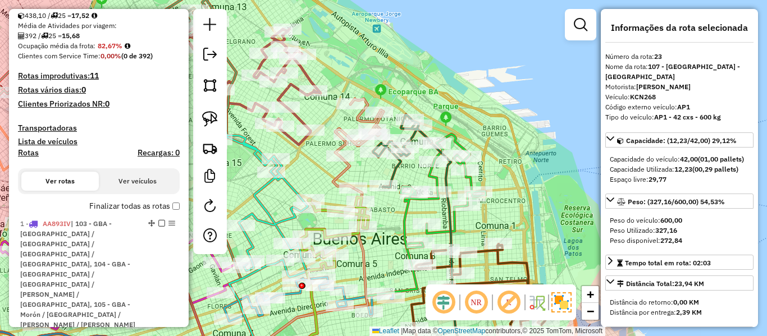
click at [130, 203] on label "Finalizar todas as rotas" at bounding box center [134, 206] width 90 height 12
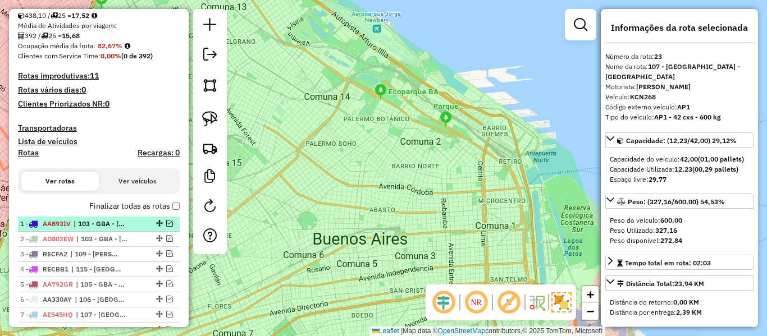
click at [166, 223] on em at bounding box center [169, 223] width 7 height 7
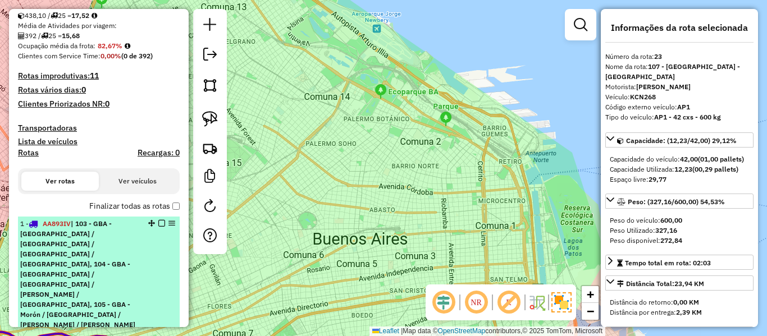
click at [115, 263] on span "| 103 - GBA - [GEOGRAPHIC_DATA] / [GEOGRAPHIC_DATA] / [GEOGRAPHIC_DATA] / [GEOG…" at bounding box center [77, 274] width 115 height 109
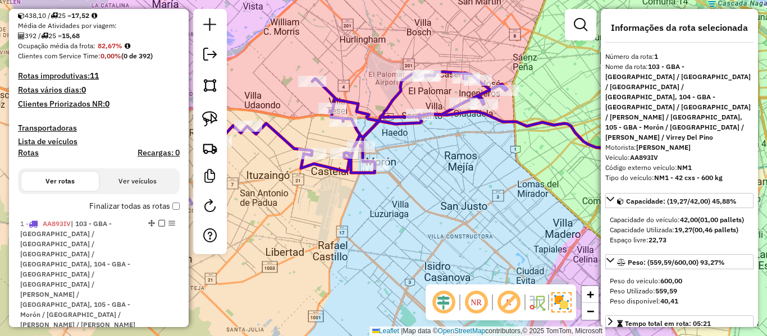
drag, startPoint x: 454, startPoint y: 198, endPoint x: 519, endPoint y: 223, distance: 69.9
click at [518, 223] on div "Janela de atendimento Grade de atendimento Capacidade Transportadoras Veículos …" at bounding box center [383, 168] width 767 height 336
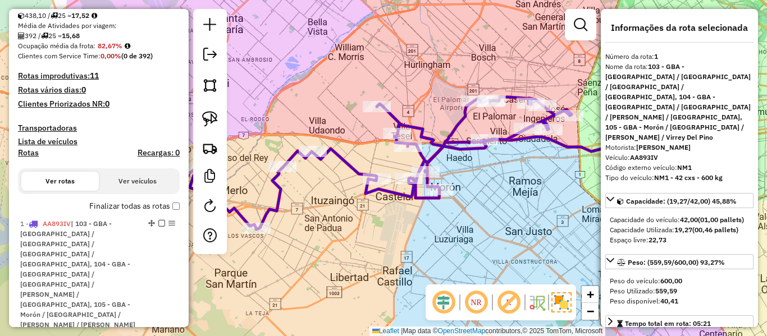
drag, startPoint x: 461, startPoint y: 253, endPoint x: 454, endPoint y: 248, distance: 8.9
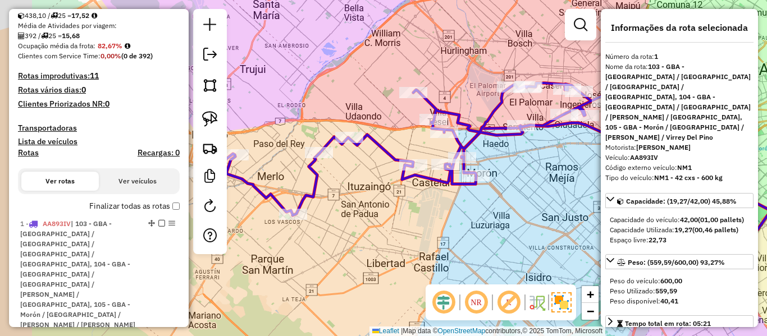
drag, startPoint x: 492, startPoint y: 234, endPoint x: 523, endPoint y: 231, distance: 31.0
click at [523, 223] on div "Janela de atendimento Grade de atendimento Capacidade Transportadoras Veículos …" at bounding box center [383, 168] width 767 height 336
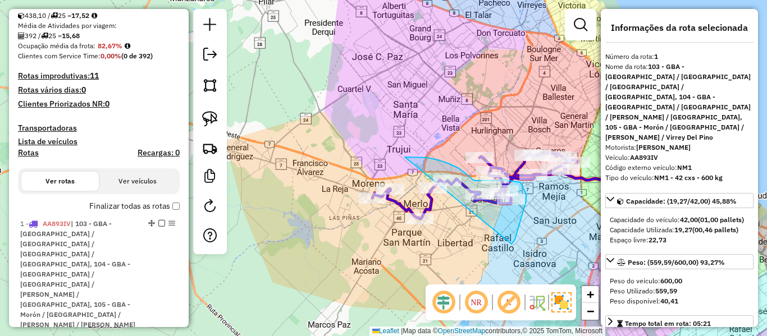
drag, startPoint x: 513, startPoint y: 244, endPoint x: 330, endPoint y: 248, distance: 182.5
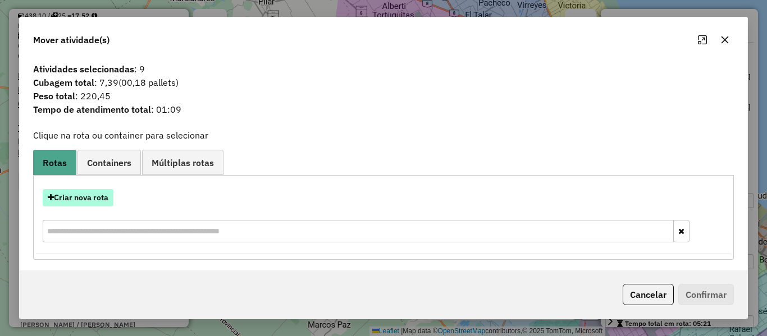
click at [85, 198] on button "Criar nova rota" at bounding box center [78, 197] width 71 height 17
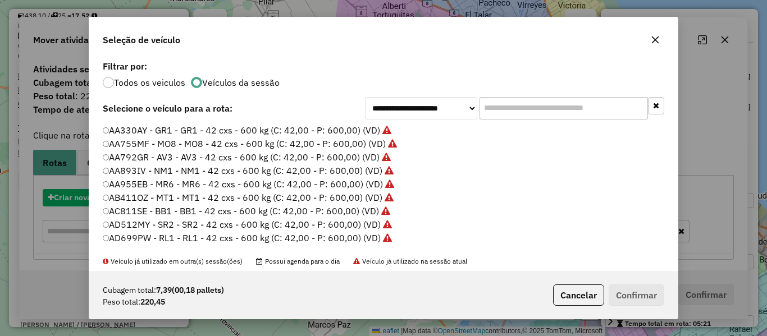
scroll to position [6, 3]
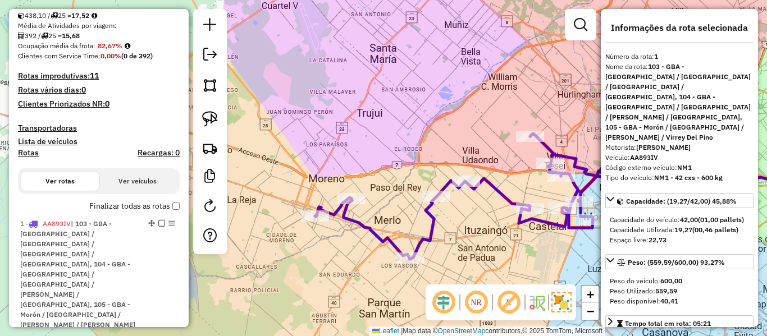
drag, startPoint x: 532, startPoint y: 258, endPoint x: 476, endPoint y: 220, distance: 67.9
click at [476, 220] on div "Janela de atendimento Grade de atendimento Capacidade Transportadoras Veículos …" at bounding box center [383, 168] width 767 height 336
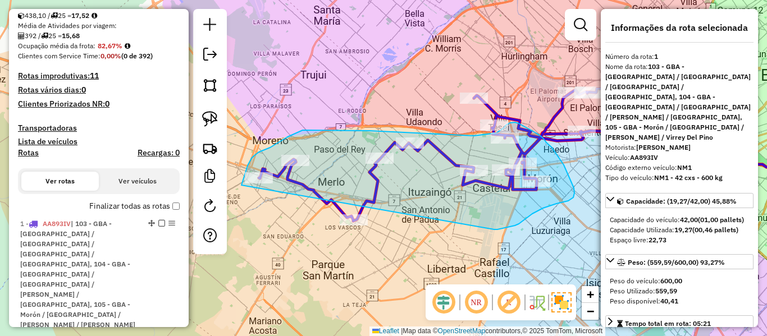
drag, startPoint x: 496, startPoint y: 230, endPoint x: 304, endPoint y: 299, distance: 203.5
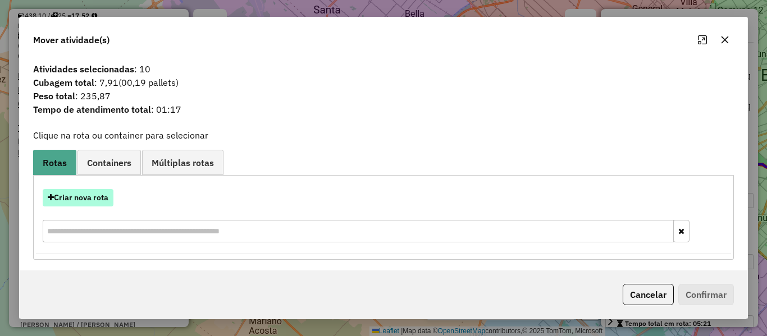
click at [89, 195] on button "Criar nova rota" at bounding box center [78, 197] width 71 height 17
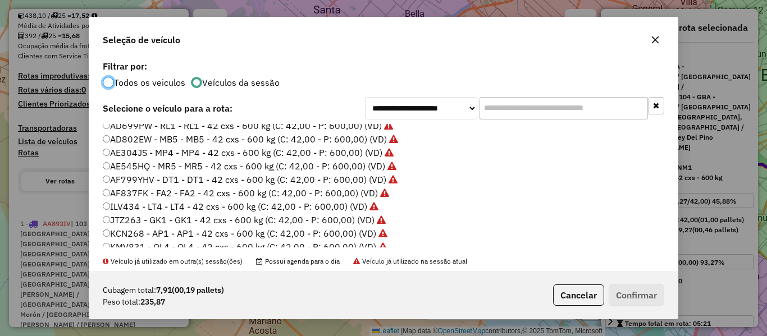
scroll to position [168, 0]
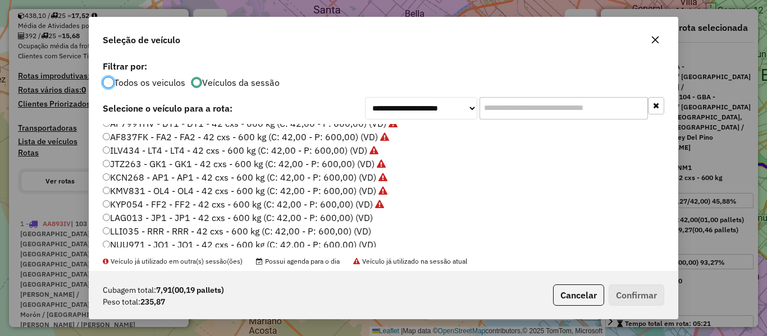
click at [359, 221] on label "LAG013 - JP1 - JP1 - 42 cxs - 600 kg (C: 42,00 - P: 600,00) (VD)" at bounding box center [238, 217] width 270 height 13
click at [651, 283] on div "Cubagem total: 7,91 (00,19 pallets) Peso total: 235,87 Cancelar Confirmar" at bounding box center [383, 295] width 588 height 48
click at [654, 283] on div "Cubagem total: 7,91 (00,19 pallets) Peso total: 235,87 Cancelar Confirmar" at bounding box center [383, 295] width 588 height 48
click at [650, 283] on div "Cubagem total: 7,91 (00,19 pallets) Peso total: 235,87 Cancelar Confirmar" at bounding box center [383, 295] width 588 height 48
click at [650, 284] on div "Cubagem total: 7,91 (00,19 pallets) Peso total: 235,87 Cancelar Confirmar" at bounding box center [383, 295] width 588 height 48
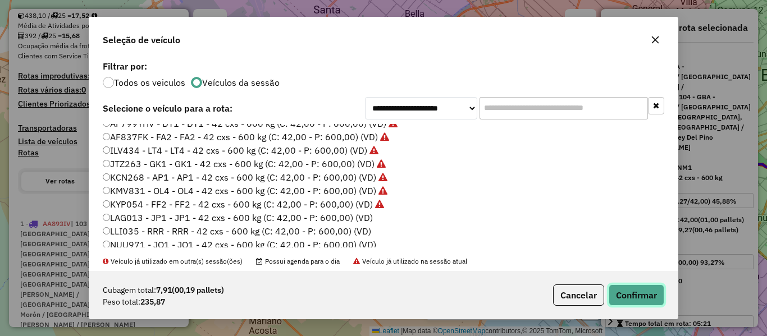
click at [650, 291] on button "Confirmar" at bounding box center [637, 295] width 56 height 21
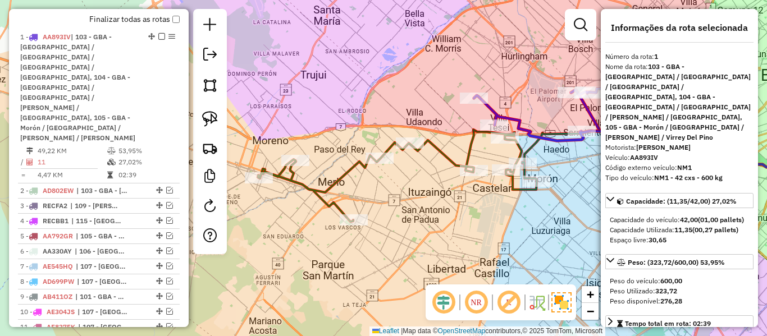
scroll to position [432, 0]
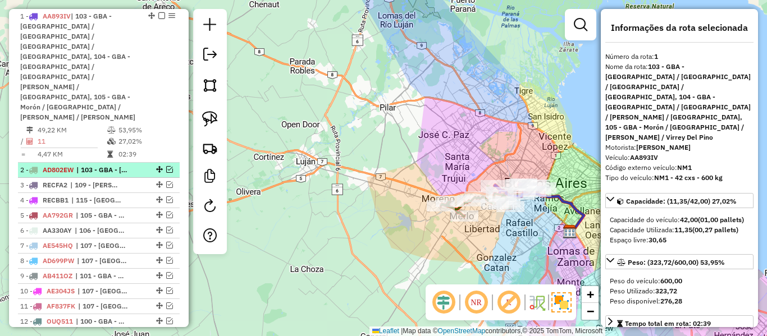
drag, startPoint x: 167, startPoint y: 123, endPoint x: 161, endPoint y: 131, distance: 10.4
click at [167, 163] on li "2 - AD802EW | 103 - GBA - [GEOGRAPHIC_DATA] / [GEOGRAPHIC_DATA] / [GEOGRAPHIC_D…" at bounding box center [99, 170] width 162 height 15
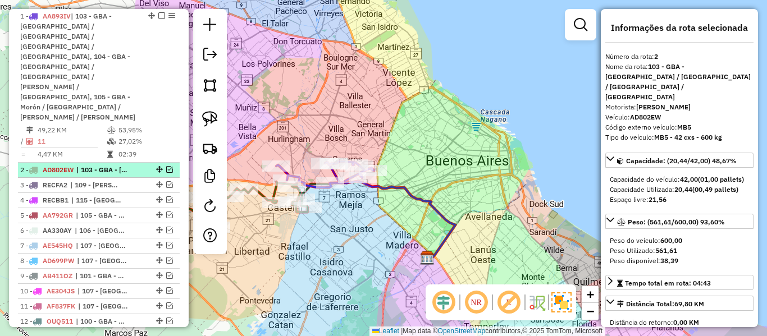
click at [141, 165] on div "2 - AD802EW | 103 - GBA - [GEOGRAPHIC_DATA] / [GEOGRAPHIC_DATA] / [GEOGRAPHIC_D…" at bounding box center [98, 170] width 157 height 10
click at [167, 166] on em at bounding box center [169, 169] width 7 height 7
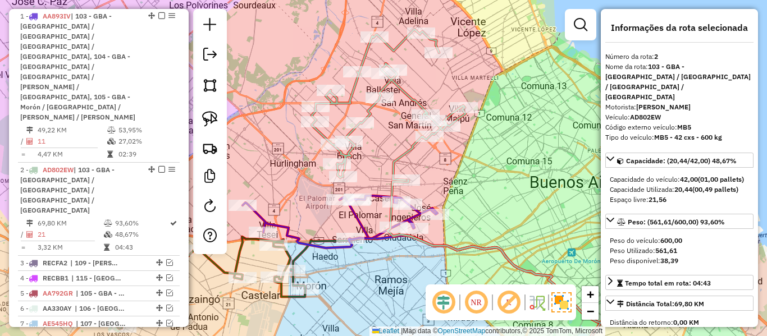
click at [409, 148] on icon at bounding box center [389, 104] width 154 height 151
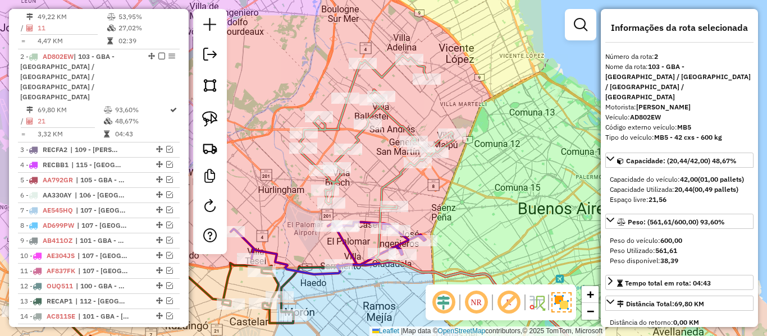
drag, startPoint x: 409, startPoint y: 148, endPoint x: 397, endPoint y: 174, distance: 28.9
click at [397, 174] on icon at bounding box center [377, 131] width 154 height 151
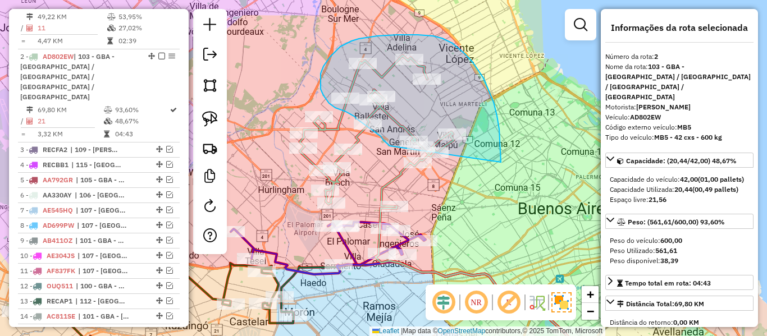
click at [410, 165] on div "Janela de atendimento Grade de atendimento Capacidade Transportadoras Veículos …" at bounding box center [383, 168] width 767 height 336
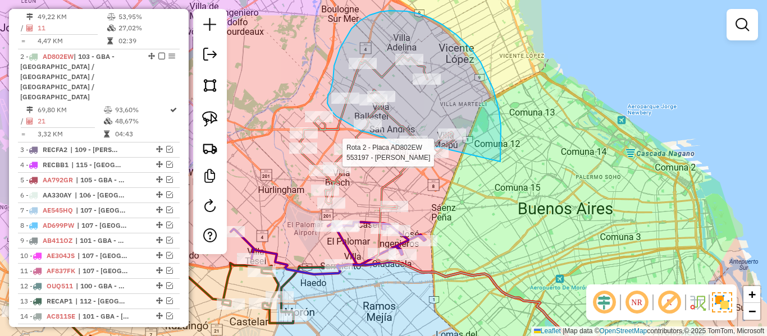
click at [442, 147] on div "Rota 2 - Placa AD802EW 553197 - [PERSON_NAME] Janela de atendimento Grade de at…" at bounding box center [383, 168] width 767 height 336
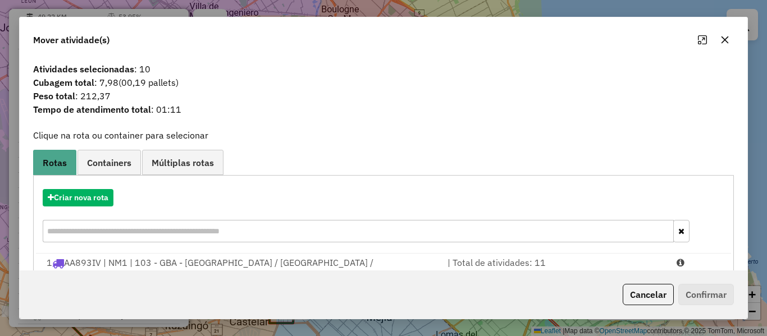
click at [104, 194] on hb-app "Aguarde... Pop-up bloqueado! Seu navegador bloqueou automáticamente a abertura …" at bounding box center [383, 168] width 767 height 336
click at [104, 194] on button "Criar nova rota" at bounding box center [78, 197] width 71 height 17
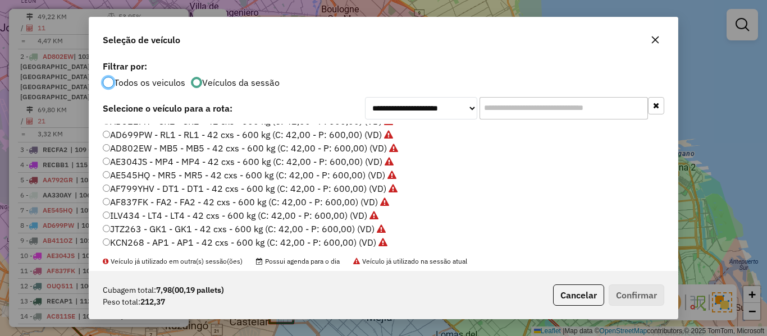
scroll to position [168, 0]
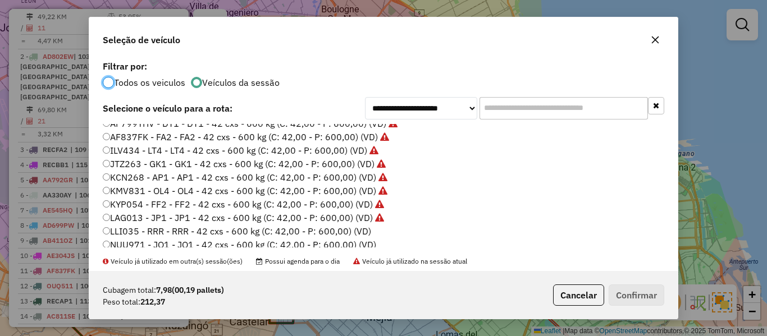
click at [360, 230] on label "LLI035 - RRR - RRR - 42 cxs - 600 kg (C: 42,00 - P: 600,00) (VD)" at bounding box center [237, 231] width 268 height 13
click at [650, 294] on button "Confirmar" at bounding box center [637, 295] width 56 height 21
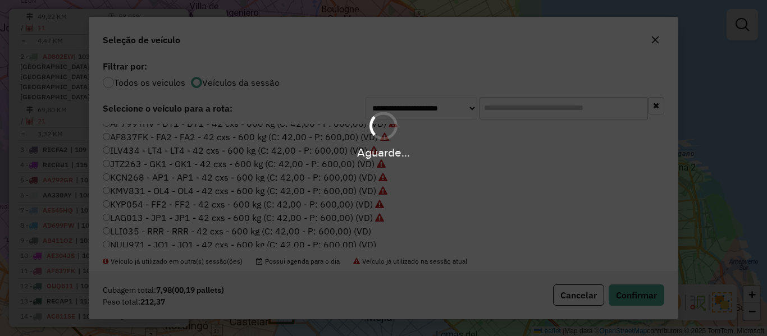
scroll to position [473, 0]
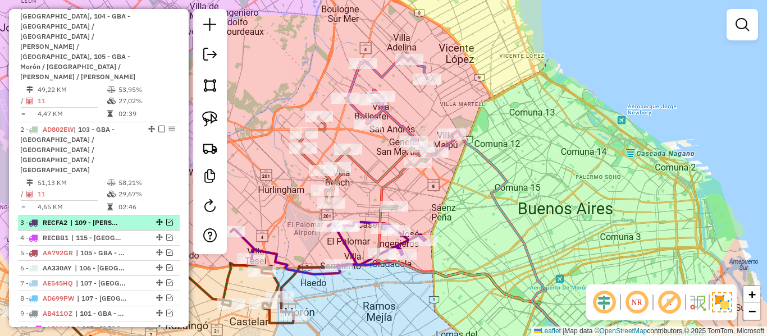
drag, startPoint x: 126, startPoint y: 164, endPoint x: 150, endPoint y: 163, distance: 24.2
click at [127, 218] on div "3 - RECFA2 | 109 - [PERSON_NAME]" at bounding box center [79, 223] width 119 height 10
select select "**********"
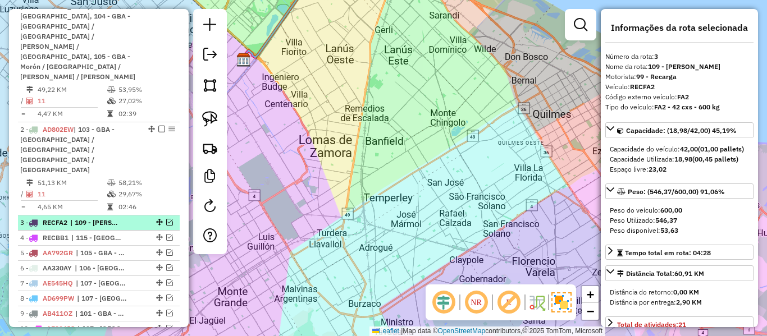
click at [166, 219] on em at bounding box center [169, 222] width 7 height 7
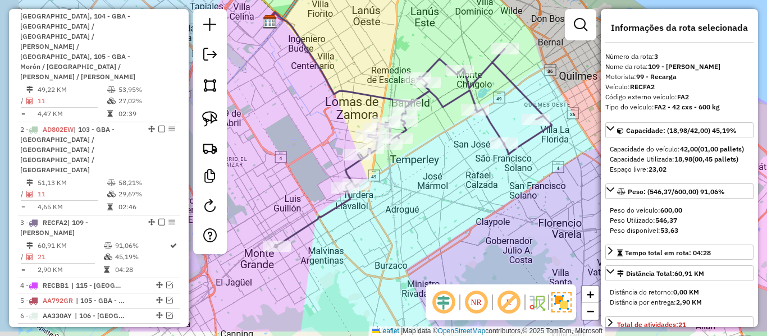
drag, startPoint x: 426, startPoint y: 164, endPoint x: 463, endPoint y: 147, distance: 40.2
click at [435, 153] on div "Janela de atendimento Grade de atendimento Capacidade Transportadoras Veículos …" at bounding box center [383, 168] width 767 height 336
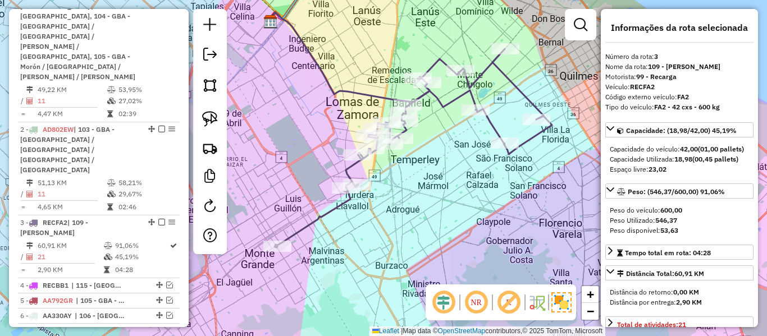
click at [493, 129] on icon at bounding box center [413, 148] width 277 height 199
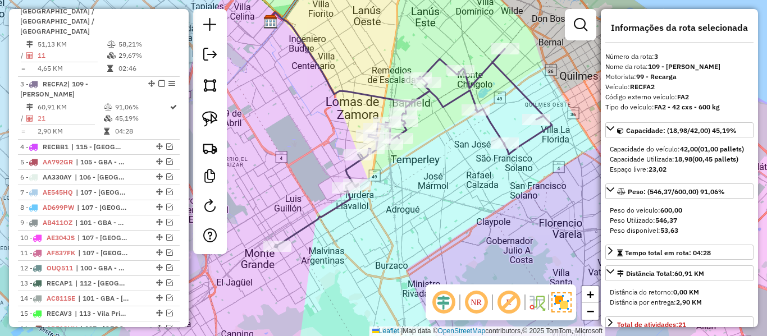
scroll to position [619, 0]
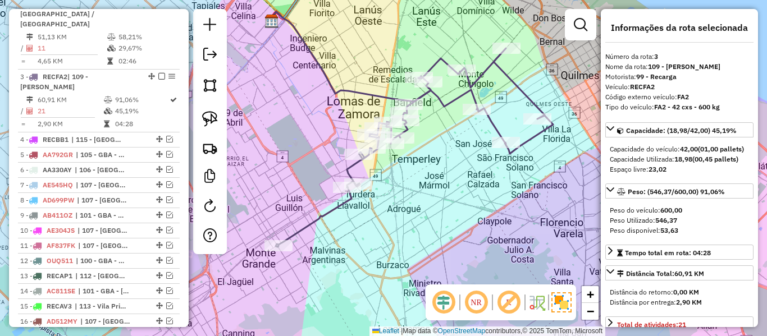
drag, startPoint x: 445, startPoint y: 206, endPoint x: 473, endPoint y: 190, distance: 32.5
click at [473, 190] on div "Janela de atendimento Grade de atendimento Capacidade Transportadoras Veículos …" at bounding box center [383, 168] width 767 height 336
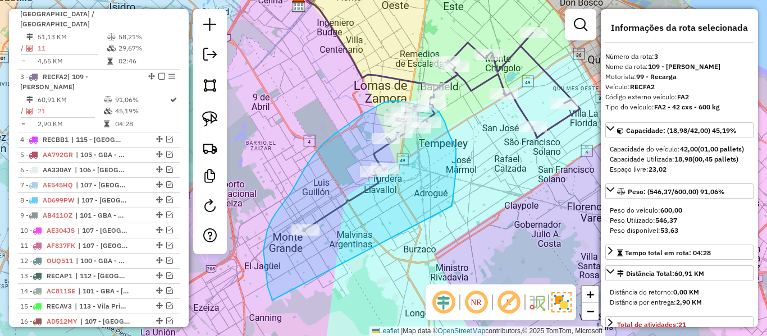
drag, startPoint x: 452, startPoint y: 206, endPoint x: 282, endPoint y: 305, distance: 197.0
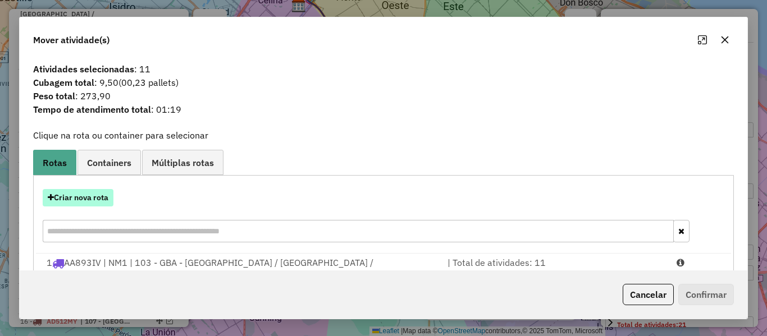
click at [106, 195] on button "Criar nova rota" at bounding box center [78, 197] width 71 height 17
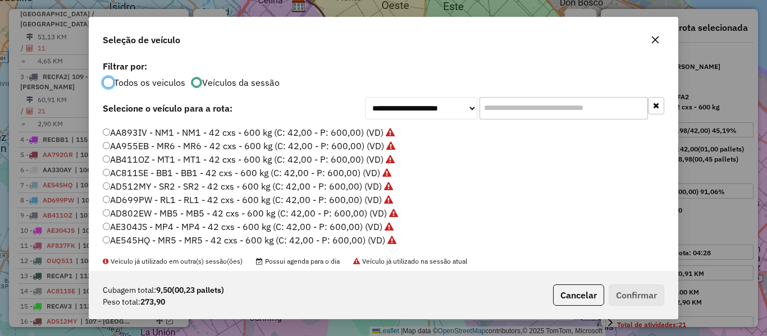
scroll to position [56, 0]
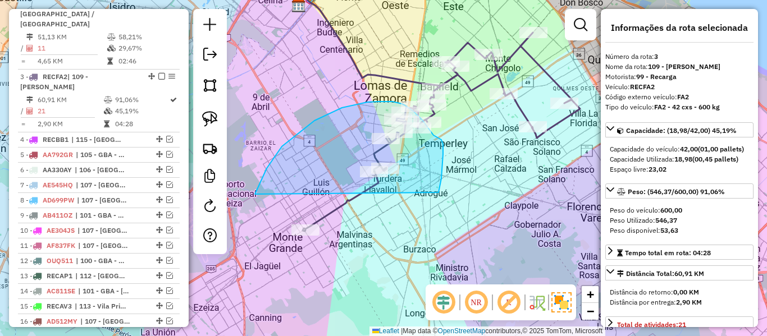
drag, startPoint x: 438, startPoint y: 193, endPoint x: 261, endPoint y: 296, distance: 205.3
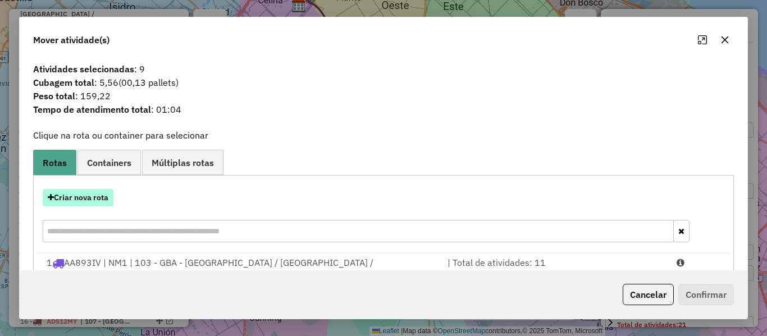
click at [99, 203] on button "Criar nova rota" at bounding box center [78, 197] width 71 height 17
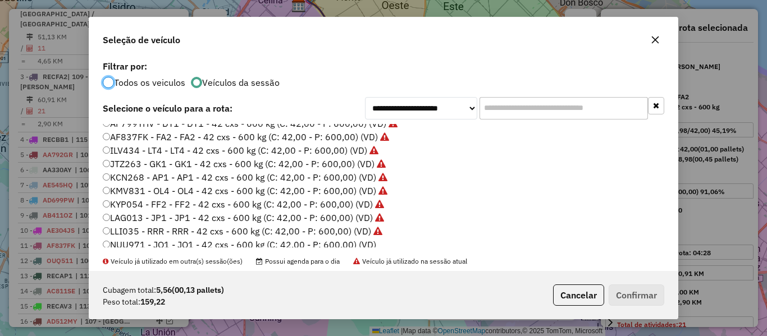
scroll to position [225, 0]
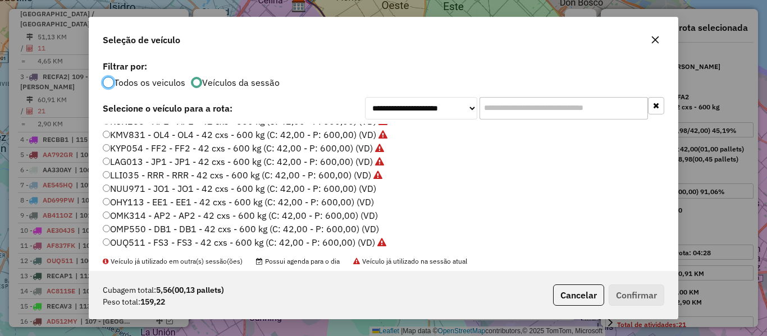
click at [367, 192] on label "NUU971 - JO1 - JO1 - 42 cxs - 600 kg (C: 42,00 - P: 600,00) (VD)" at bounding box center [239, 188] width 273 height 13
click at [643, 298] on button "Confirmar" at bounding box center [637, 295] width 56 height 21
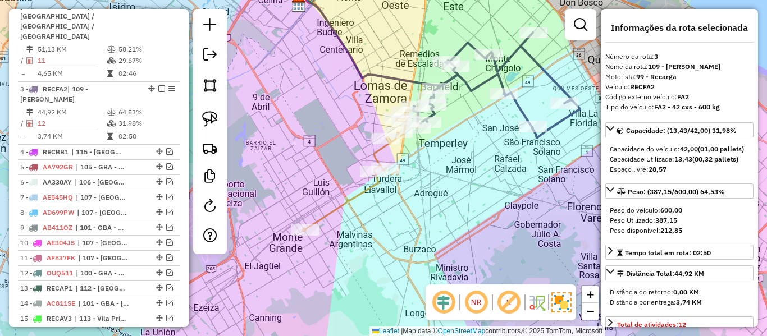
scroll to position [619, 0]
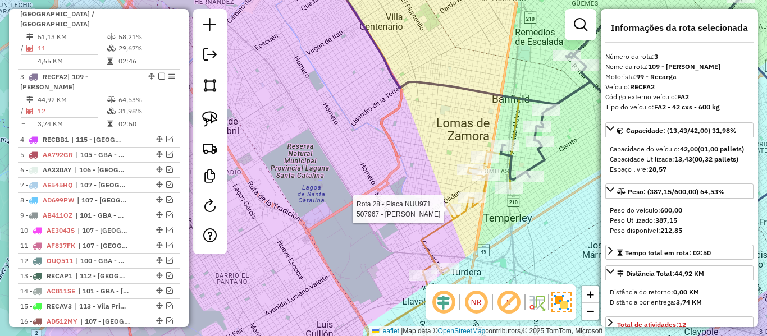
click at [454, 215] on div at bounding box center [447, 209] width 28 height 11
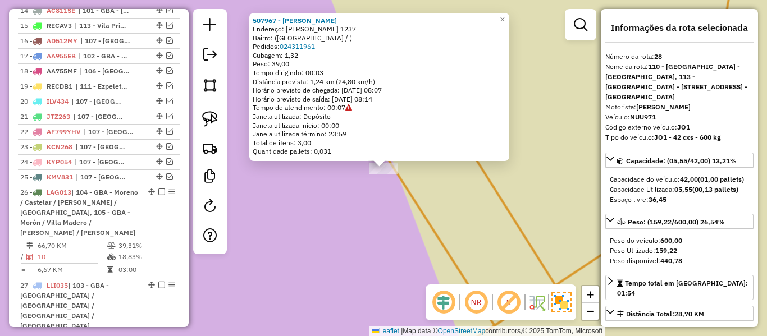
scroll to position [1000, 0]
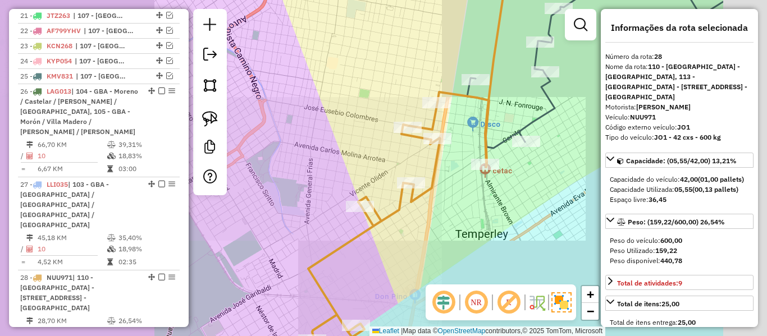
drag, startPoint x: 556, startPoint y: 237, endPoint x: 417, endPoint y: 227, distance: 139.0
click at [417, 227] on div "Janela de atendimento Grade de atendimento Capacidade Transportadoras Veículos …" at bounding box center [383, 168] width 767 height 336
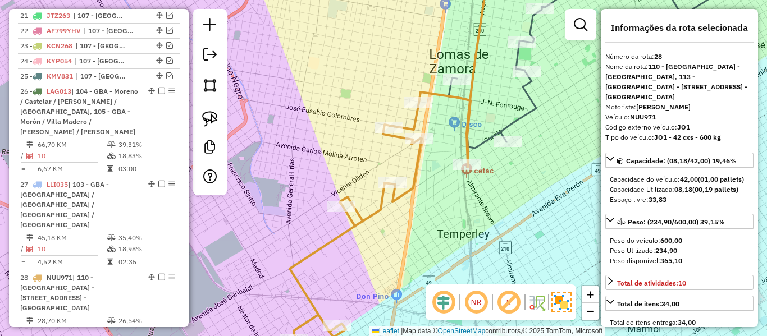
select select "**********"
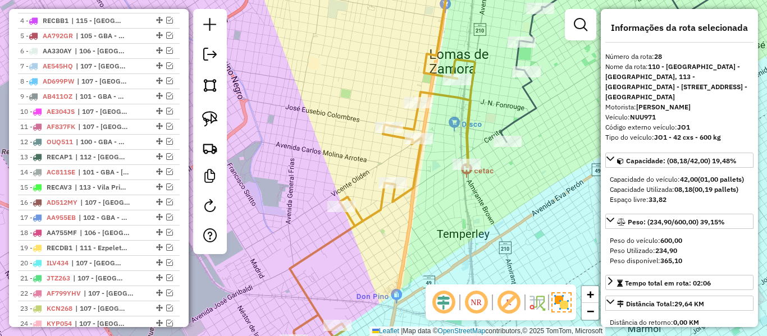
drag, startPoint x: 139, startPoint y: 144, endPoint x: 150, endPoint y: -15, distance: 158.8
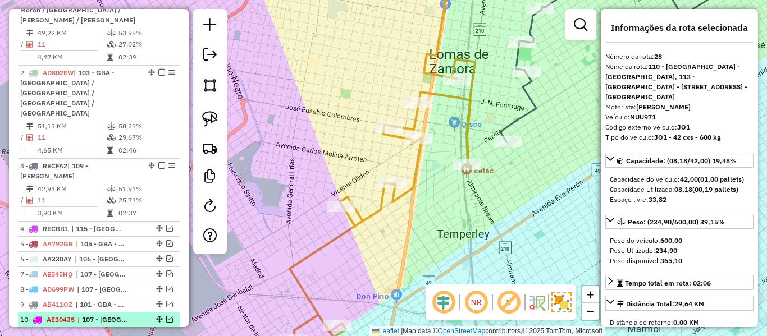
scroll to position [592, 0]
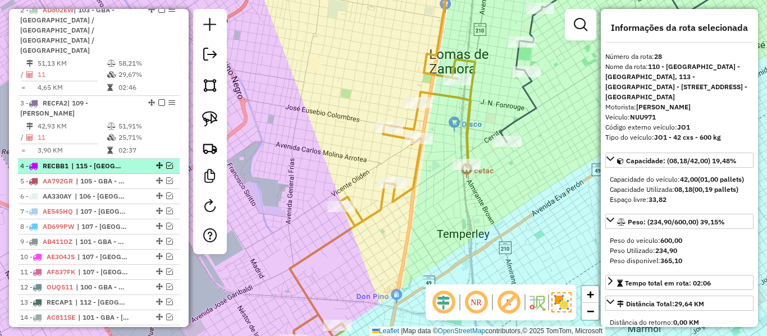
drag, startPoint x: 126, startPoint y: 107, endPoint x: 147, endPoint y: 104, distance: 20.3
click at [126, 161] on div "4 - RECBB1 | 115 - [GEOGRAPHIC_DATA]" at bounding box center [79, 166] width 119 height 10
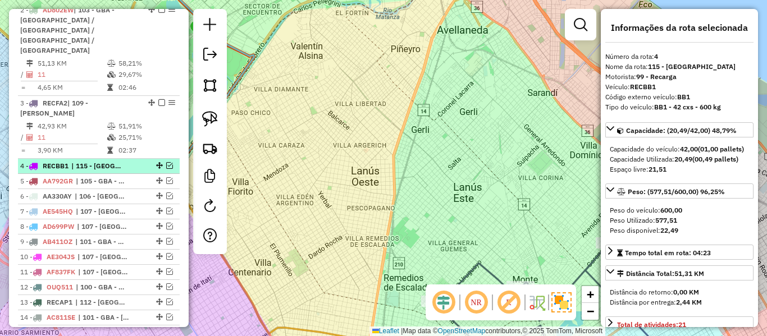
click at [167, 162] on em at bounding box center [169, 165] width 7 height 7
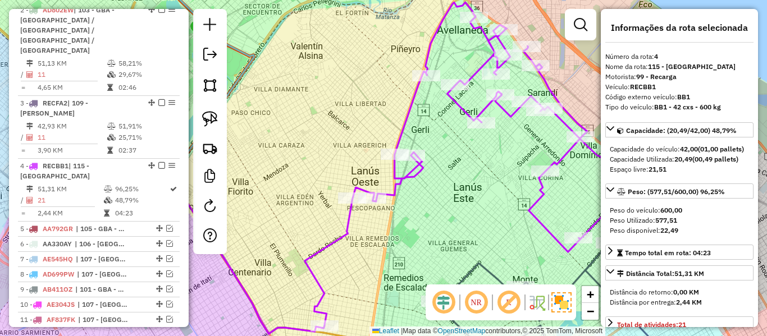
click at [392, 173] on icon at bounding box center [467, 164] width 325 height 324
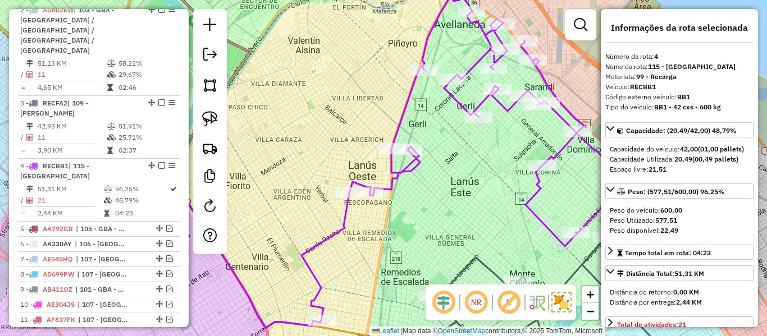
click at [404, 169] on icon at bounding box center [463, 159] width 325 height 324
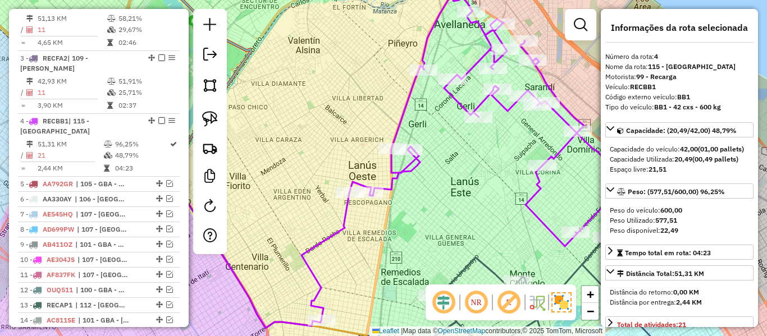
scroll to position [682, 0]
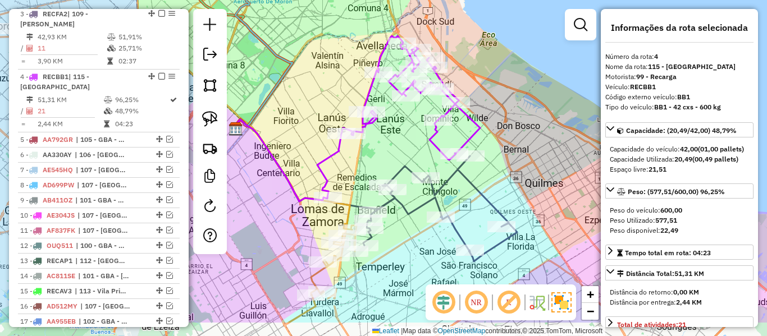
drag, startPoint x: 420, startPoint y: 186, endPoint x: 381, endPoint y: 154, distance: 50.7
click at [381, 154] on div "Janela de atendimento Grade de atendimento Capacidade Transportadoras Veículos …" at bounding box center [383, 168] width 767 height 336
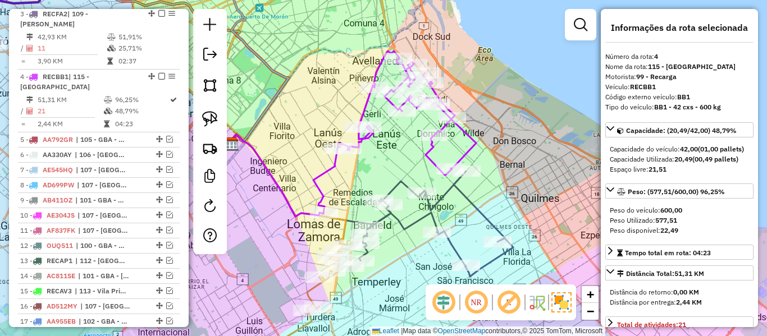
click at [468, 200] on icon at bounding box center [436, 224] width 154 height 106
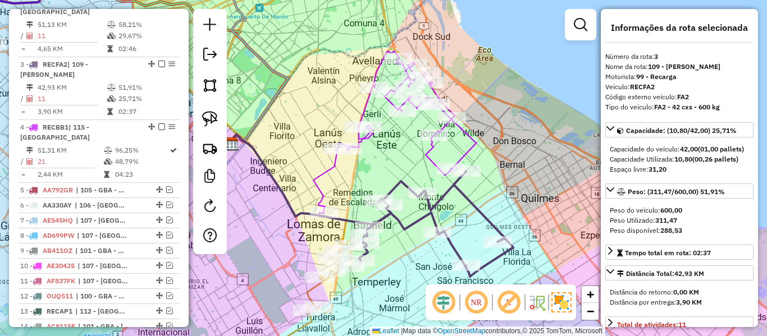
scroll to position [619, 0]
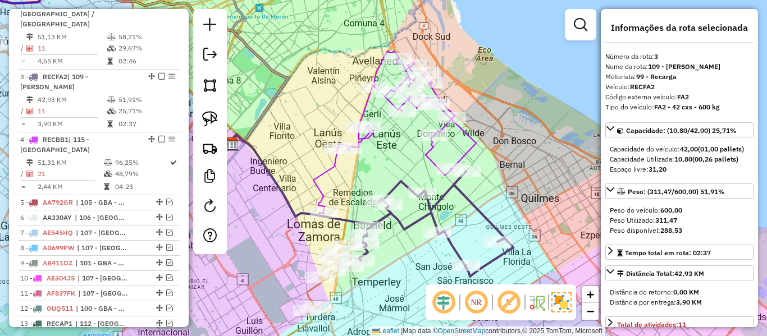
click at [333, 172] on icon at bounding box center [394, 132] width 163 height 162
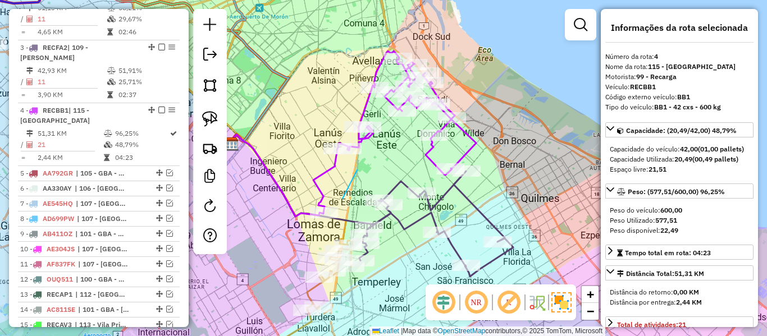
scroll to position [682, 0]
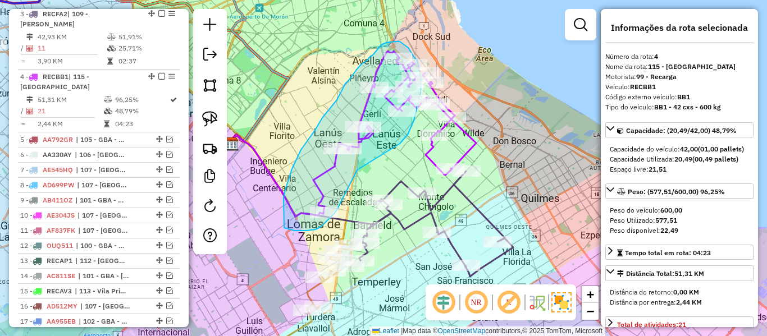
drag, startPoint x: 357, startPoint y: 170, endPoint x: 399, endPoint y: 145, distance: 49.1
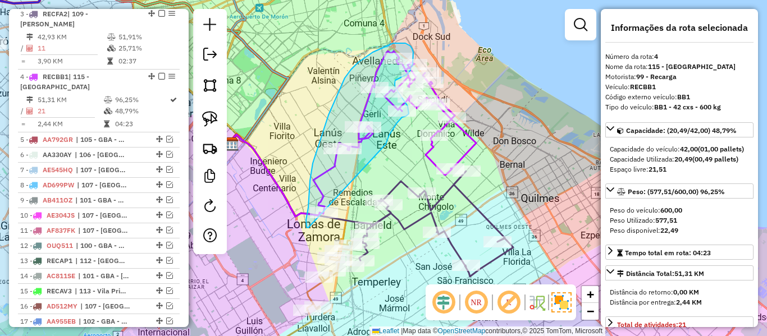
drag, startPoint x: 388, startPoint y: 139, endPoint x: 321, endPoint y: 231, distance: 113.6
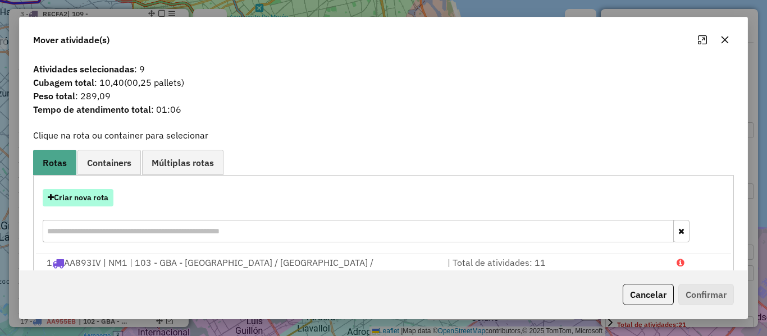
click at [101, 203] on button "Criar nova rota" at bounding box center [78, 197] width 71 height 17
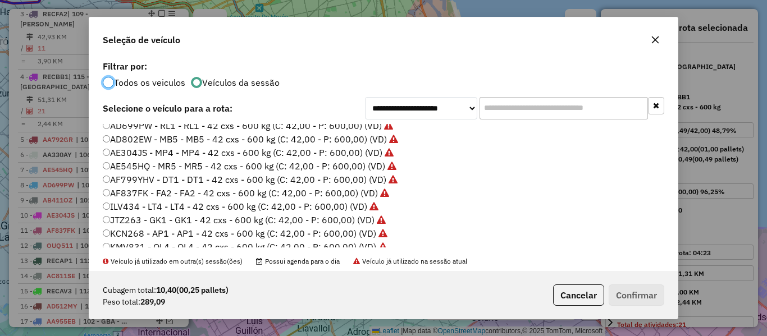
scroll to position [225, 0]
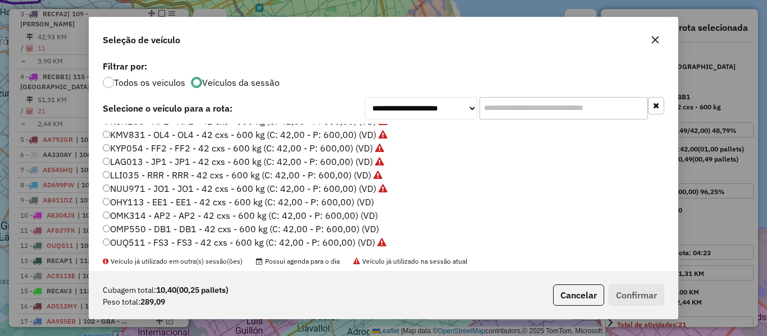
drag, startPoint x: 364, startPoint y: 201, endPoint x: 531, endPoint y: 246, distance: 172.3
click at [365, 202] on label "OHY113 - EE1 - EE1 - 42 cxs - 600 kg (C: 42,00 - P: 600,00) (VD)" at bounding box center [238, 201] width 271 height 13
click at [634, 295] on button "Confirmar" at bounding box center [637, 295] width 56 height 21
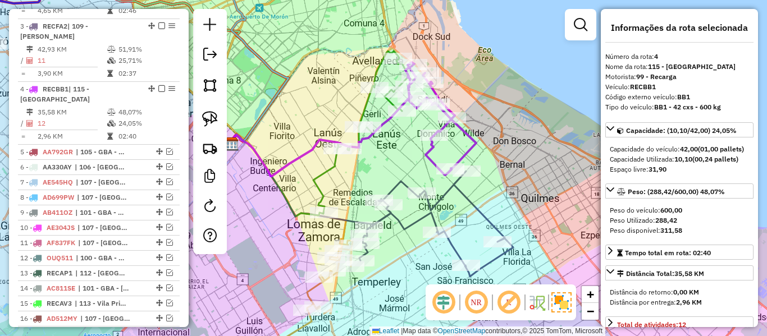
scroll to position [682, 0]
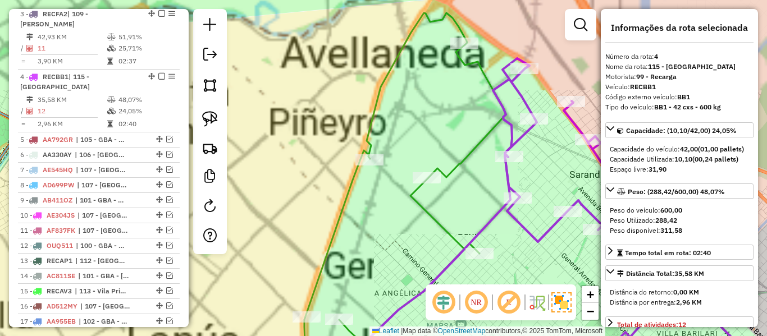
click at [483, 134] on icon at bounding box center [405, 191] width 202 height 357
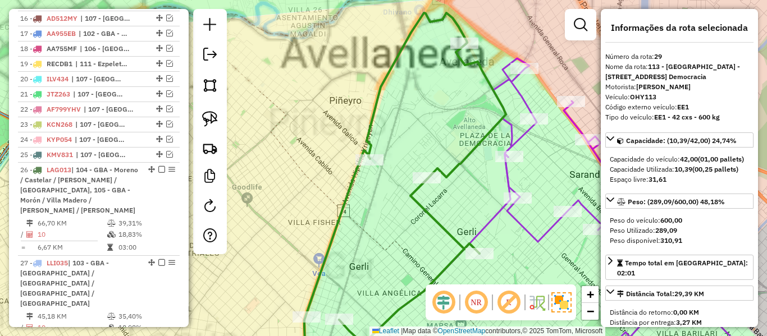
scroll to position [1131, 0]
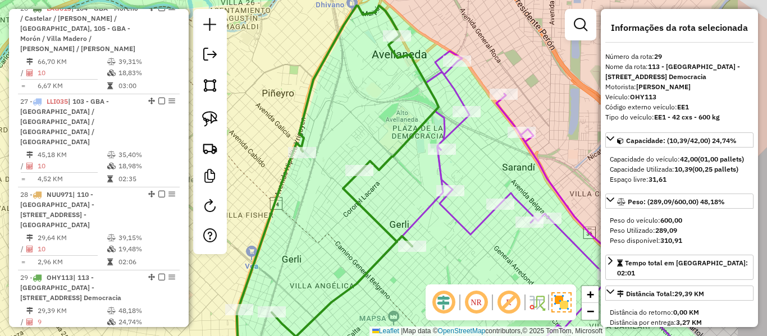
click at [395, 121] on div "Janela de atendimento Grade de atendimento Capacidade Transportadoras Veículos …" at bounding box center [383, 168] width 767 height 336
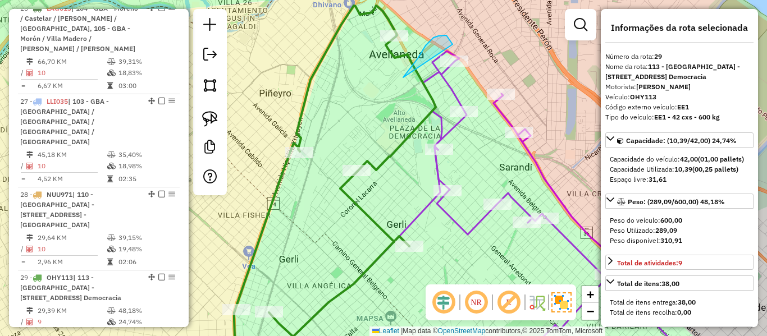
drag, startPoint x: 418, startPoint y: 58, endPoint x: 475, endPoint y: 74, distance: 59.2
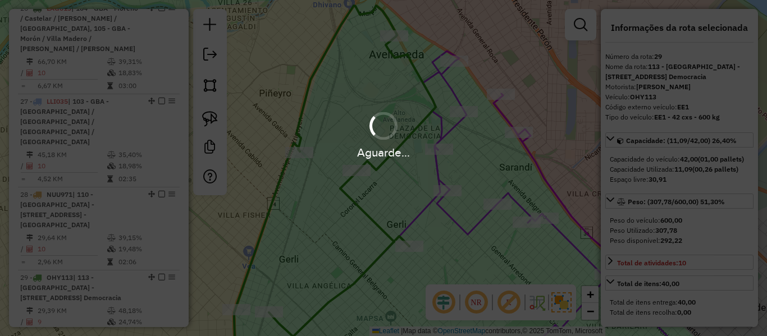
select select "**********"
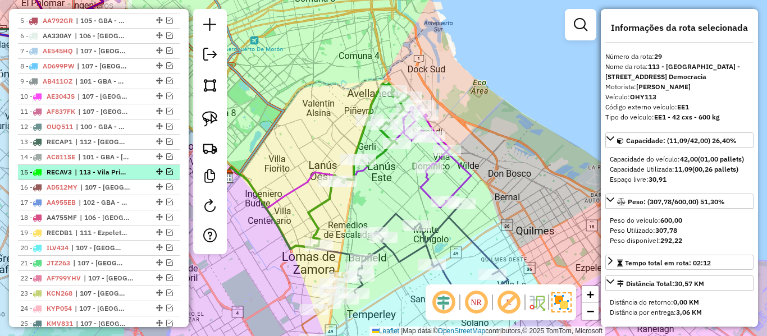
scroll to position [673, 0]
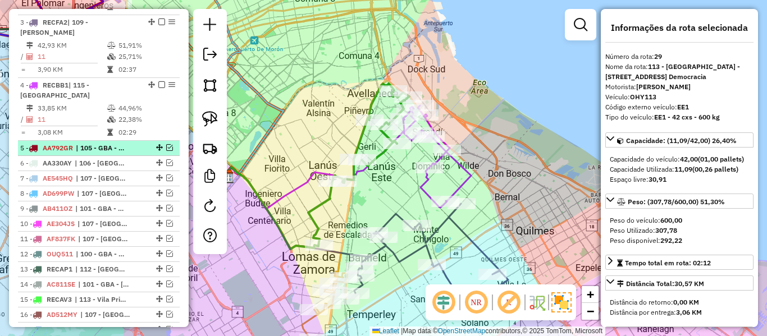
click at [131, 143] on div "5 - AA792GR | 105 - GBA - Morón / Villa Madero / [PERSON_NAME] / [PERSON_NAME]" at bounding box center [79, 148] width 119 height 10
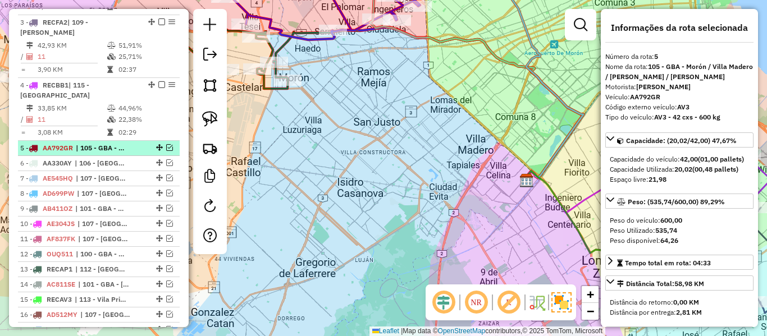
click at [166, 144] on em at bounding box center [169, 147] width 7 height 7
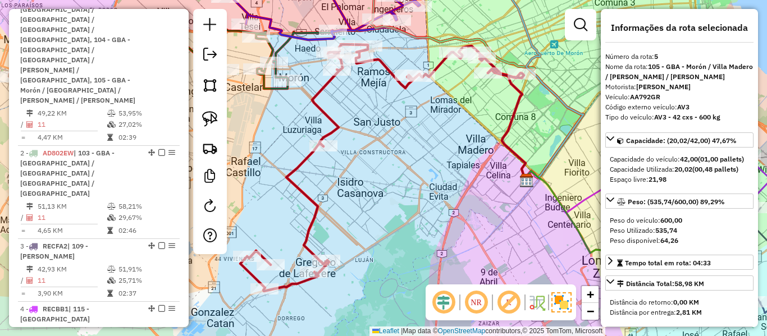
scroll to position [0, 0]
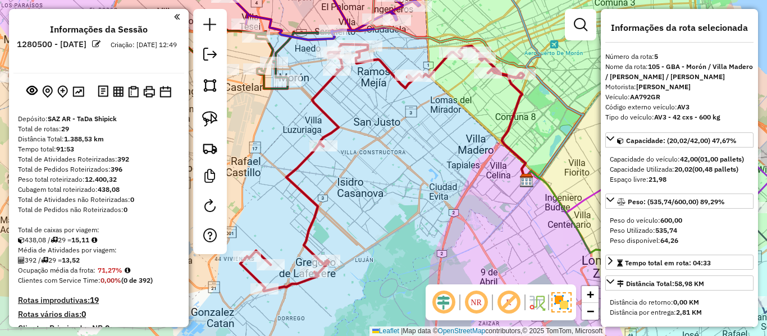
drag, startPoint x: 115, startPoint y: 165, endPoint x: 161, endPoint y: -26, distance: 196.9
click at [296, 164] on icon at bounding box center [382, 167] width 284 height 247
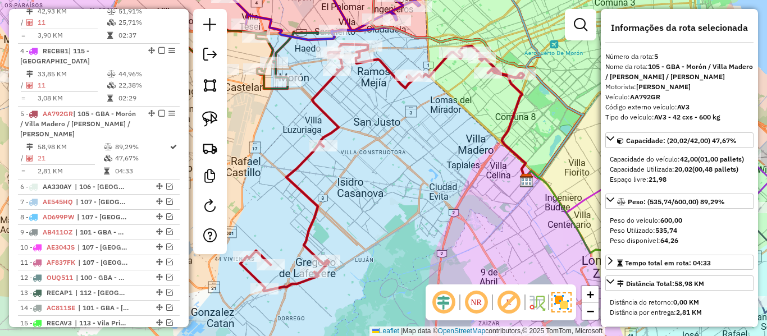
scroll to position [744, 0]
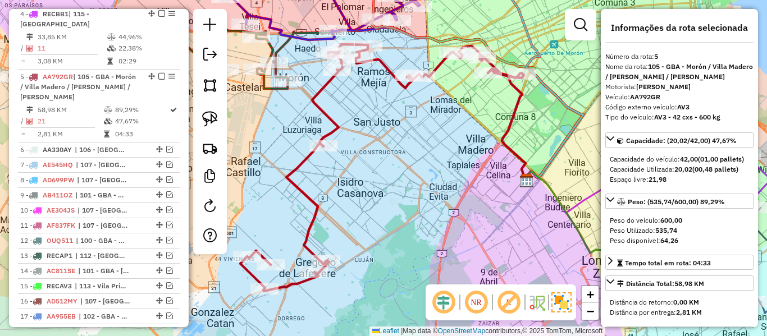
drag, startPoint x: 372, startPoint y: 173, endPoint x: 413, endPoint y: 161, distance: 43.3
click at [407, 158] on div "Janela de atendimento Grade de atendimento Capacidade Transportadoras Veículos …" at bounding box center [383, 168] width 767 height 336
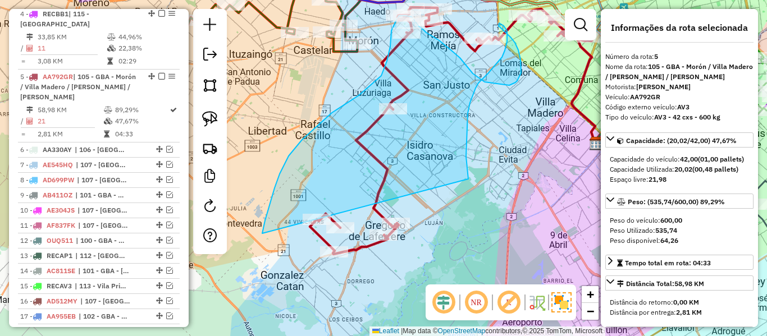
drag, startPoint x: 468, startPoint y: 179, endPoint x: 345, endPoint y: 302, distance: 173.9
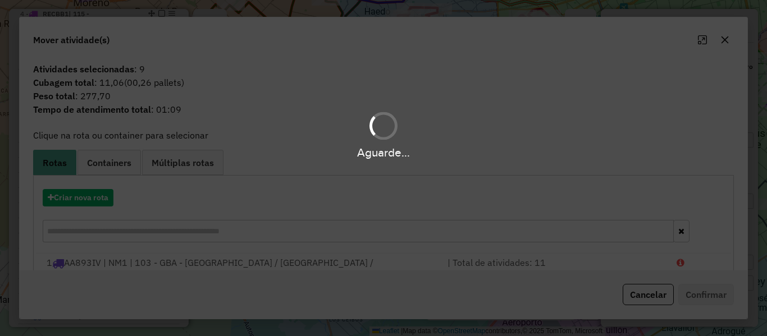
click at [99, 203] on div "Aguarde..." at bounding box center [383, 168] width 767 height 336
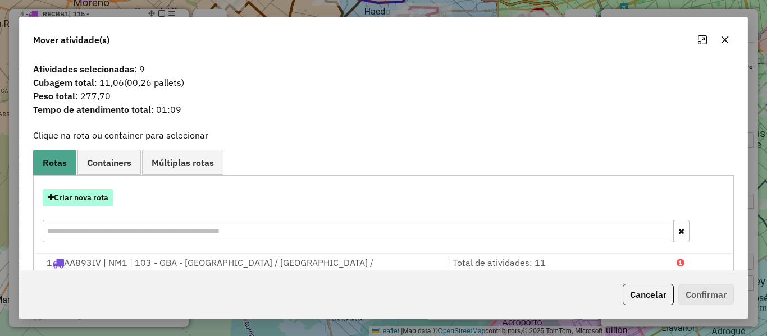
click at [99, 201] on button "Criar nova rota" at bounding box center [78, 197] width 71 height 17
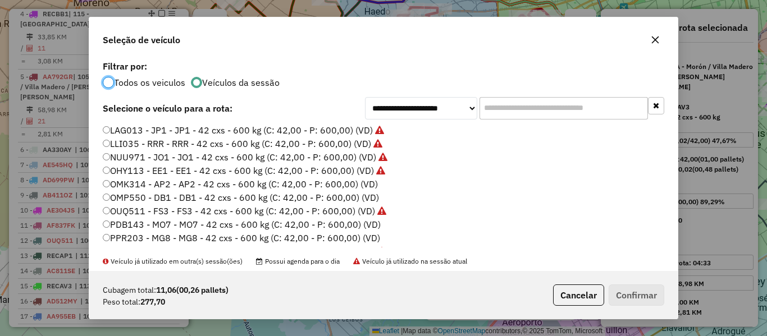
scroll to position [281, 0]
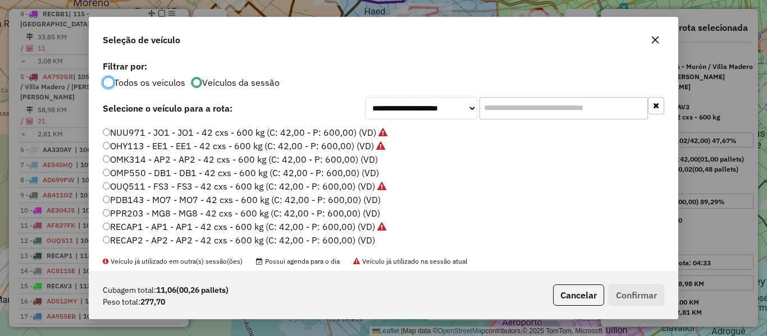
drag, startPoint x: 369, startPoint y: 163, endPoint x: 428, endPoint y: 202, distance: 71.0
click at [369, 163] on label "OMK314 - AP2 - AP2 - 42 cxs - 600 kg (C: 42,00 - P: 600,00) (VD)" at bounding box center [240, 159] width 275 height 13
click at [593, 290] on button "Cancelar" at bounding box center [578, 295] width 51 height 21
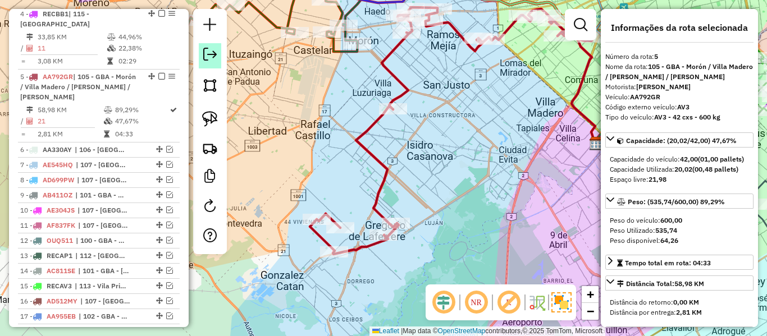
click at [212, 56] on em at bounding box center [209, 54] width 13 height 13
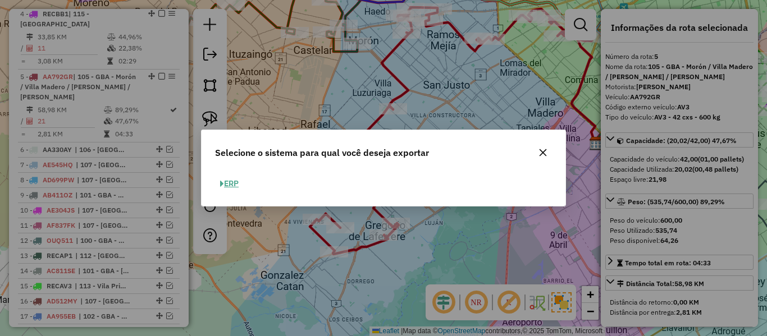
click at [541, 152] on icon "button" at bounding box center [543, 152] width 7 height 7
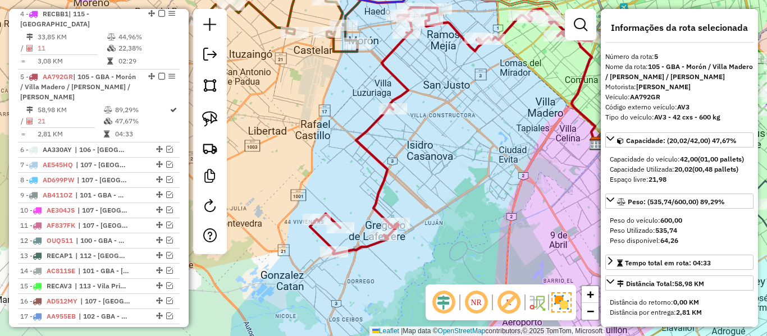
click at [417, 85] on div "Janela de atendimento Grade de atendimento Capacidade Transportadoras Veículos …" at bounding box center [383, 168] width 767 height 336
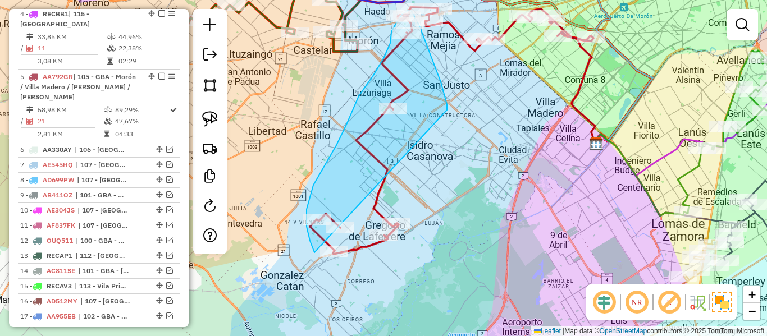
drag, startPoint x: 447, startPoint y: 110, endPoint x: 355, endPoint y: 280, distance: 192.7
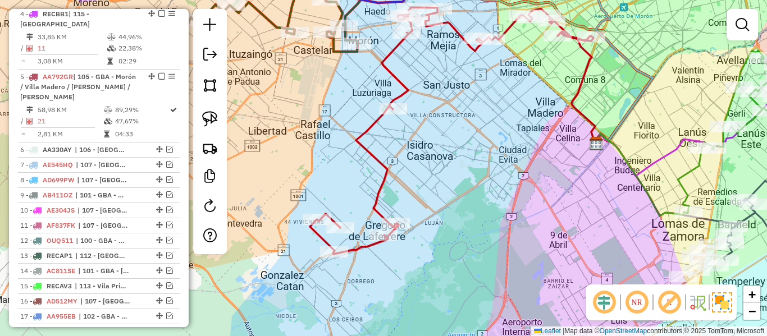
click at [480, 237] on div "Janela de atendimento Grade de atendimento Capacidade Transportadoras Veículos …" at bounding box center [383, 168] width 767 height 336
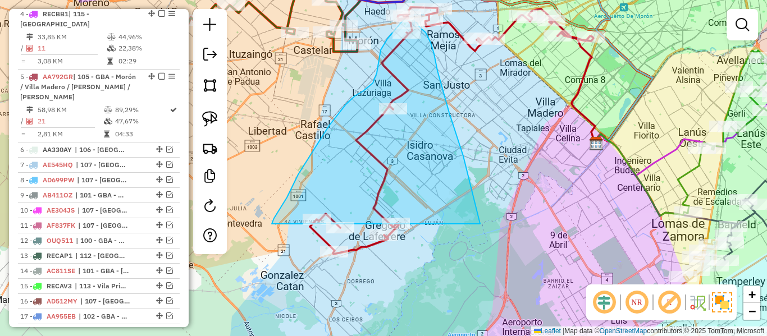
drag, startPoint x: 463, startPoint y: 156, endPoint x: 351, endPoint y: 297, distance: 179.8
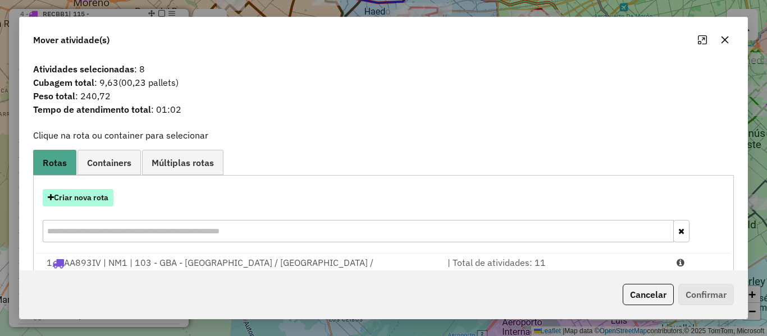
click at [91, 202] on button "Criar nova rota" at bounding box center [78, 197] width 71 height 17
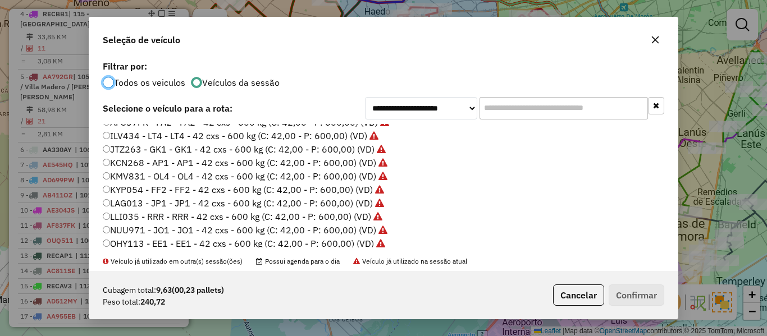
scroll to position [225, 0]
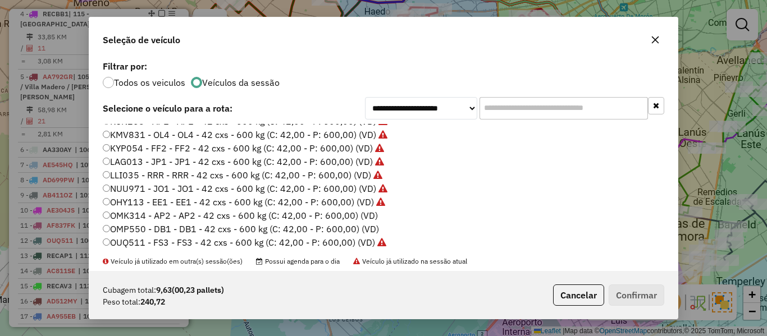
click at [373, 213] on label "OMK314 - AP2 - AP2 - 42 cxs - 600 kg (C: 42,00 - P: 600,00) (VD)" at bounding box center [240, 215] width 275 height 13
click at [624, 297] on button "Confirmar" at bounding box center [637, 295] width 56 height 21
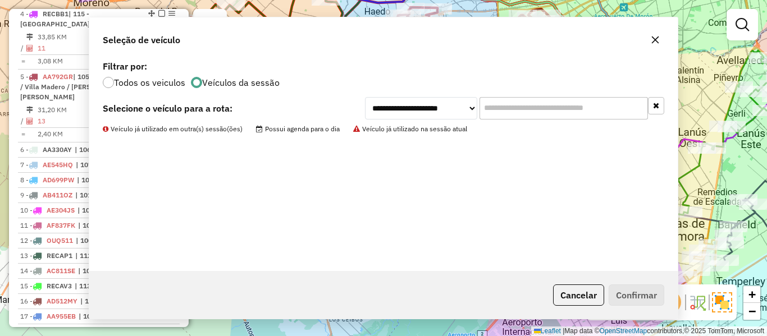
scroll to position [671, 0]
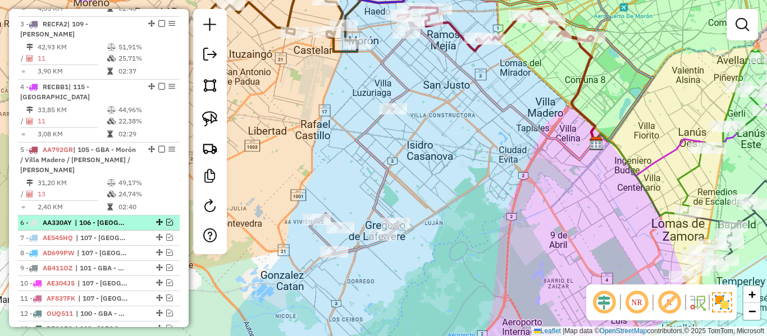
click at [108, 218] on span "| 106 - [GEOGRAPHIC_DATA]" at bounding box center [101, 223] width 52 height 10
select select "**********"
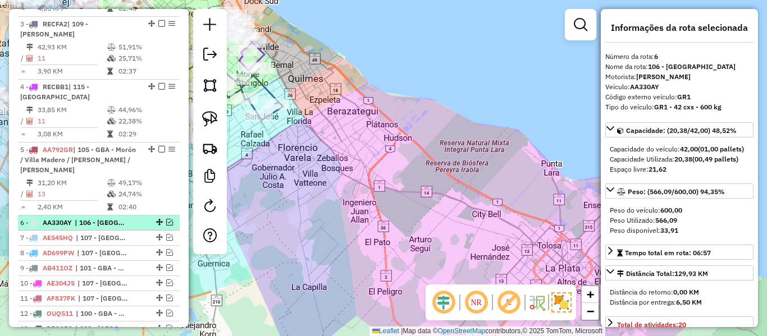
click at [166, 219] on em at bounding box center [169, 222] width 7 height 7
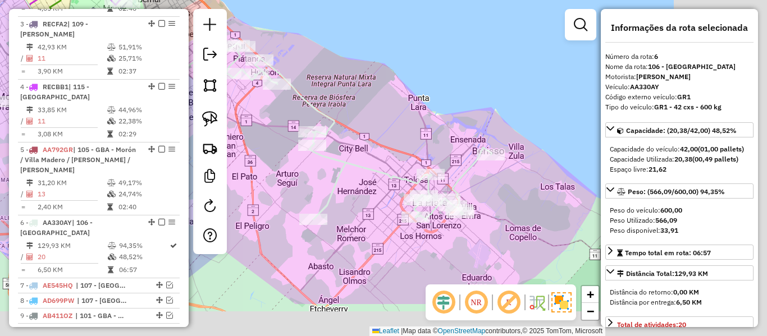
drag, startPoint x: 386, startPoint y: 191, endPoint x: 313, endPoint y: 159, distance: 79.2
click at [311, 159] on div "Janela de atendimento Grade de atendimento Capacidade Transportadoras Veículos …" at bounding box center [383, 168] width 767 height 336
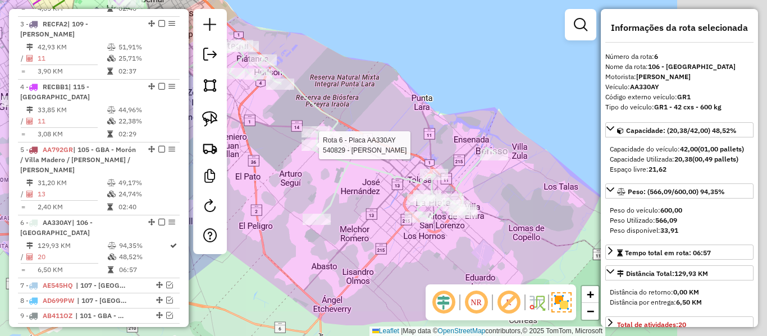
click at [356, 163] on icon at bounding box center [355, 131] width 279 height 177
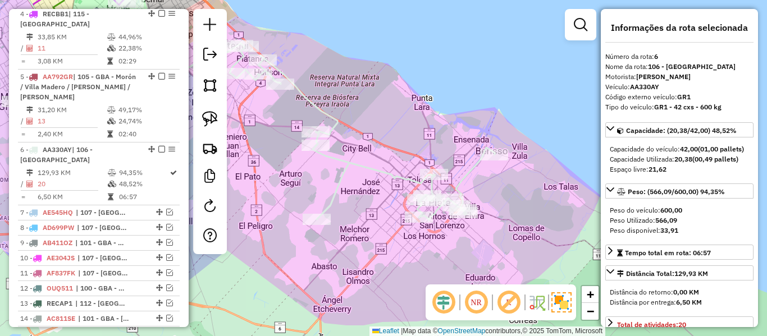
scroll to position [817, 0]
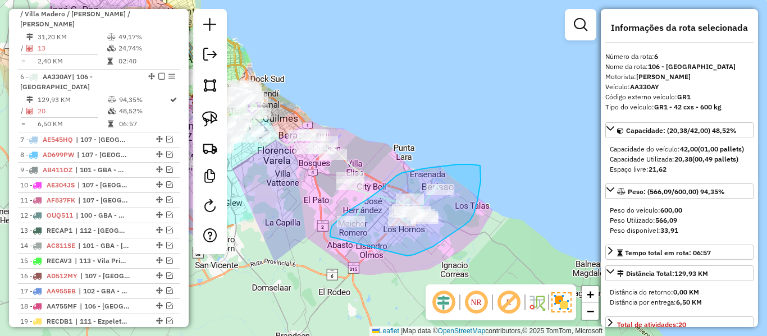
drag, startPoint x: 432, startPoint y: 247, endPoint x: 337, endPoint y: 257, distance: 95.4
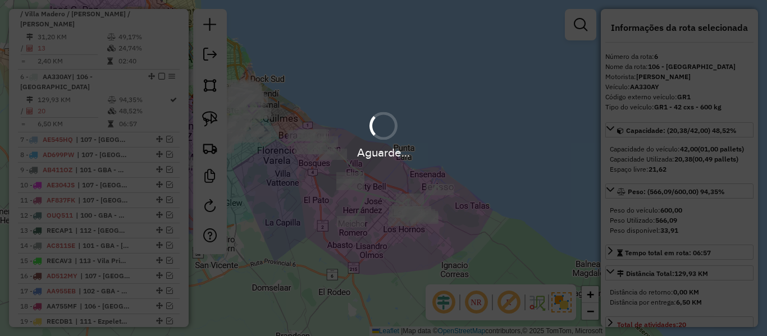
click at [397, 243] on div "Aguarde..." at bounding box center [383, 168] width 767 height 336
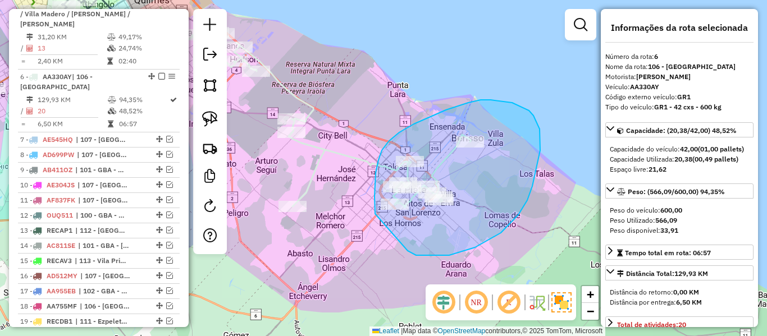
drag, startPoint x: 416, startPoint y: 255, endPoint x: 377, endPoint y: 220, distance: 52.8
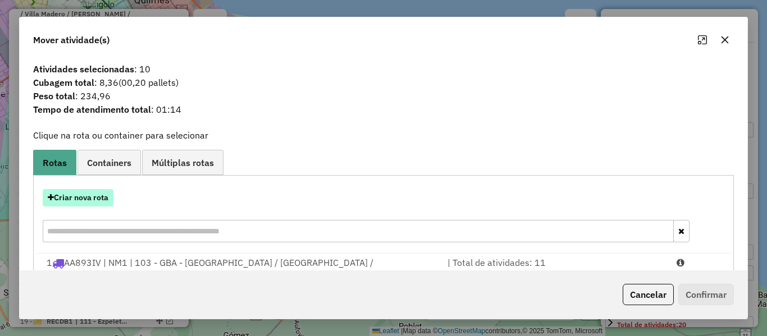
click at [99, 196] on button "Criar nova rota" at bounding box center [78, 197] width 71 height 17
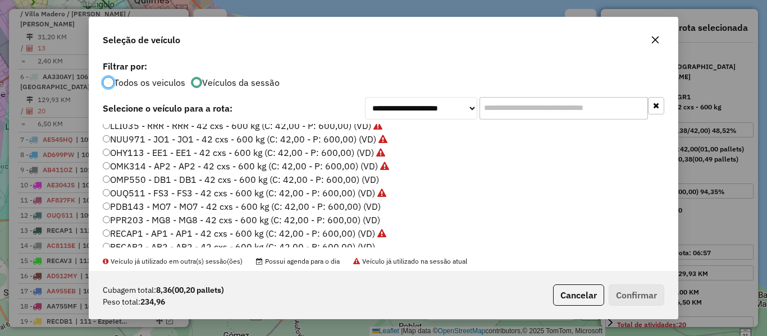
scroll to position [335, 0]
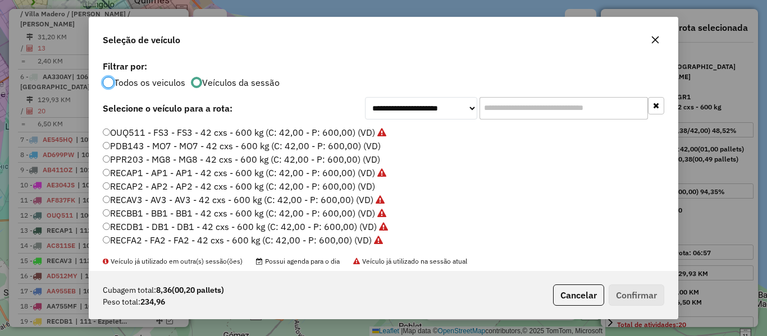
click at [374, 149] on label "PDB143 - MO7 - MO7 - 42 cxs - 600 kg (C: 42,00 - P: 600,00) (VD)" at bounding box center [242, 145] width 278 height 13
click at [641, 285] on button "Confirmar" at bounding box center [637, 295] width 56 height 21
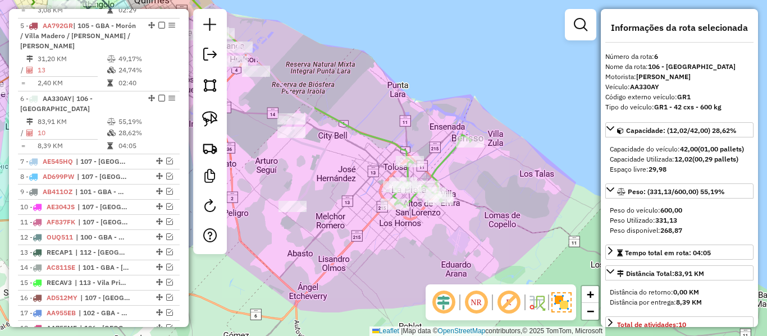
scroll to position [817, 0]
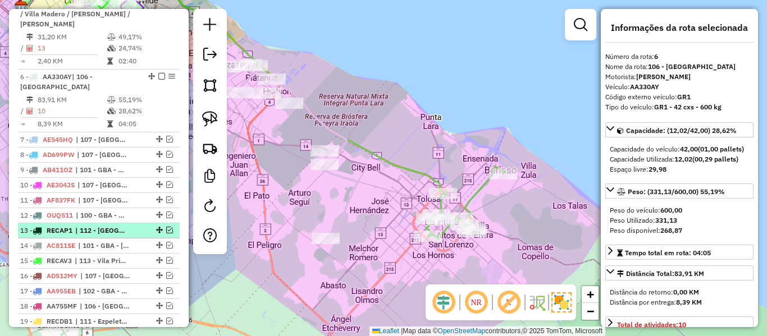
drag, startPoint x: 345, startPoint y: 205, endPoint x: 168, endPoint y: 158, distance: 182.9
click at [353, 211] on icon at bounding box center [291, 150] width 133 height 176
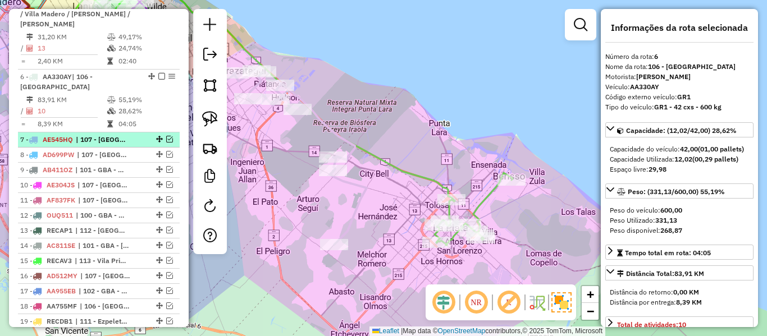
click at [132, 135] on div "7 - AE545HQ | [STREET_ADDRESS]" at bounding box center [79, 140] width 119 height 10
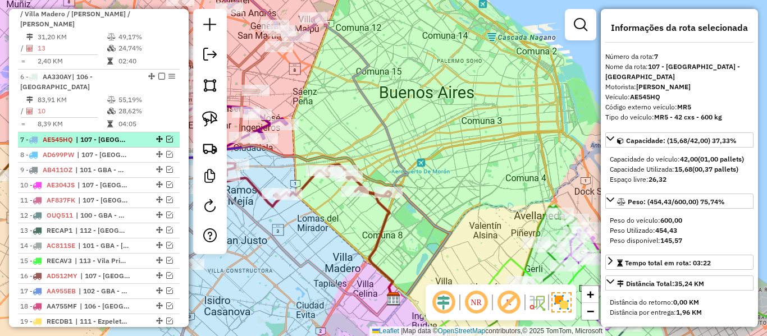
click at [166, 136] on em at bounding box center [169, 139] width 7 height 7
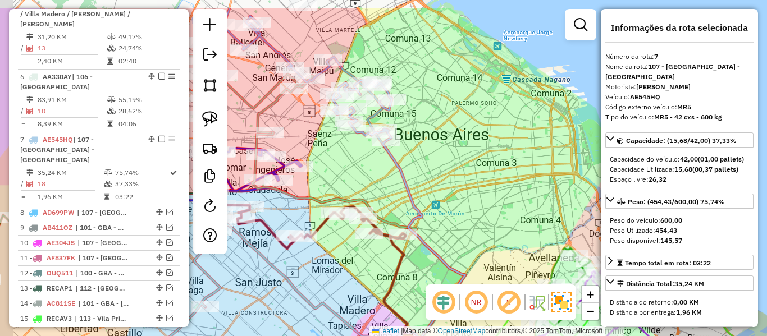
drag, startPoint x: 455, startPoint y: 138, endPoint x: 470, endPoint y: 173, distance: 38.8
click at [486, 190] on div "Janela de atendimento Grade de atendimento Capacidade Transportadoras Veículos …" at bounding box center [383, 168] width 767 height 336
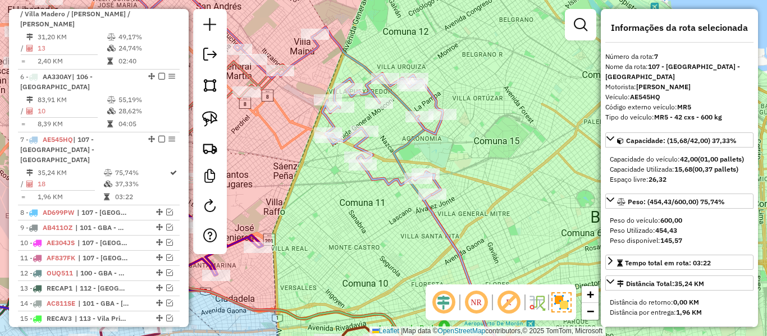
click at [414, 138] on icon at bounding box center [409, 198] width 187 height 343
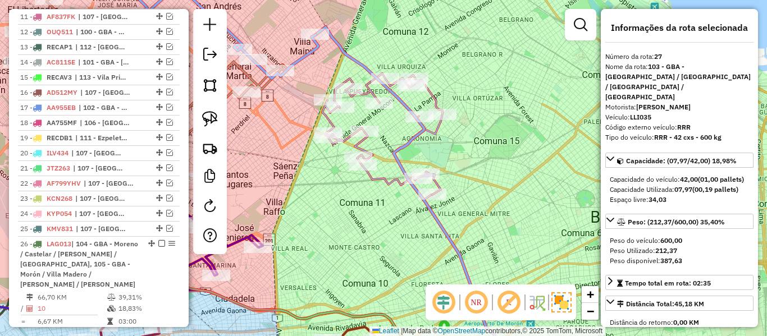
scroll to position [1299, 0]
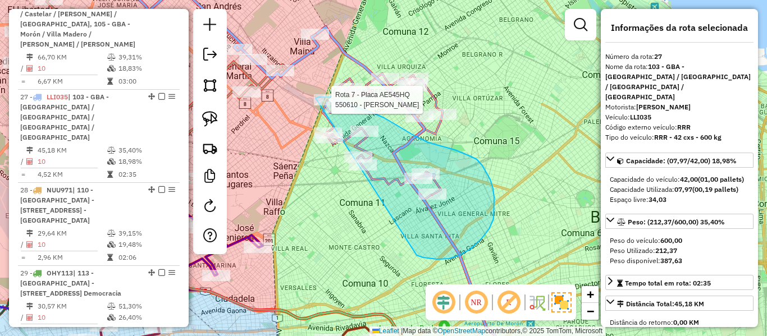
drag, startPoint x: 459, startPoint y: 255, endPoint x: 327, endPoint y: 173, distance: 155.3
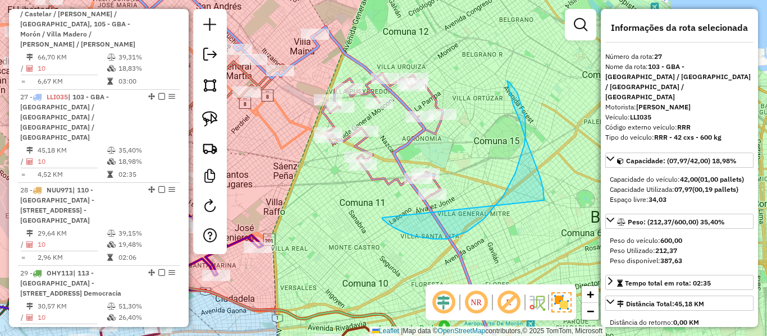
drag, startPoint x: 382, startPoint y: 218, endPoint x: 494, endPoint y: 140, distance: 136.0
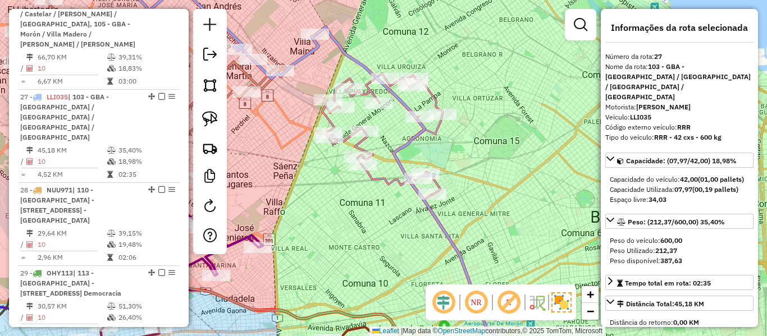
click at [492, 139] on div "Janela de atendimento Grade de atendimento Capacidade Transportadoras Veículos …" at bounding box center [383, 168] width 767 height 336
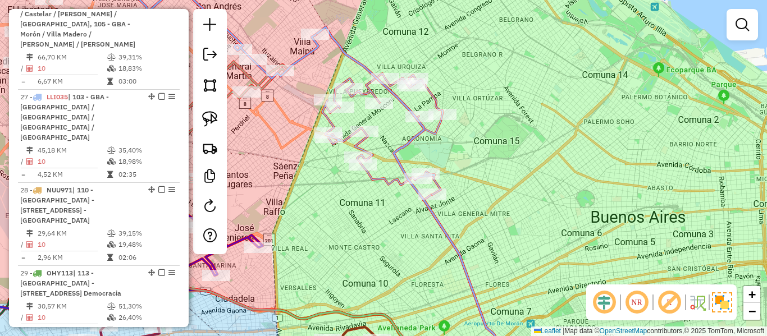
click at [300, 51] on div "Janela de atendimento Grade de atendimento Capacidade Transportadoras Veículos …" at bounding box center [383, 168] width 767 height 336
click at [432, 90] on icon at bounding box center [382, 134] width 120 height 121
select select "**********"
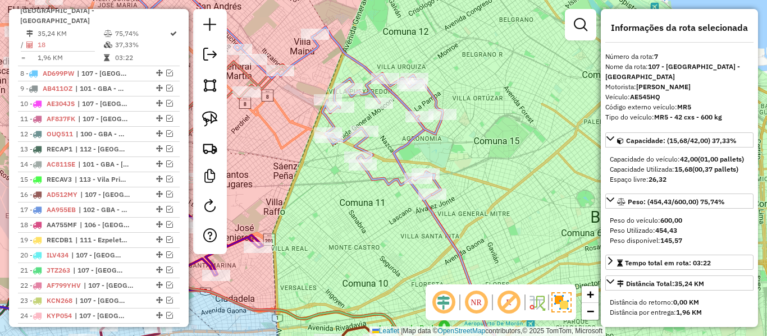
scroll to position [870, 0]
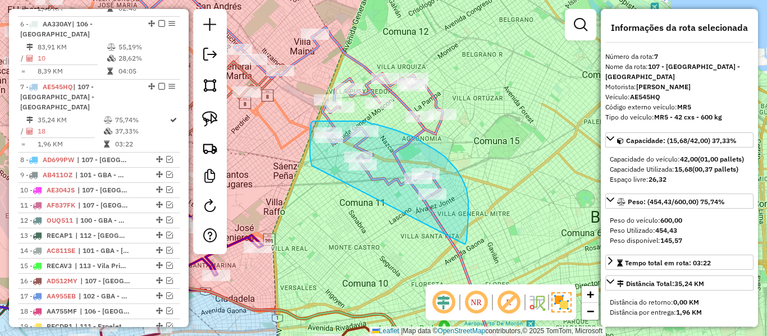
drag, startPoint x: 464, startPoint y: 244, endPoint x: 320, endPoint y: 179, distance: 158.3
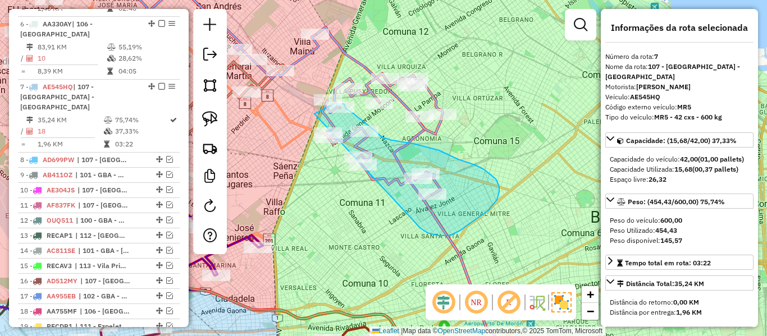
drag, startPoint x: 424, startPoint y: 231, endPoint x: 299, endPoint y: 179, distance: 135.7
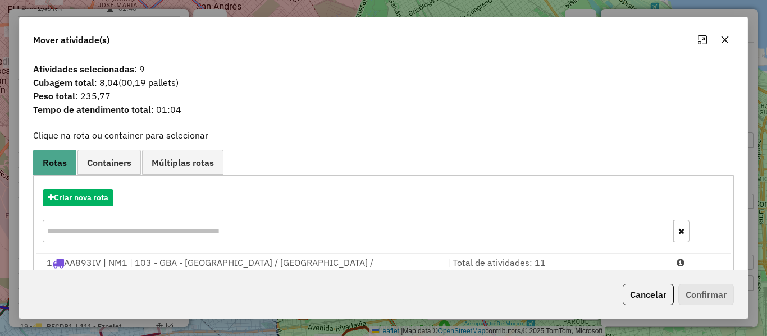
click at [89, 200] on hb-app "Aguarde... Pop-up bloqueado! Seu navegador bloqueou automáticamente a abertura …" at bounding box center [383, 168] width 767 height 336
click at [89, 200] on button "Criar nova rota" at bounding box center [78, 197] width 71 height 17
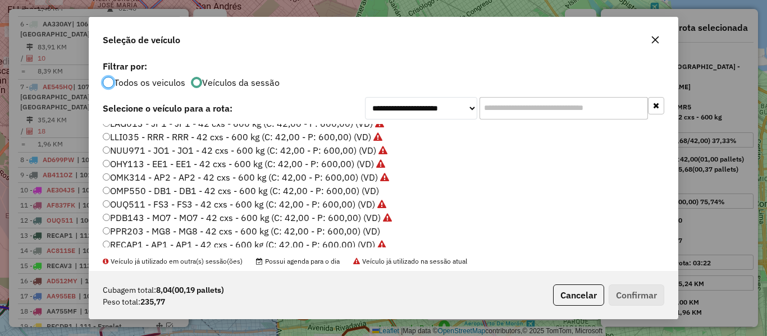
scroll to position [281, 0]
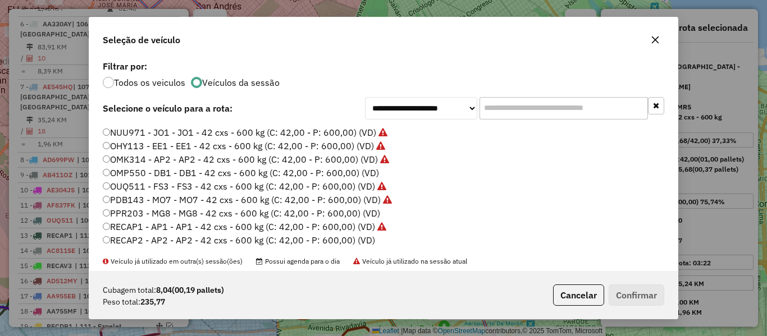
click at [363, 171] on label "OMP550 - DB1 - DB1 - 42 cxs - 600 kg (C: 42,00 - P: 600,00) (VD)" at bounding box center [241, 172] width 276 height 13
click at [640, 301] on button "Confirmar" at bounding box center [637, 295] width 56 height 21
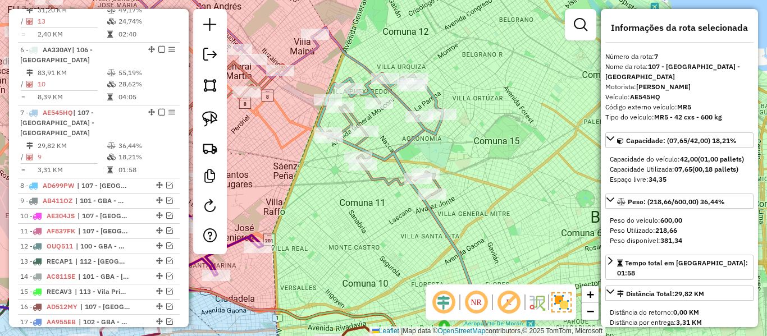
scroll to position [870, 0]
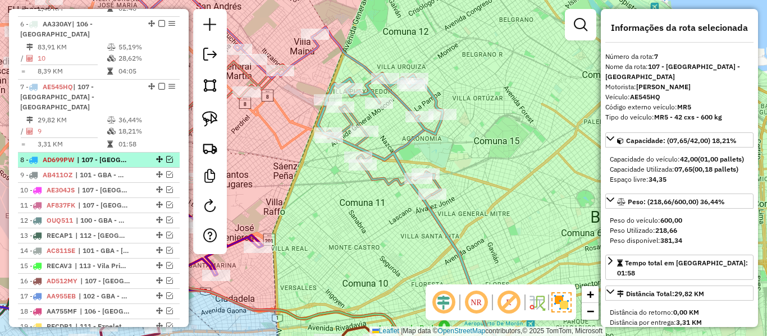
click at [119, 153] on li "8 - AD699PW | [STREET_ADDRESS] - [GEOGRAPHIC_DATA]" at bounding box center [99, 160] width 162 height 15
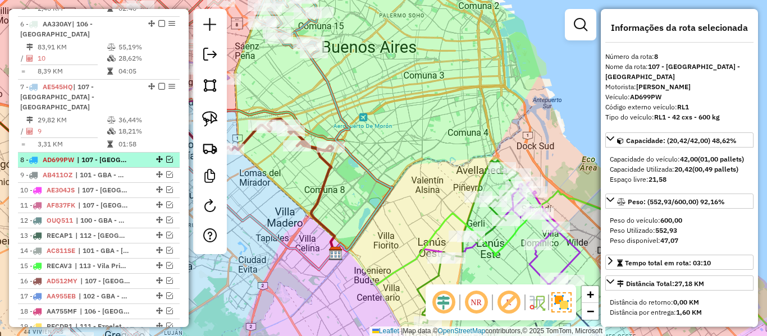
click at [166, 156] on em at bounding box center [169, 159] width 7 height 7
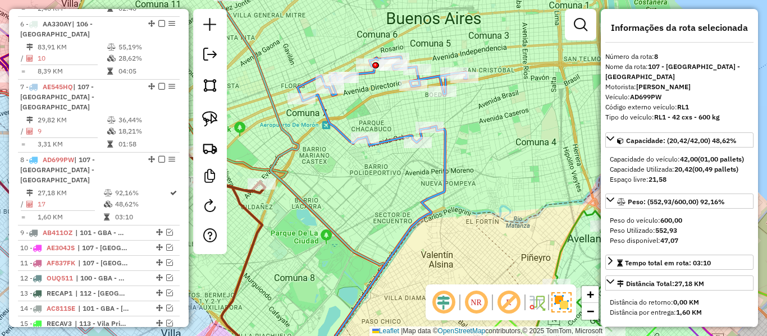
click at [453, 158] on div "Janela de atendimento Grade de atendimento Capacidade Transportadoras Veículos …" at bounding box center [383, 168] width 767 height 336
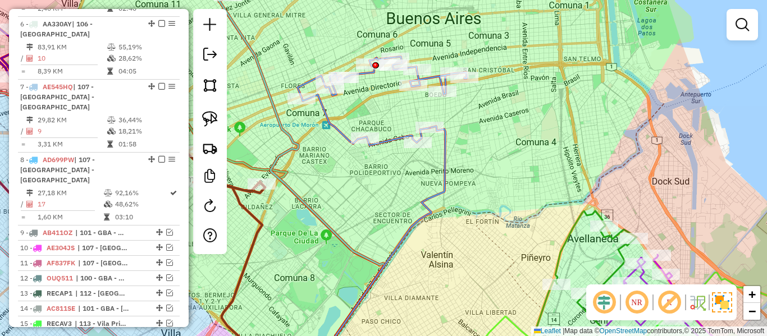
click at [445, 160] on icon at bounding box center [378, 248] width 133 height 244
select select "**********"
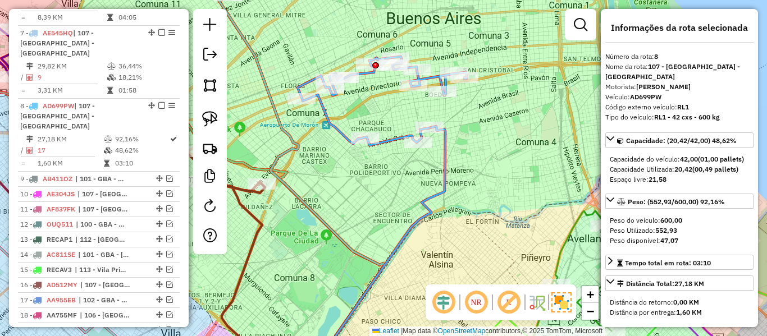
scroll to position [933, 0]
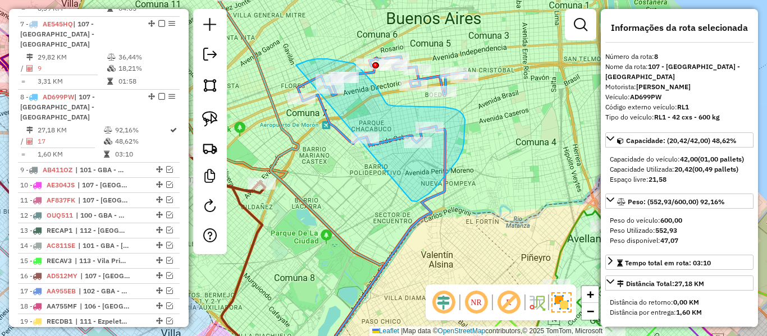
drag, startPoint x: 413, startPoint y: 202, endPoint x: 301, endPoint y: 141, distance: 127.1
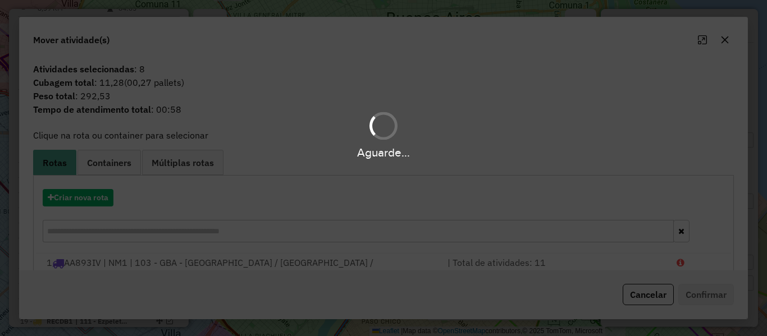
click at [103, 199] on hb-app "Aguarde... Pop-up bloqueado! Seu navegador bloqueou automáticamente a abertura …" at bounding box center [383, 168] width 767 height 336
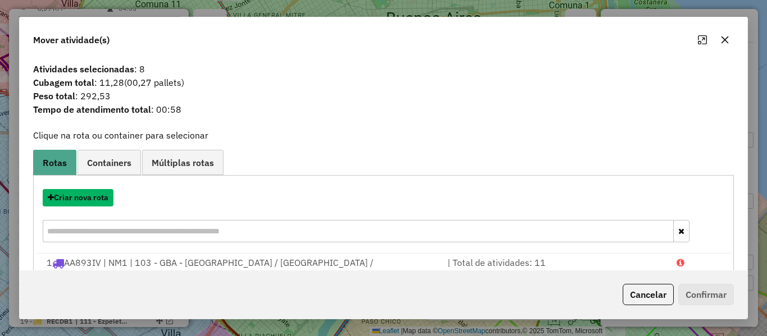
click at [103, 199] on button "Criar nova rota" at bounding box center [78, 197] width 71 height 17
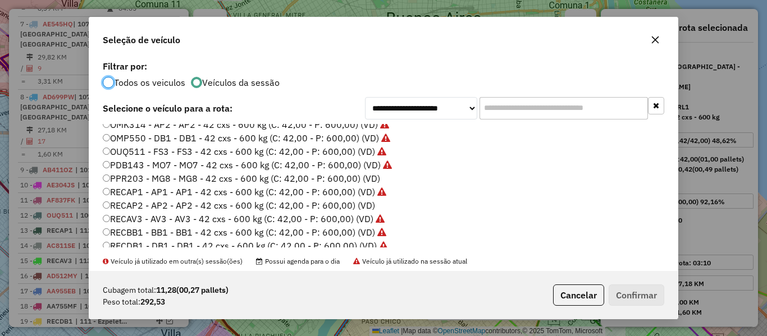
scroll to position [335, 0]
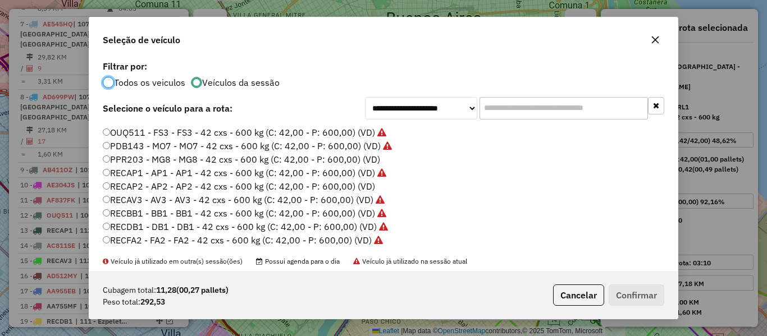
click at [369, 156] on label "PPR203 - MG8 - MG8 - 42 cxs - 600 kg (C: 42,00 - P: 600,00) (VD)" at bounding box center [241, 159] width 277 height 13
click at [624, 289] on button "Confirmar" at bounding box center [637, 295] width 56 height 21
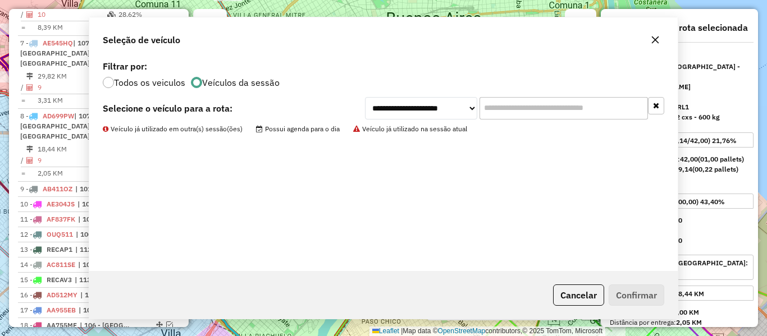
scroll to position [933, 0]
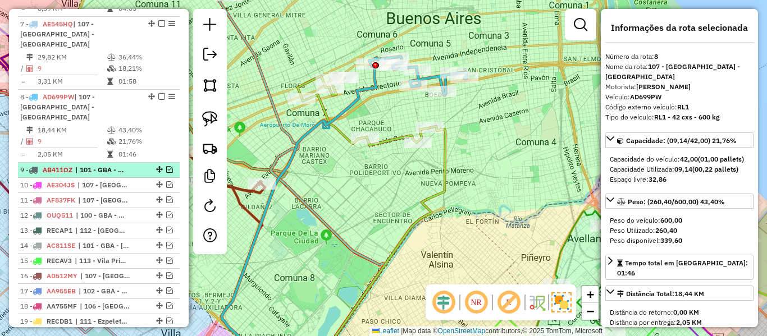
drag, startPoint x: 139, startPoint y: 89, endPoint x: 141, endPoint y: 79, distance: 10.4
click at [139, 178] on li "10 - AE304JS | [STREET_ADDRESS]" at bounding box center [99, 185] width 162 height 15
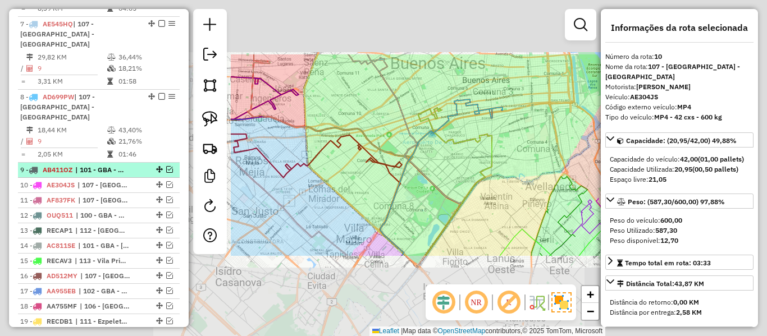
click at [142, 166] on div at bounding box center [158, 169] width 34 height 7
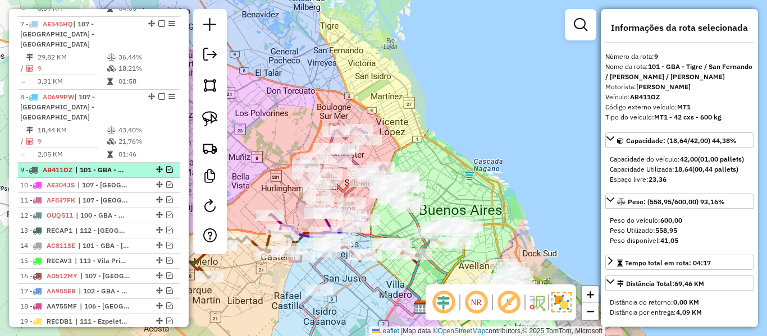
click at [166, 166] on em at bounding box center [169, 169] width 7 height 7
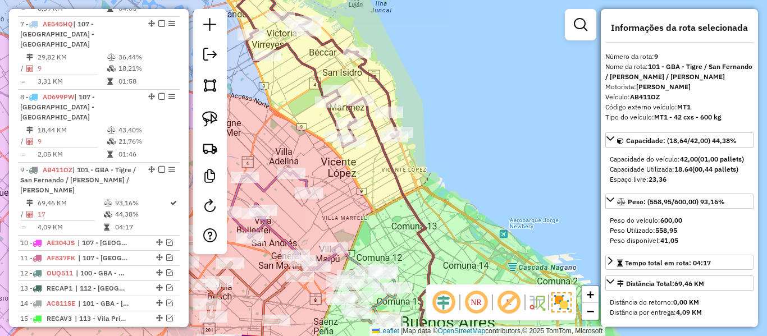
click at [386, 88] on icon at bounding box center [317, 60] width 161 height 174
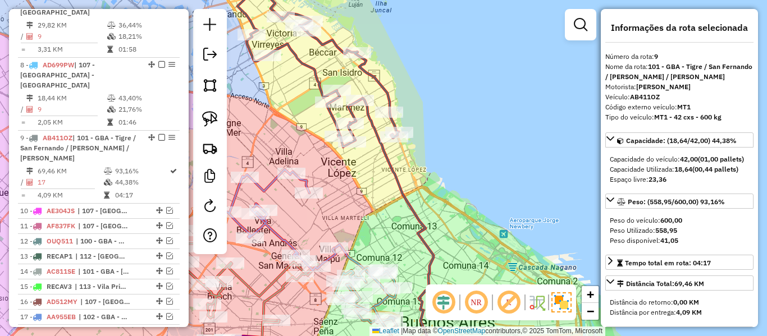
scroll to position [996, 0]
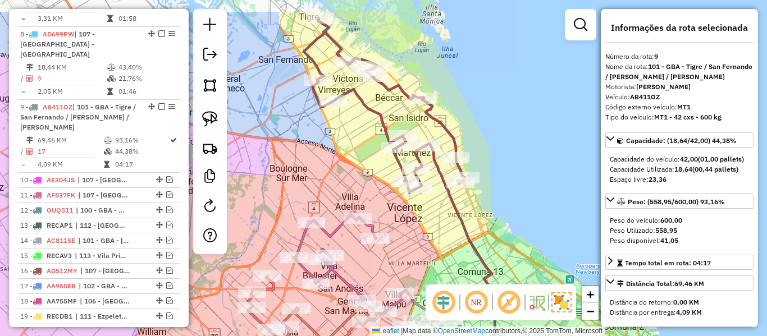
drag, startPoint x: 396, startPoint y: 77, endPoint x: 474, endPoint y: 143, distance: 102.4
click at [475, 143] on div "Janela de atendimento Grade de atendimento Capacidade Transportadoras Veículos …" at bounding box center [383, 168] width 767 height 336
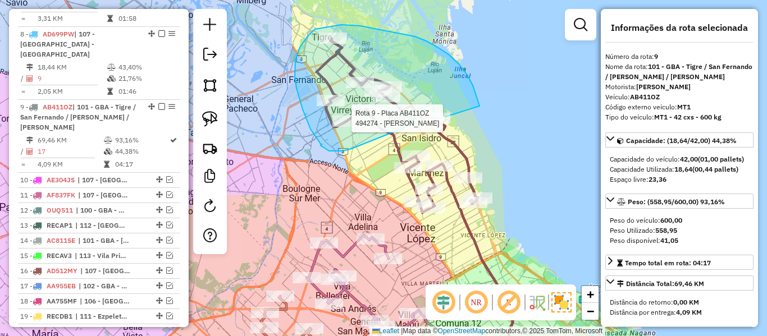
drag, startPoint x: 477, startPoint y: 96, endPoint x: 444, endPoint y: 131, distance: 48.5
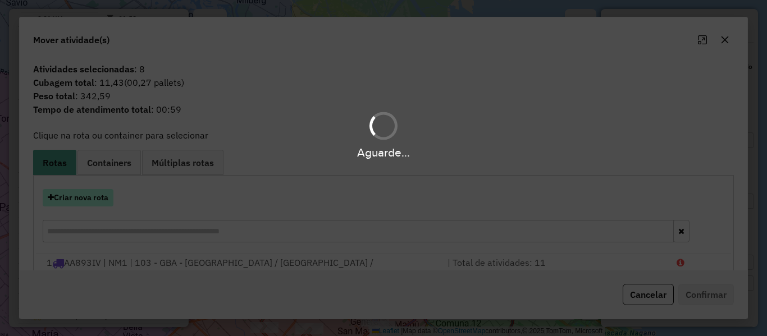
click at [93, 200] on button "Criar nova rota" at bounding box center [78, 197] width 71 height 17
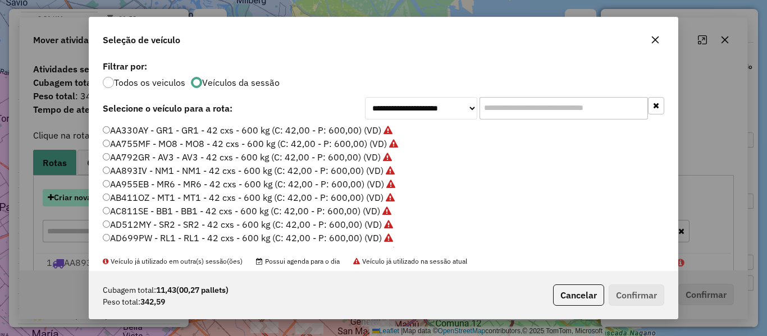
scroll to position [6, 3]
click at [93, 200] on div "**********" at bounding box center [383, 168] width 767 height 336
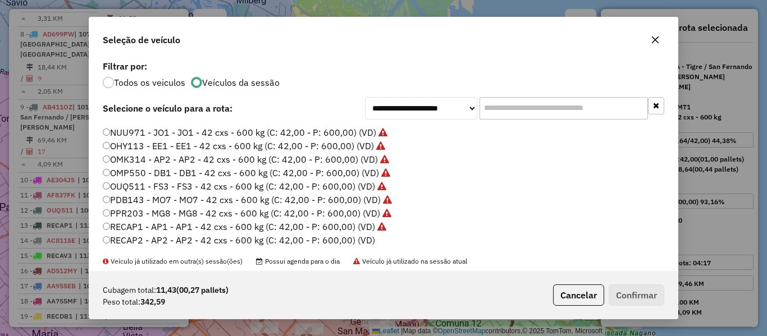
scroll to position [335, 0]
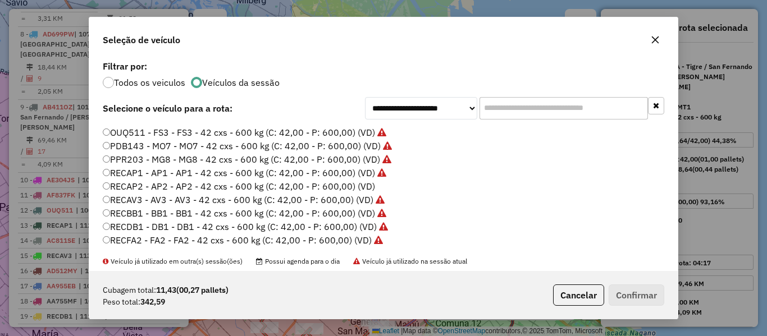
click at [365, 184] on label "RECAP2 - AP2 - AP2 - 42 cxs - 600 kg (C: 42,00 - P: 600,00) (VD)" at bounding box center [239, 186] width 272 height 13
click at [636, 293] on button "Confirmar" at bounding box center [637, 295] width 56 height 21
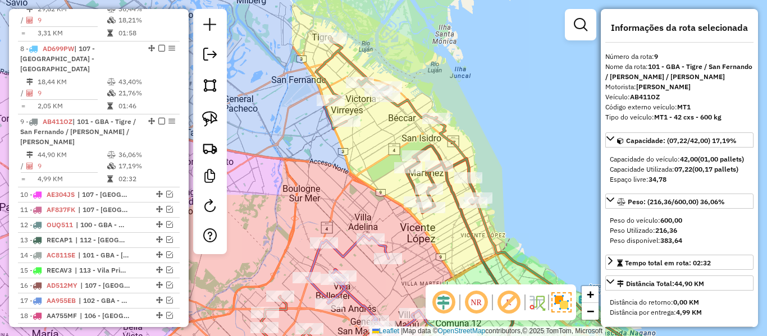
scroll to position [996, 0]
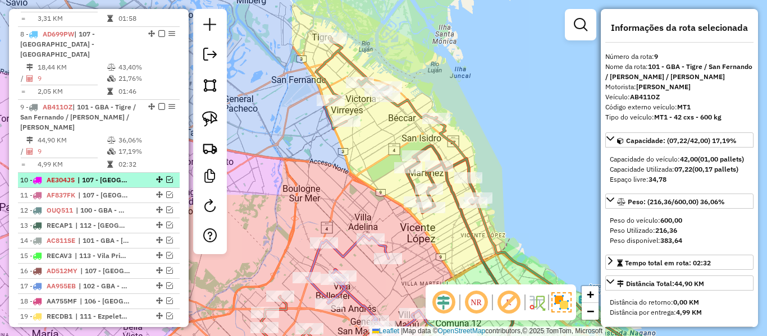
click at [126, 175] on span "| 107 - [GEOGRAPHIC_DATA] - [GEOGRAPHIC_DATA]" at bounding box center [103, 180] width 52 height 10
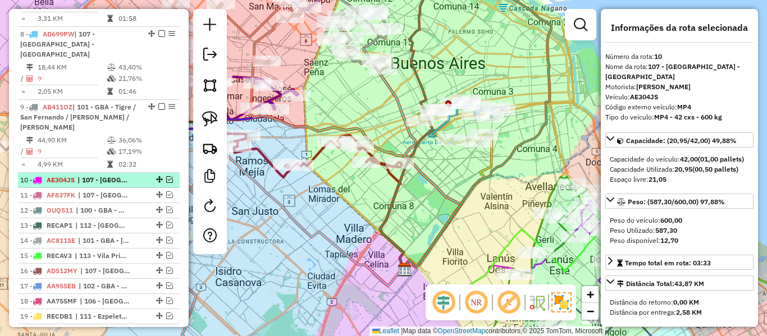
click at [166, 176] on em at bounding box center [169, 179] width 7 height 7
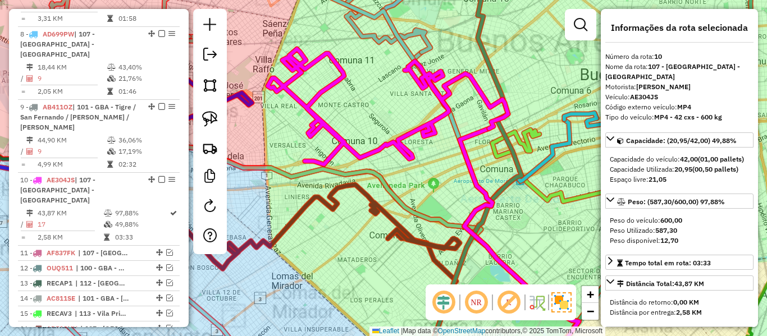
click at [358, 112] on div "Rota 10 - Placa AE304JS 494891 - [PERSON_NAME] Janela de atendimento Grade de a…" at bounding box center [383, 168] width 767 height 336
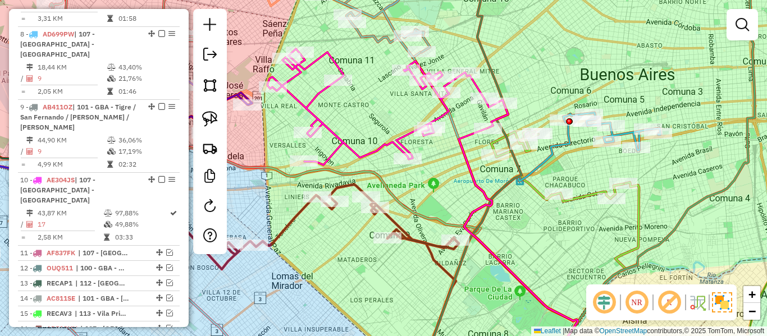
click at [342, 142] on icon at bounding box center [387, 107] width 241 height 116
select select "**********"
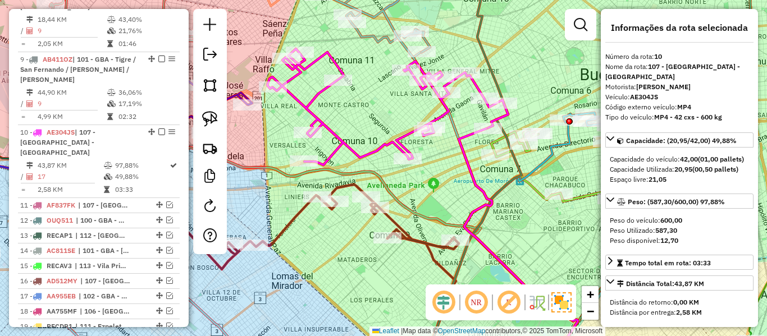
scroll to position [1069, 0]
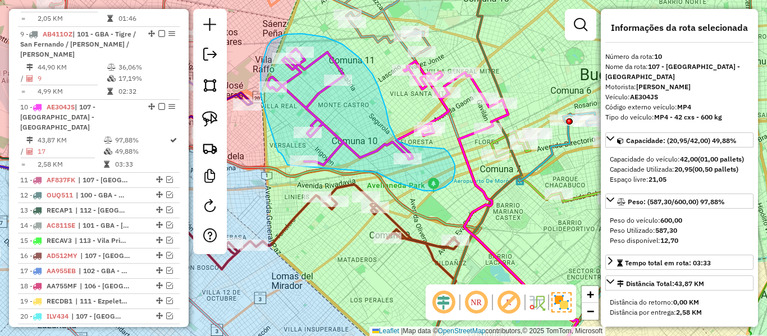
drag, startPoint x: 391, startPoint y: 180, endPoint x: 289, endPoint y: 168, distance: 102.9
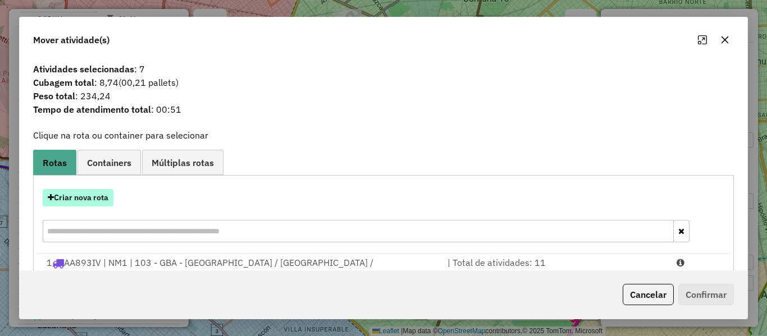
click at [96, 197] on button "Criar nova rota" at bounding box center [78, 197] width 71 height 17
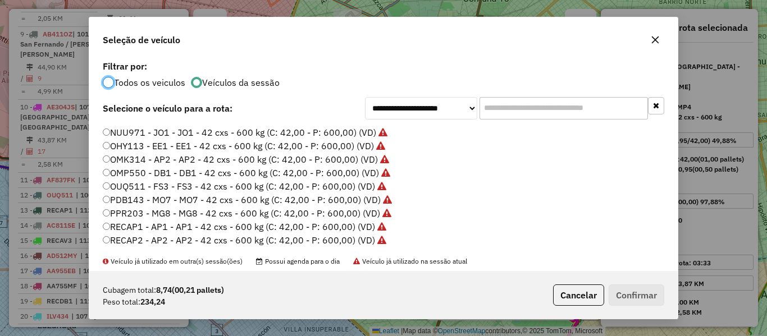
scroll to position [335, 0]
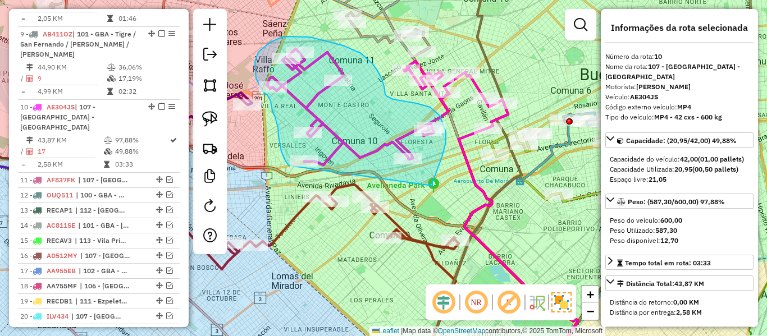
drag, startPoint x: 432, startPoint y: 186, endPoint x: 293, endPoint y: 175, distance: 139.7
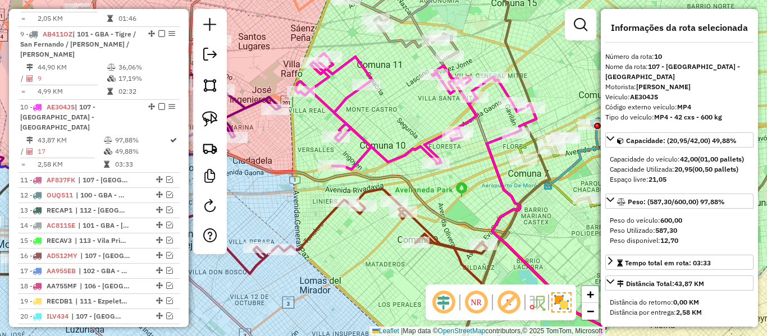
drag, startPoint x: 436, startPoint y: 178, endPoint x: 468, endPoint y: 182, distance: 32.9
click at [467, 182] on div "Janela de atendimento Grade de atendimento Capacidade Transportadoras Veículos …" at bounding box center [383, 168] width 767 height 336
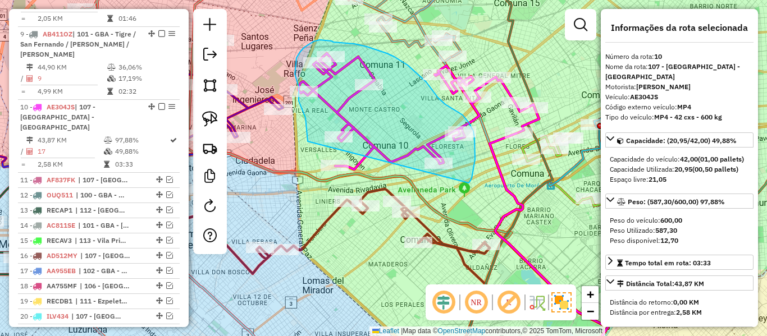
drag, startPoint x: 469, startPoint y: 183, endPoint x: 313, endPoint y: 184, distance: 155.5
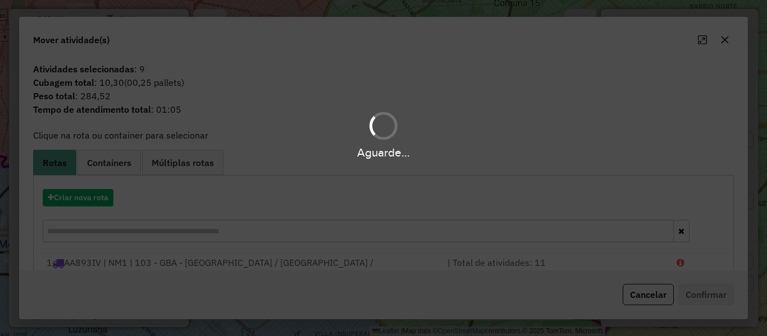
drag, startPoint x: 103, startPoint y: 191, endPoint x: 97, endPoint y: 193, distance: 6.4
click at [100, 192] on div "Aguarde..." at bounding box center [383, 168] width 767 height 336
click at [97, 193] on div "Aguarde..." at bounding box center [383, 168] width 767 height 336
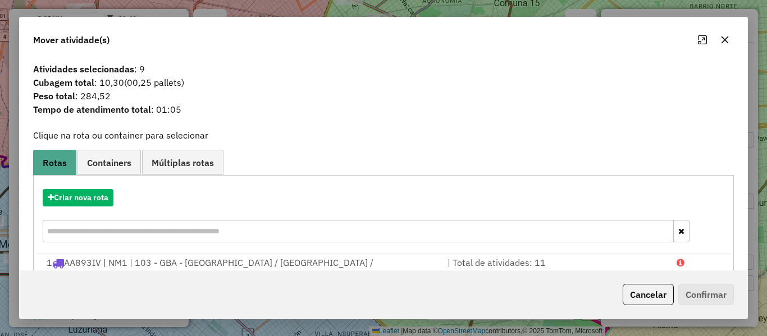
click at [97, 193] on hb-app "Aguarde... Pop-up bloqueado! Seu navegador bloqueou automáticamente a abertura …" at bounding box center [383, 168] width 767 height 336
click at [96, 193] on button "Criar nova rota" at bounding box center [78, 197] width 71 height 17
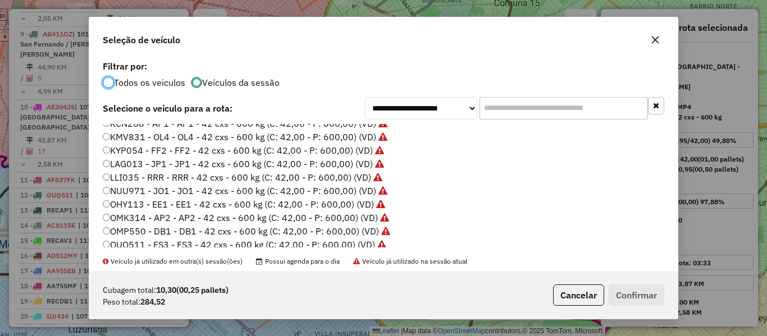
scroll to position [0, 0]
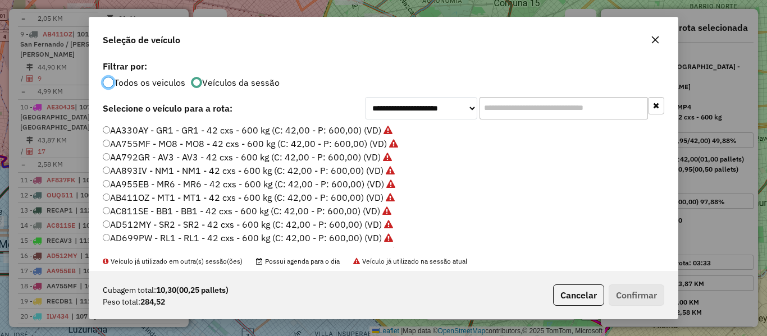
click at [252, 88] on div "**********" at bounding box center [383, 164] width 588 height 213
click at [587, 299] on button "Cancelar" at bounding box center [578, 295] width 51 height 21
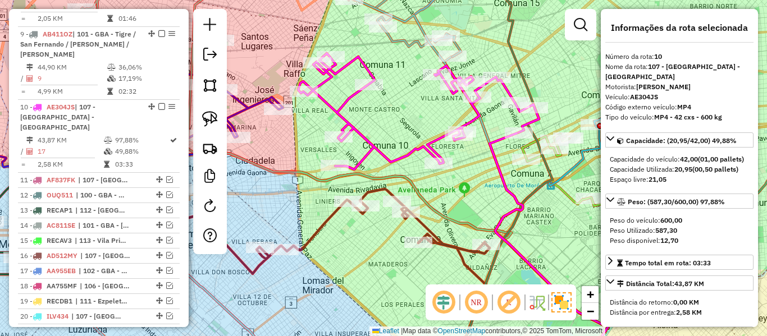
click at [465, 180] on div "Janela de atendimento Grade de atendimento Capacidade Transportadoras Veículos …" at bounding box center [383, 168] width 767 height 336
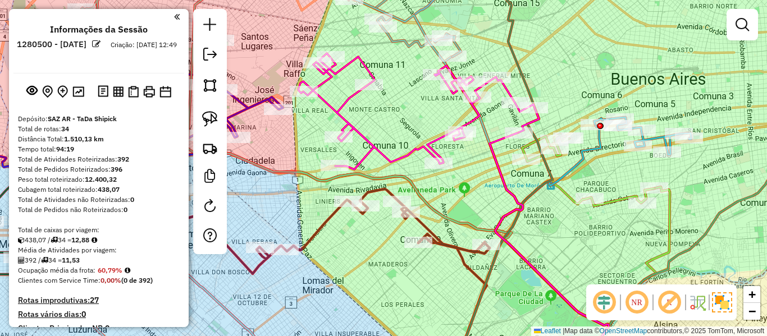
drag, startPoint x: 125, startPoint y: 17, endPoint x: 136, endPoint y: -38, distance: 56.3
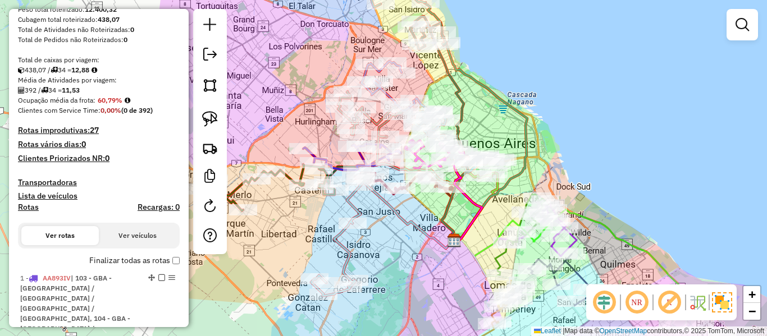
scroll to position [225, 0]
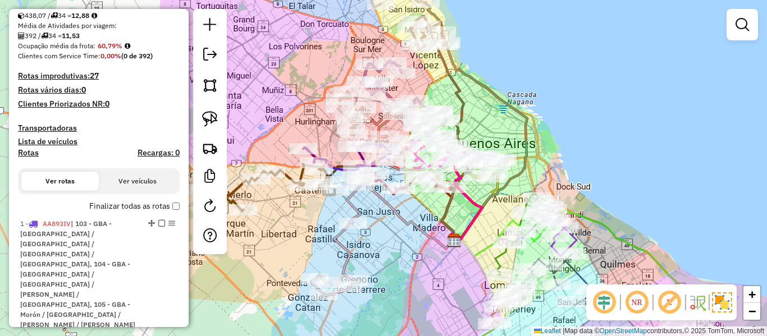
click at [125, 208] on label "Finalizar todas as rotas" at bounding box center [134, 206] width 90 height 12
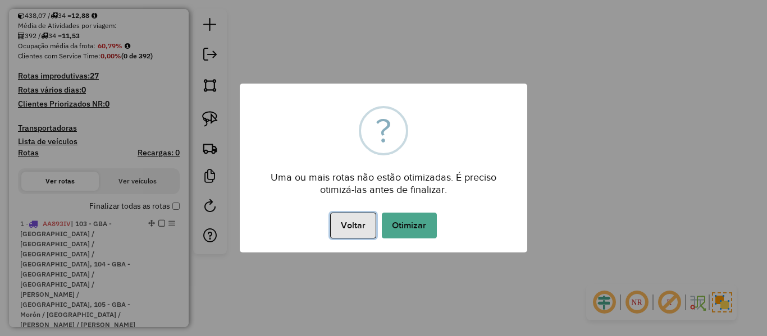
click at [354, 223] on button "Voltar" at bounding box center [352, 226] width 45 height 26
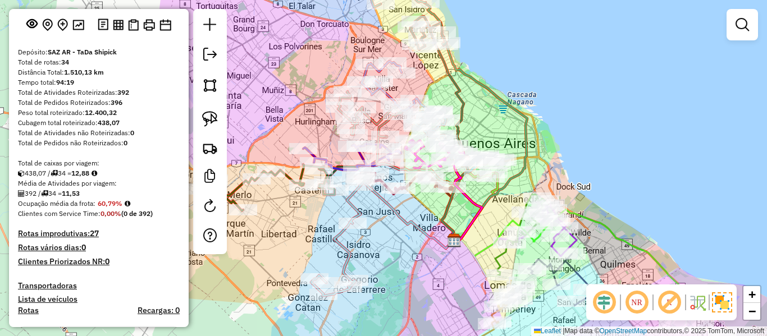
scroll to position [0, 0]
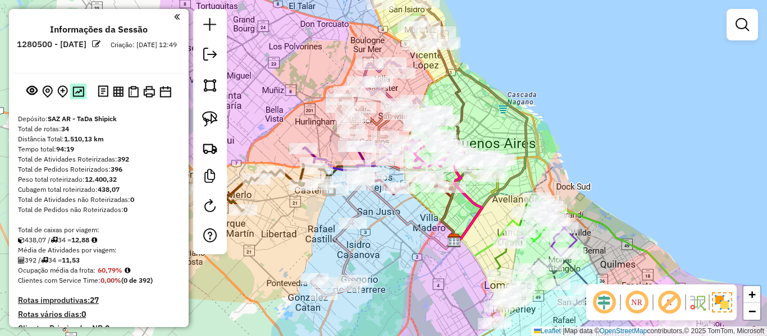
click at [80, 91] on img at bounding box center [78, 91] width 12 height 11
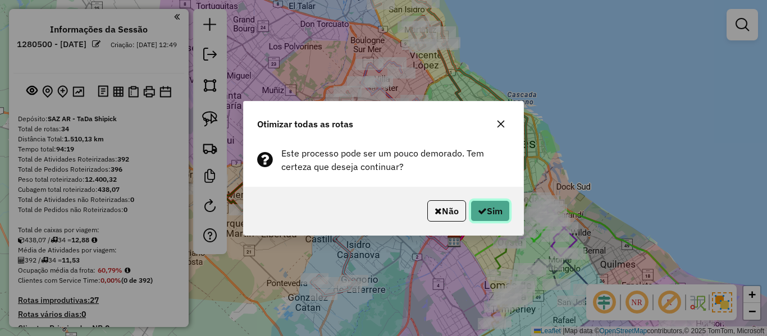
click at [484, 207] on icon "button" at bounding box center [482, 211] width 9 height 9
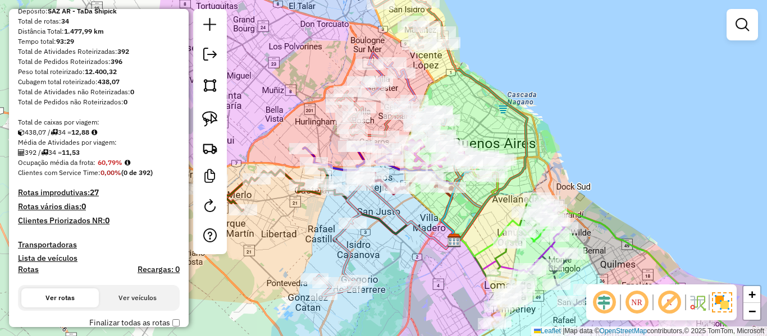
scroll to position [225, 0]
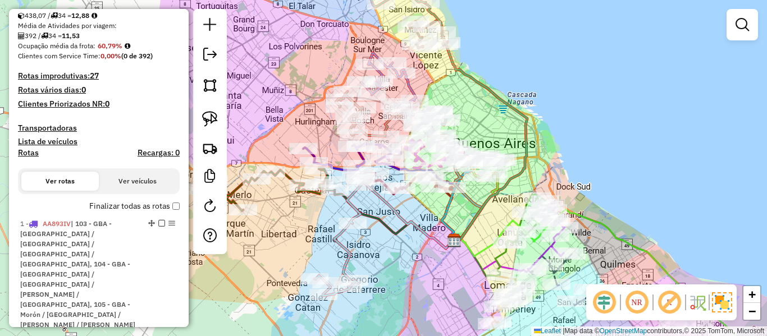
click at [136, 205] on label "Finalizar todas as rotas" at bounding box center [134, 206] width 90 height 12
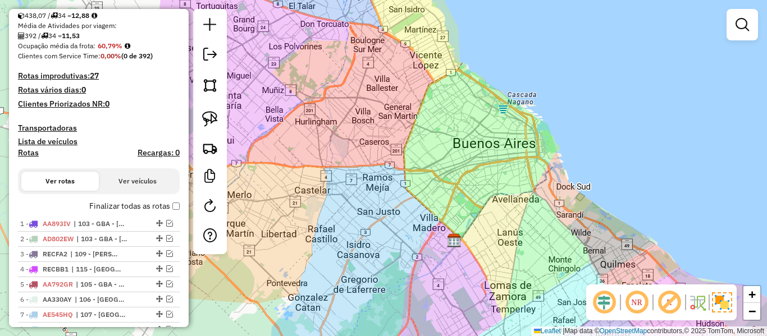
click at [134, 207] on label "Finalizar todas as rotas" at bounding box center [134, 206] width 90 height 12
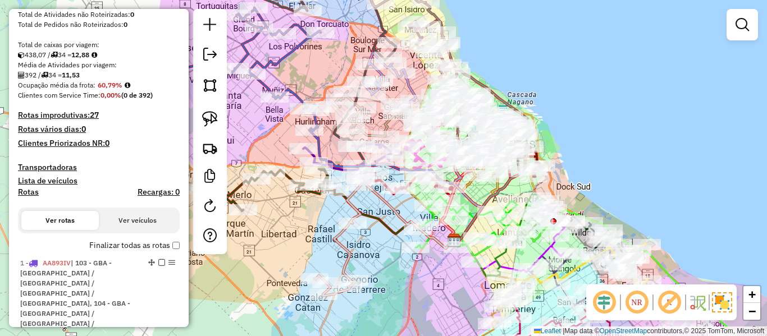
scroll to position [168, 0]
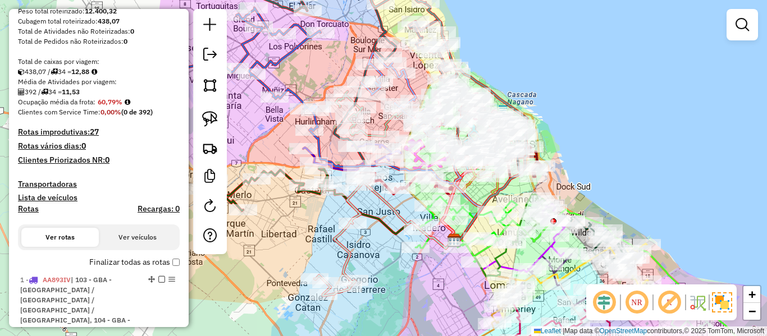
click at [34, 212] on h4 "Rotas" at bounding box center [28, 209] width 21 height 10
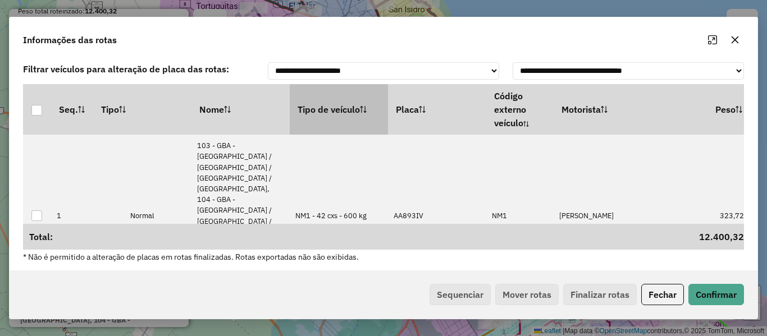
click at [314, 116] on th "Tipo de veículo" at bounding box center [339, 109] width 98 height 51
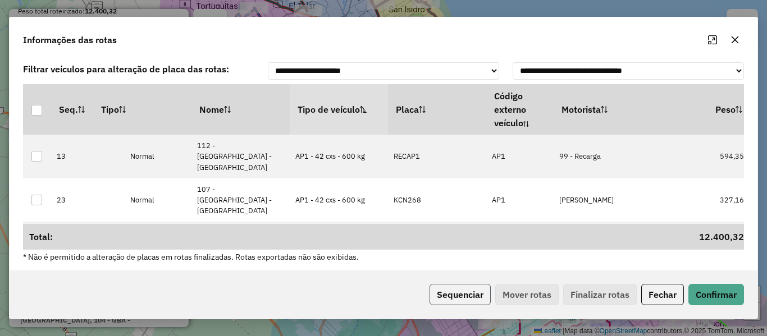
click at [477, 298] on button "Sequenciar" at bounding box center [459, 294] width 61 height 21
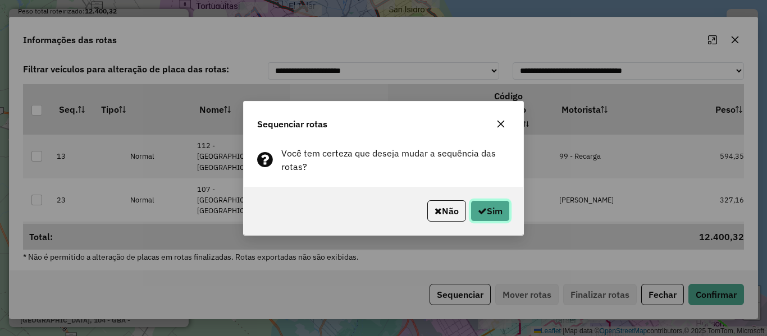
click at [501, 202] on button "Sim" at bounding box center [489, 210] width 39 height 21
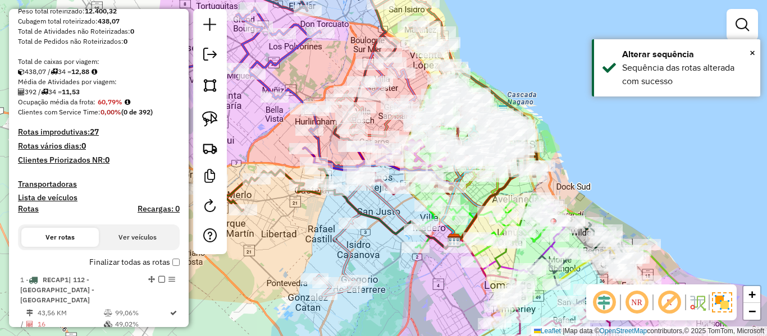
click at [140, 263] on label "Finalizar todas as rotas" at bounding box center [134, 263] width 90 height 12
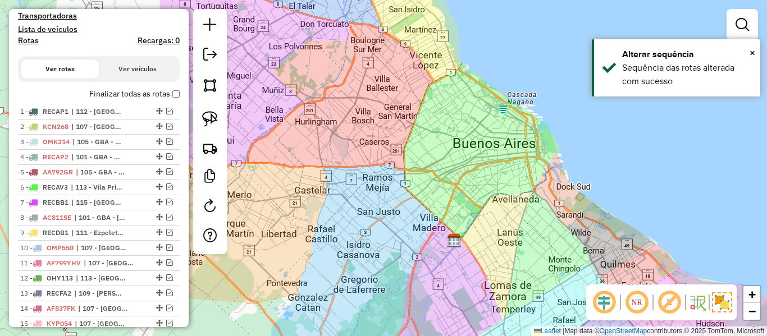
scroll to position [0, 0]
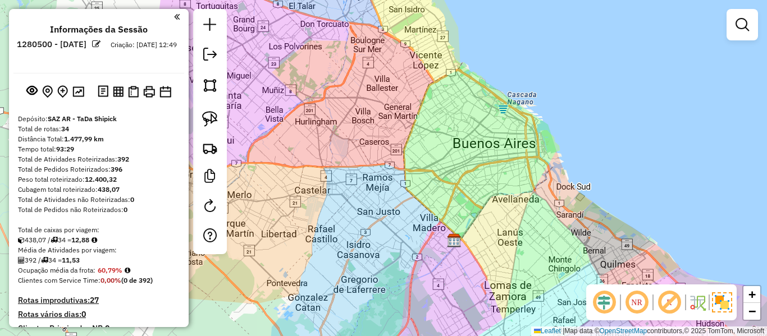
click at [404, 193] on div "Janela de atendimento Grade de atendimento Capacidade Transportadoras Veículos …" at bounding box center [383, 168] width 767 height 336
